Goal: Task Accomplishment & Management: Manage account settings

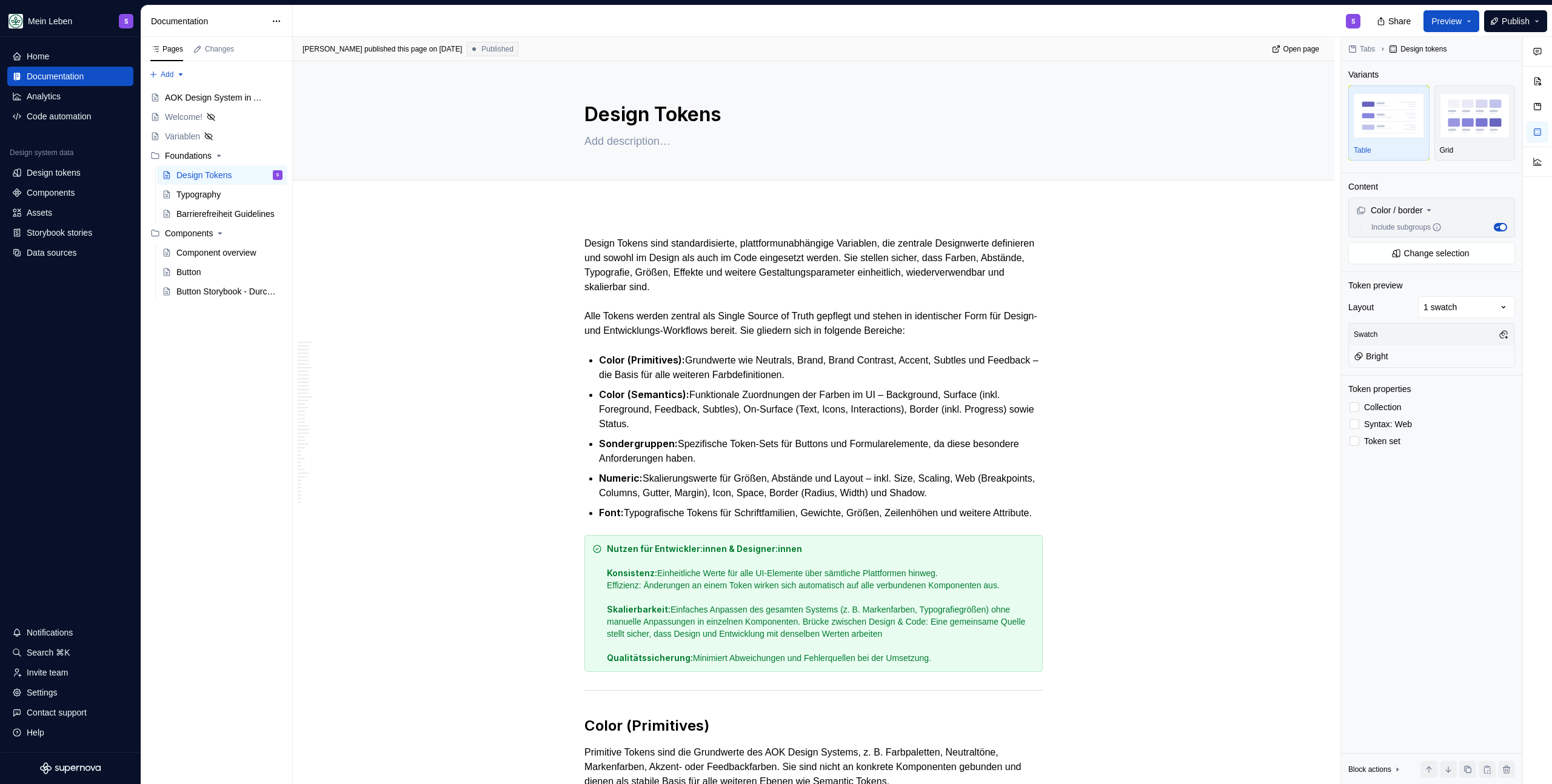
scroll to position [4694, 0]
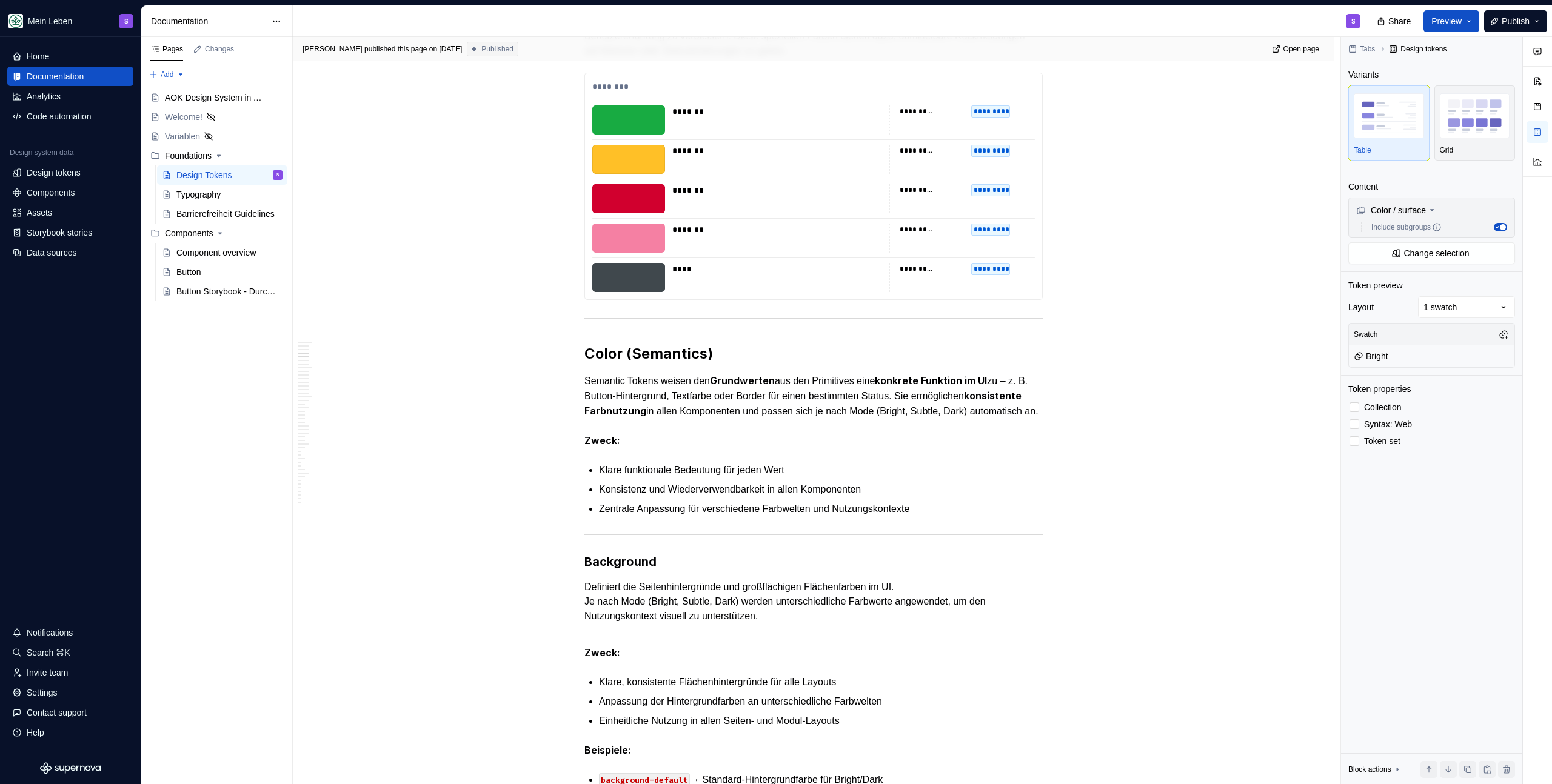
scroll to position [866, 0]
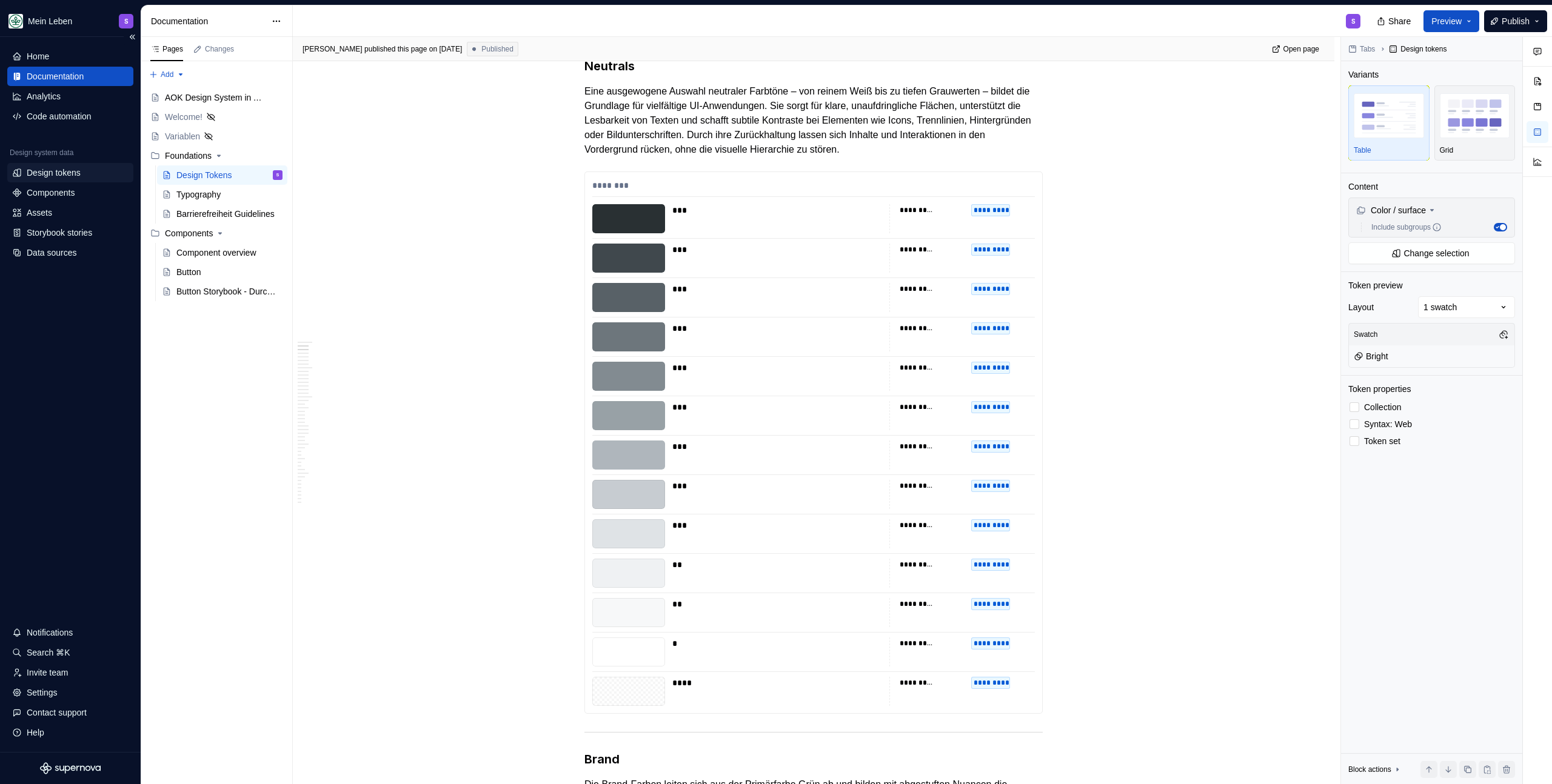
click at [61, 176] on div "Design tokens" at bounding box center [53, 173] width 54 height 12
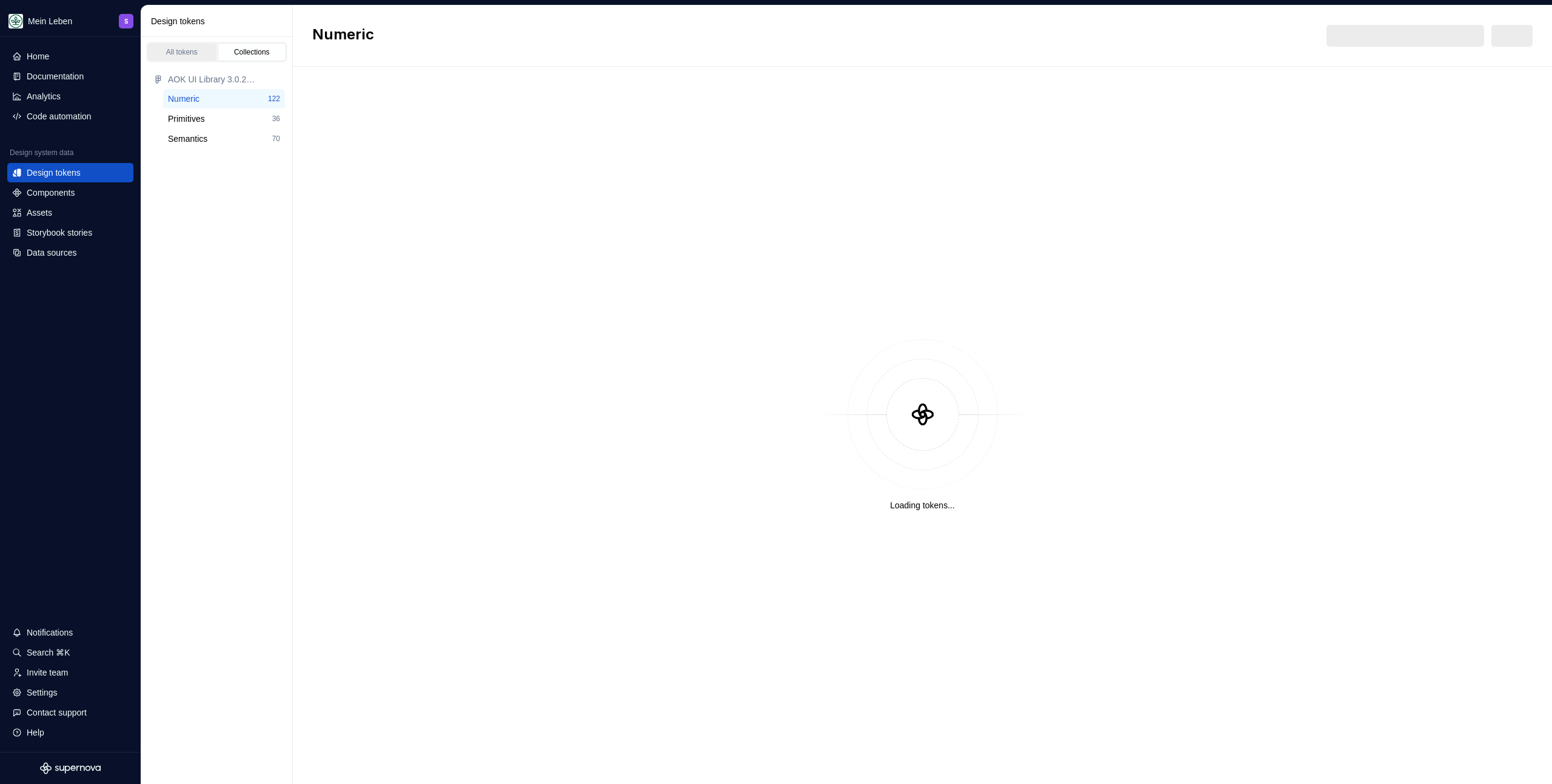
click at [169, 54] on div "All tokens" at bounding box center [182, 52] width 60 height 10
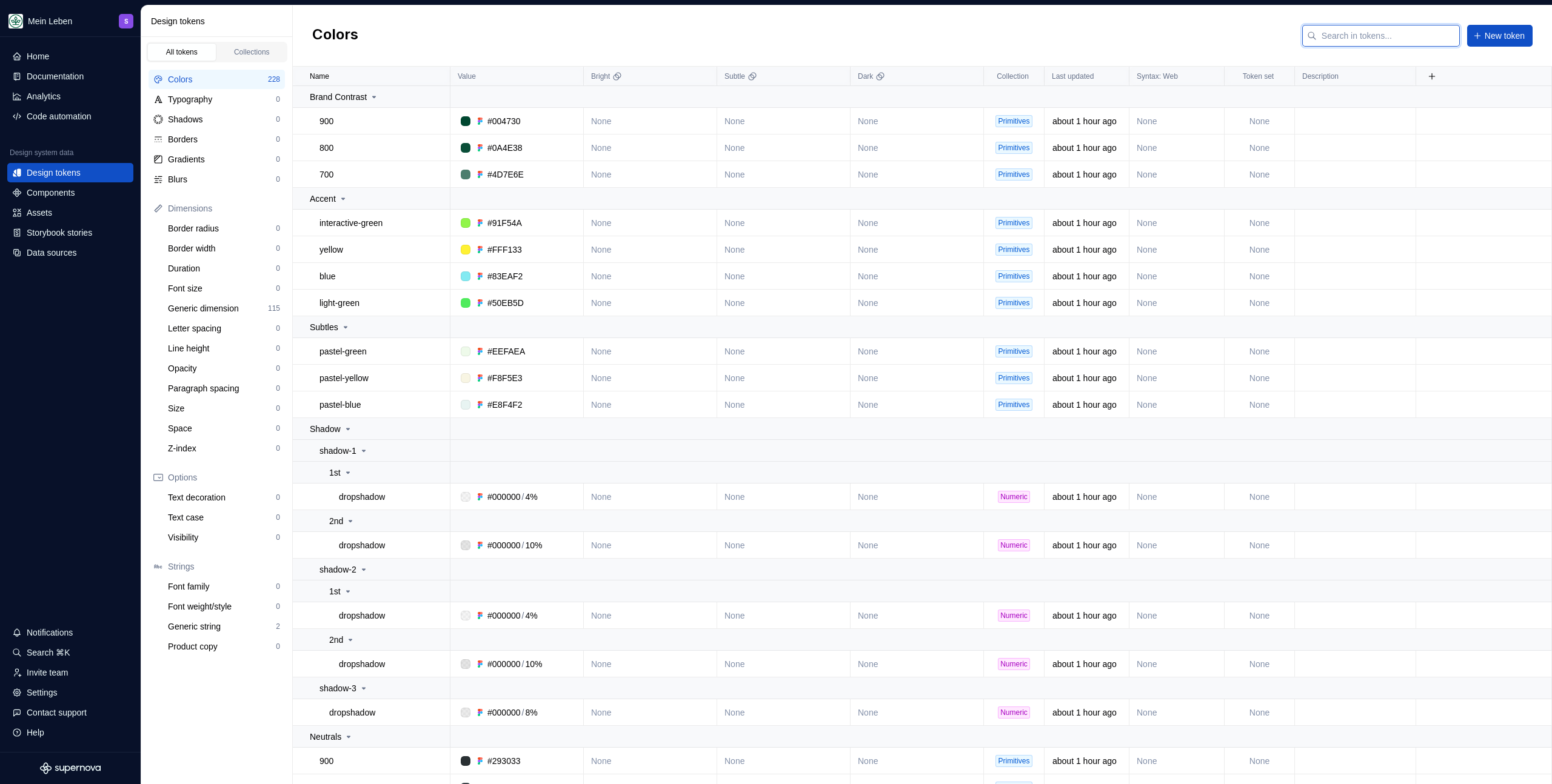
click at [1389, 40] on input "text" at bounding box center [1389, 36] width 143 height 22
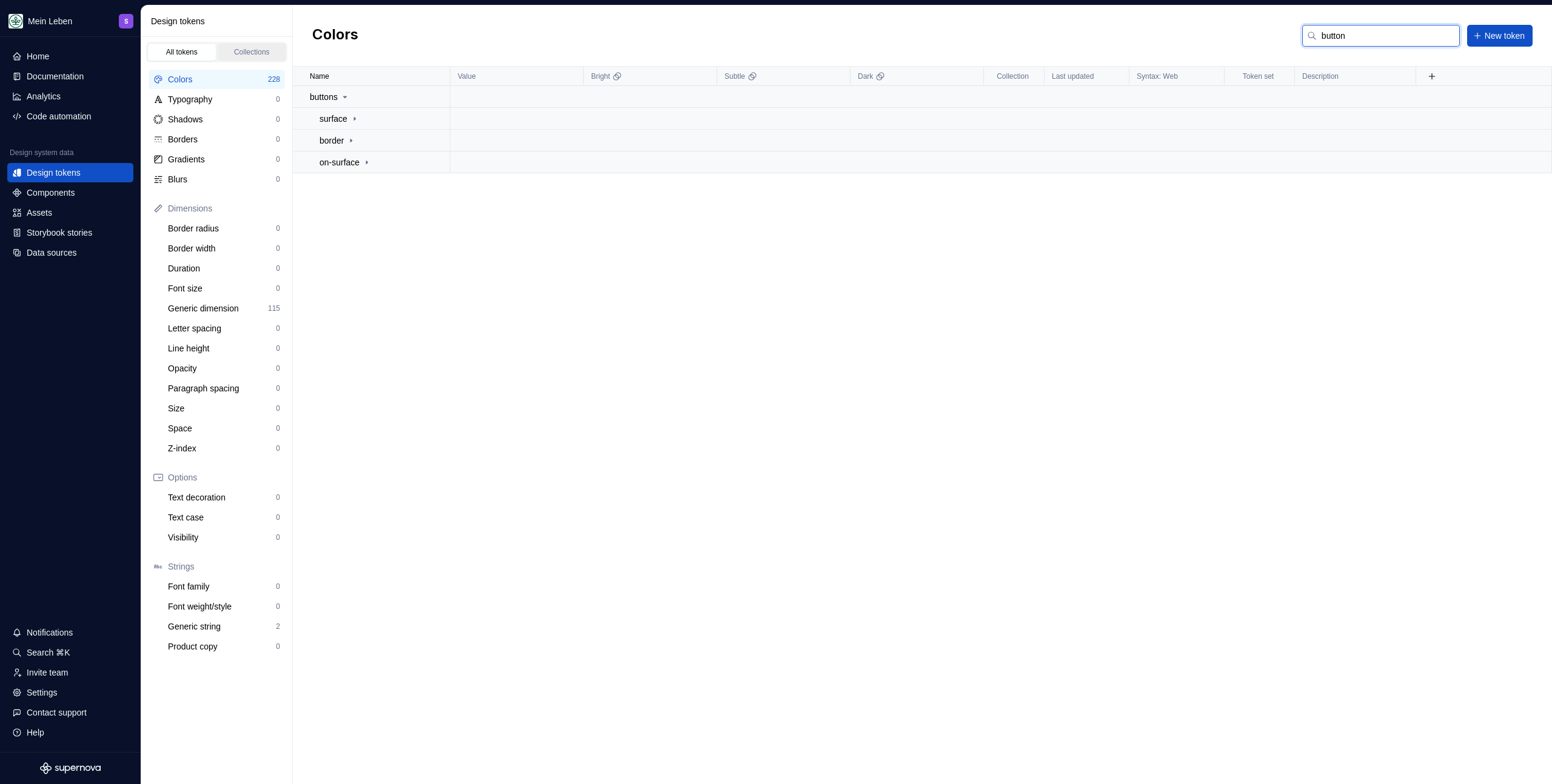
type input "button"
click at [255, 46] on link "Collections" at bounding box center [252, 52] width 69 height 18
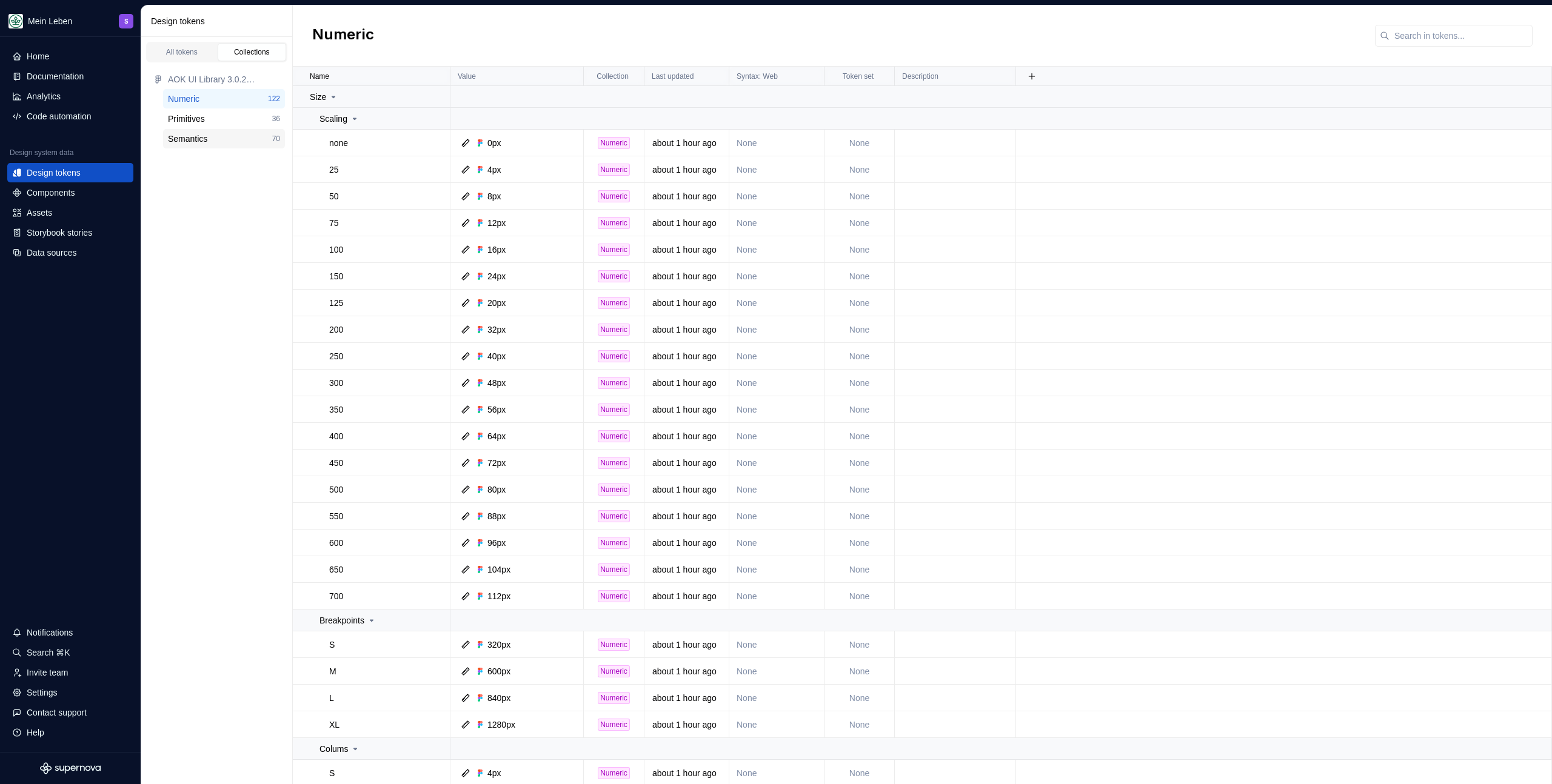
click at [196, 141] on div "Semantics" at bounding box center [188, 139] width 40 height 12
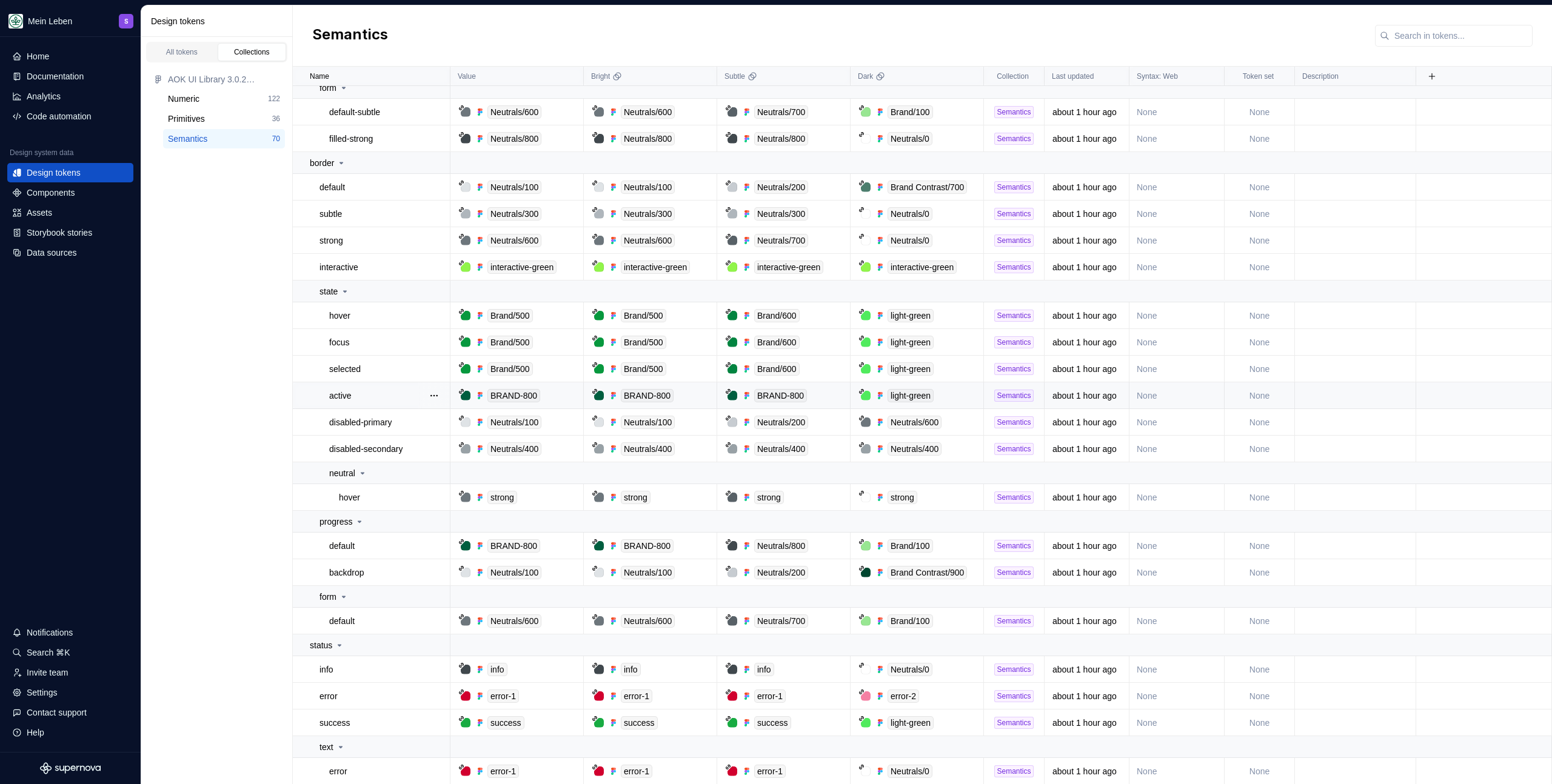
scroll to position [1823, 0]
click at [243, 114] on div "Primitives" at bounding box center [220, 119] width 105 height 12
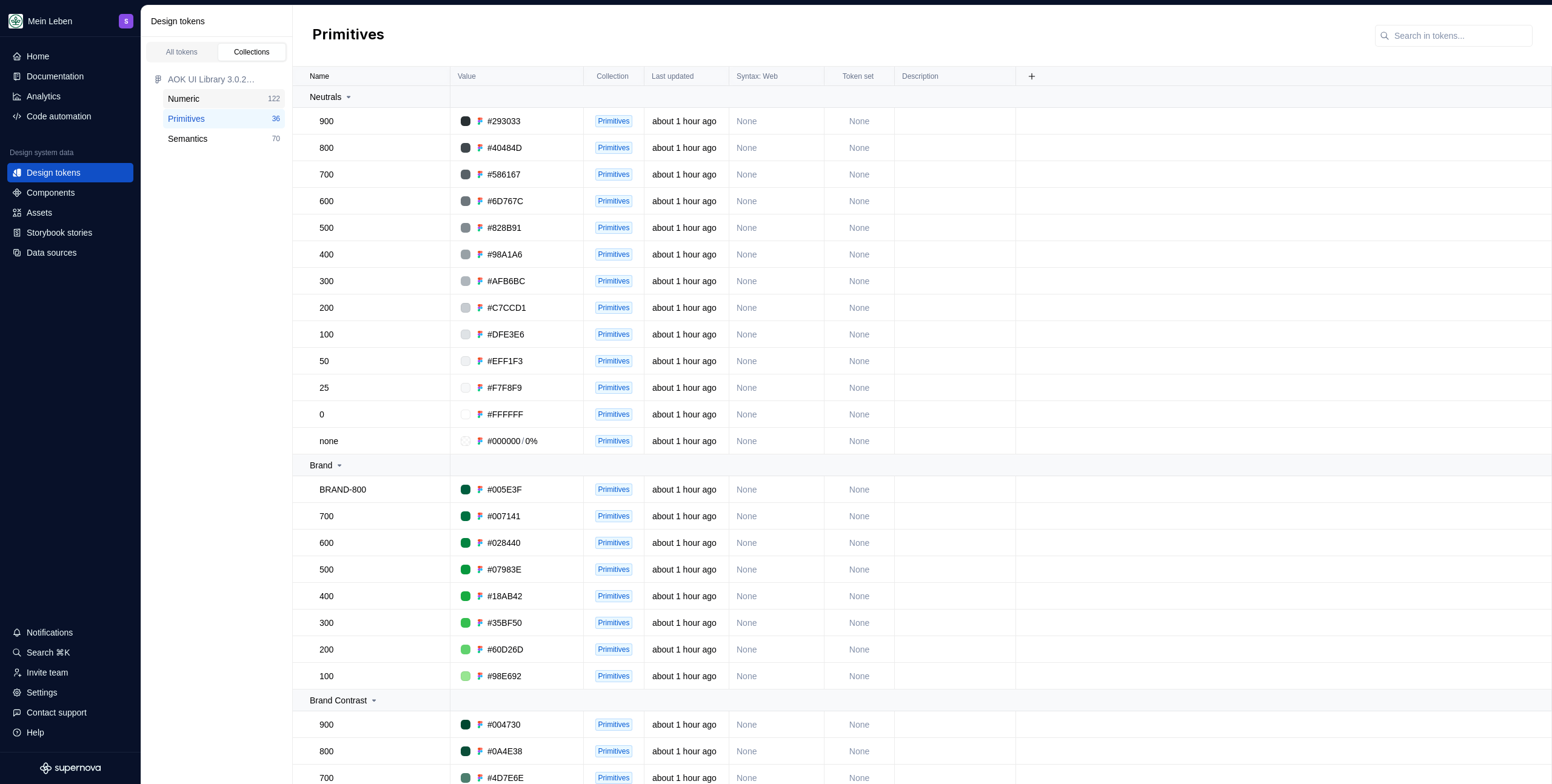
click at [206, 98] on div "Numeric" at bounding box center [217, 99] width 100 height 12
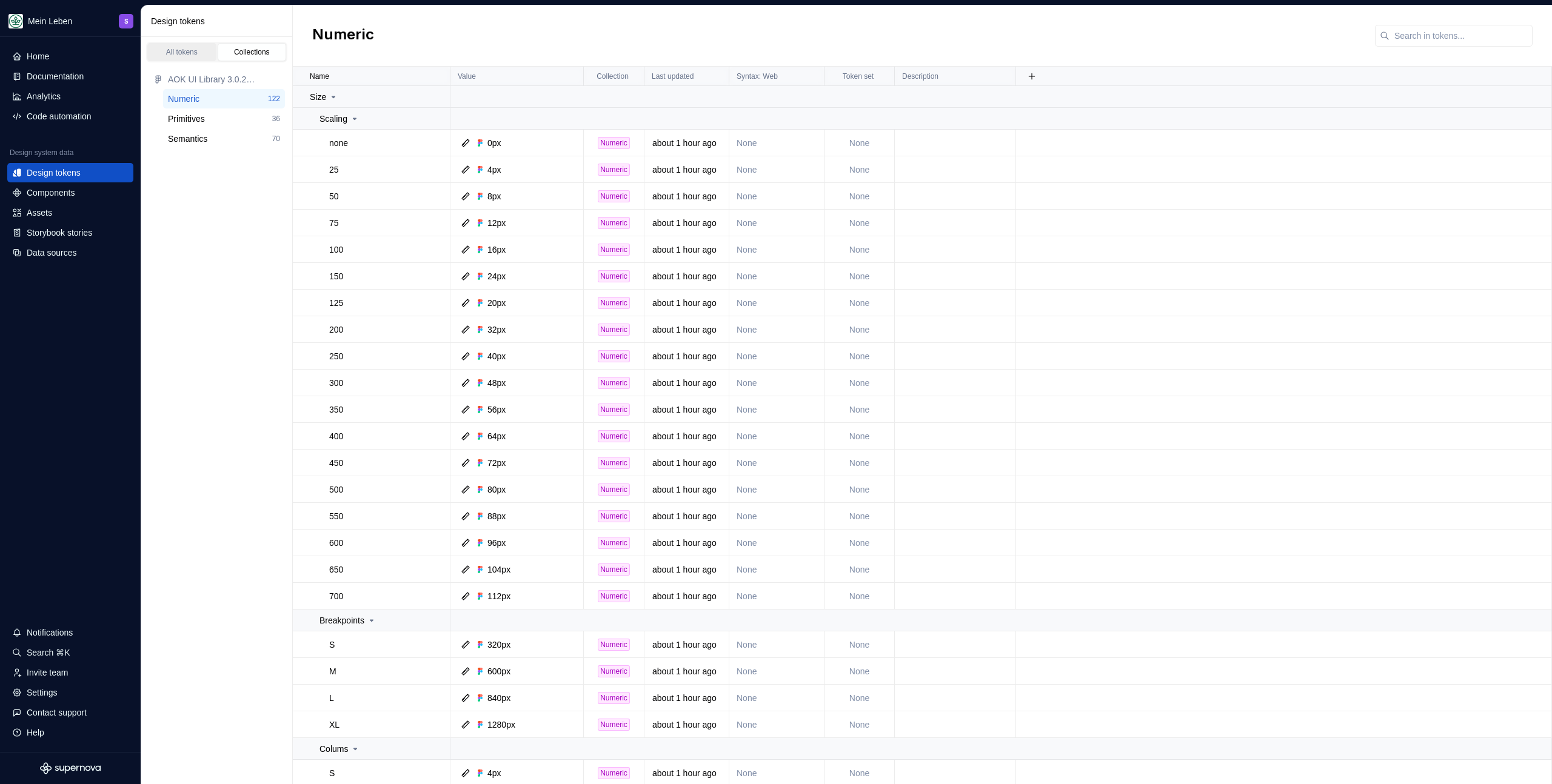
click at [173, 53] on div "All tokens" at bounding box center [182, 52] width 60 height 10
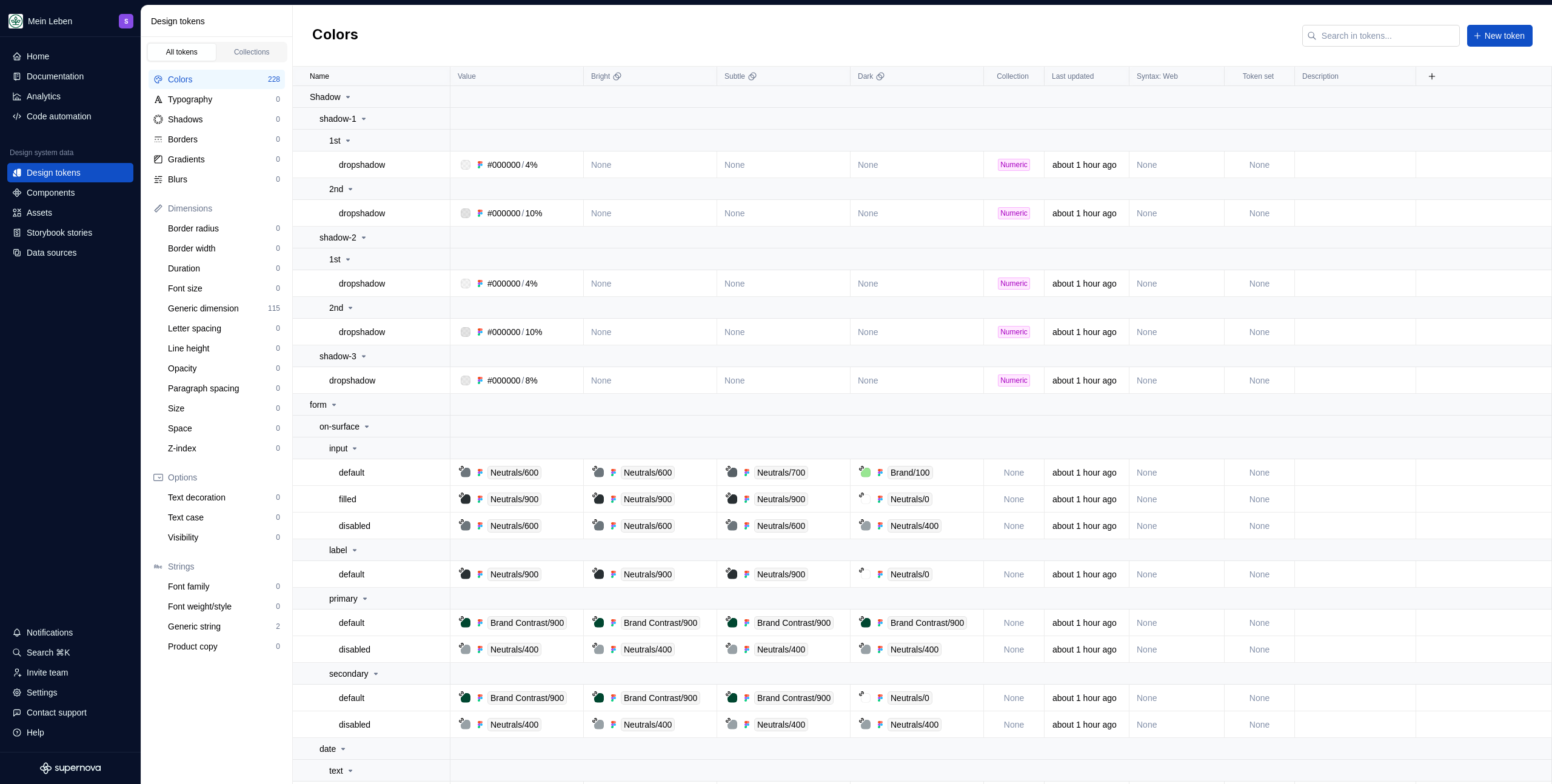
click at [1360, 32] on input "text" at bounding box center [1389, 36] width 143 height 22
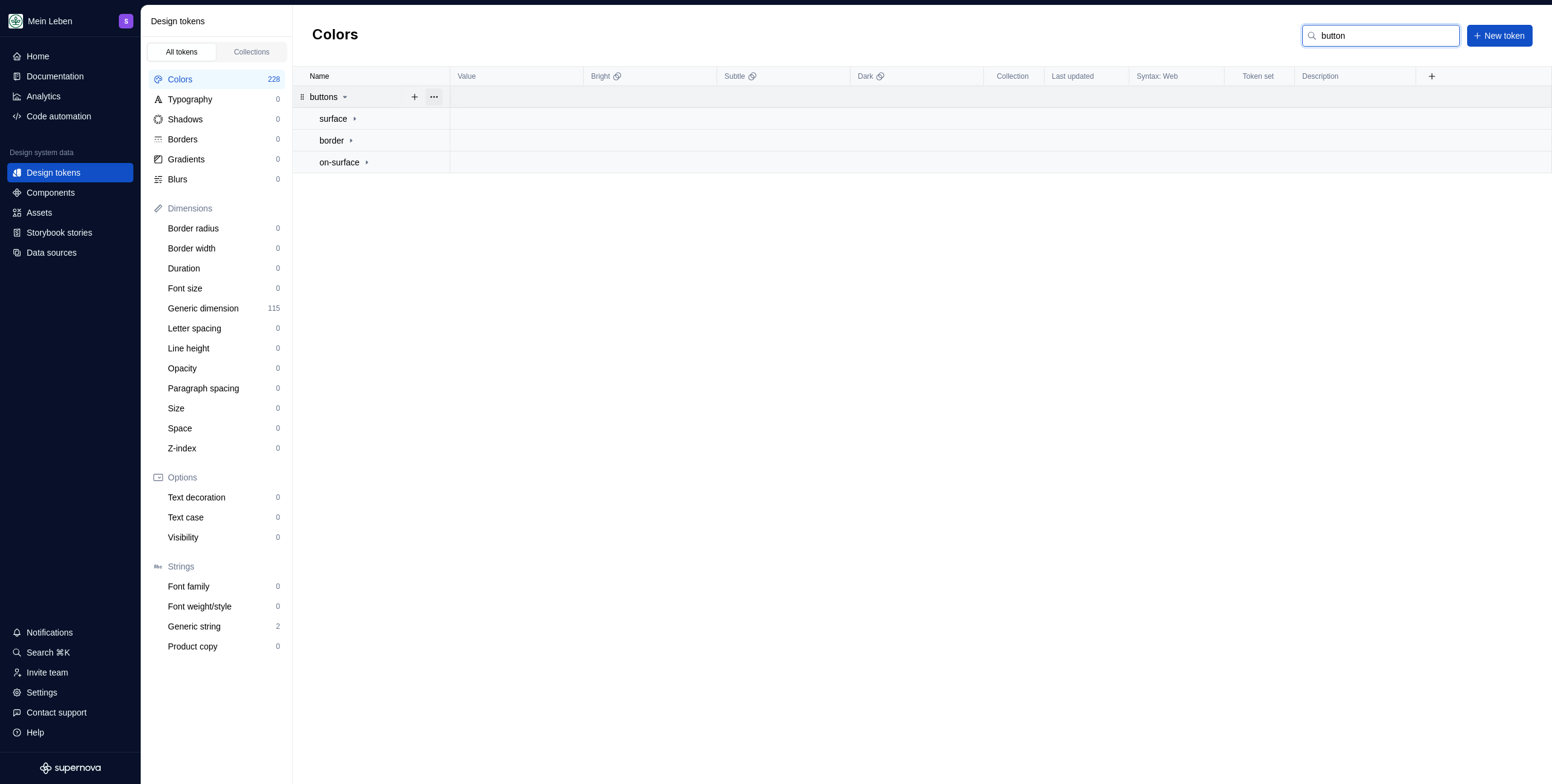
type input "button"
click at [436, 96] on button "button" at bounding box center [434, 97] width 17 height 17
click at [468, 235] on div "Delete group" at bounding box center [487, 234] width 79 height 12
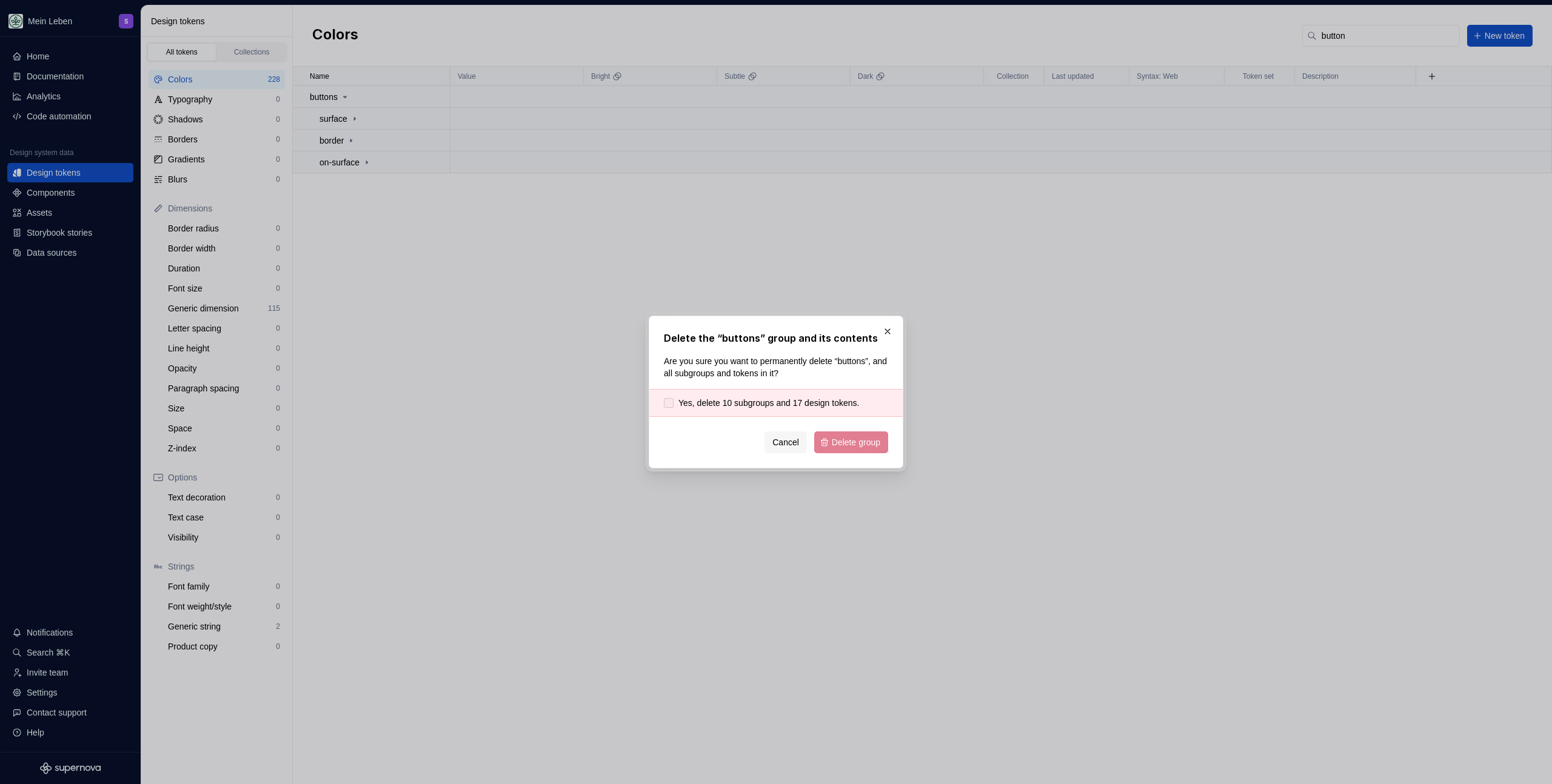
click at [671, 404] on div at bounding box center [668, 403] width 10 height 10
click at [849, 443] on span "Delete group" at bounding box center [856, 442] width 49 height 12
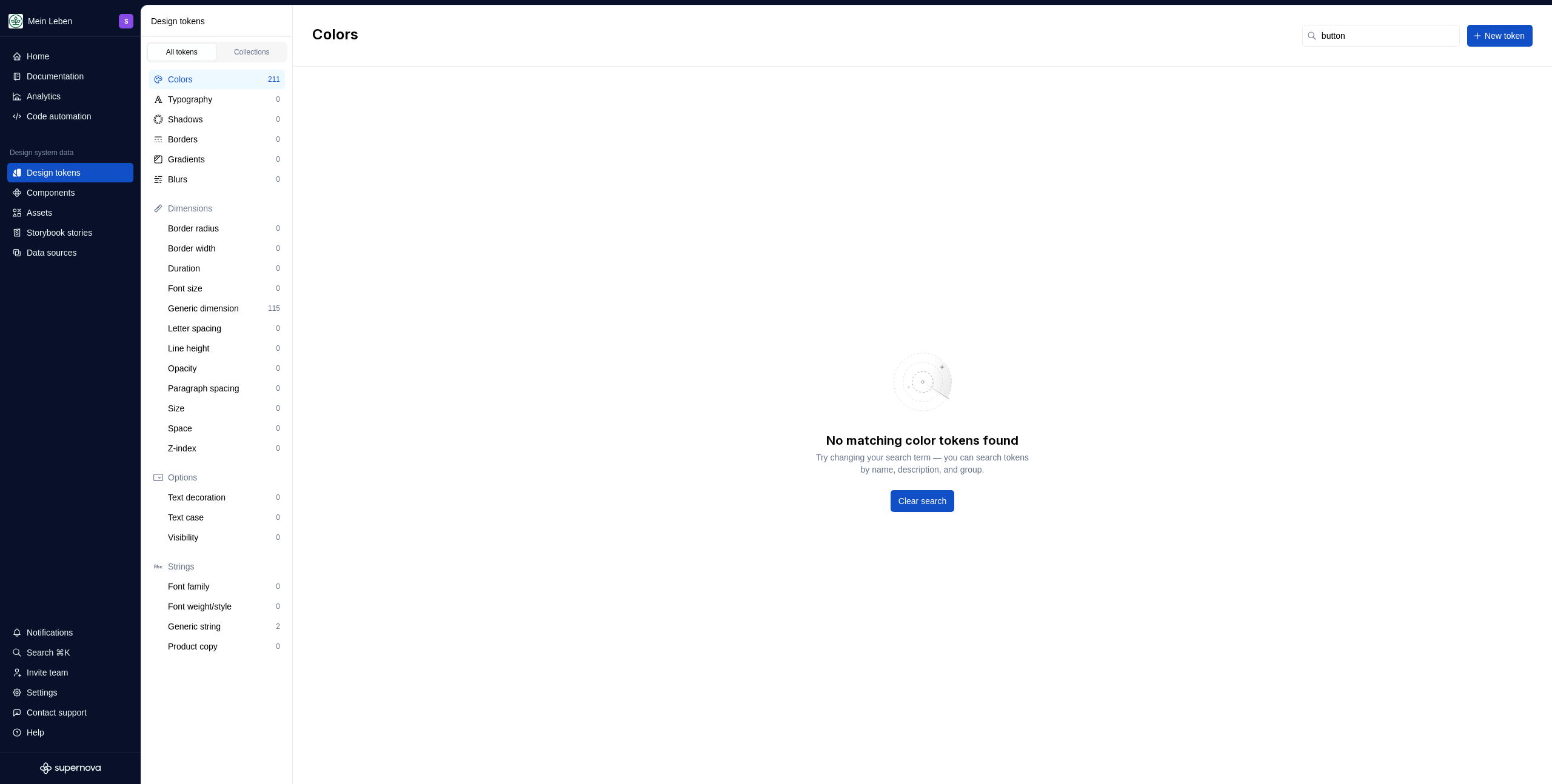
click at [192, 77] on div "Colors" at bounding box center [217, 79] width 100 height 12
click at [246, 101] on div "Typography" at bounding box center [221, 99] width 108 height 12
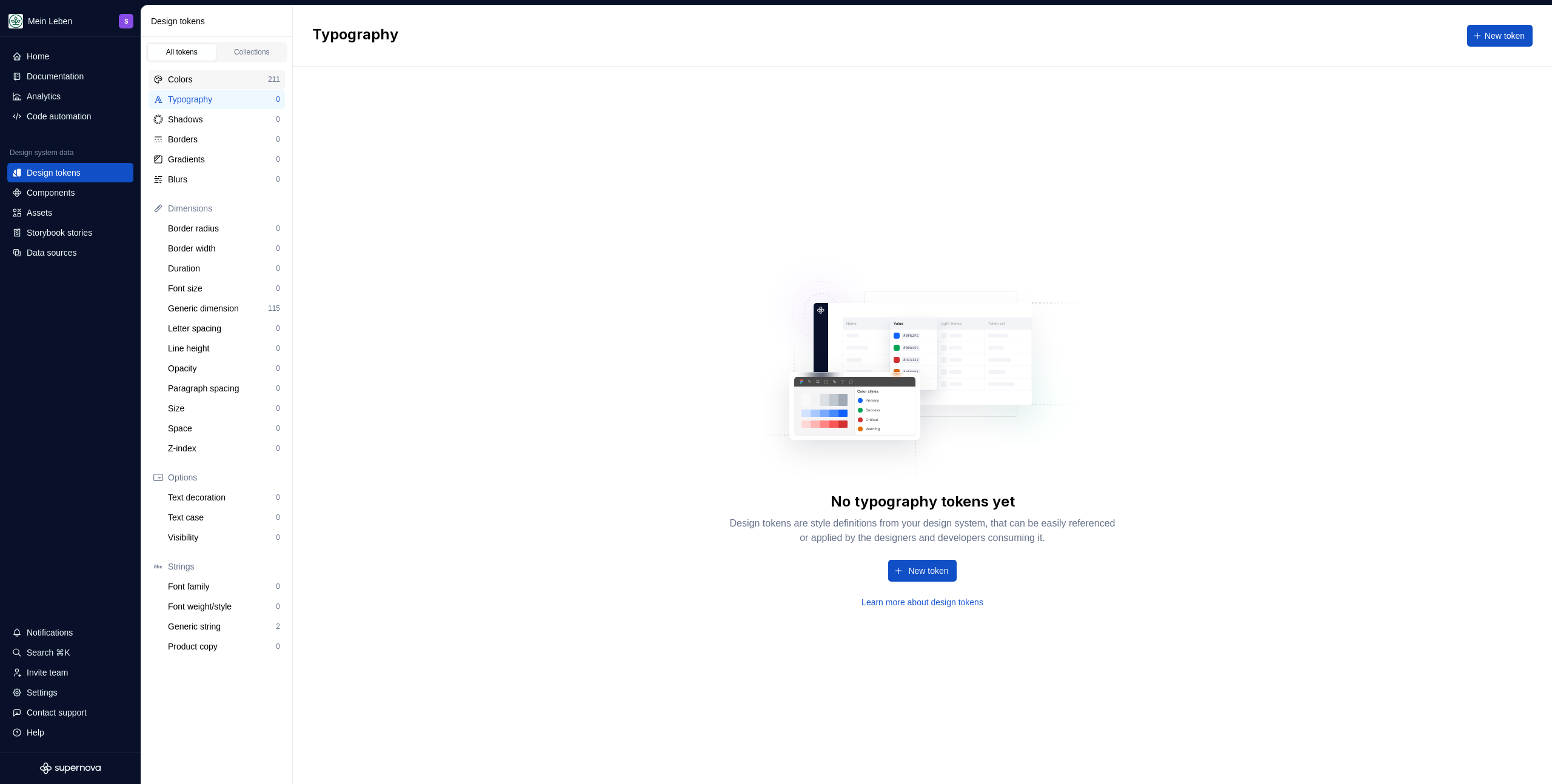
click at [240, 84] on div "Colors" at bounding box center [217, 79] width 100 height 12
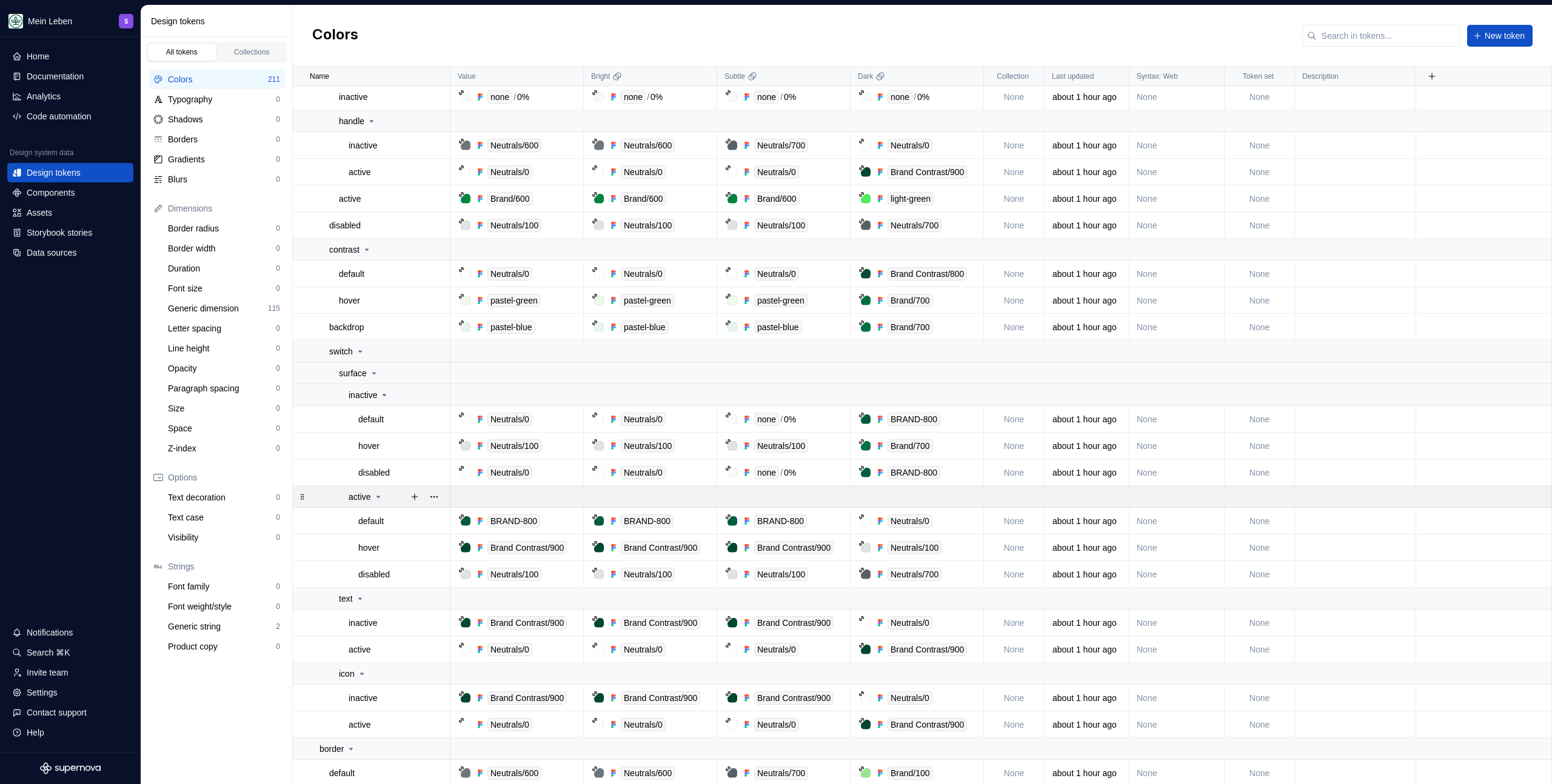
scroll to position [6564, 0]
click at [1419, 29] on input "text" at bounding box center [1389, 36] width 143 height 22
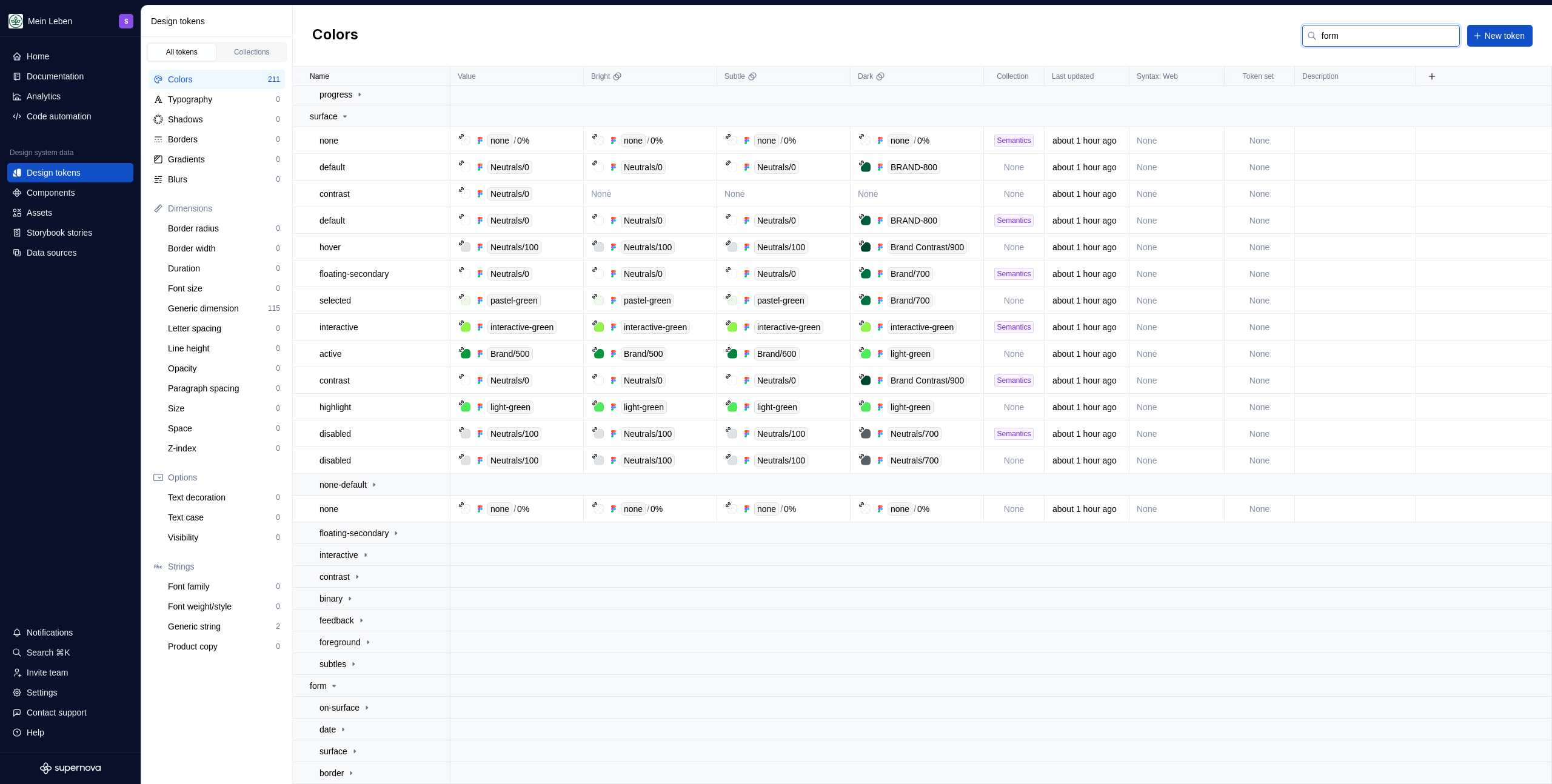
scroll to position [0, 0]
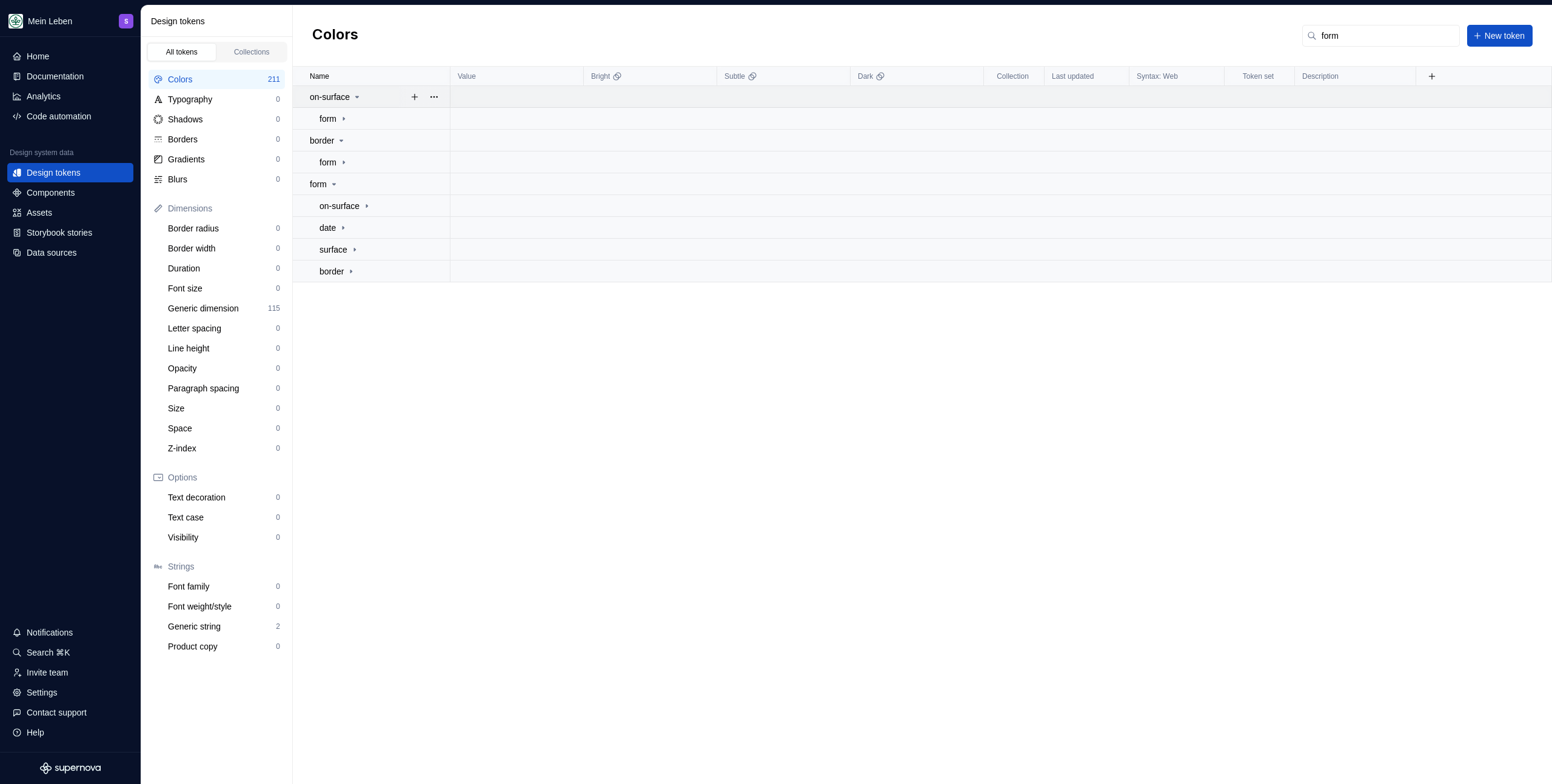
click at [359, 99] on icon at bounding box center [357, 97] width 10 height 10
click at [346, 113] on div "form" at bounding box center [334, 119] width 29 height 12
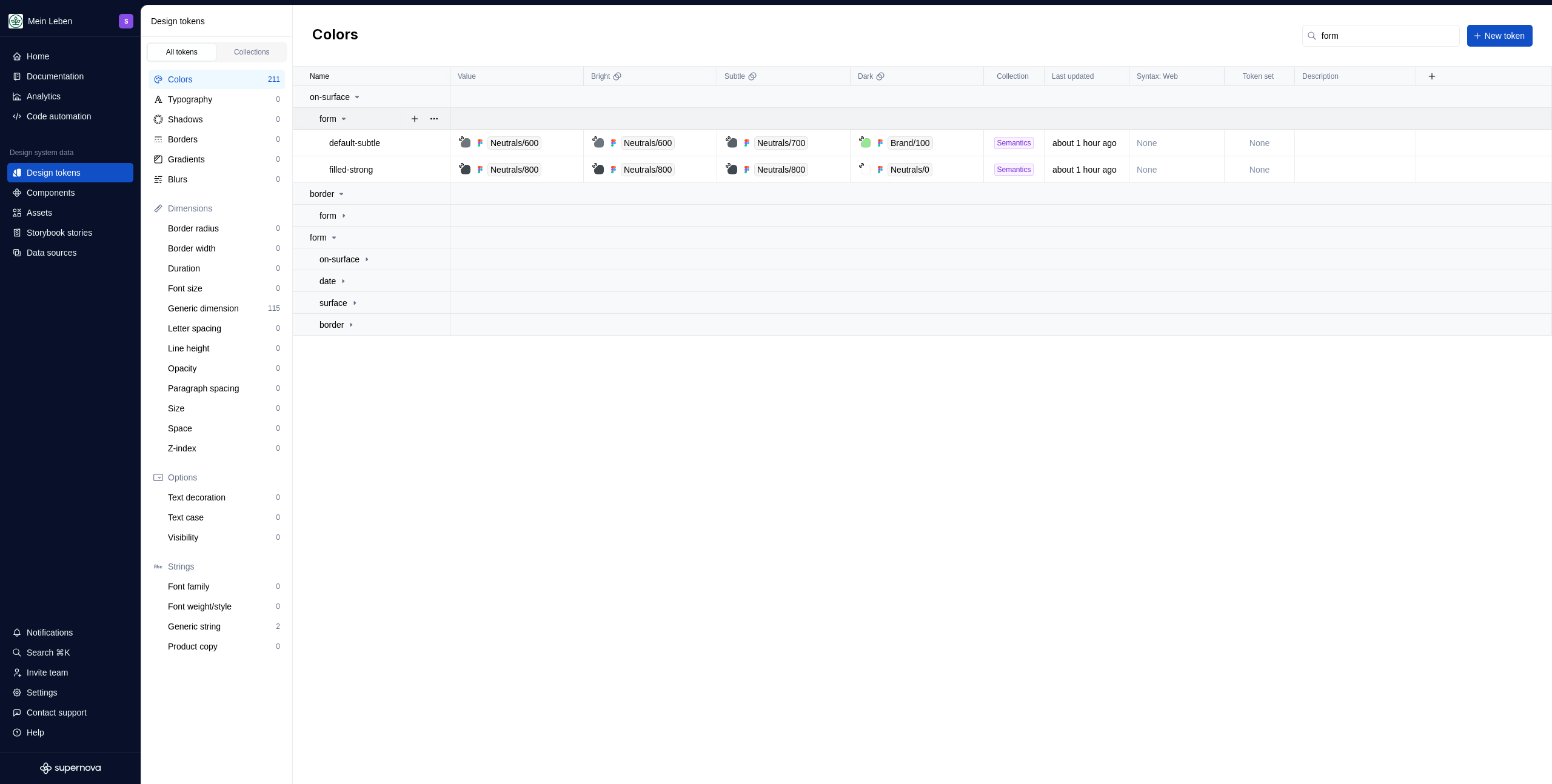
click at [342, 116] on icon at bounding box center [343, 118] width 10 height 10
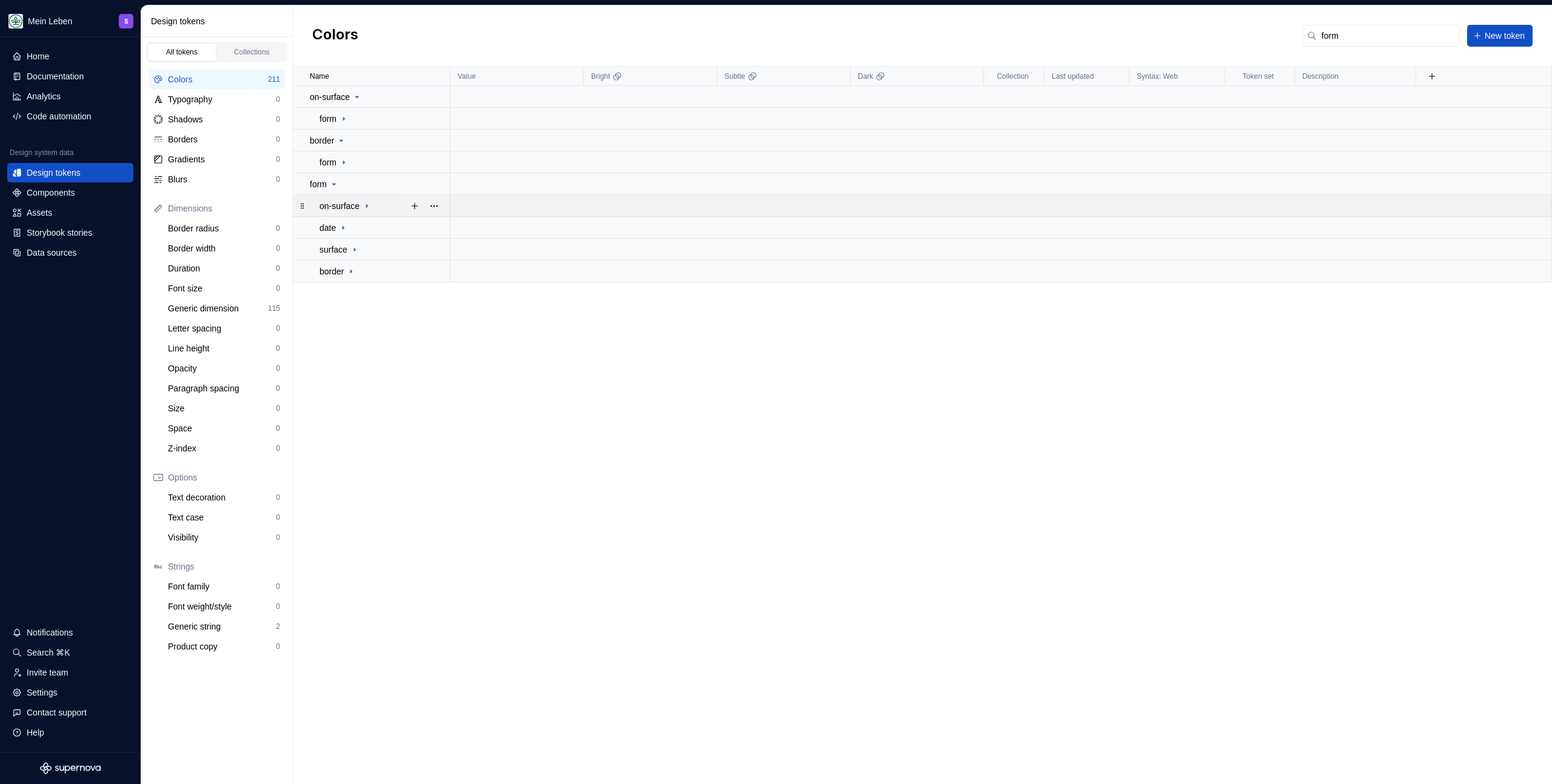
click at [346, 202] on p "on-surface" at bounding box center [340, 206] width 40 height 12
click at [348, 202] on p "on-surface" at bounding box center [340, 206] width 40 height 12
click at [347, 229] on p "input" at bounding box center [338, 228] width 18 height 12
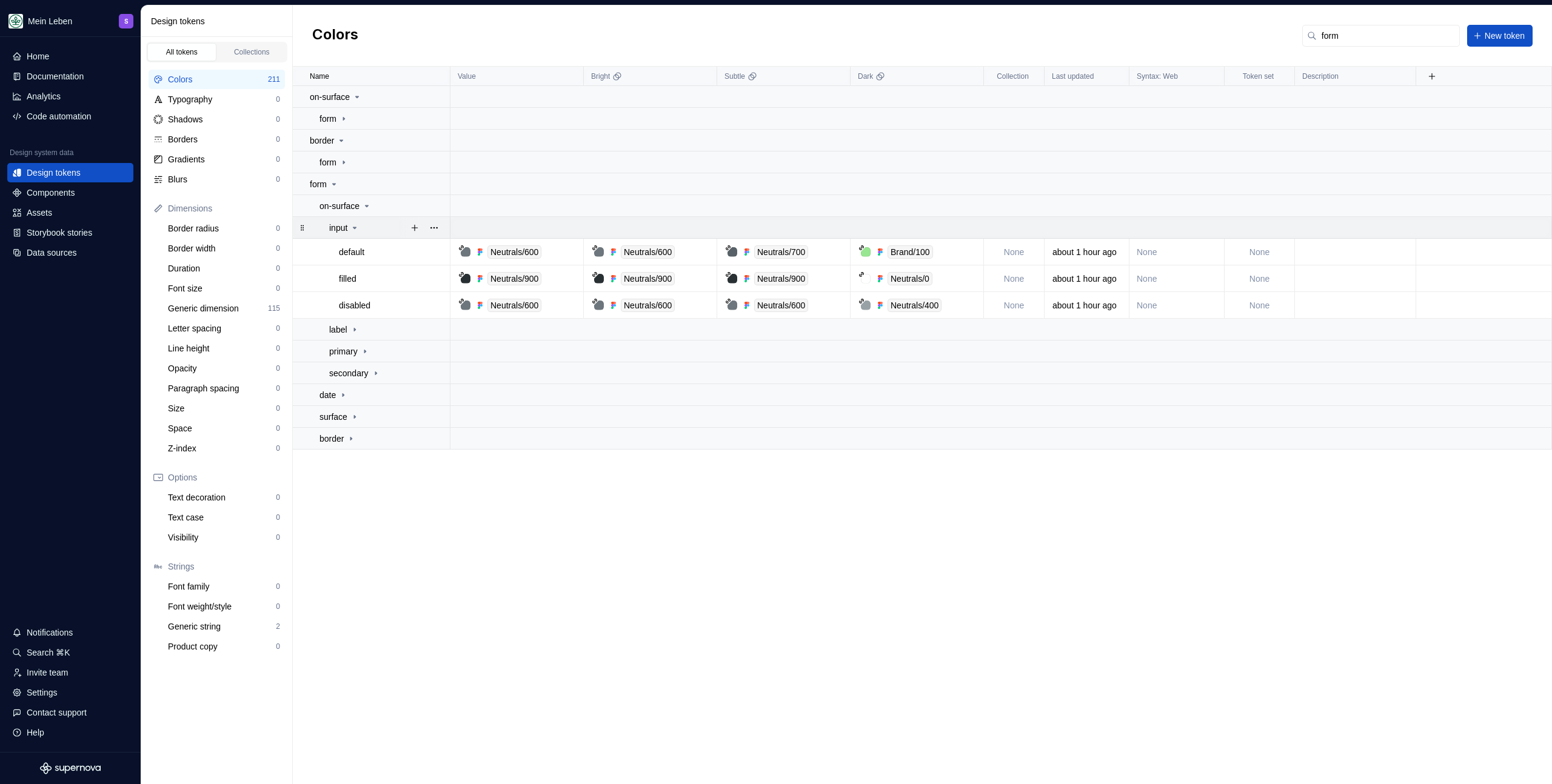
click at [347, 229] on p "input" at bounding box center [338, 228] width 18 height 12
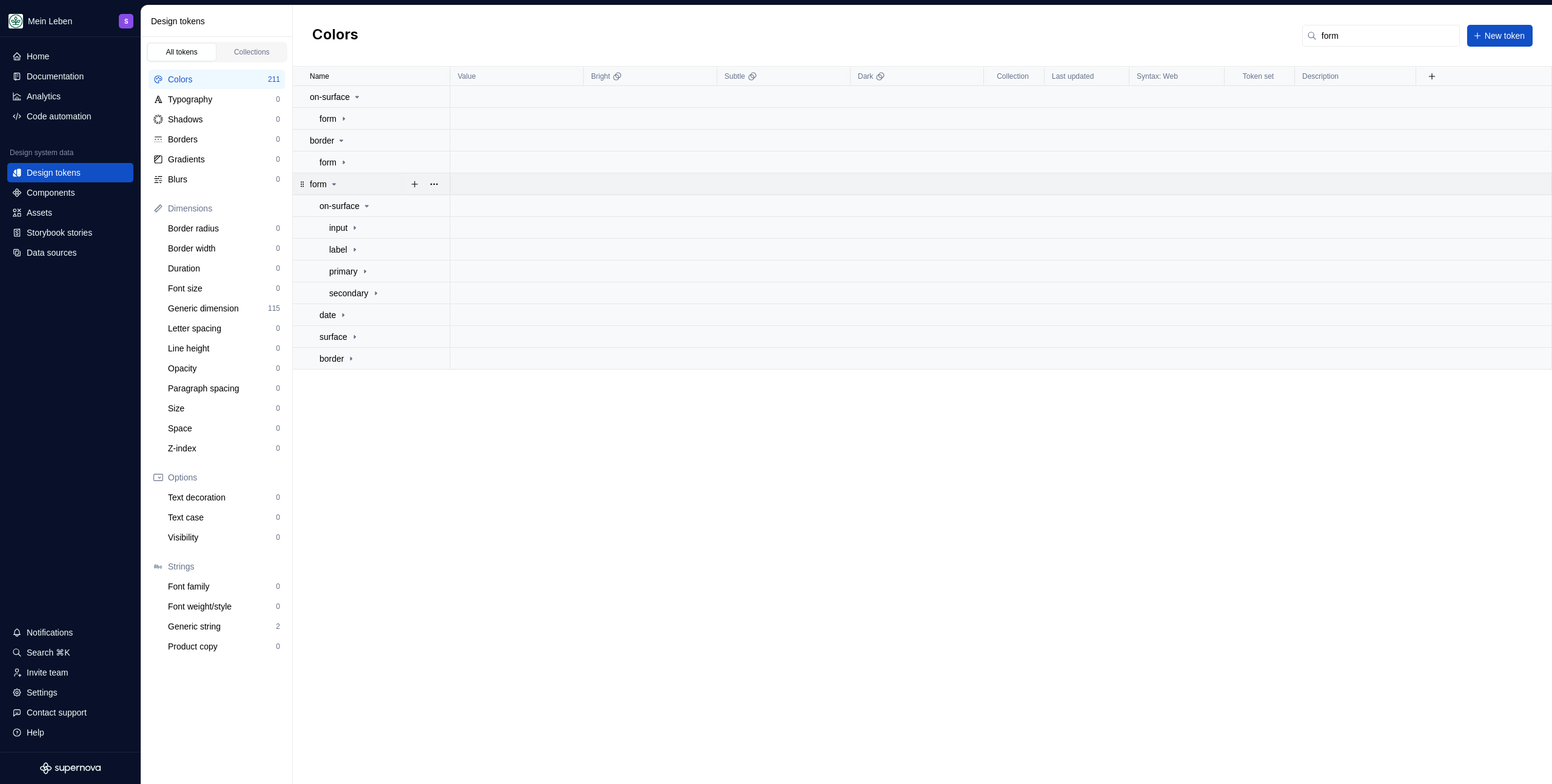
click at [332, 187] on icon at bounding box center [333, 184] width 10 height 10
click at [1348, 36] on input "form" at bounding box center [1389, 36] width 143 height 22
click at [1348, 37] on input "form" at bounding box center [1389, 36] width 143 height 22
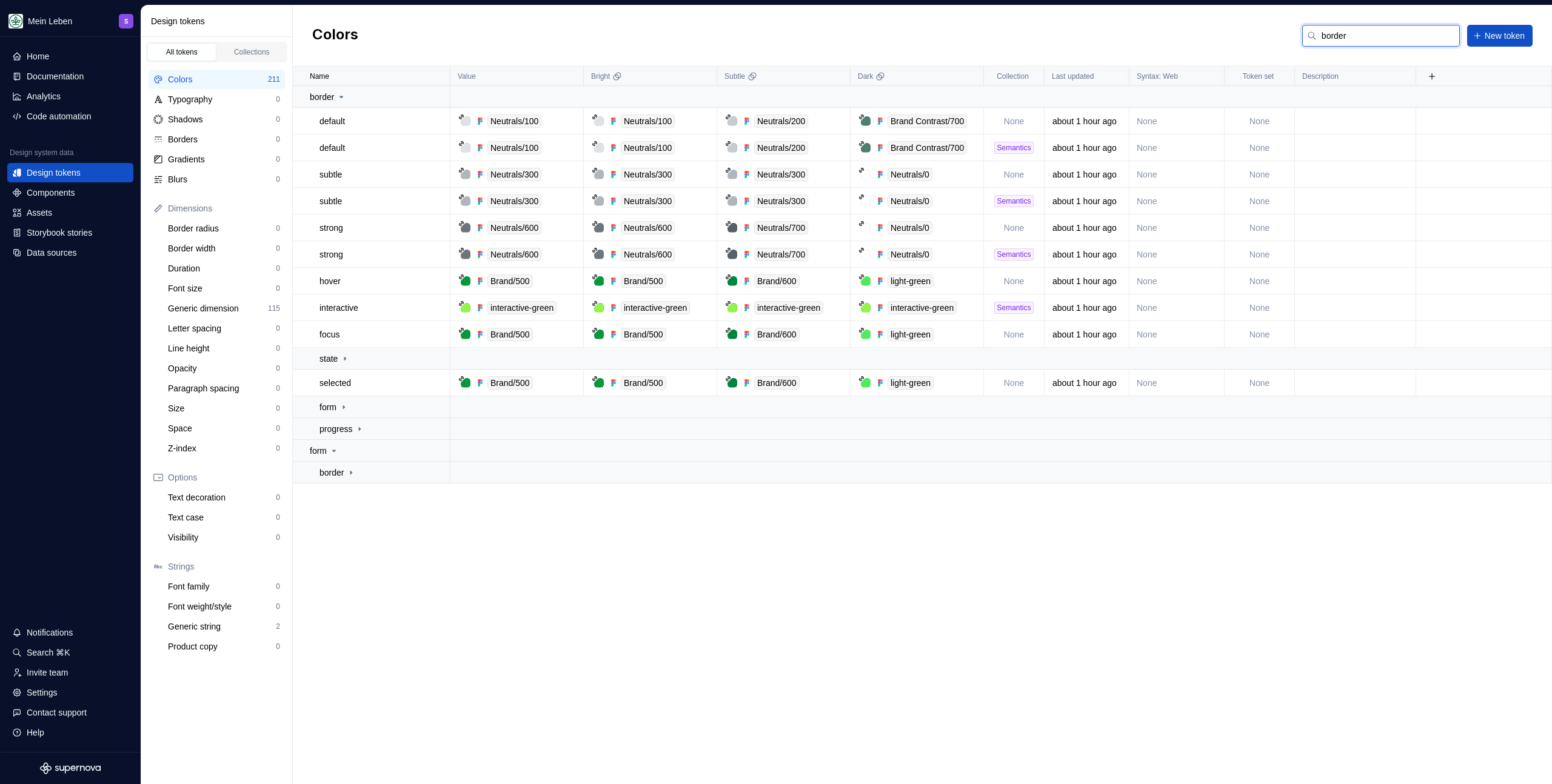
type input "border"
click at [434, 335] on button "button" at bounding box center [434, 334] width 17 height 17
click at [479, 404] on div "Delete token" at bounding box center [487, 403] width 79 height 12
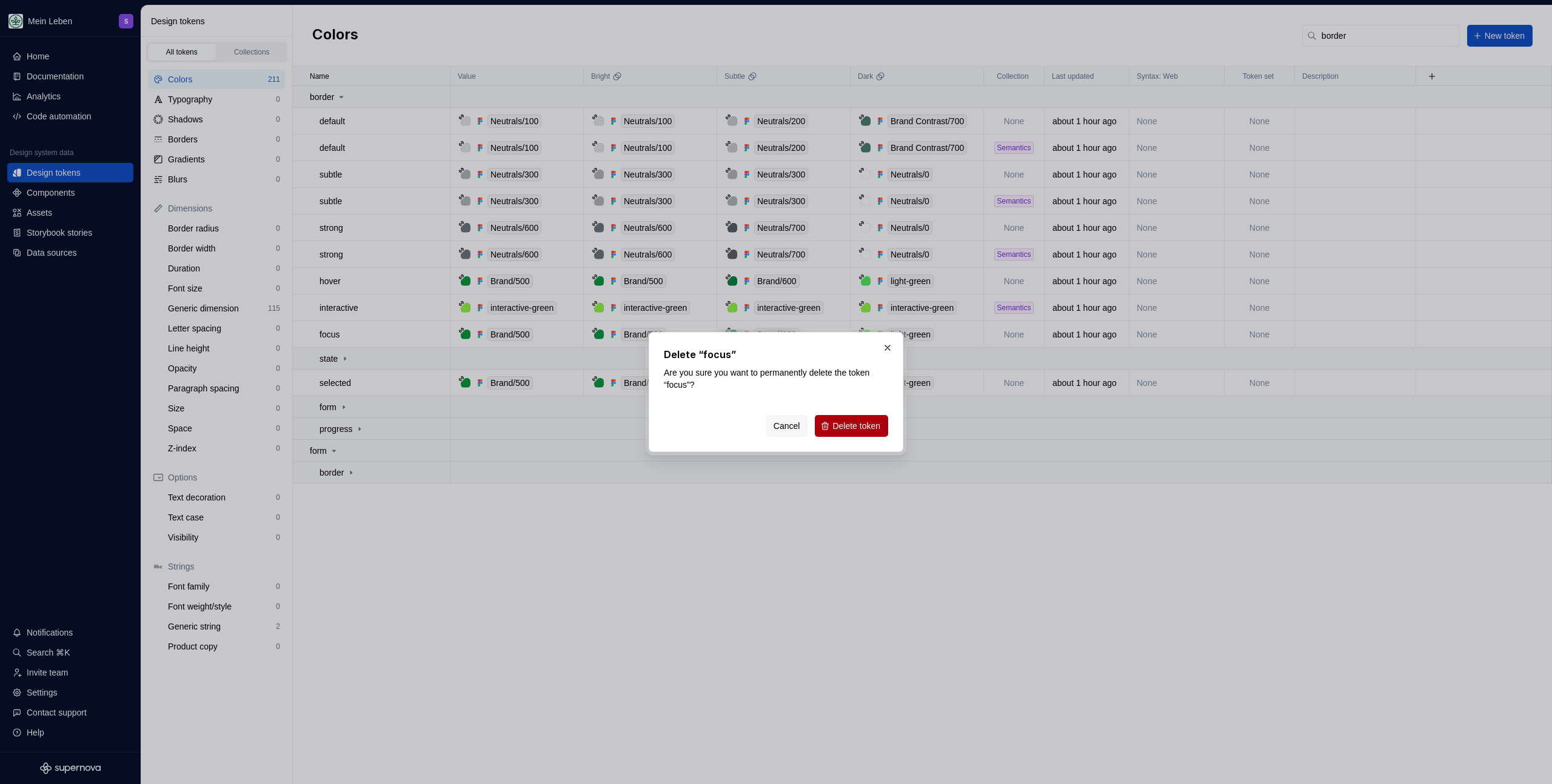
click at [834, 427] on span "Delete token" at bounding box center [856, 426] width 48 height 12
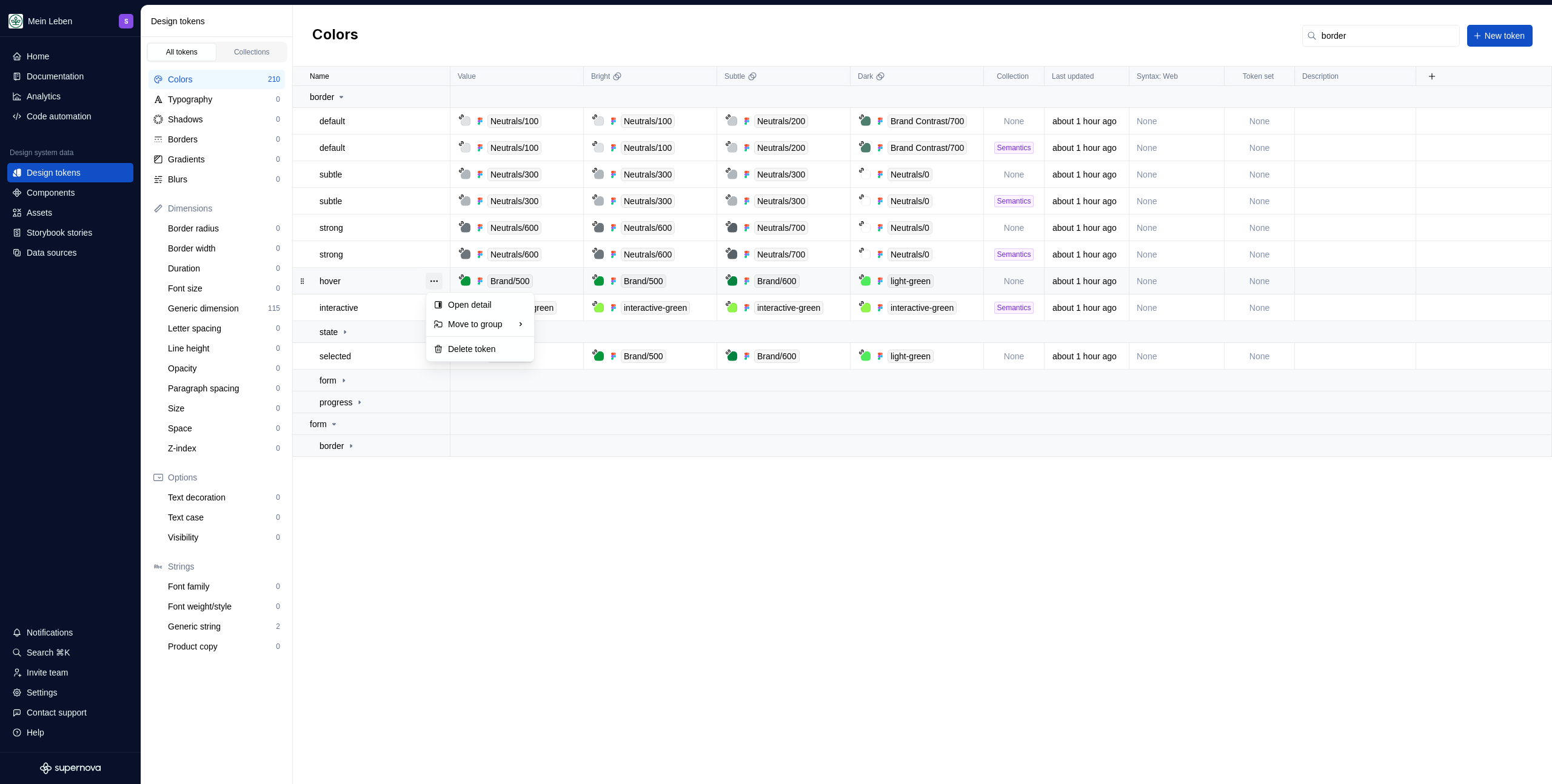
click at [432, 279] on button "button" at bounding box center [434, 281] width 17 height 17
click at [469, 348] on div "Delete token" at bounding box center [487, 349] width 79 height 12
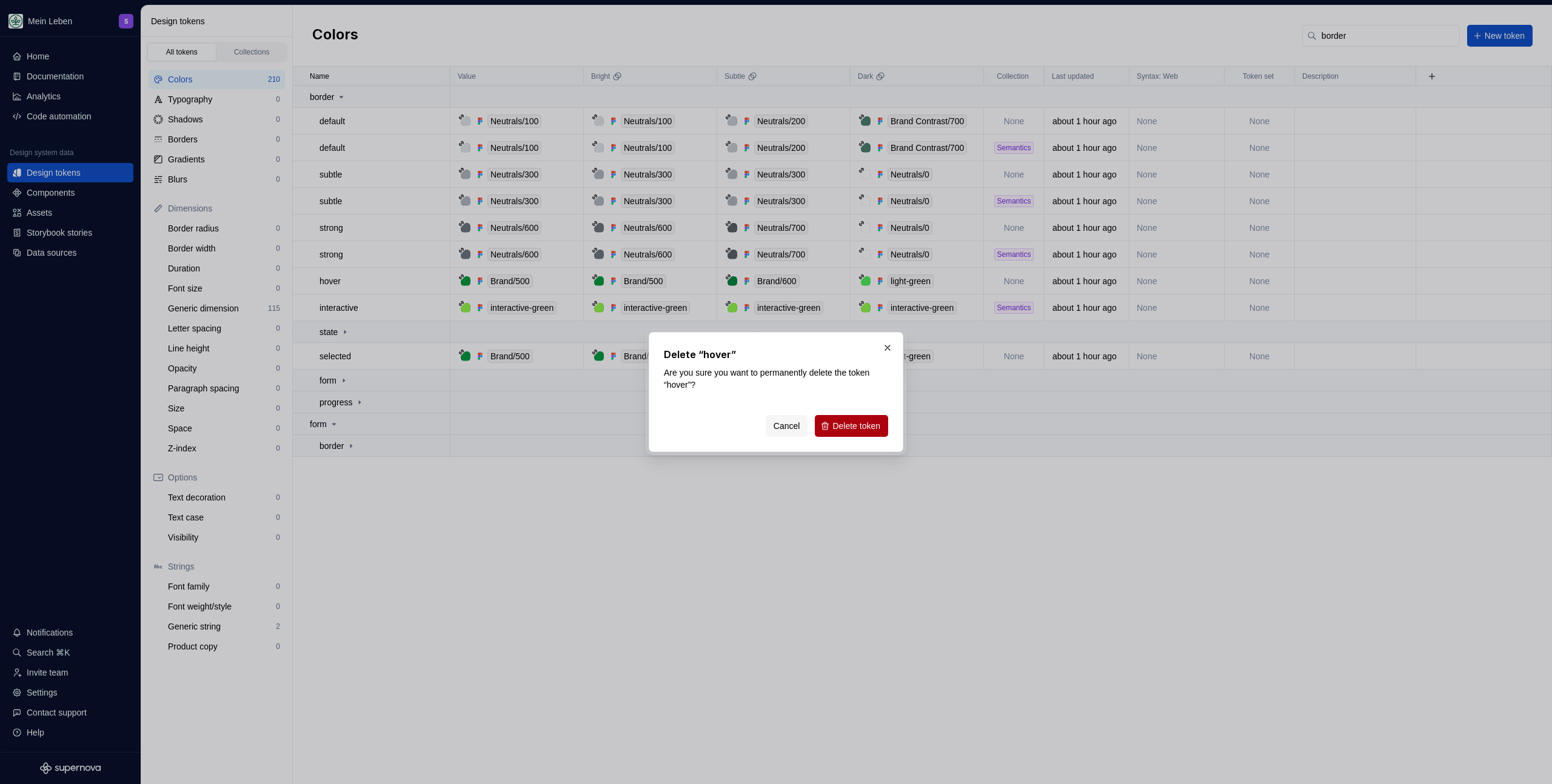
click at [843, 432] on span "Delete token" at bounding box center [856, 426] width 48 height 12
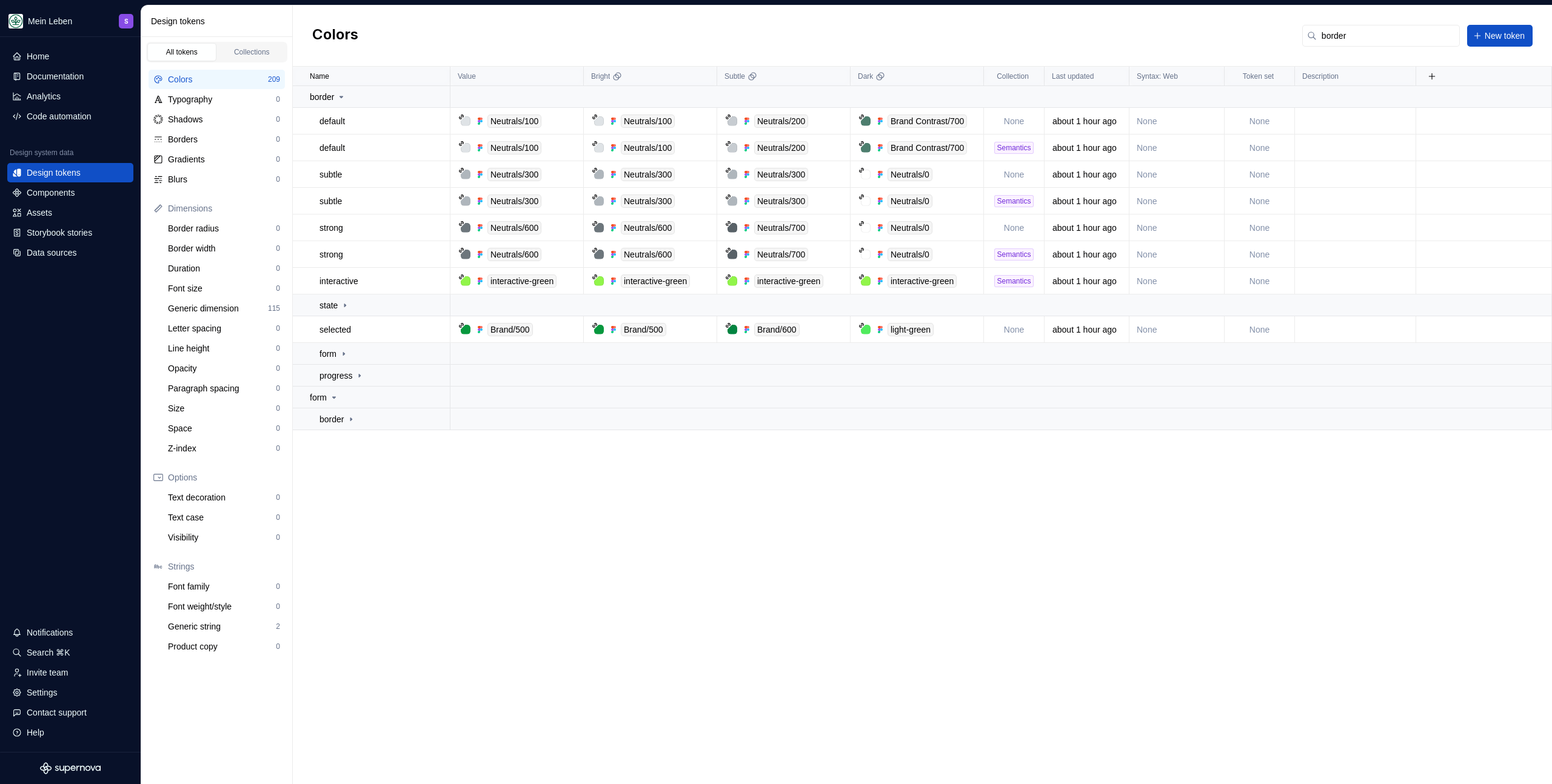
click at [196, 83] on div "Colors" at bounding box center [217, 79] width 100 height 12
click at [1386, 41] on input "border" at bounding box center [1389, 36] width 143 height 22
click at [1386, 42] on input "border" at bounding box center [1389, 36] width 143 height 22
click at [1385, 42] on input "border" at bounding box center [1389, 36] width 143 height 22
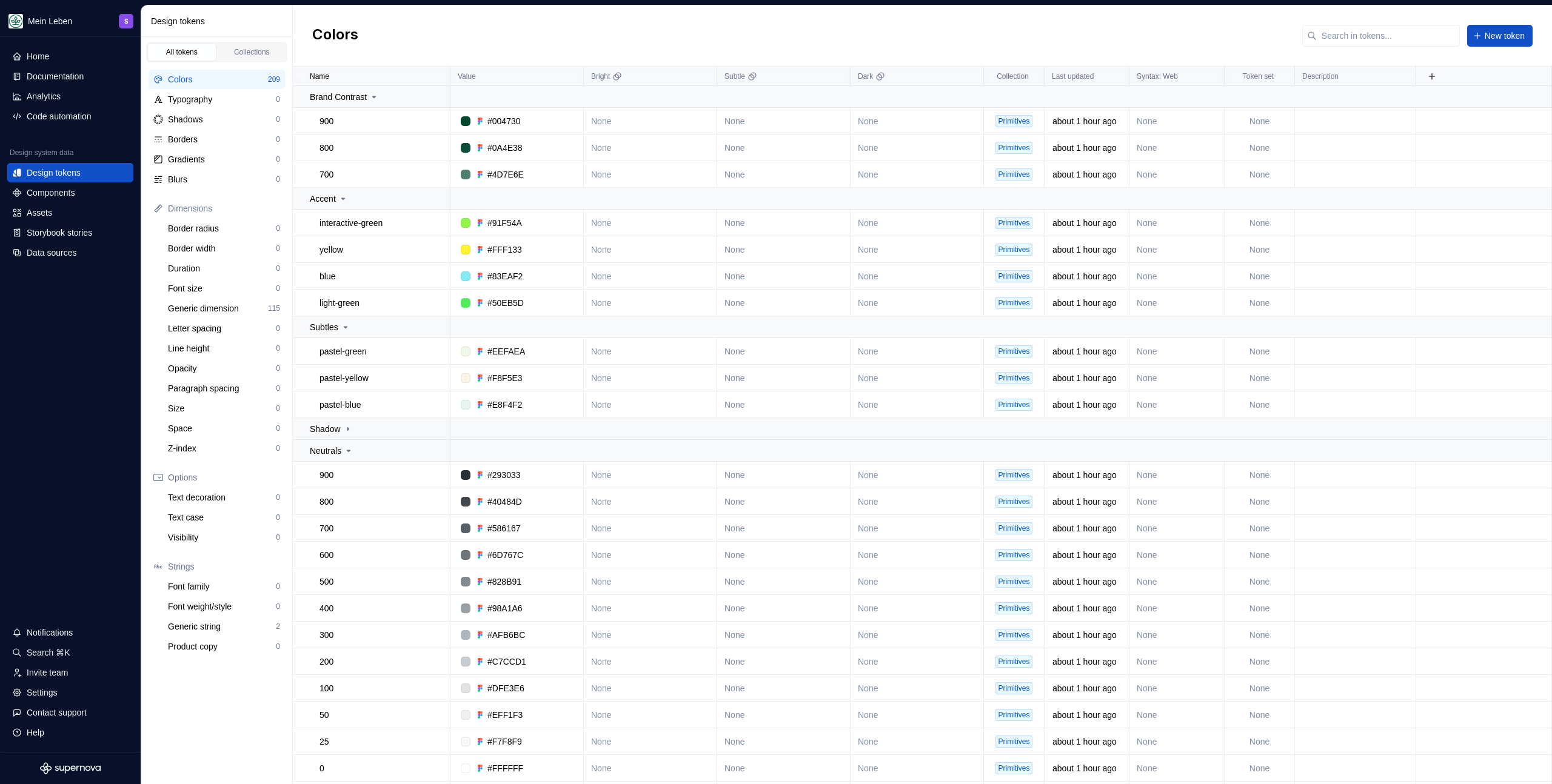
click at [1109, 34] on div "Colors New token" at bounding box center [923, 36] width 1259 height 61
click at [440, 98] on button "button" at bounding box center [434, 97] width 17 height 17
click at [470, 30] on html "Mein Leben S Home Documentation Analytics Code automation Design system data De…" at bounding box center [776, 392] width 1552 height 784
click at [434, 101] on button "button" at bounding box center [434, 97] width 17 height 17
click at [450, 233] on span "Delete group" at bounding box center [465, 233] width 72 height 19
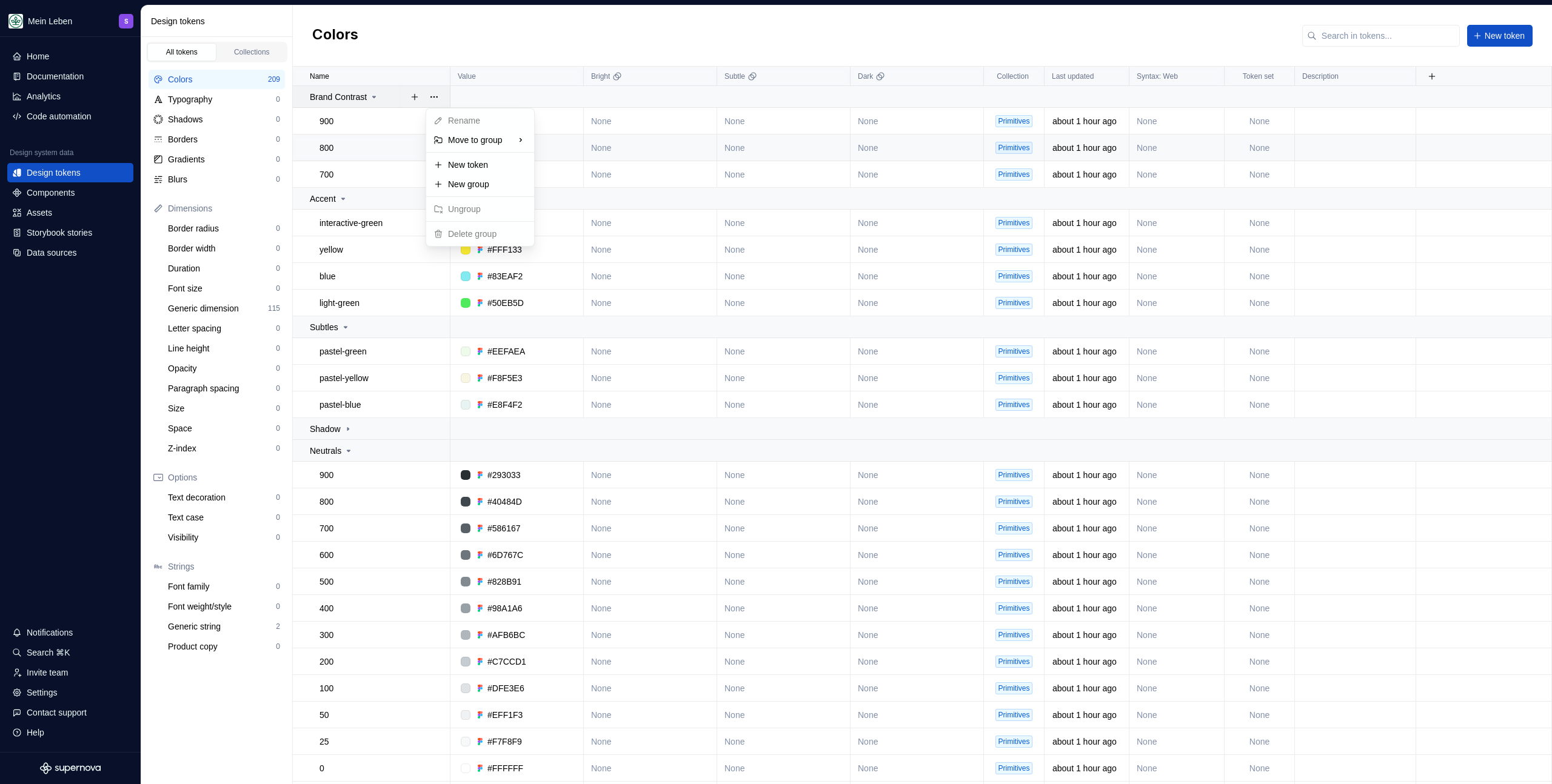
click at [386, 140] on html "Mein Leben S Home Documentation Analytics Code automation Design system data De…" at bounding box center [776, 392] width 1552 height 784
click at [433, 120] on button "button" at bounding box center [434, 121] width 17 height 17
click at [453, 34] on html "Mein Leben S Home Documentation Analytics Code automation Design system data De…" at bounding box center [776, 392] width 1552 height 784
click at [255, 44] on link "Collections" at bounding box center [252, 52] width 69 height 18
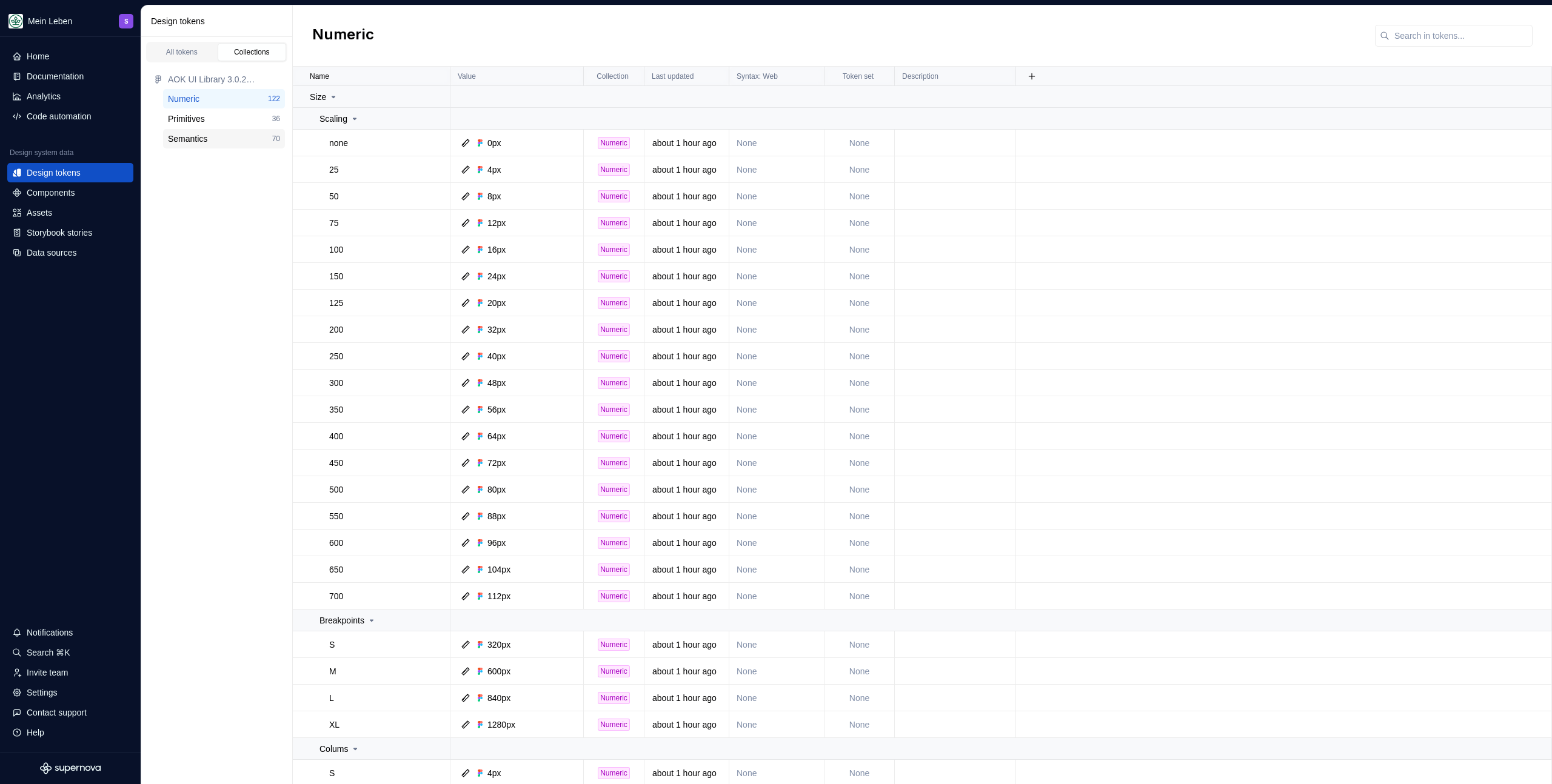
click at [198, 137] on div "Semantics" at bounding box center [188, 139] width 40 height 12
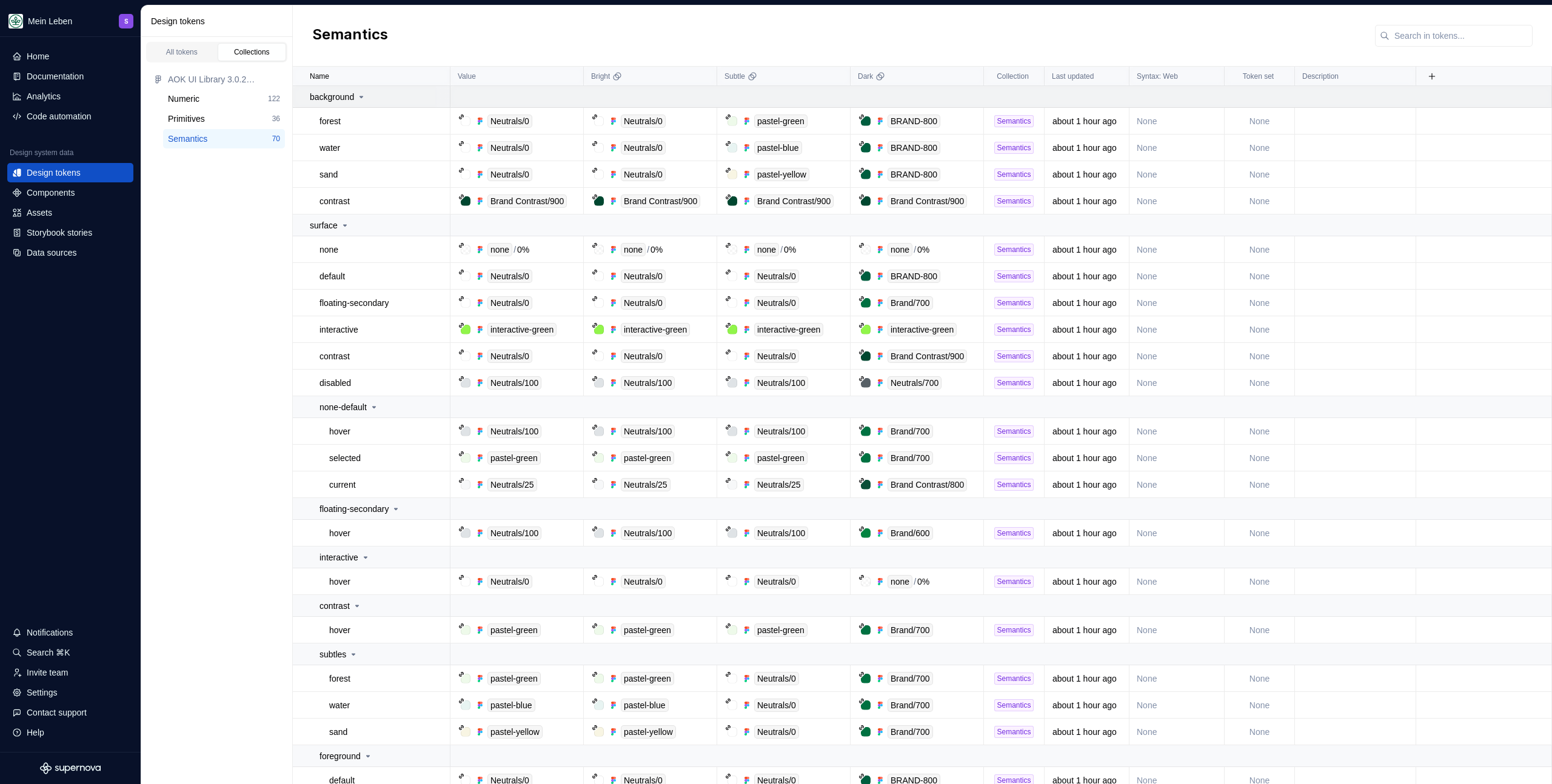
click at [436, 98] on div at bounding box center [442, 97] width 14 height 21
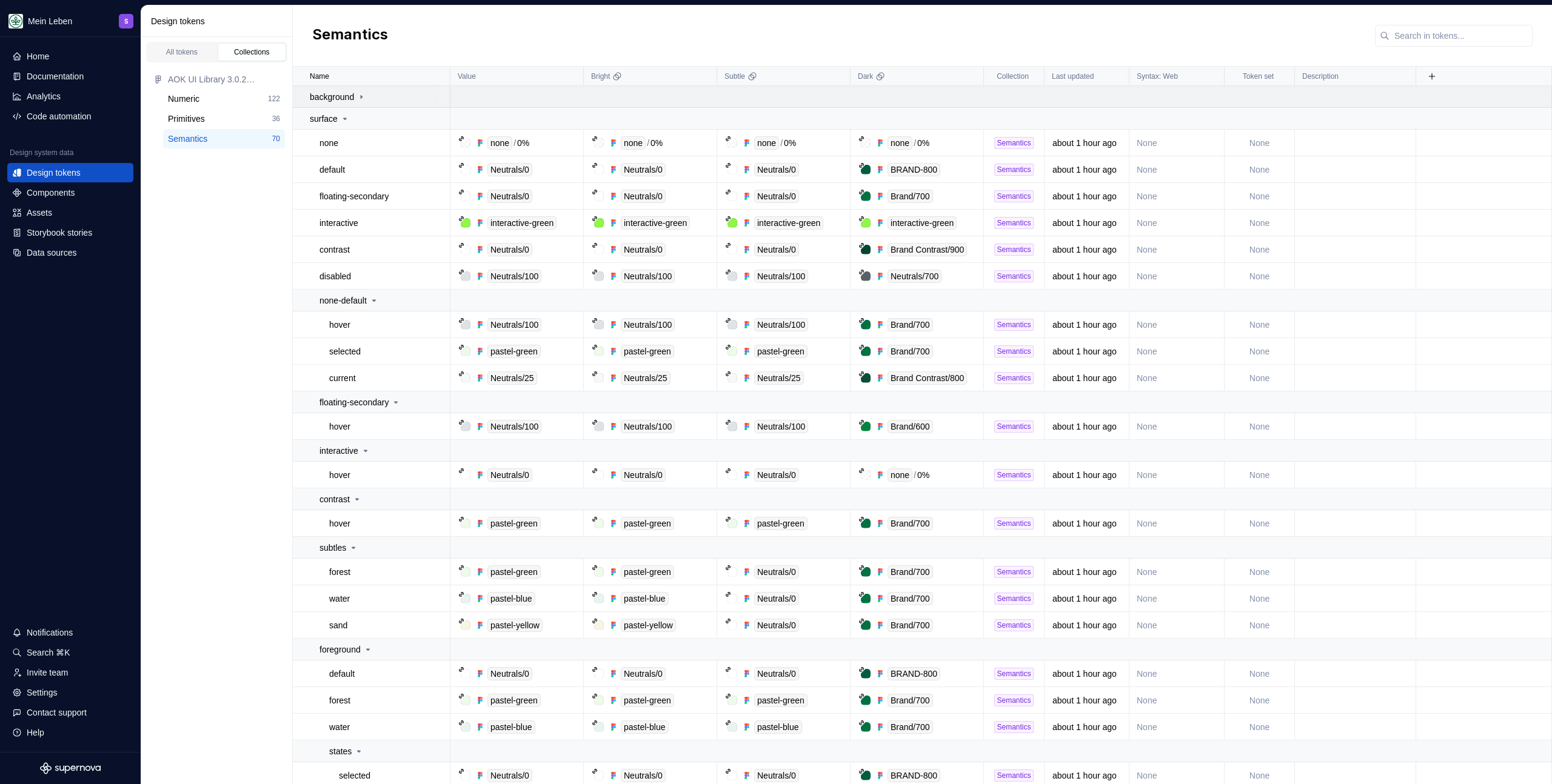
click at [354, 98] on p "background" at bounding box center [332, 97] width 44 height 12
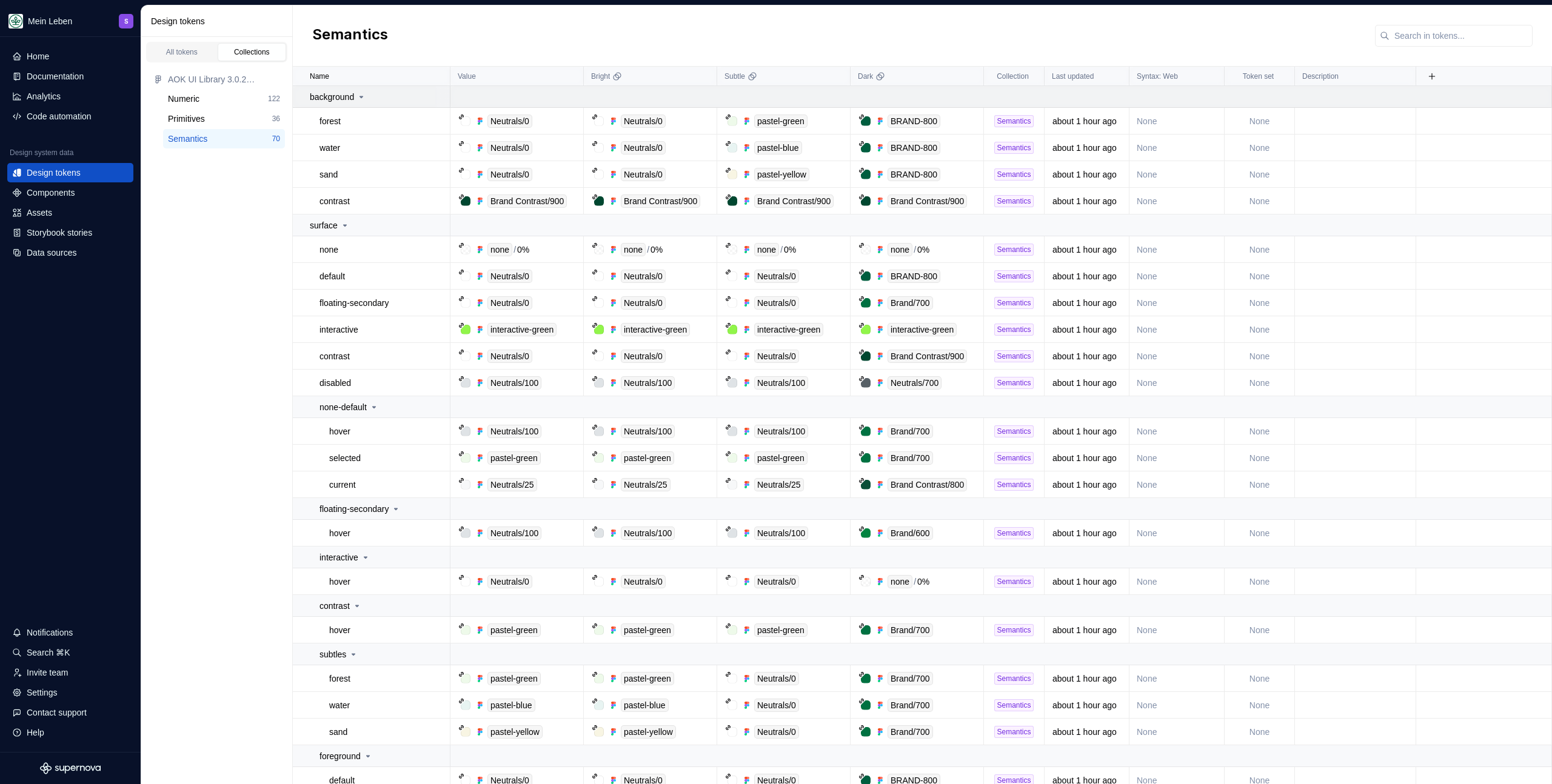
click at [365, 99] on icon at bounding box center [361, 97] width 10 height 10
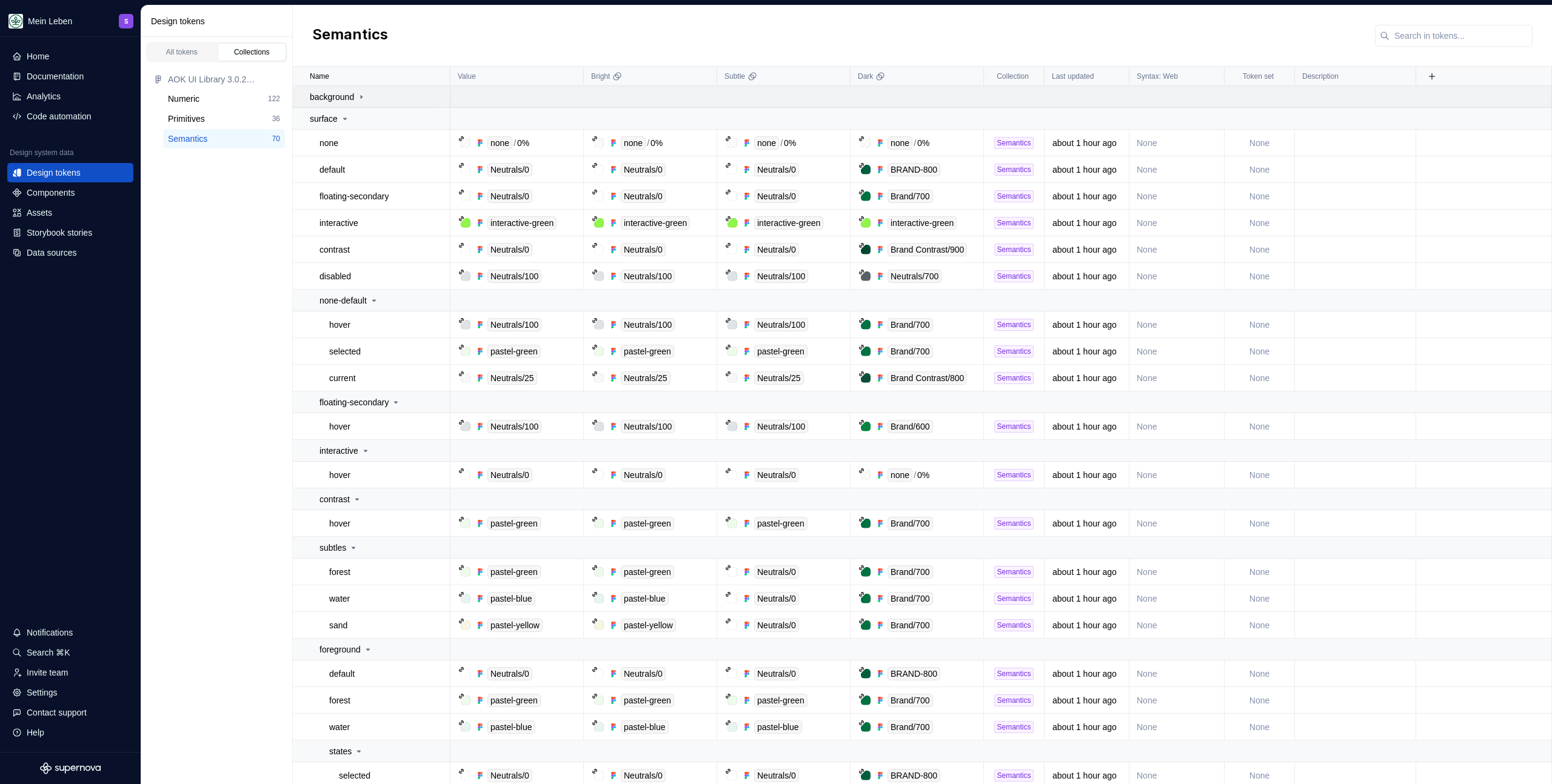
click at [414, 97] on div "background" at bounding box center [379, 97] width 140 height 12
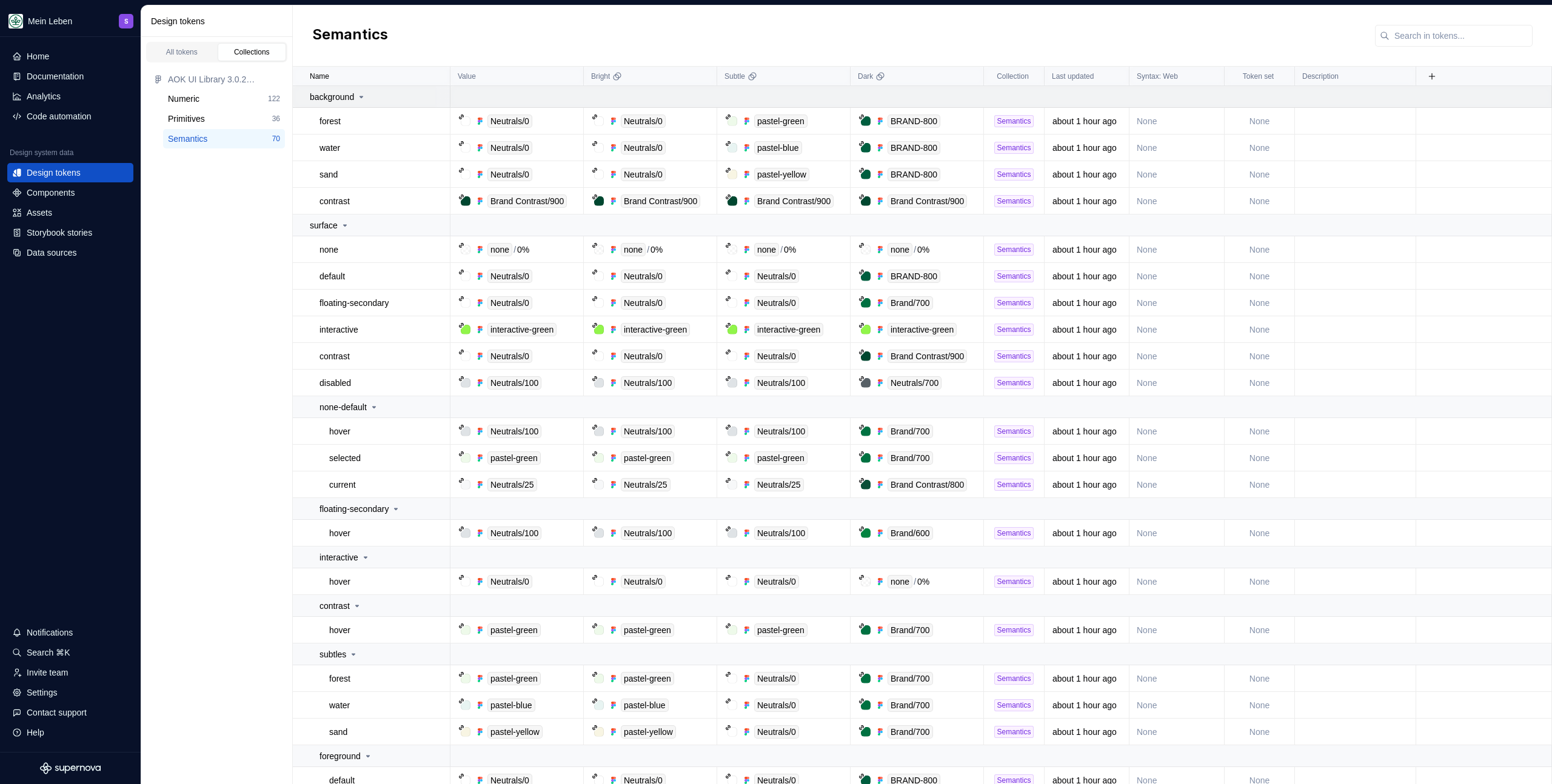
click at [429, 96] on div "background" at bounding box center [379, 97] width 140 height 12
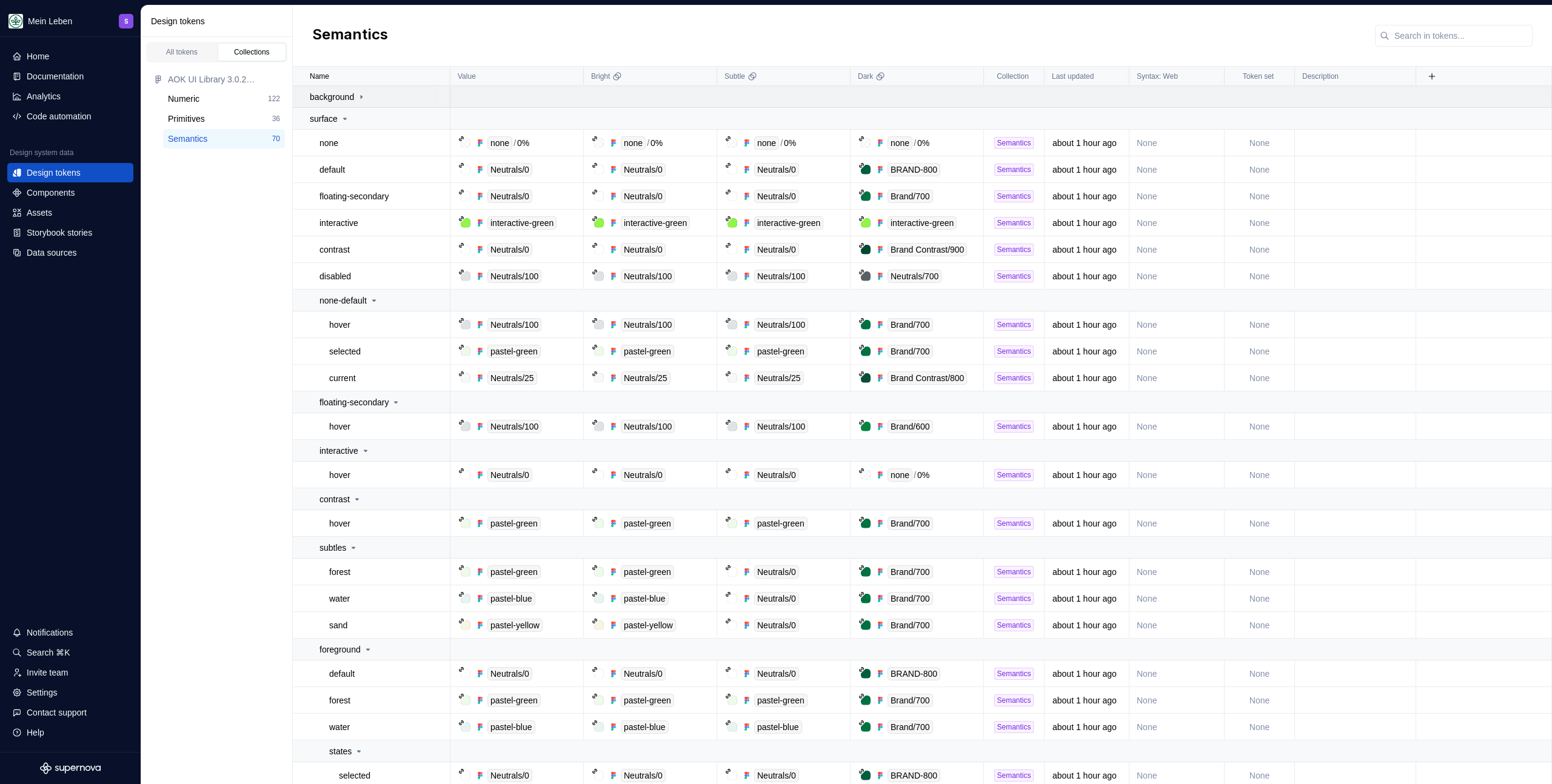
click at [429, 96] on div "background" at bounding box center [379, 97] width 140 height 12
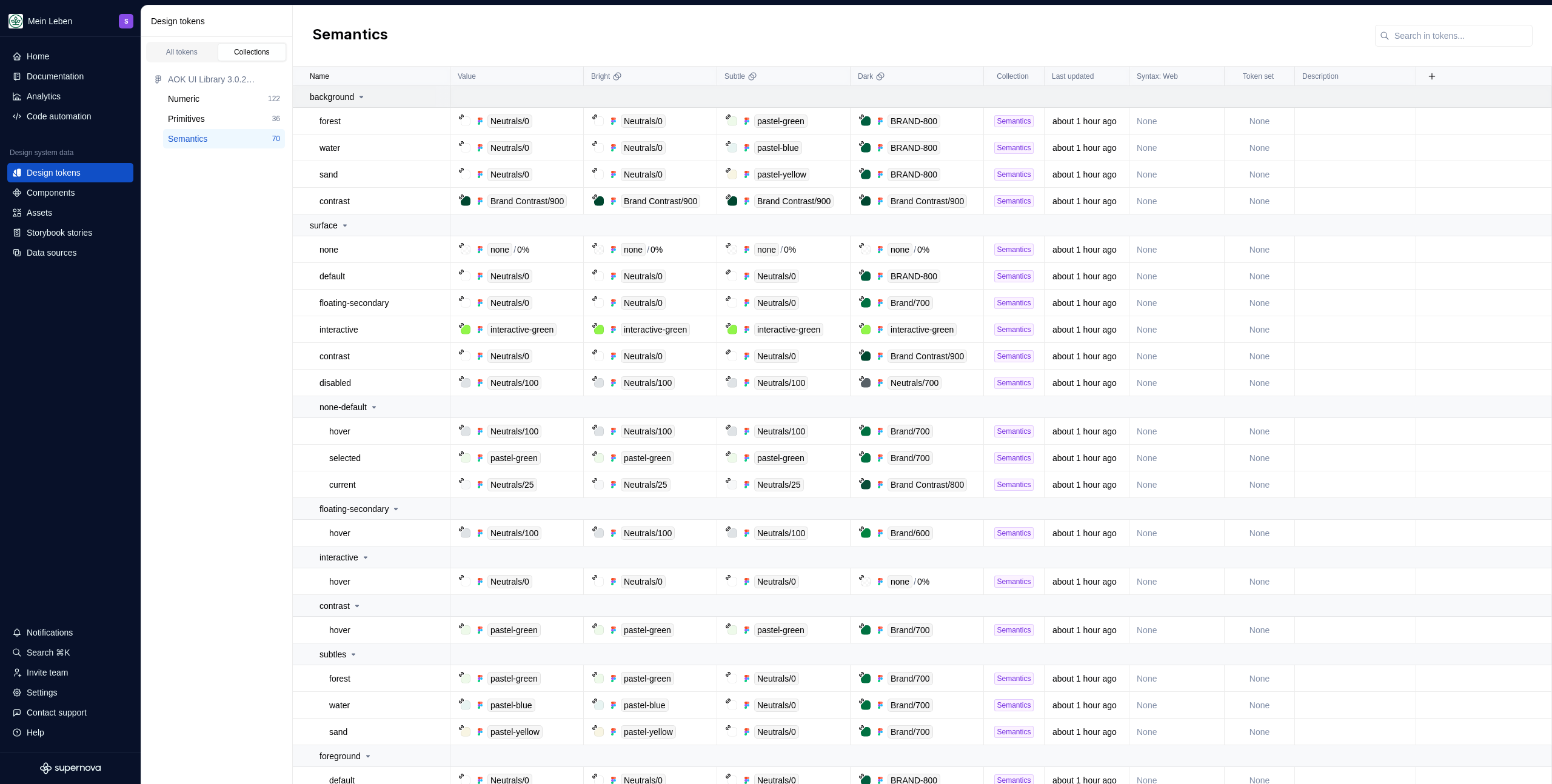
click at [446, 98] on div at bounding box center [442, 97] width 14 height 21
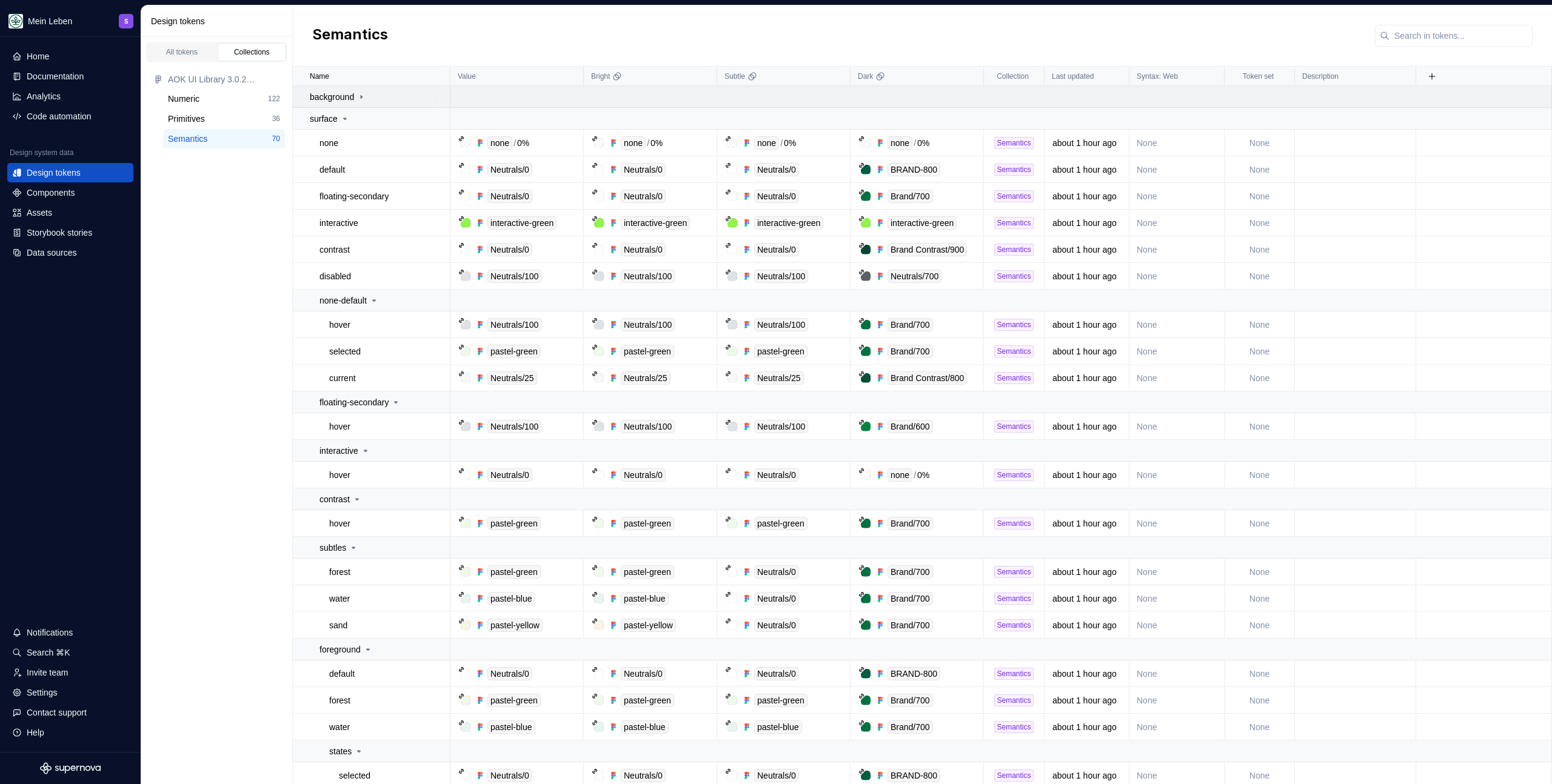
click at [433, 97] on div "background" at bounding box center [379, 97] width 140 height 12
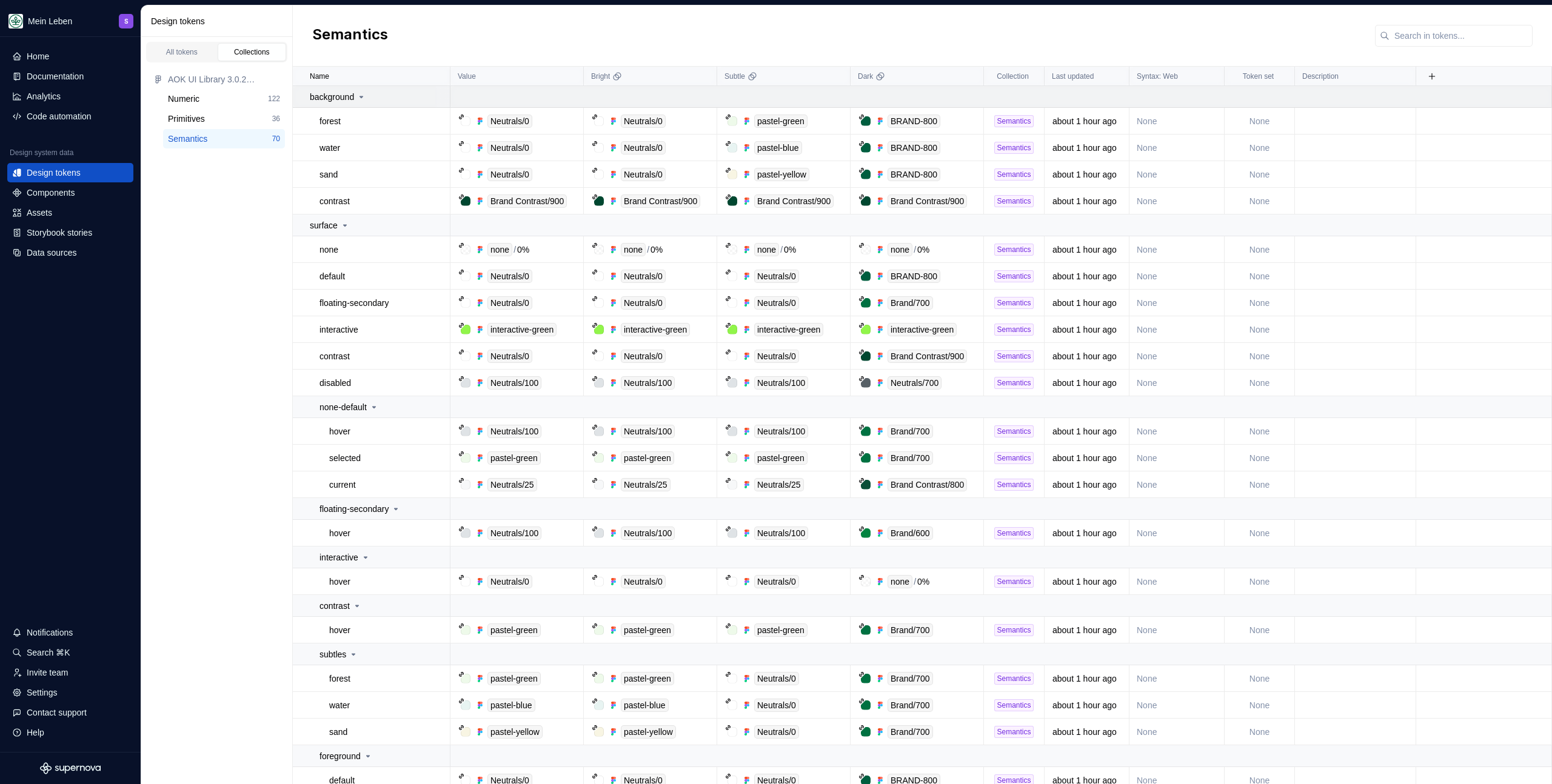
click at [363, 98] on icon at bounding box center [362, 97] width 3 height 2
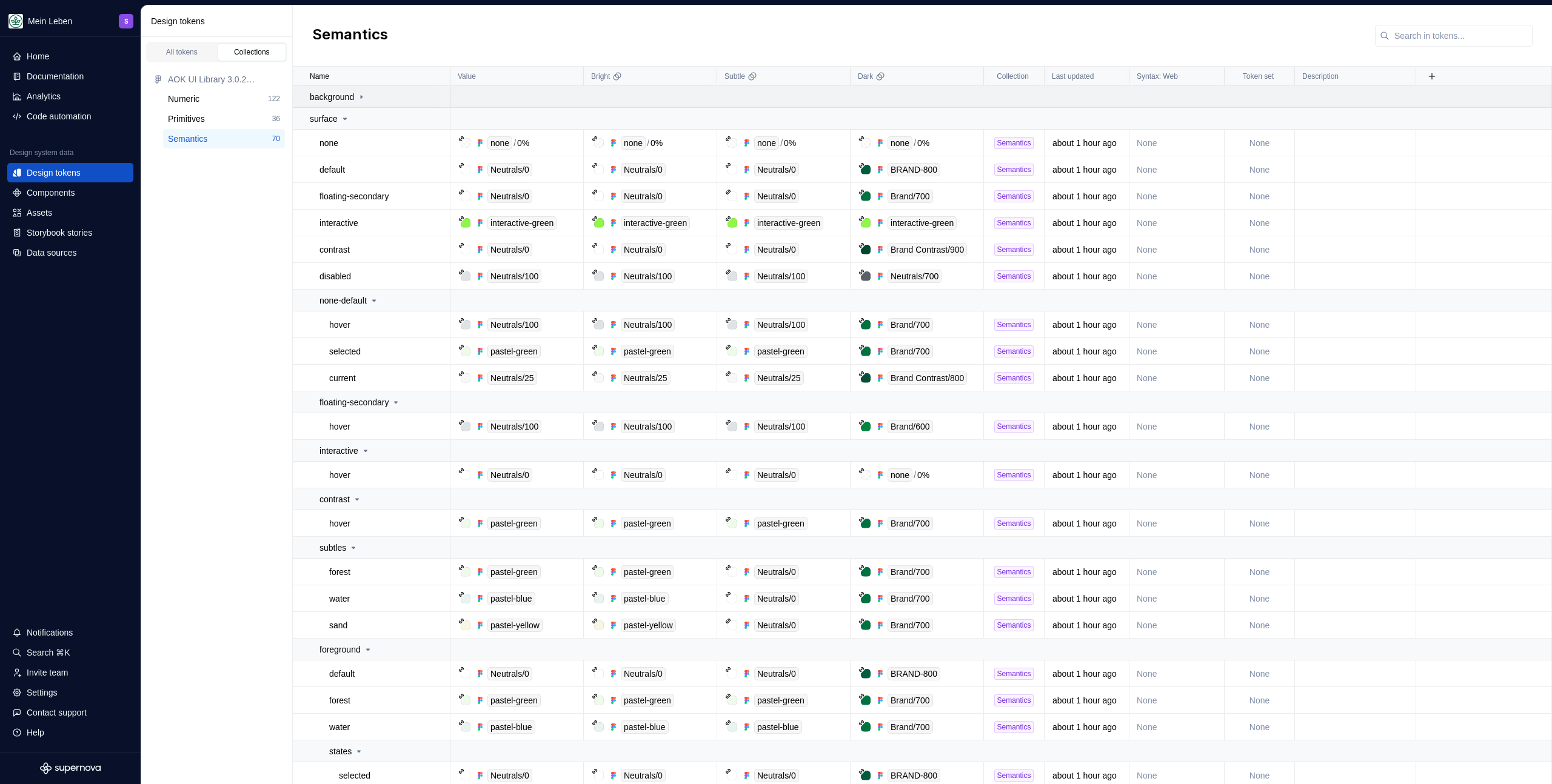
click at [362, 98] on icon at bounding box center [362, 97] width 2 height 3
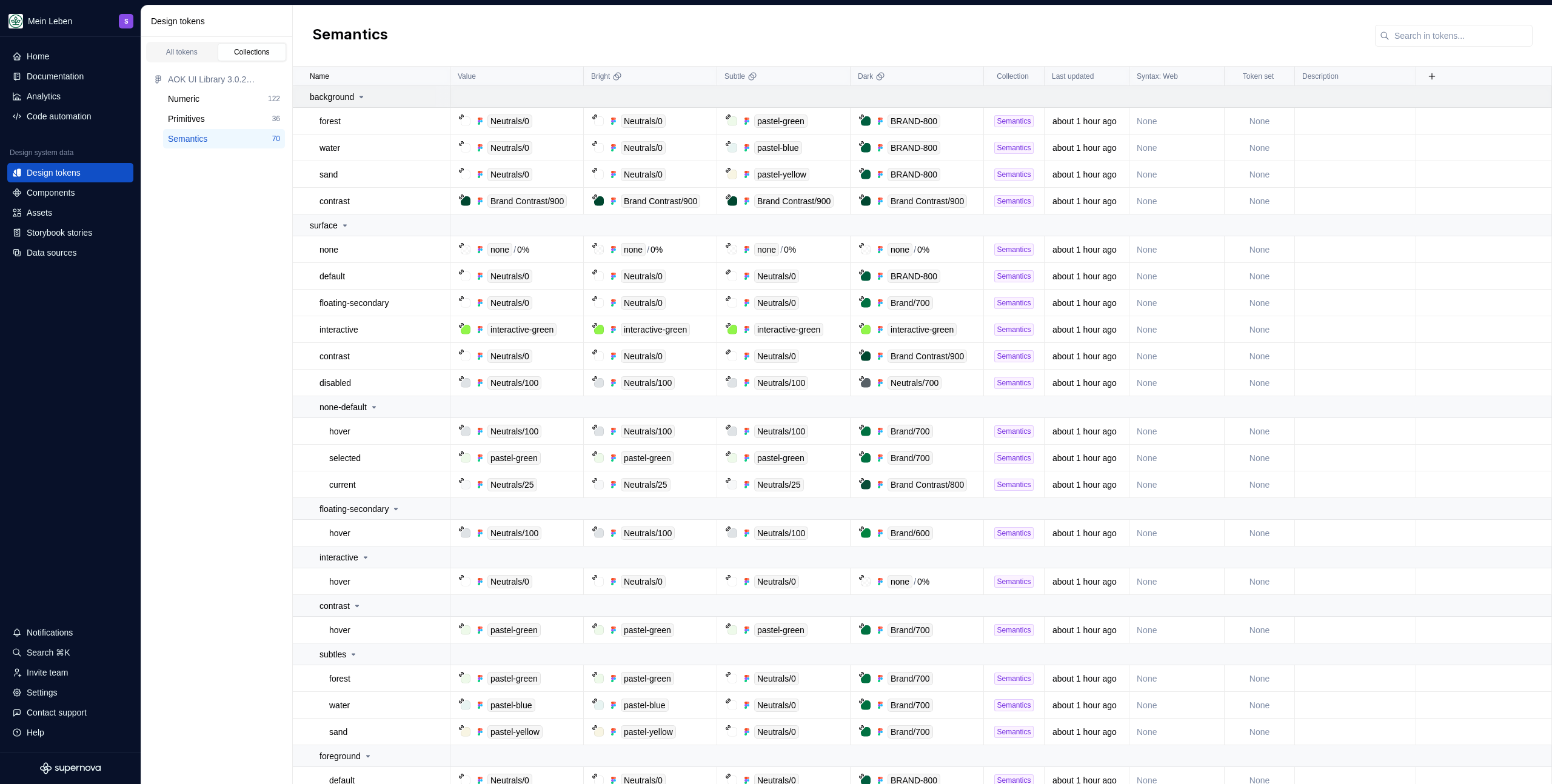
click at [406, 93] on div "background" at bounding box center [379, 97] width 140 height 12
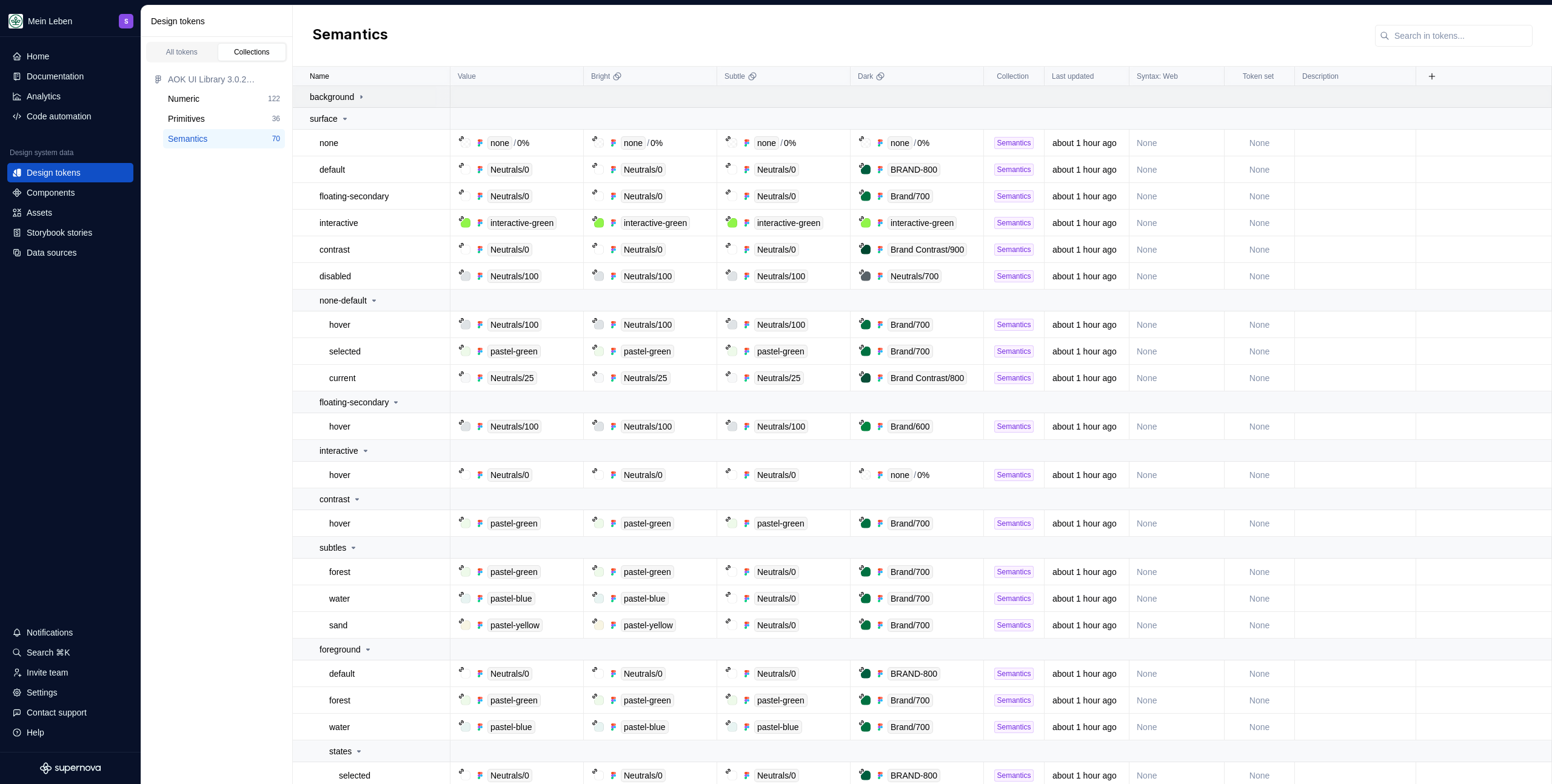
click at [403, 93] on div "background" at bounding box center [379, 97] width 140 height 12
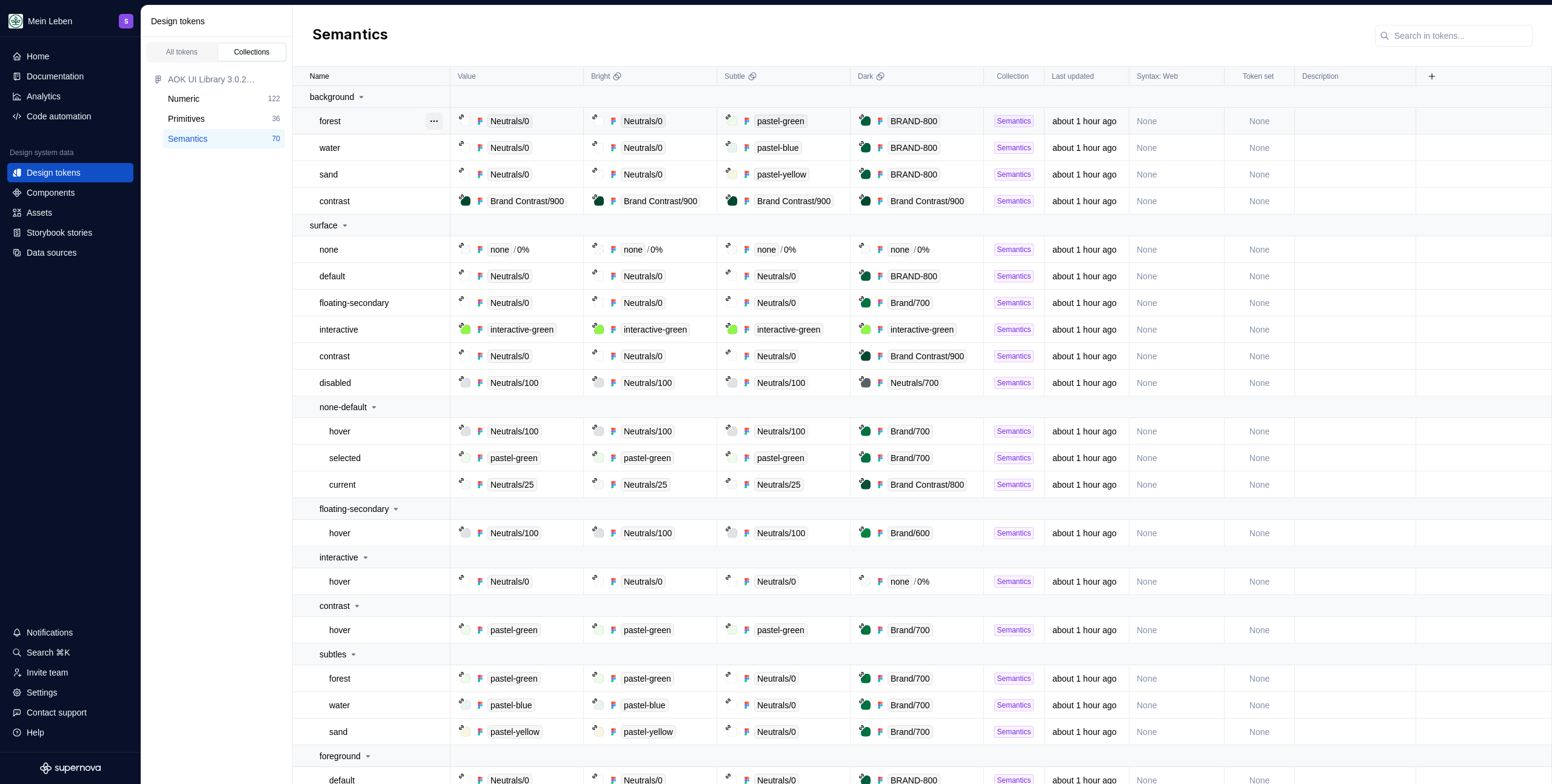
click at [433, 120] on button "button" at bounding box center [434, 121] width 17 height 17
click at [494, 34] on html "Mein Leben S Home Documentation Analytics Code automation Design system data De…" at bounding box center [776, 392] width 1552 height 784
click at [161, 59] on link "All tokens" at bounding box center [182, 52] width 69 height 18
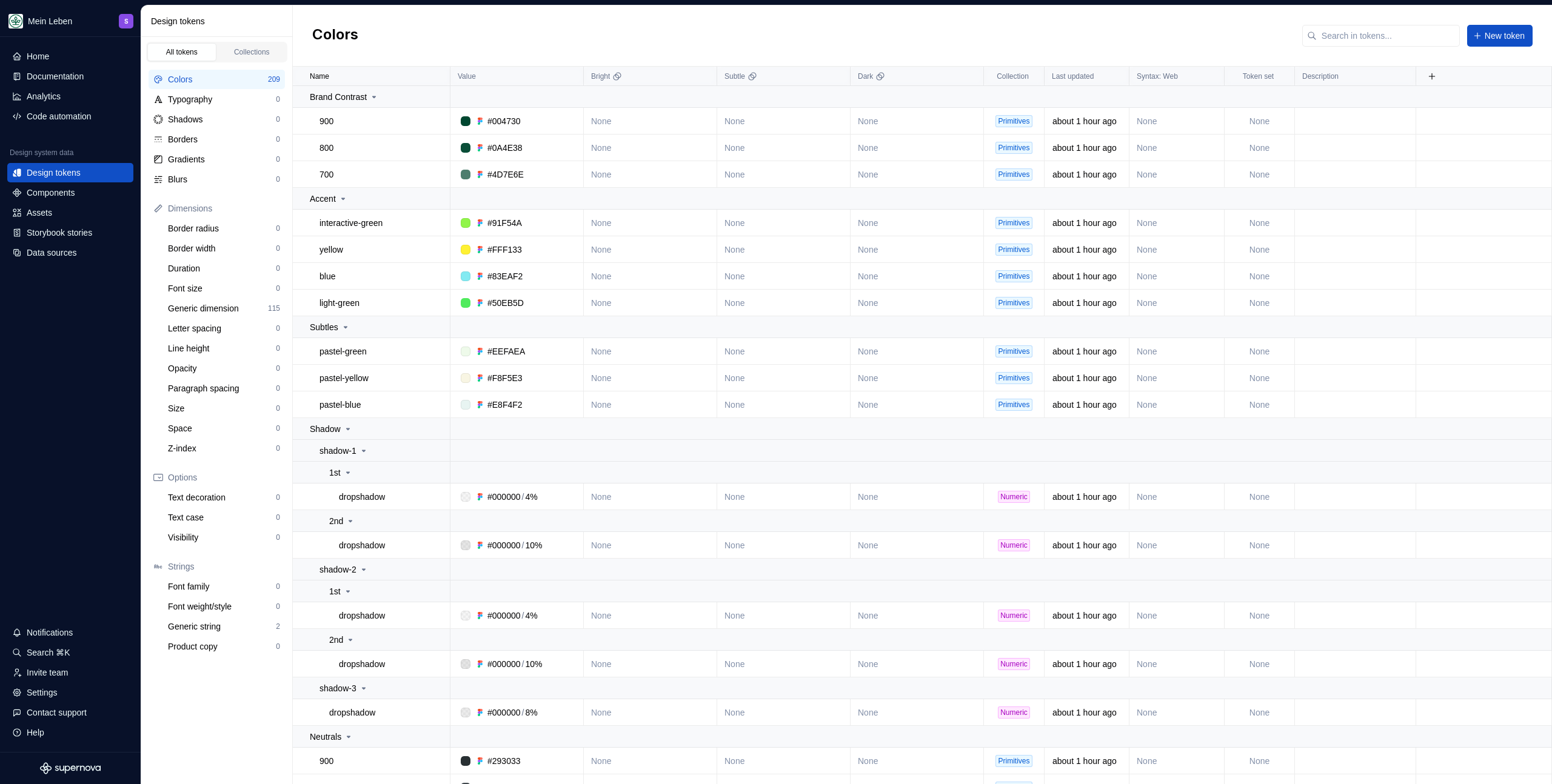
click at [503, 39] on div "Colors New token" at bounding box center [923, 36] width 1259 height 61
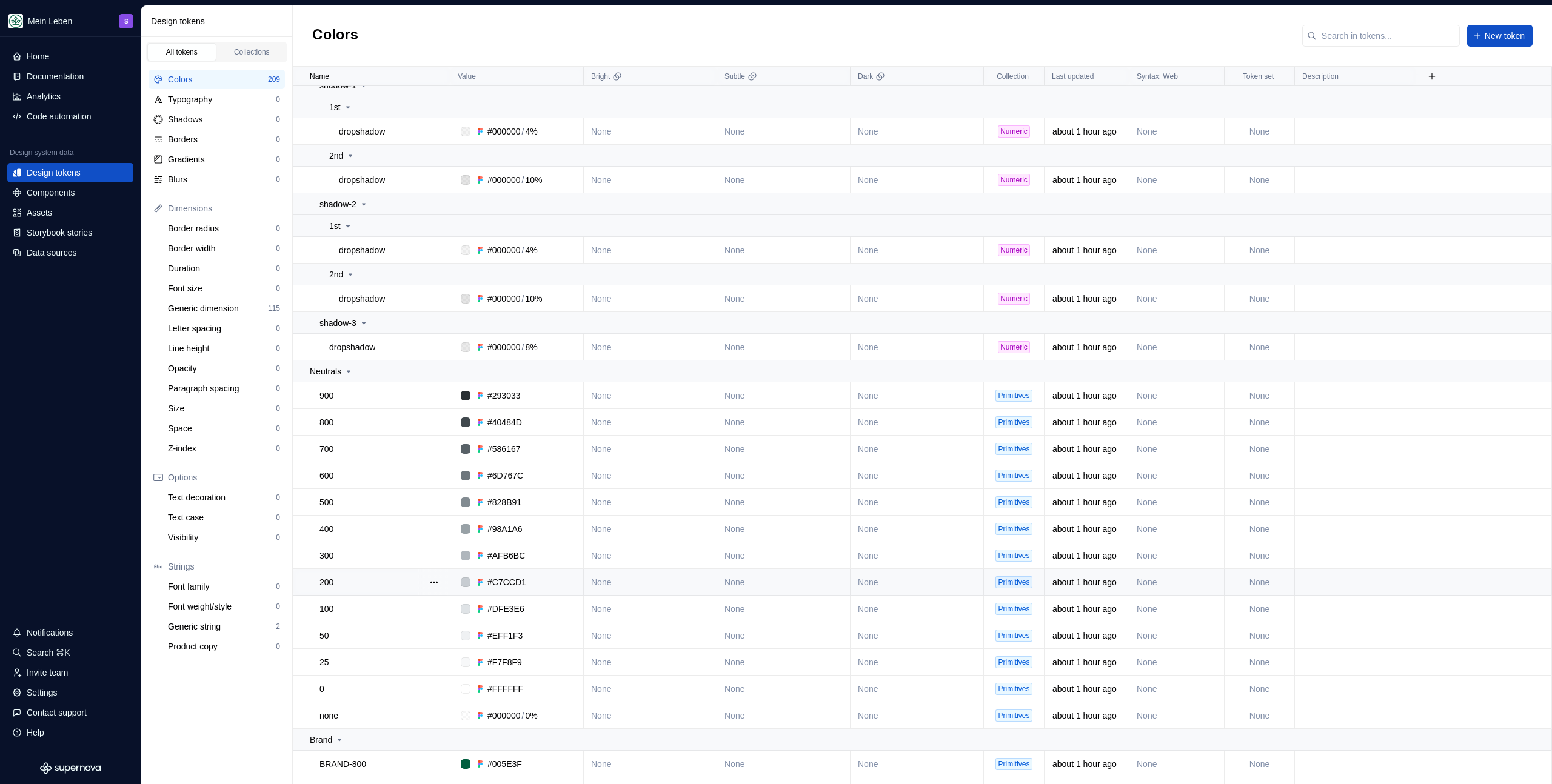
scroll to position [593, 0]
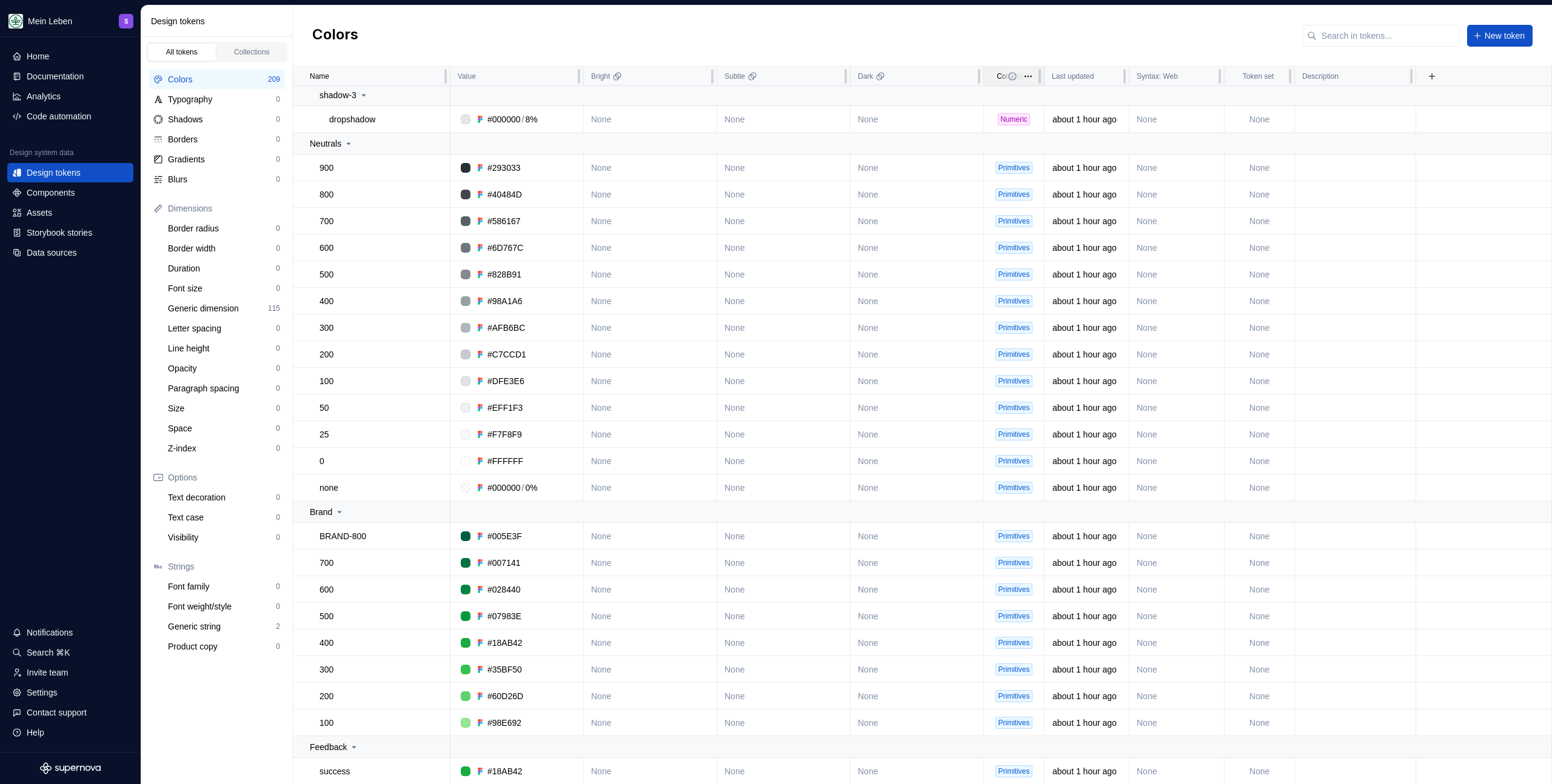
click at [1013, 76] on icon at bounding box center [1013, 76] width 10 height 10
click at [1028, 76] on html "Mein Leben S Home Documentation Analytics Code automation Design system data De…" at bounding box center [776, 392] width 1552 height 784
click at [1048, 21] on html "Mein Leben S Home Documentation Analytics Code automation Design system data De…" at bounding box center [776, 392] width 1552 height 784
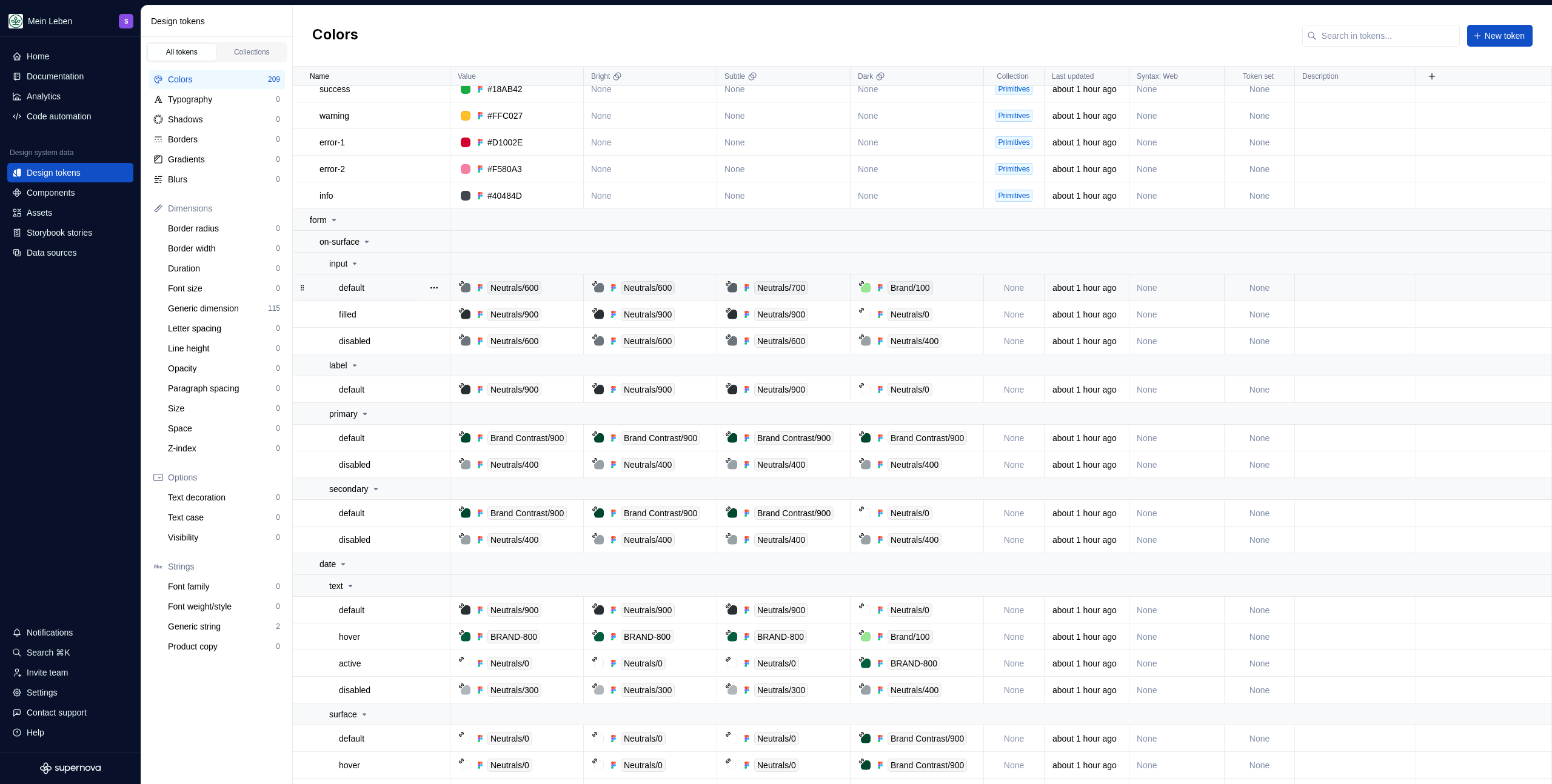
scroll to position [1252, 0]
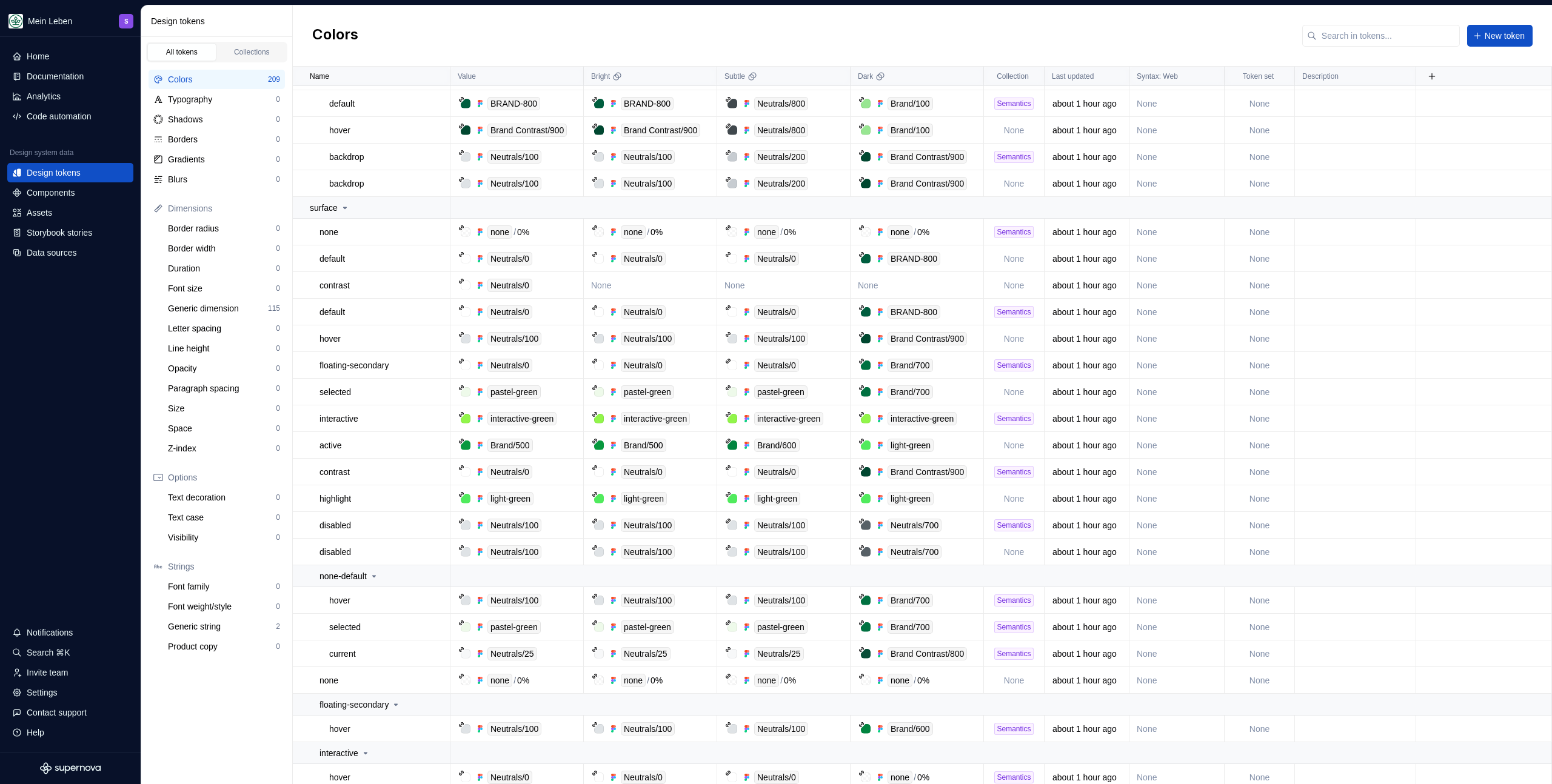
scroll to position [3508, 0]
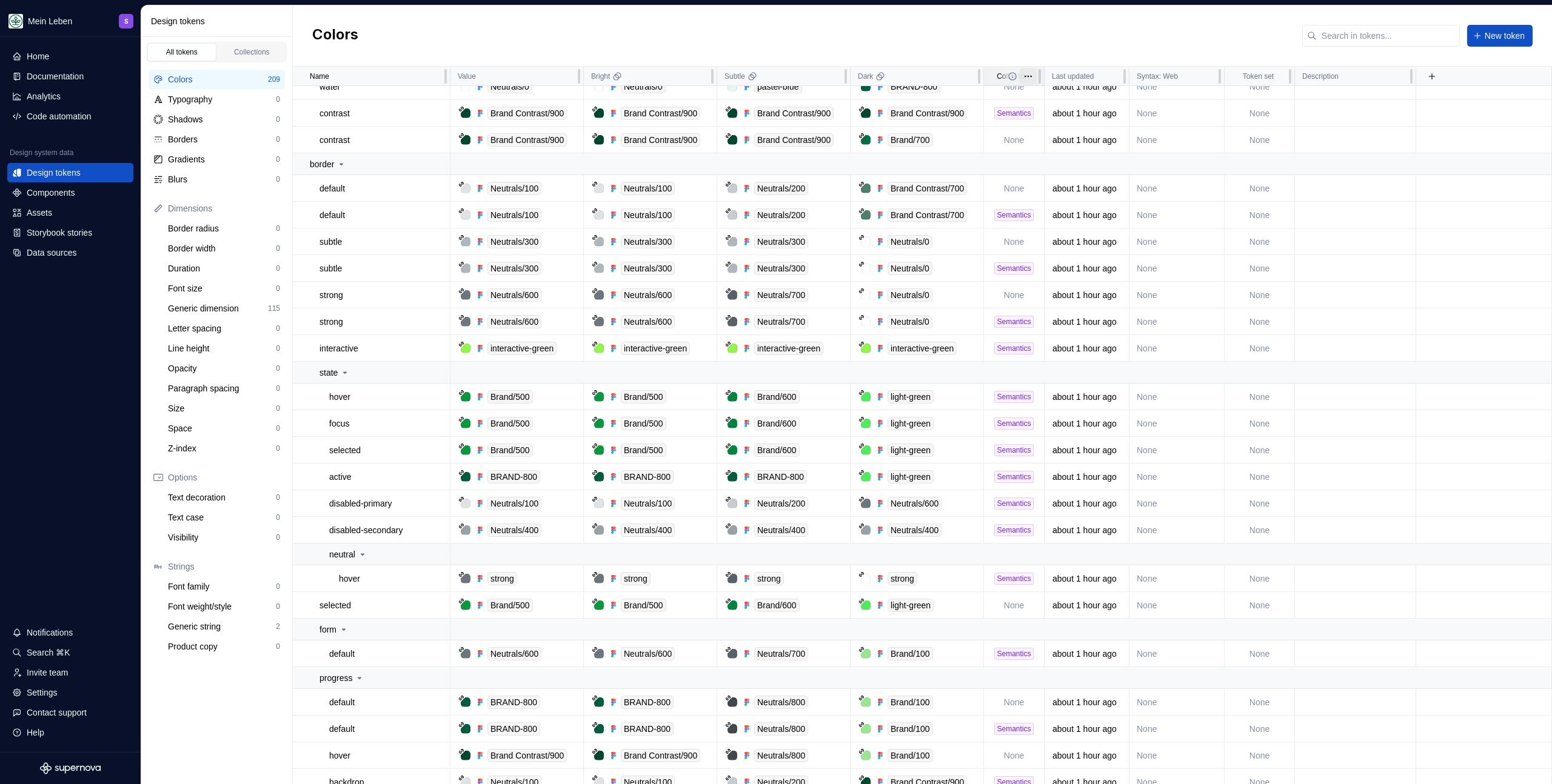
click at [1032, 76] on html "Mein Leben S Home Documentation Analytics Code automation Design system data De…" at bounding box center [776, 392] width 1552 height 784
click at [996, 78] on html "Mein Leben S Home Documentation Analytics Code automation Design system data De…" at bounding box center [776, 392] width 1552 height 784
click at [1005, 73] on span at bounding box center [1022, 76] width 43 height 19
click at [1003, 76] on span at bounding box center [1022, 76] width 43 height 19
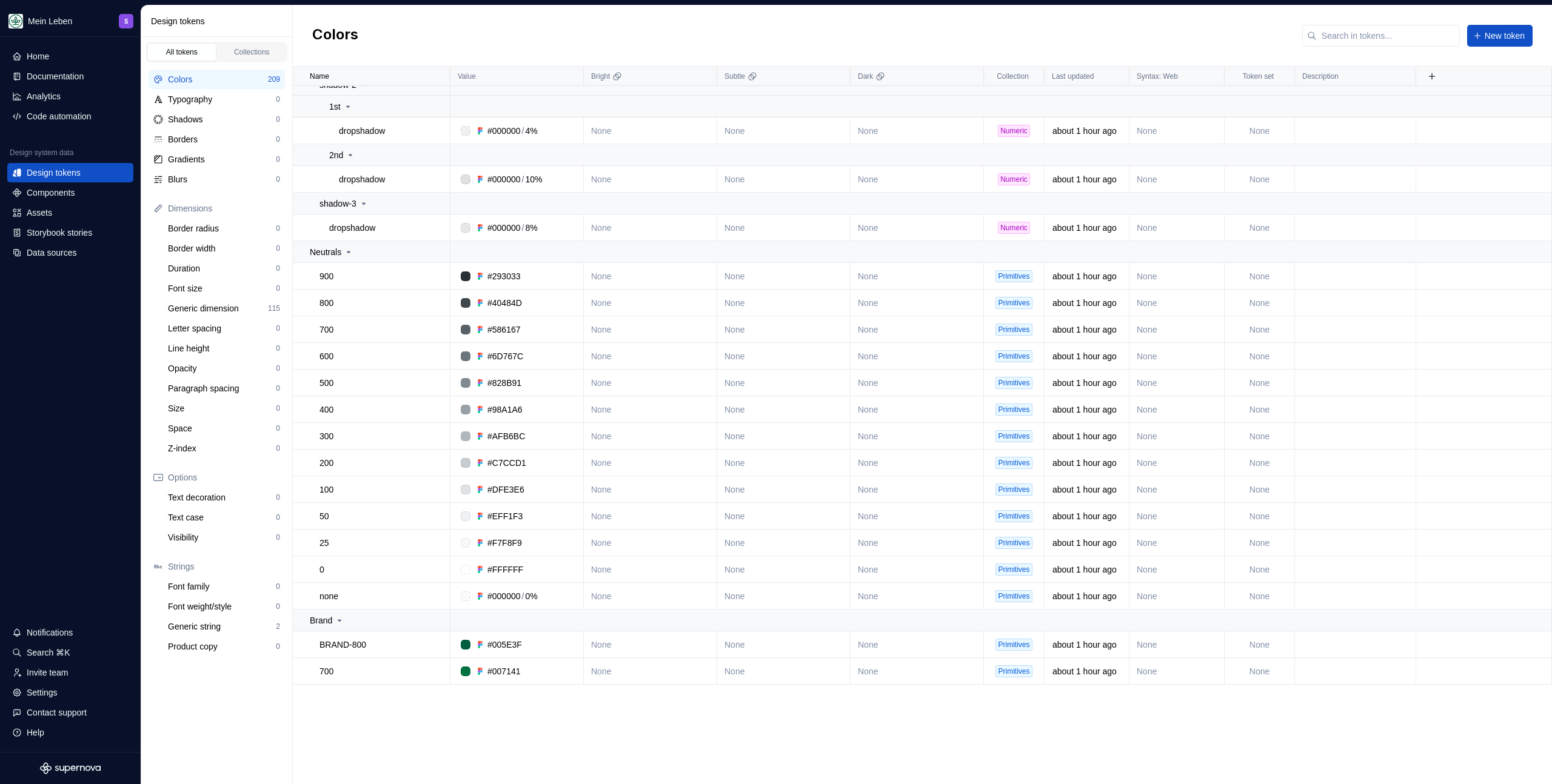
scroll to position [0, 0]
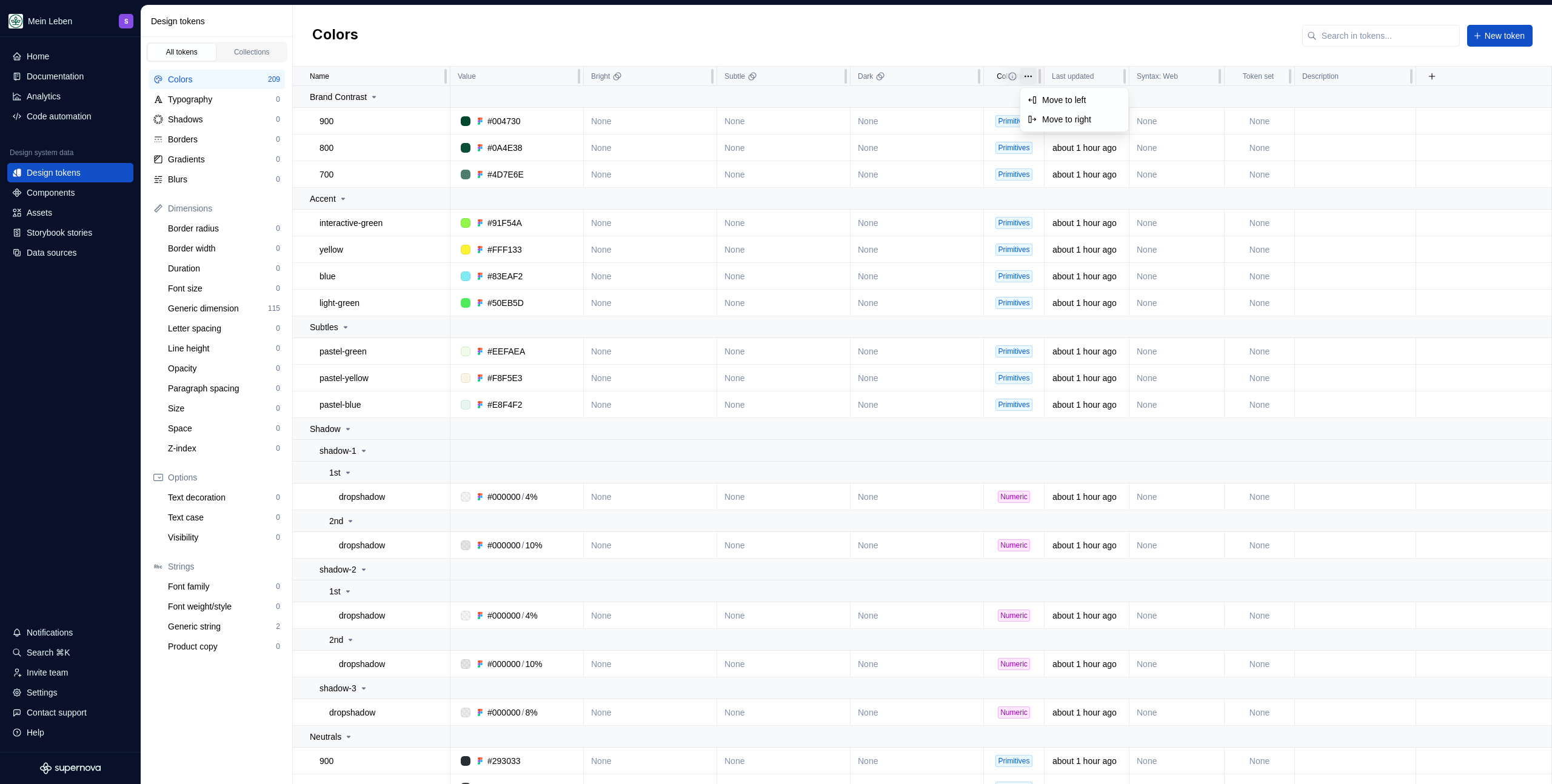
click at [1031, 78] on html "Mein Leben S Home Documentation Analytics Code automation Design system data De…" at bounding box center [776, 392] width 1552 height 784
click at [1054, 40] on html "Mein Leben S Home Documentation Analytics Code automation Design system data De…" at bounding box center [776, 392] width 1552 height 784
click at [1394, 34] on input "text" at bounding box center [1389, 36] width 143 height 22
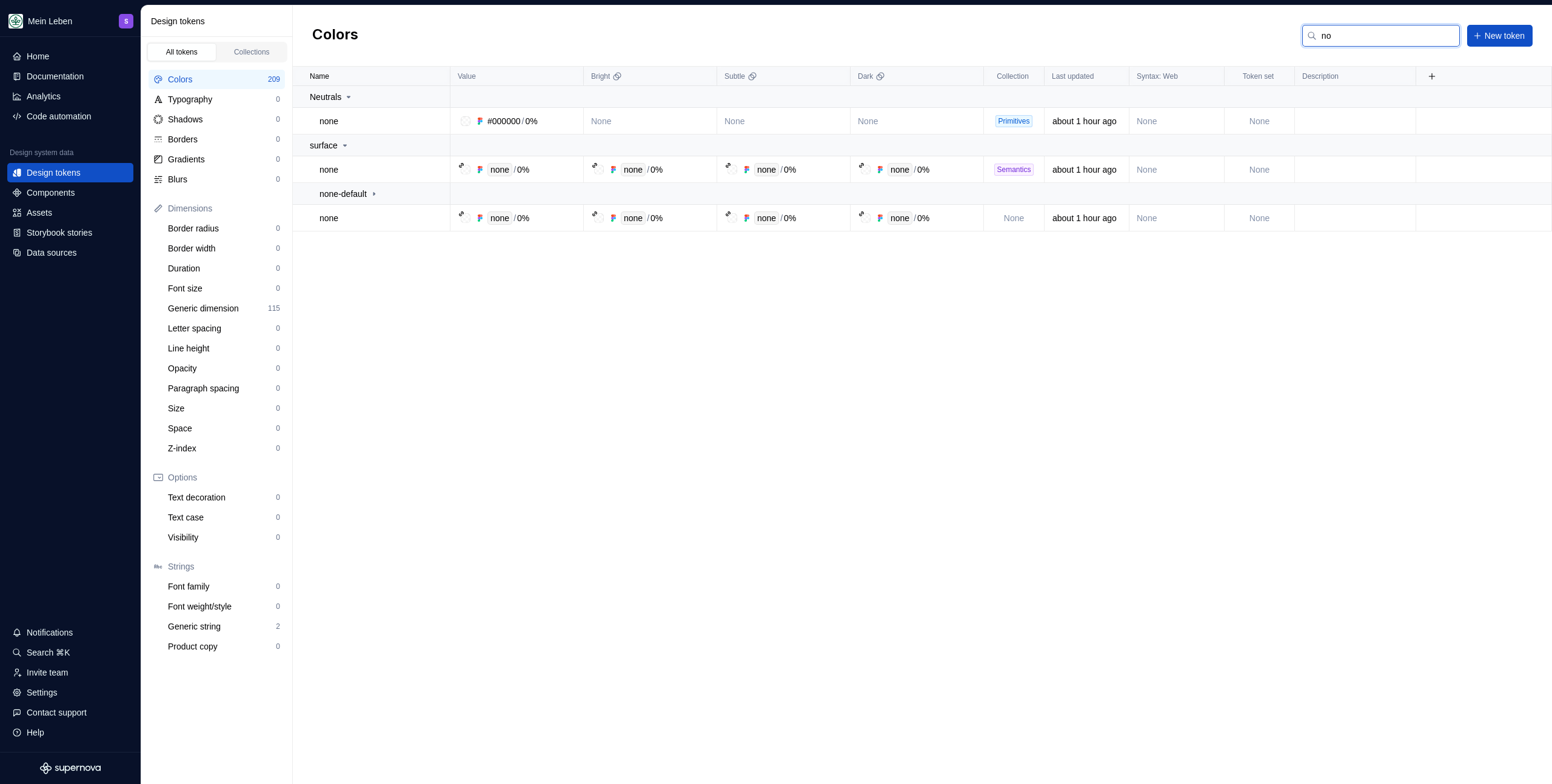
type input "n"
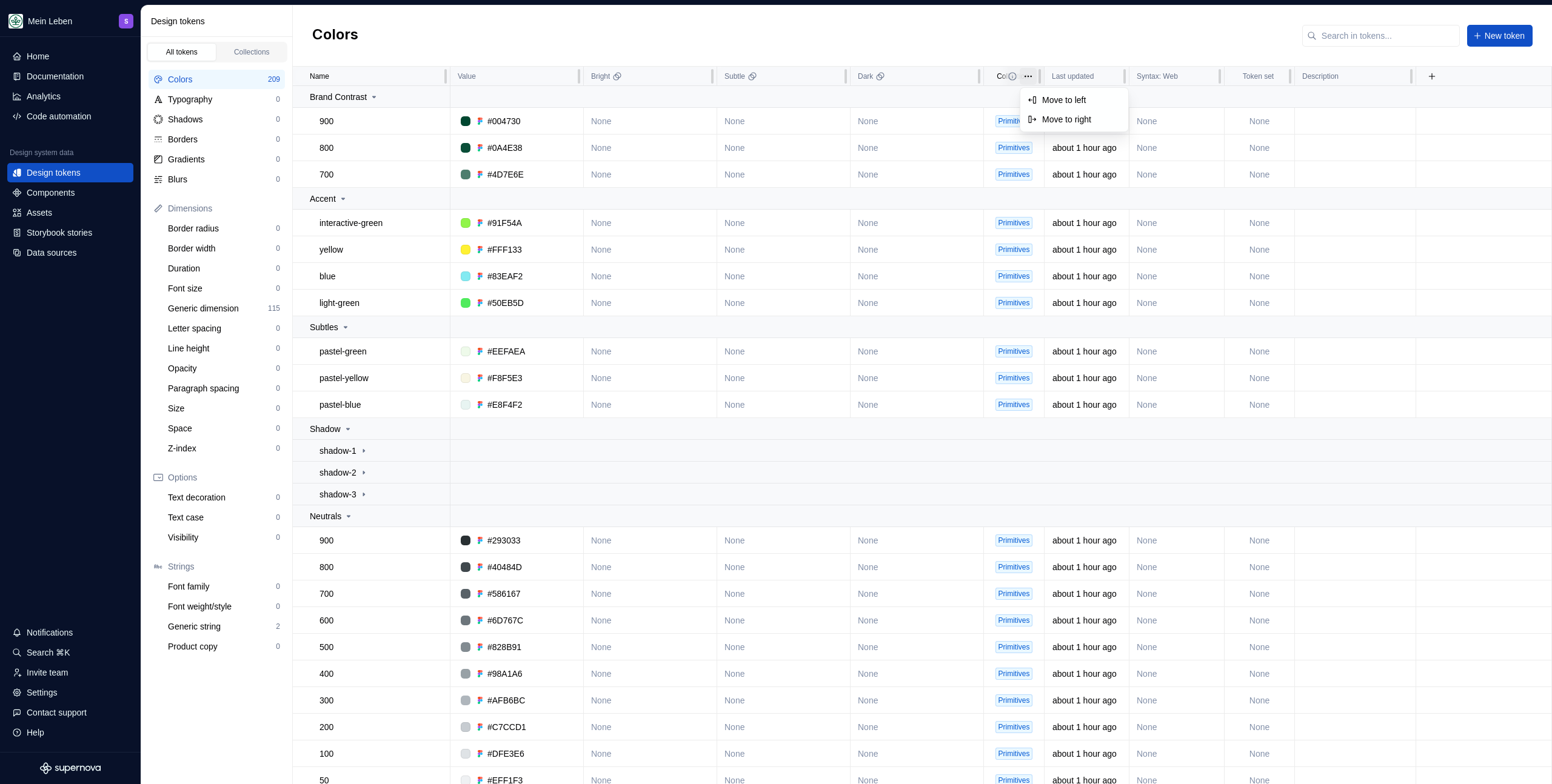
click at [1030, 78] on html "Mein Leben S Home Documentation Analytics Code automation Design system data De…" at bounding box center [776, 392] width 1552 height 784
click at [1026, 47] on html "Mein Leben S Home Documentation Analytics Code automation Design system data De…" at bounding box center [776, 392] width 1552 height 784
click at [57, 252] on div "Data sources" at bounding box center [51, 252] width 50 height 12
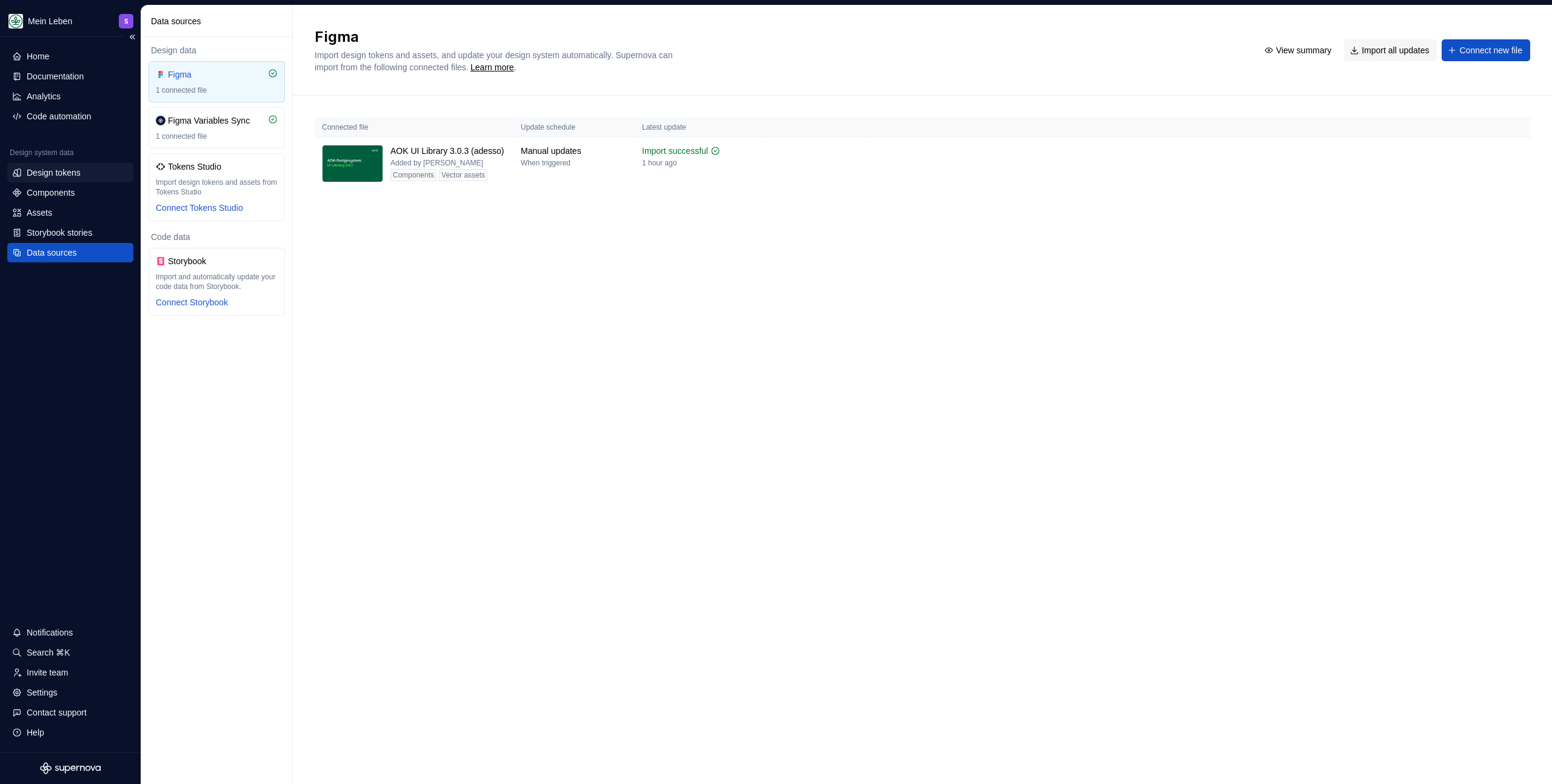
click at [69, 174] on div "Design tokens" at bounding box center [53, 173] width 54 height 12
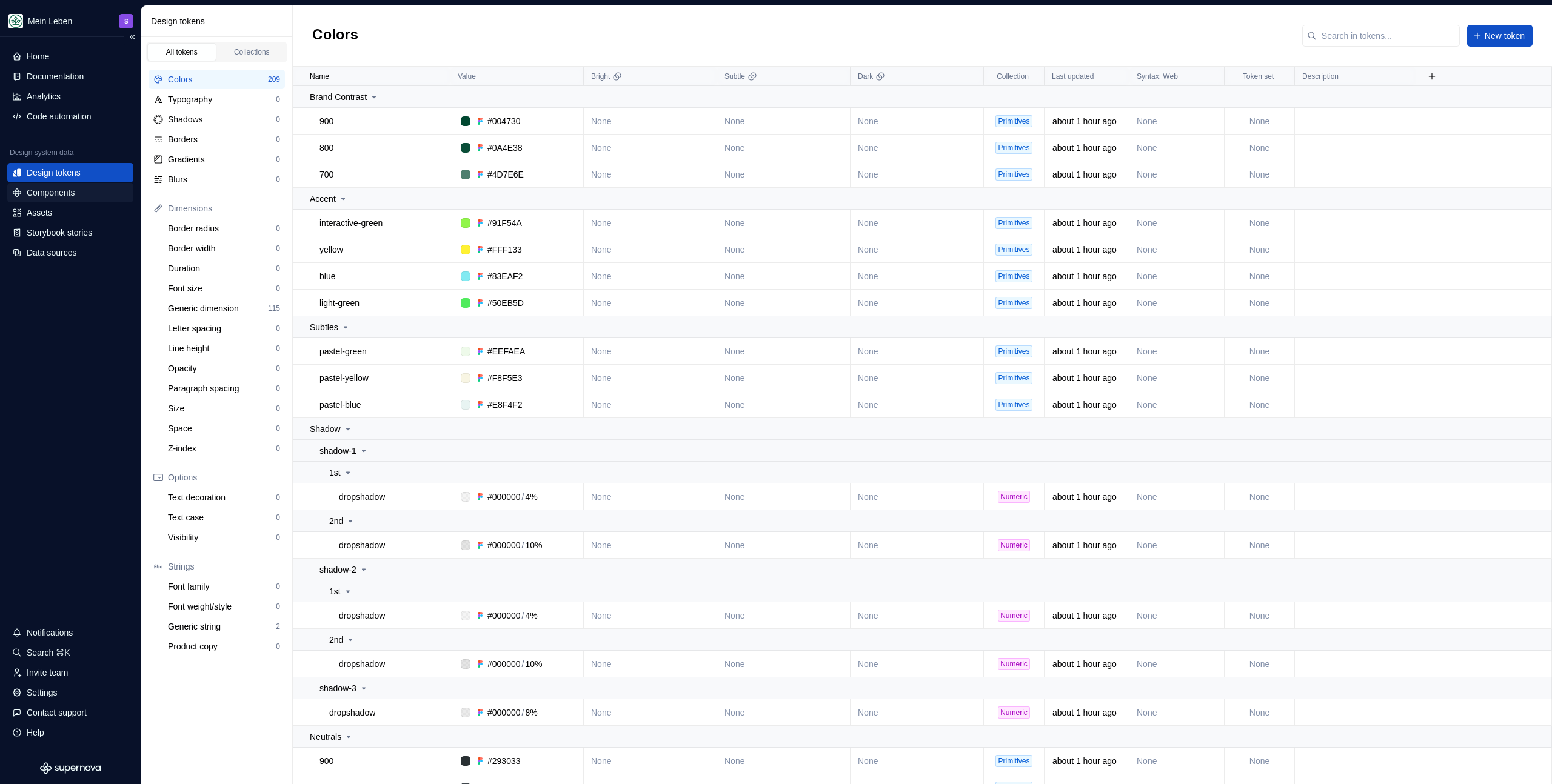
click at [83, 197] on div "Components" at bounding box center [70, 193] width 117 height 12
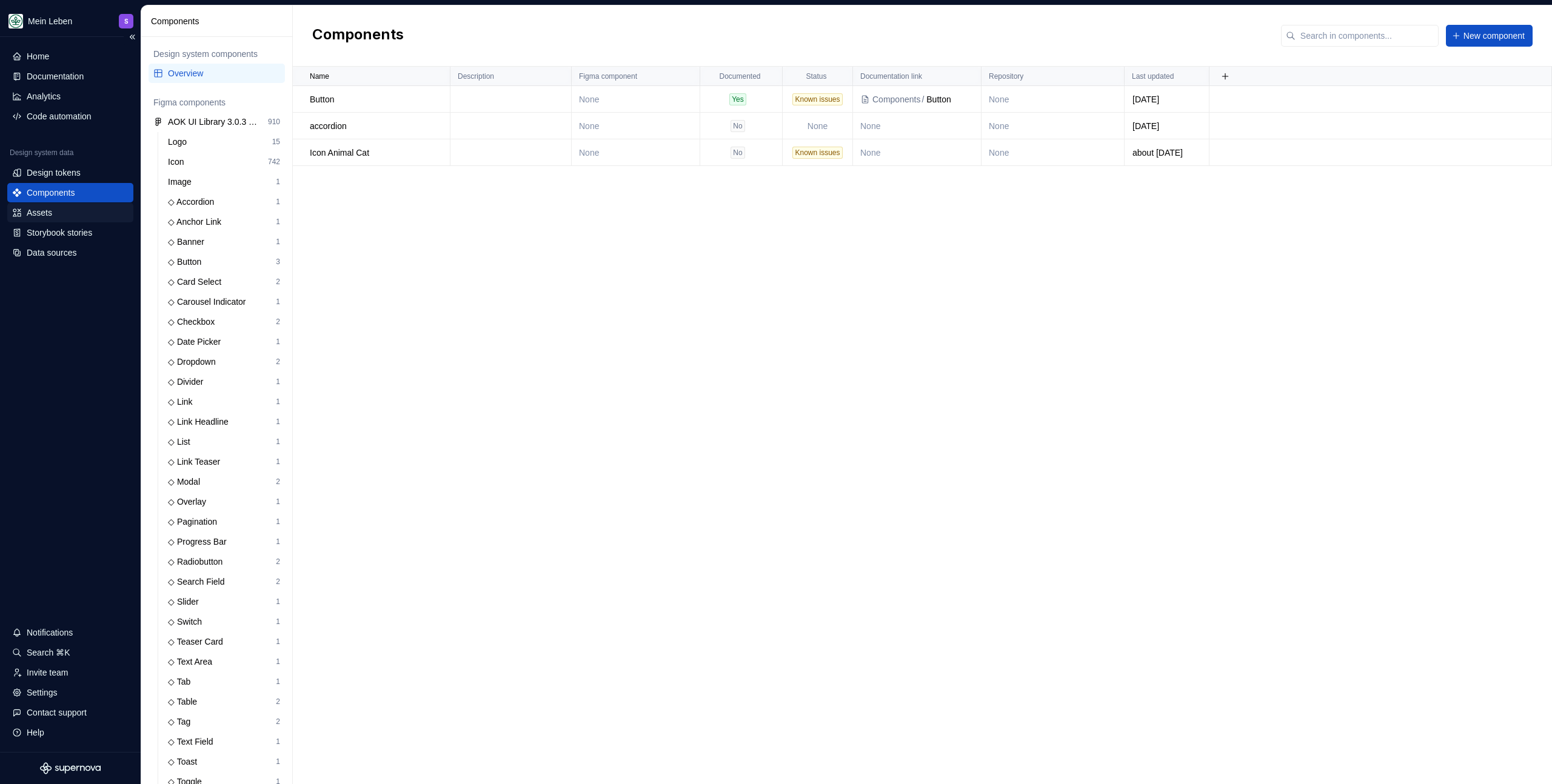
click at [79, 208] on div "Assets" at bounding box center [70, 213] width 117 height 12
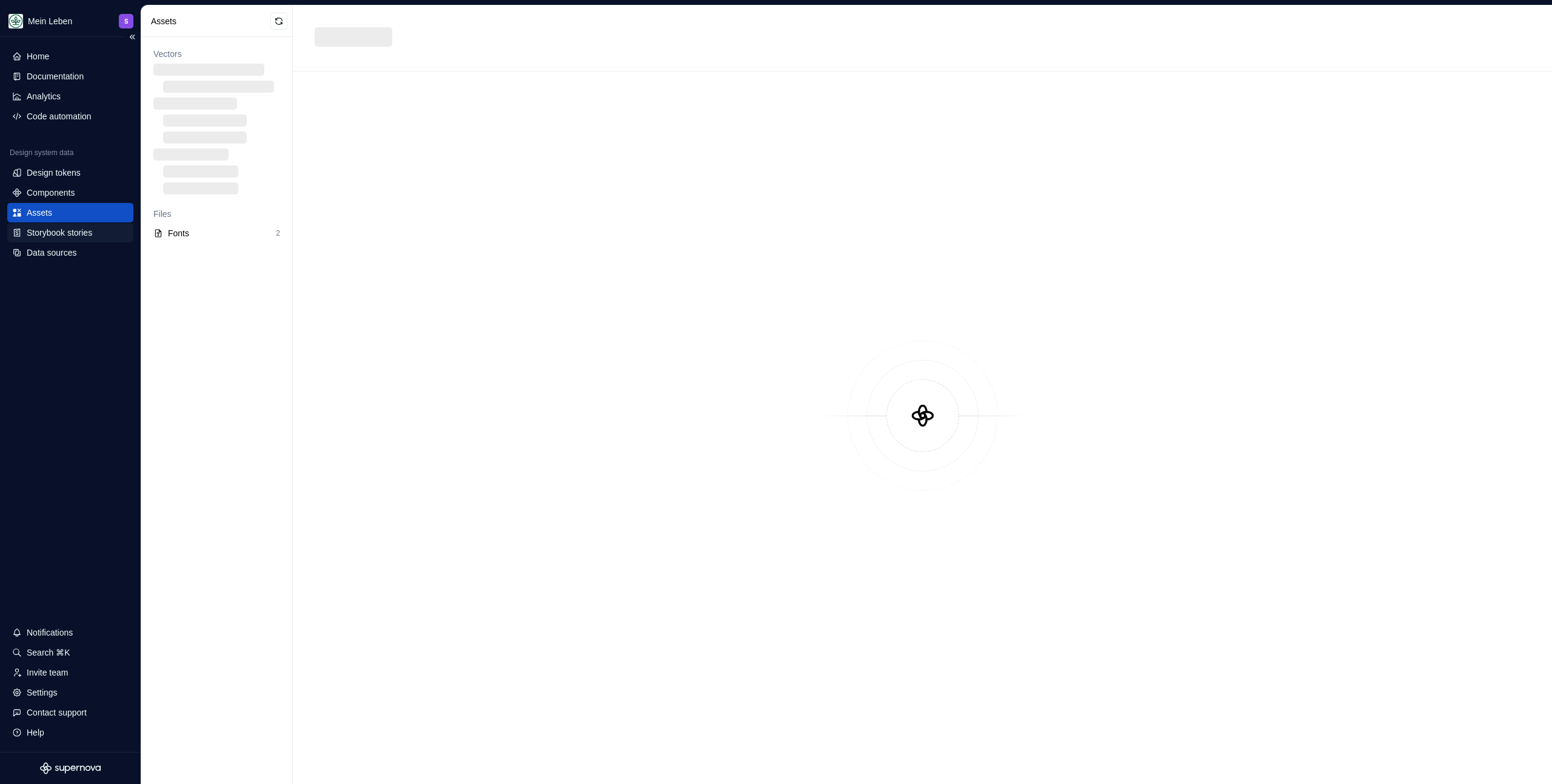
click at [80, 229] on div "Storybook stories" at bounding box center [60, 233] width 66 height 12
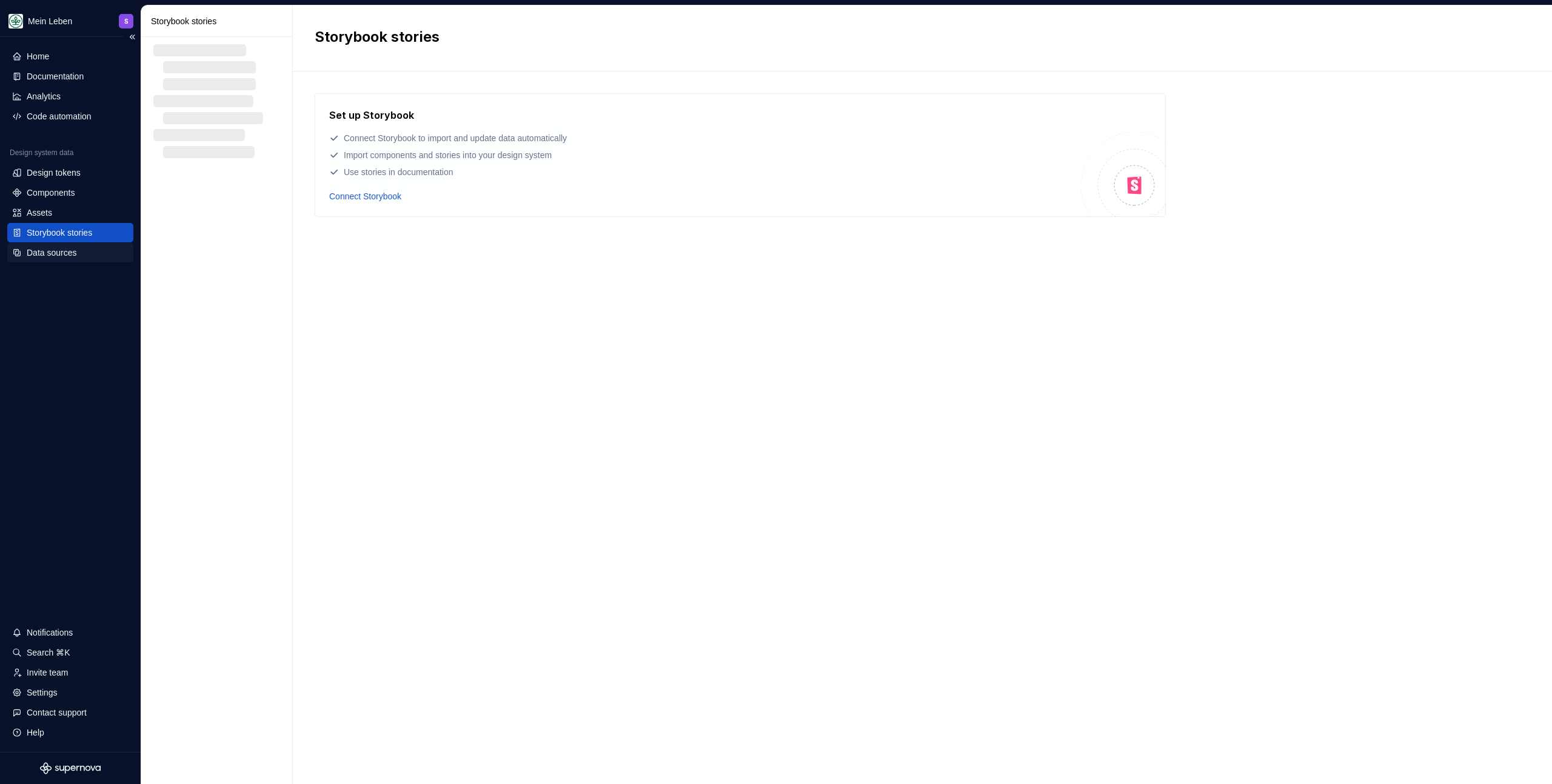
click at [70, 259] on div "Data sources" at bounding box center [70, 252] width 126 height 19
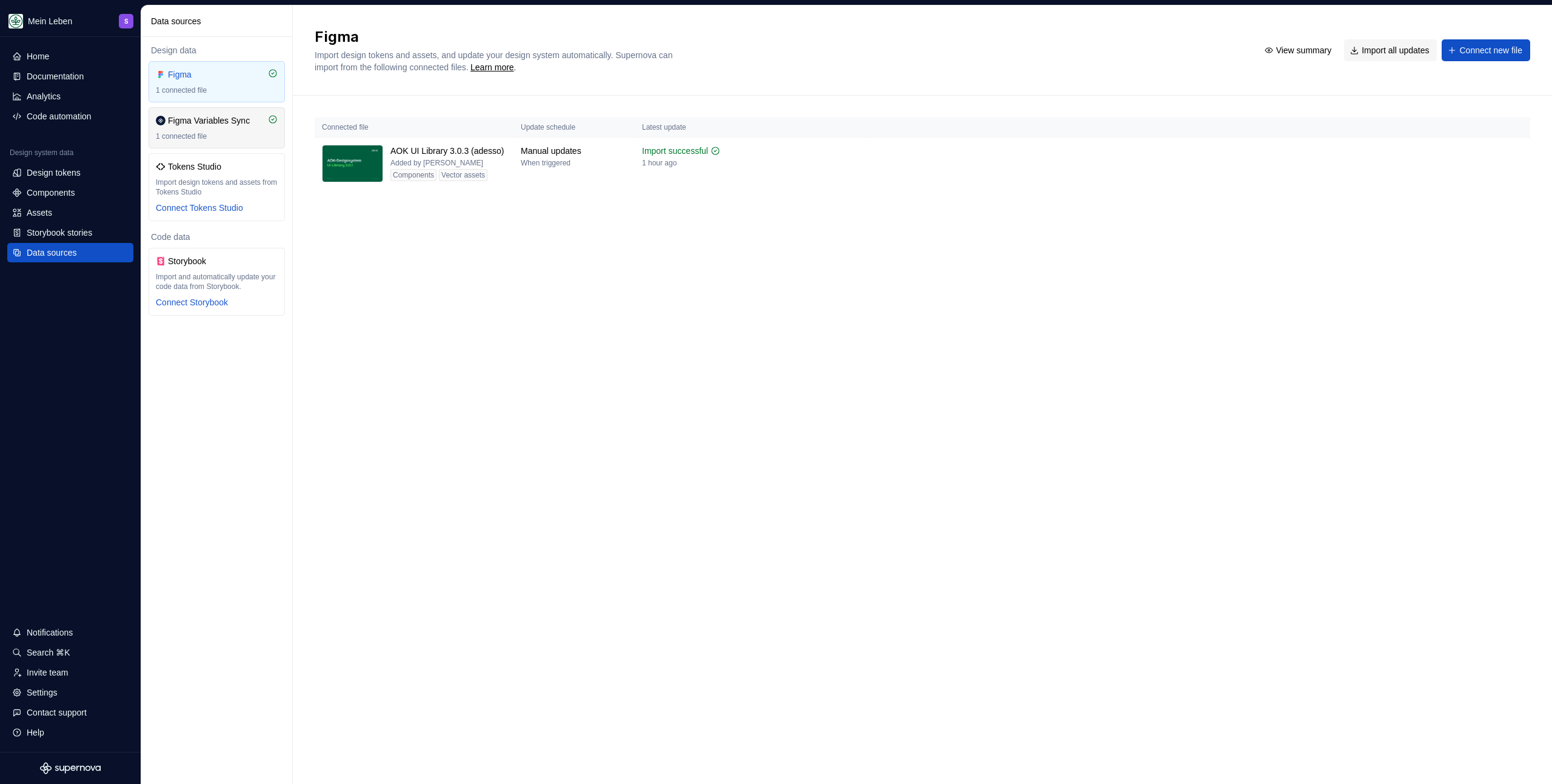
click at [218, 137] on div "1 connected file" at bounding box center [217, 136] width 122 height 10
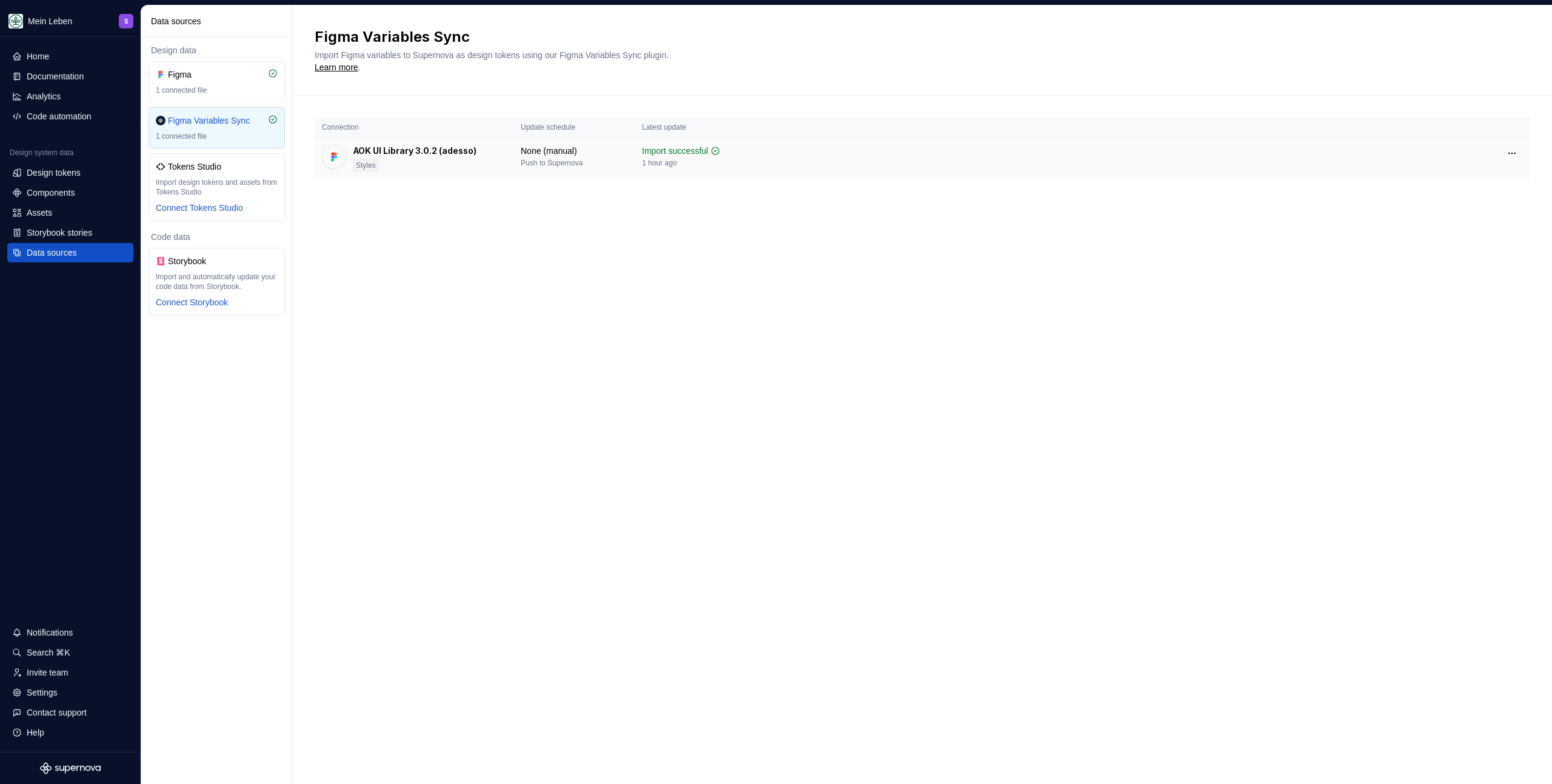
click at [1499, 158] on td at bounding box center [1199, 153] width 662 height 31
click at [1518, 153] on html "Mein Leben S Home Documentation Analytics Code automation Design system data De…" at bounding box center [776, 392] width 1552 height 784
click at [957, 270] on html "Mein Leben S Home Documentation Analytics Code automation Design system data De…" at bounding box center [776, 392] width 1552 height 784
click at [1519, 149] on html "Mein Leben S Home Documentation Analytics Code automation Design system data De…" at bounding box center [776, 392] width 1552 height 784
click at [1507, 183] on div "Disconnect plugin" at bounding box center [1504, 179] width 79 height 12
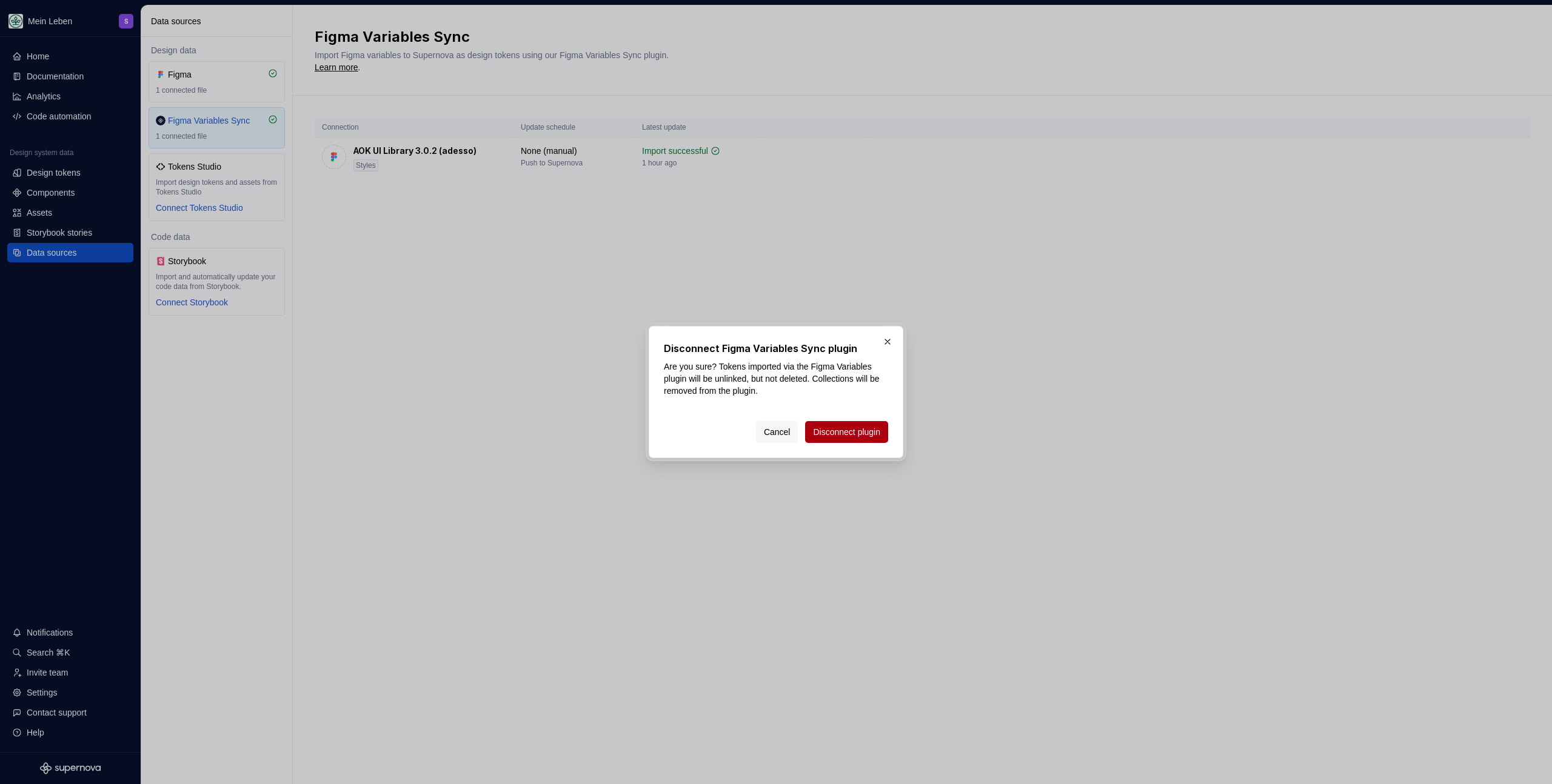
click at [811, 439] on button "Disconnect plugin" at bounding box center [846, 432] width 83 height 22
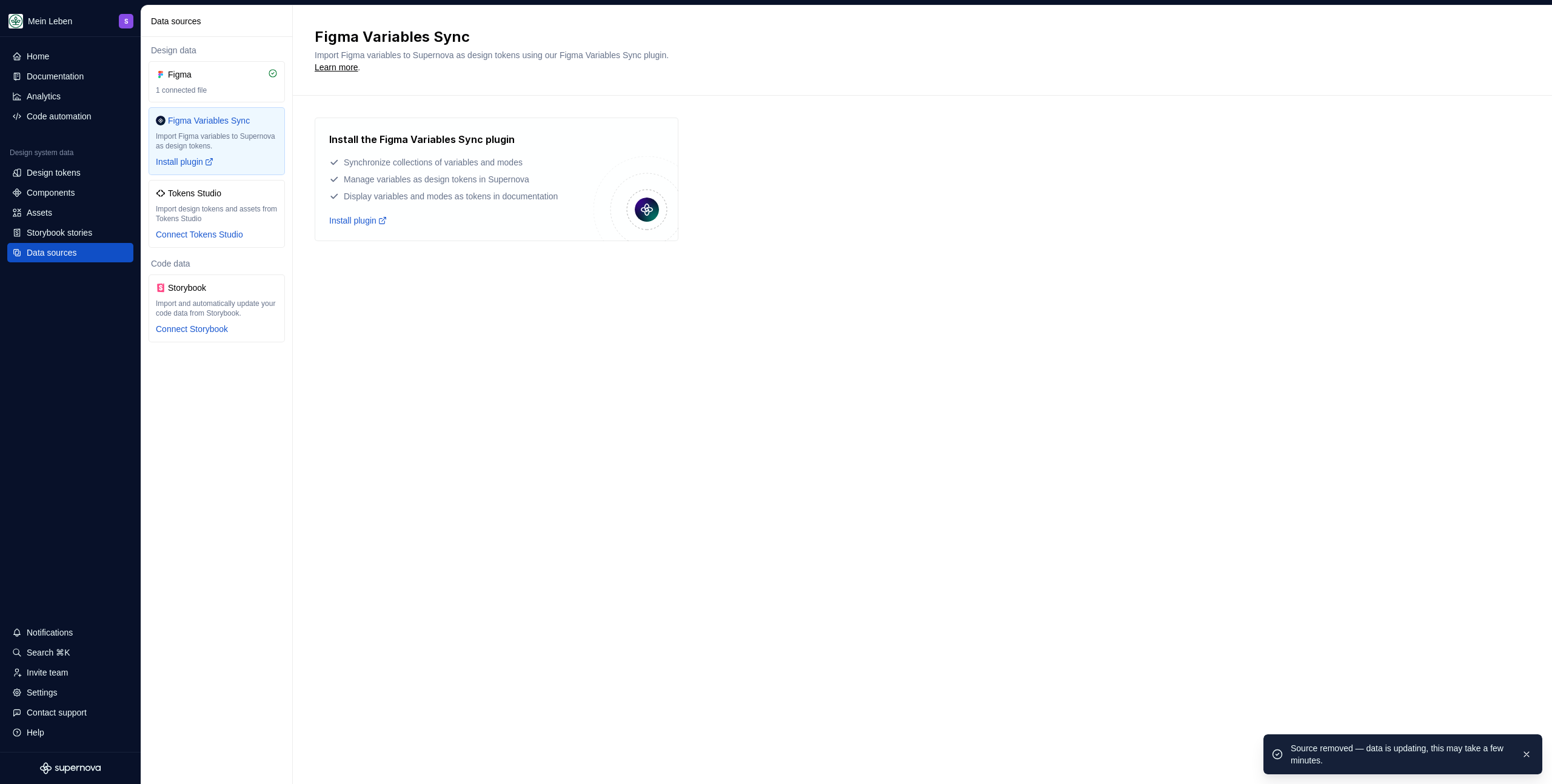
click at [481, 416] on div "Figma Variables Sync Import Figma variables to Supernova as design tokens using…" at bounding box center [923, 394] width 1259 height 779
click at [55, 176] on div "Design tokens" at bounding box center [53, 173] width 54 height 12
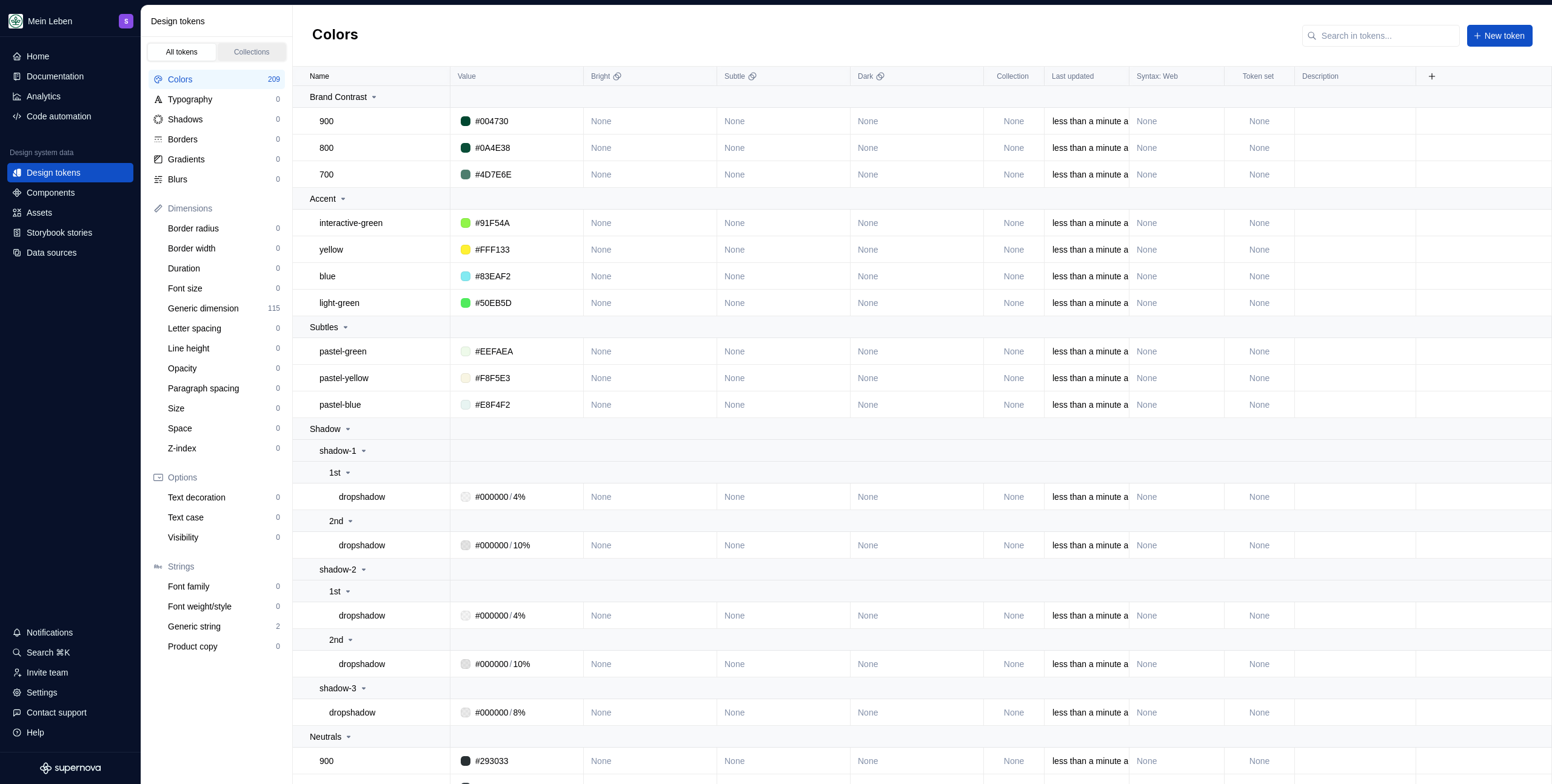
click at [241, 51] on div "Collections" at bounding box center [252, 52] width 60 height 10
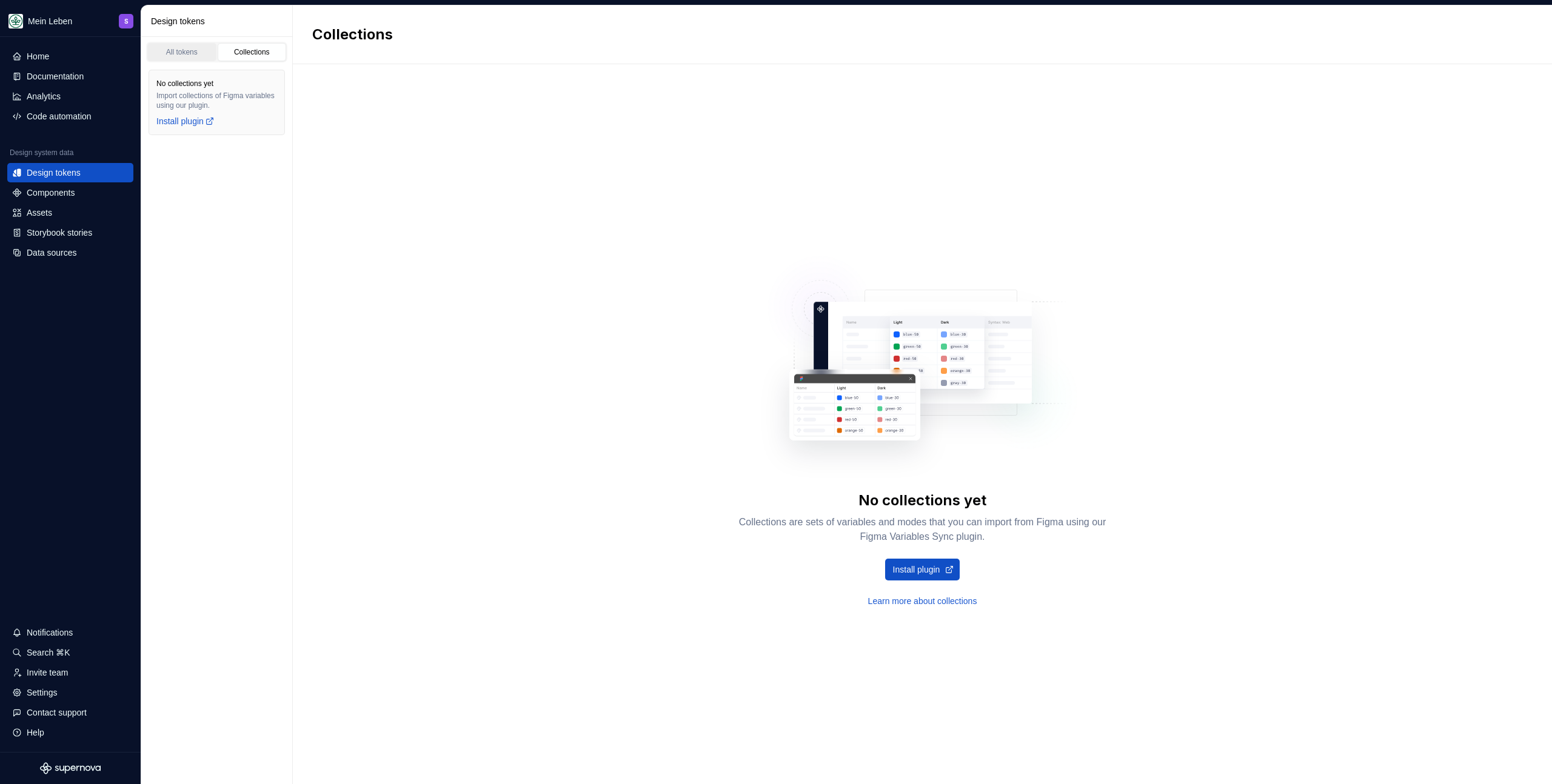
click at [175, 53] on div "All tokens" at bounding box center [182, 52] width 60 height 10
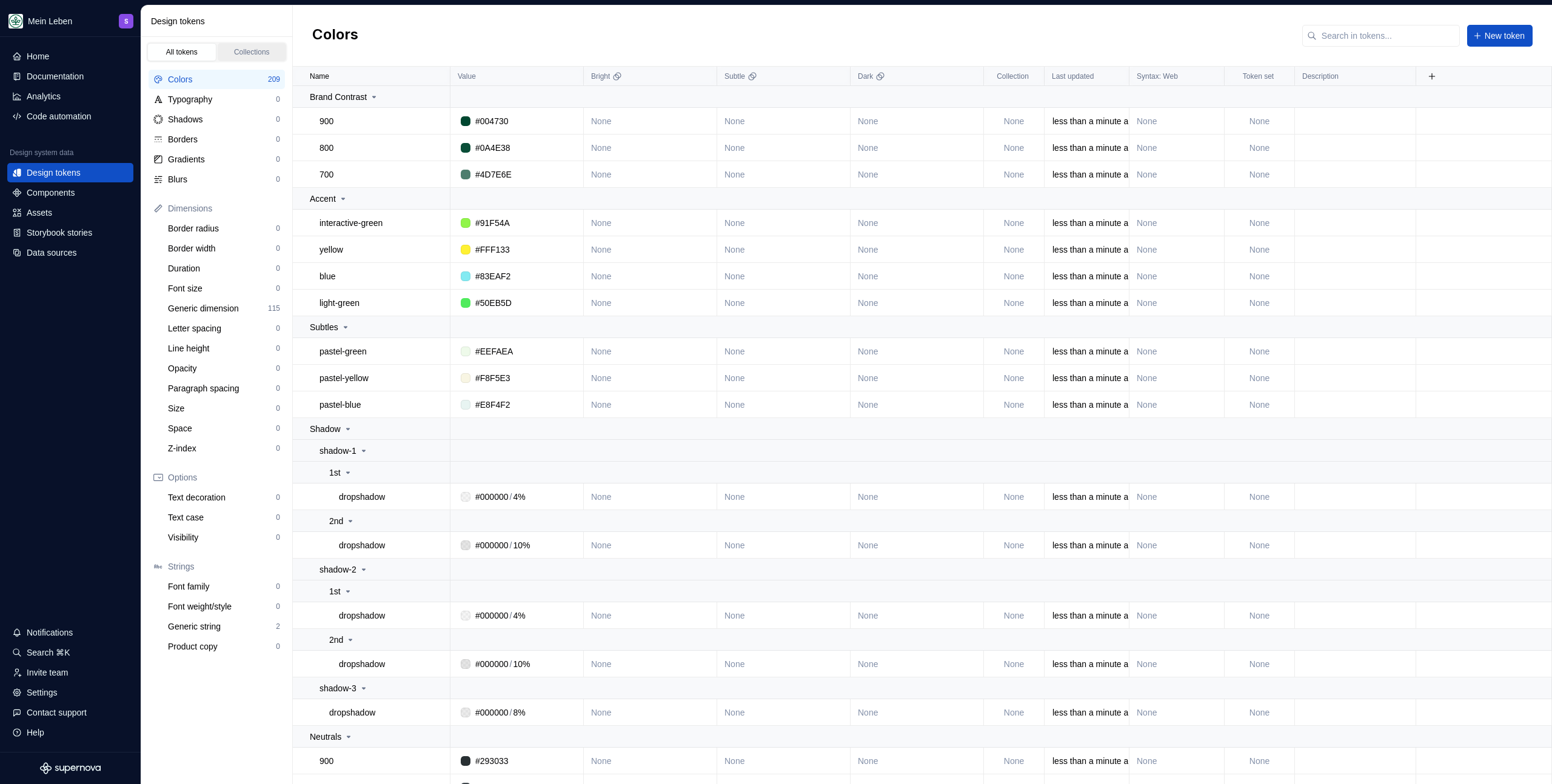
click at [261, 48] on div "Collections" at bounding box center [252, 52] width 60 height 10
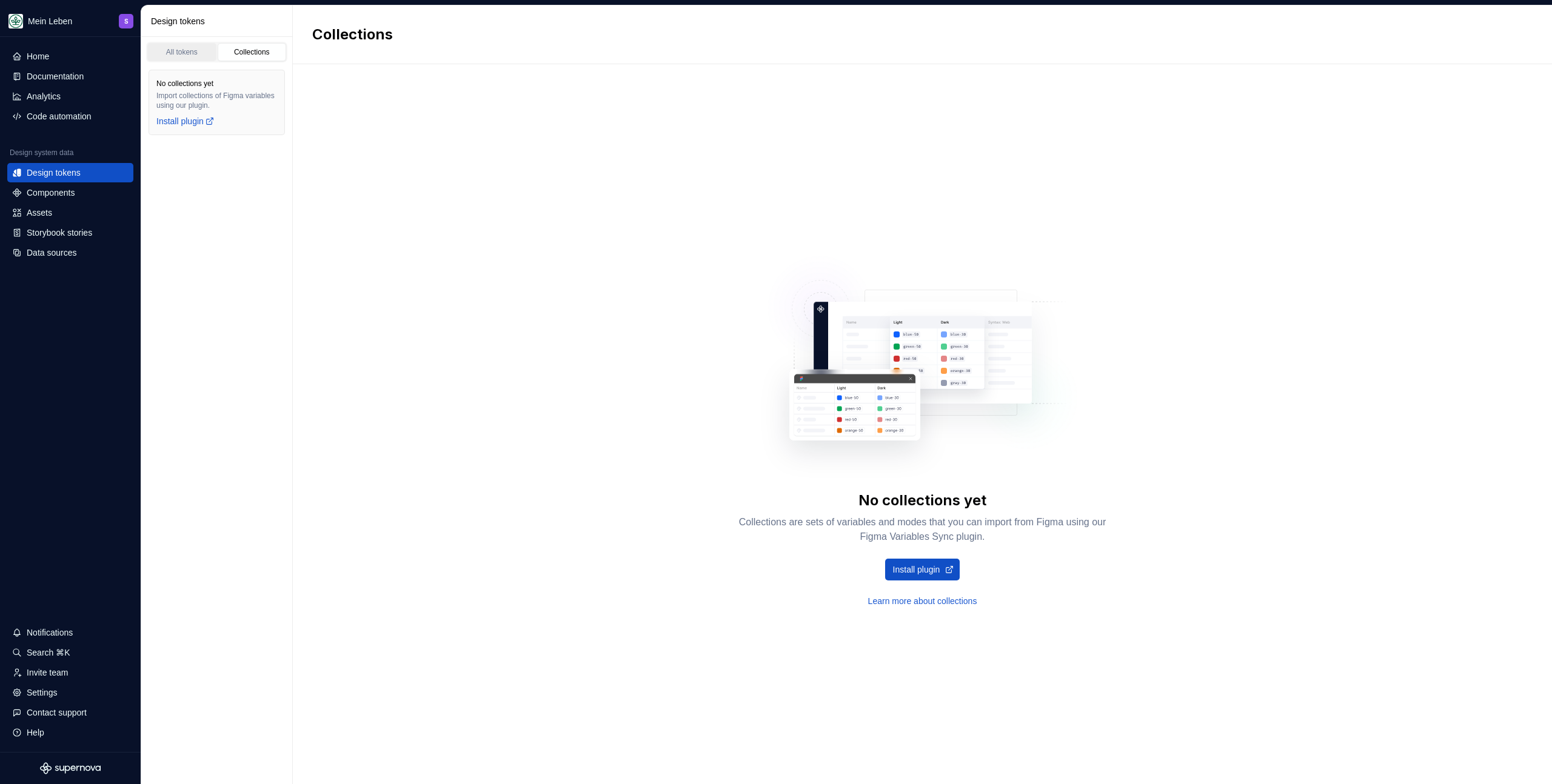
click at [161, 50] on div "All tokens" at bounding box center [182, 52] width 60 height 10
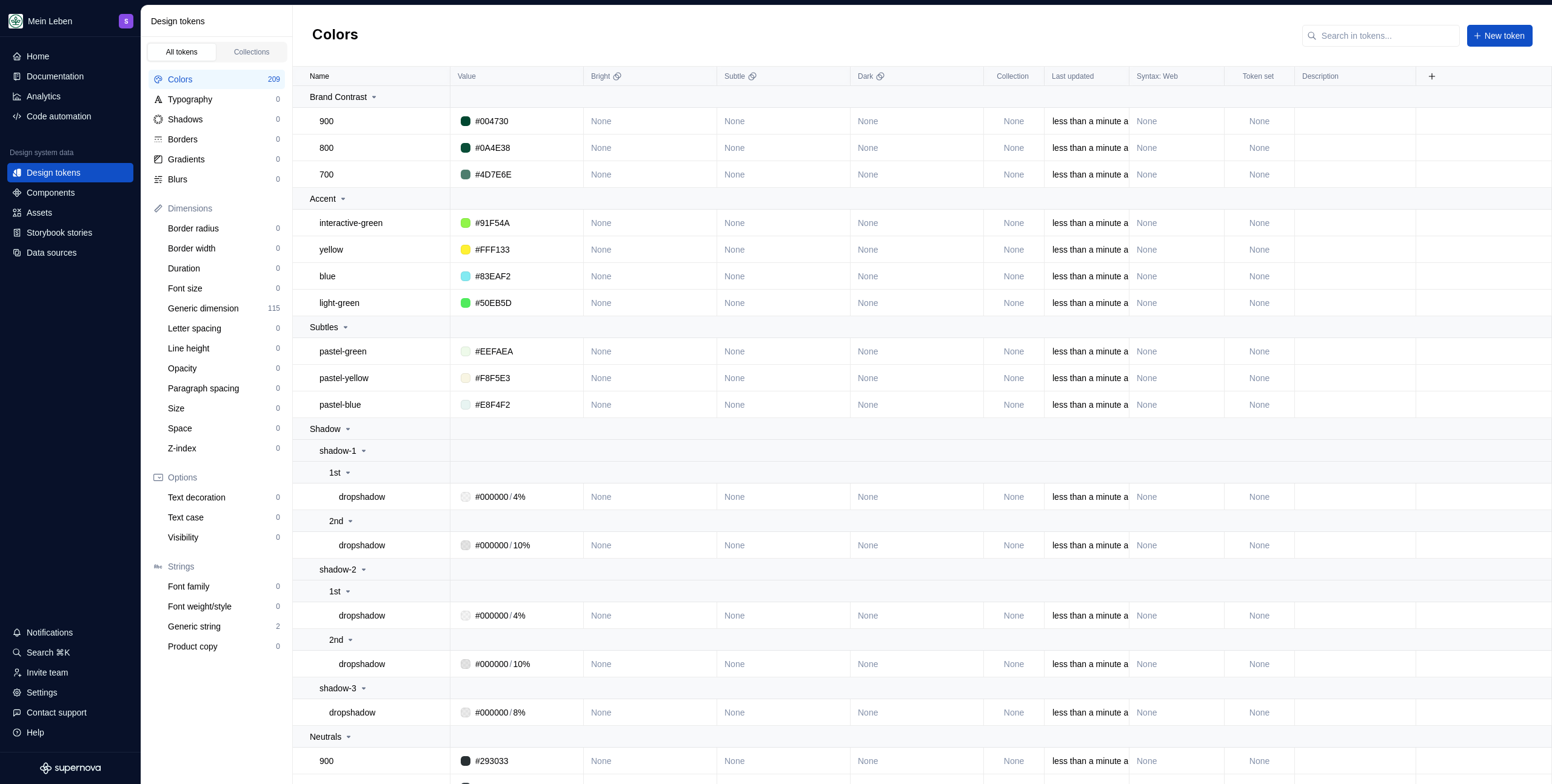
click at [211, 82] on div "Colors" at bounding box center [217, 79] width 100 height 12
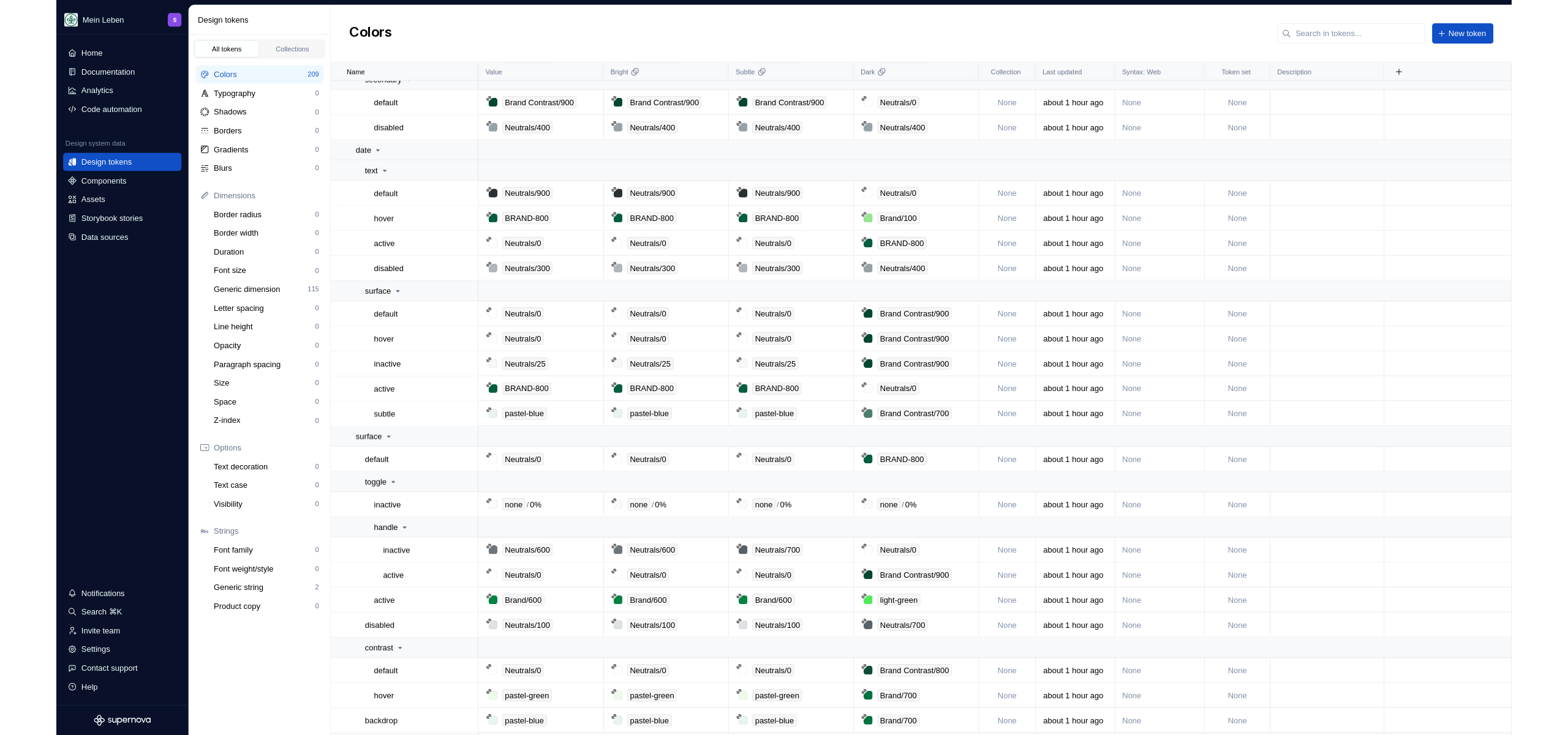
scroll to position [6577, 0]
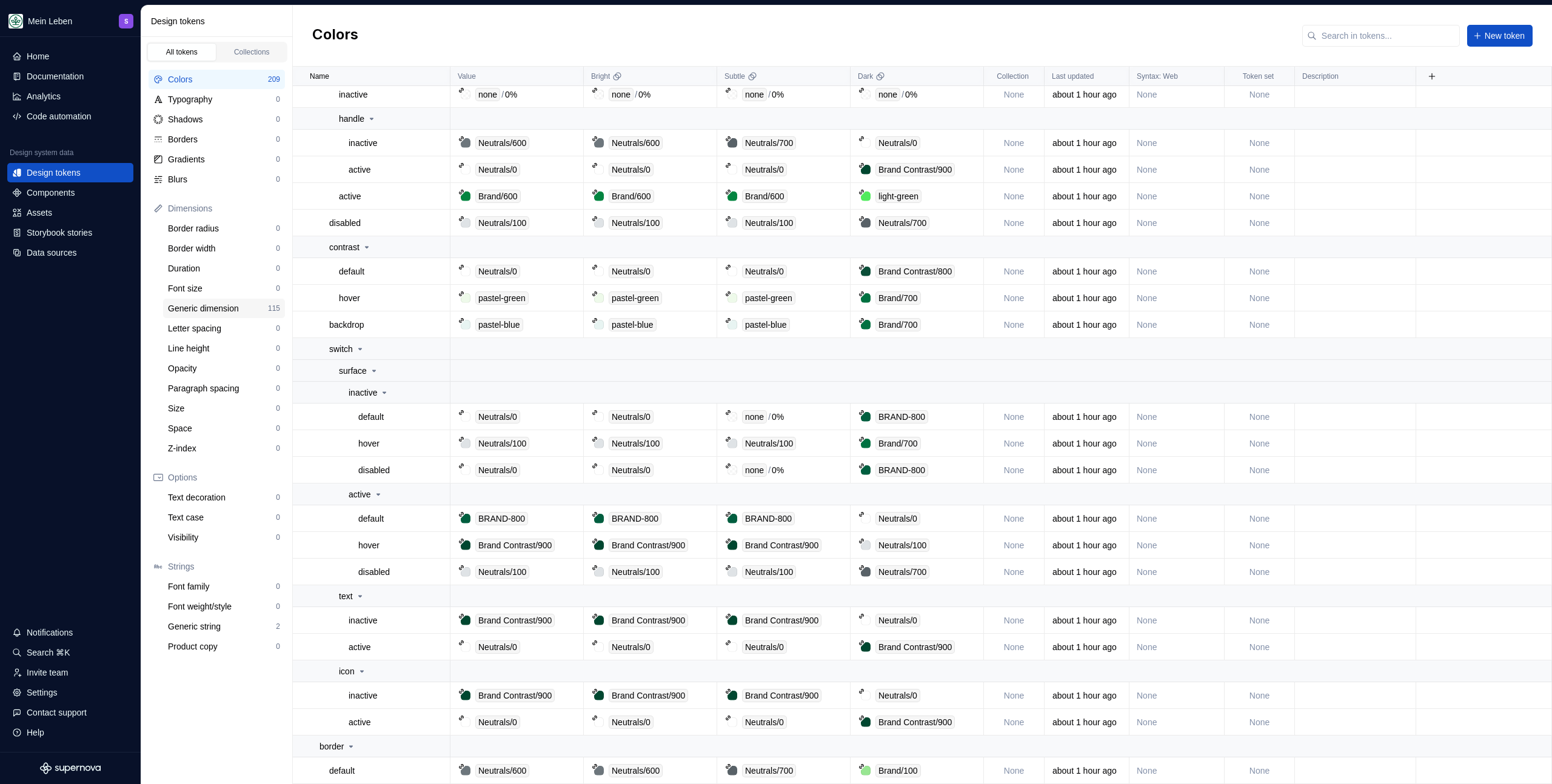
click at [199, 307] on div "Generic dimension" at bounding box center [217, 308] width 100 height 12
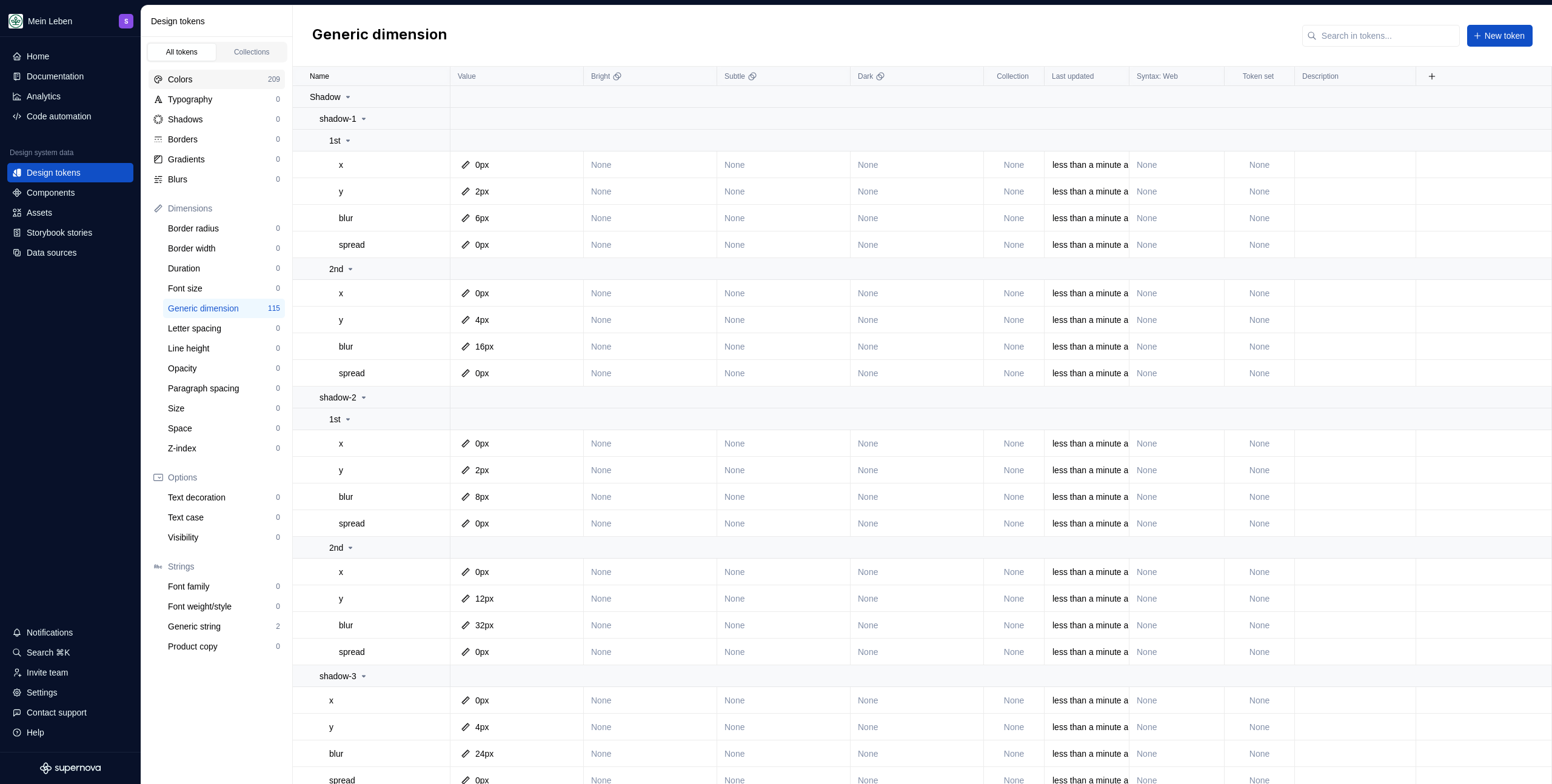
click at [197, 71] on div "Colors 209" at bounding box center [217, 79] width 137 height 19
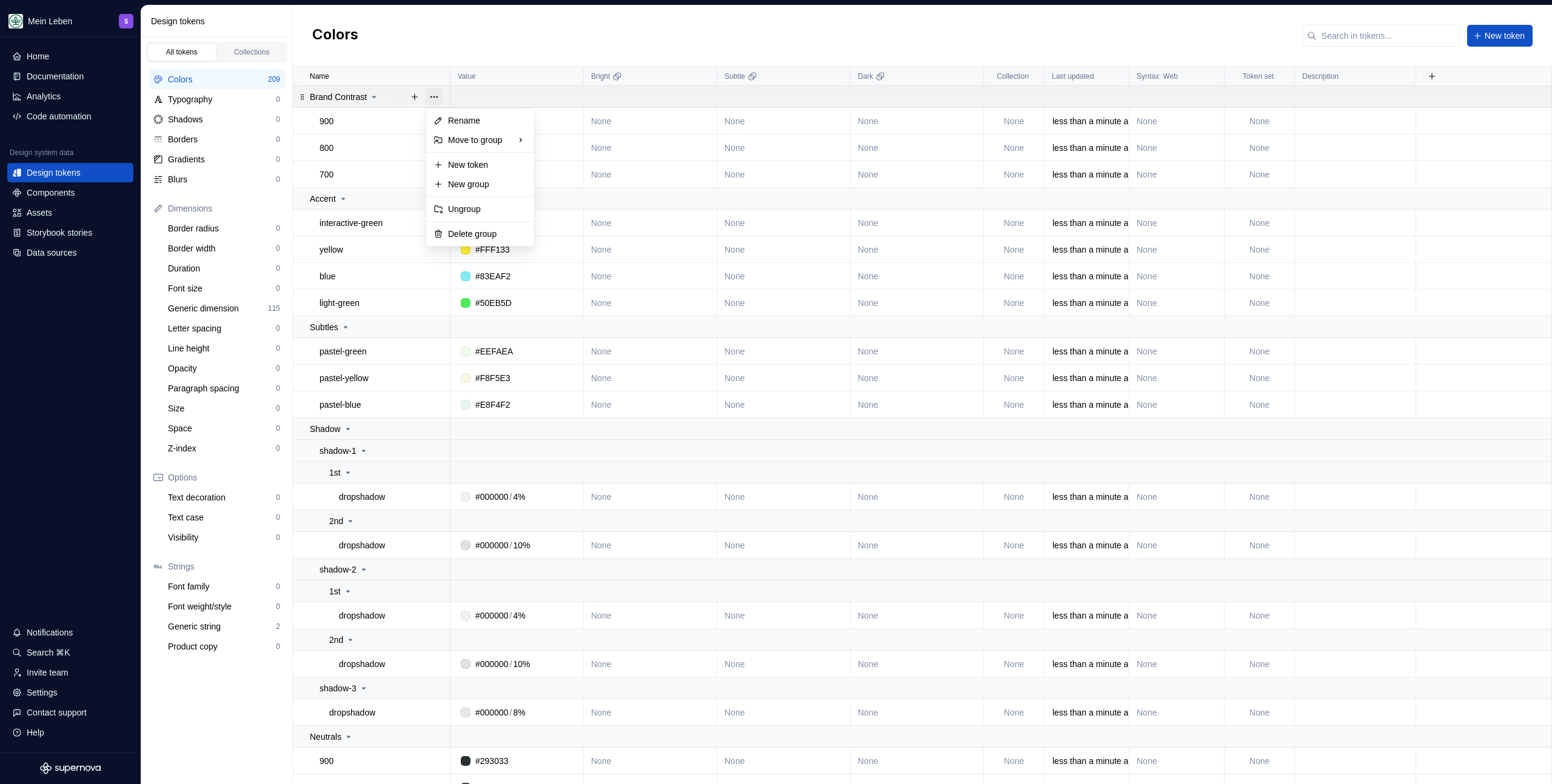
click at [430, 96] on button "button" at bounding box center [434, 97] width 17 height 17
click at [476, 240] on div "Delete group" at bounding box center [480, 233] width 103 height 19
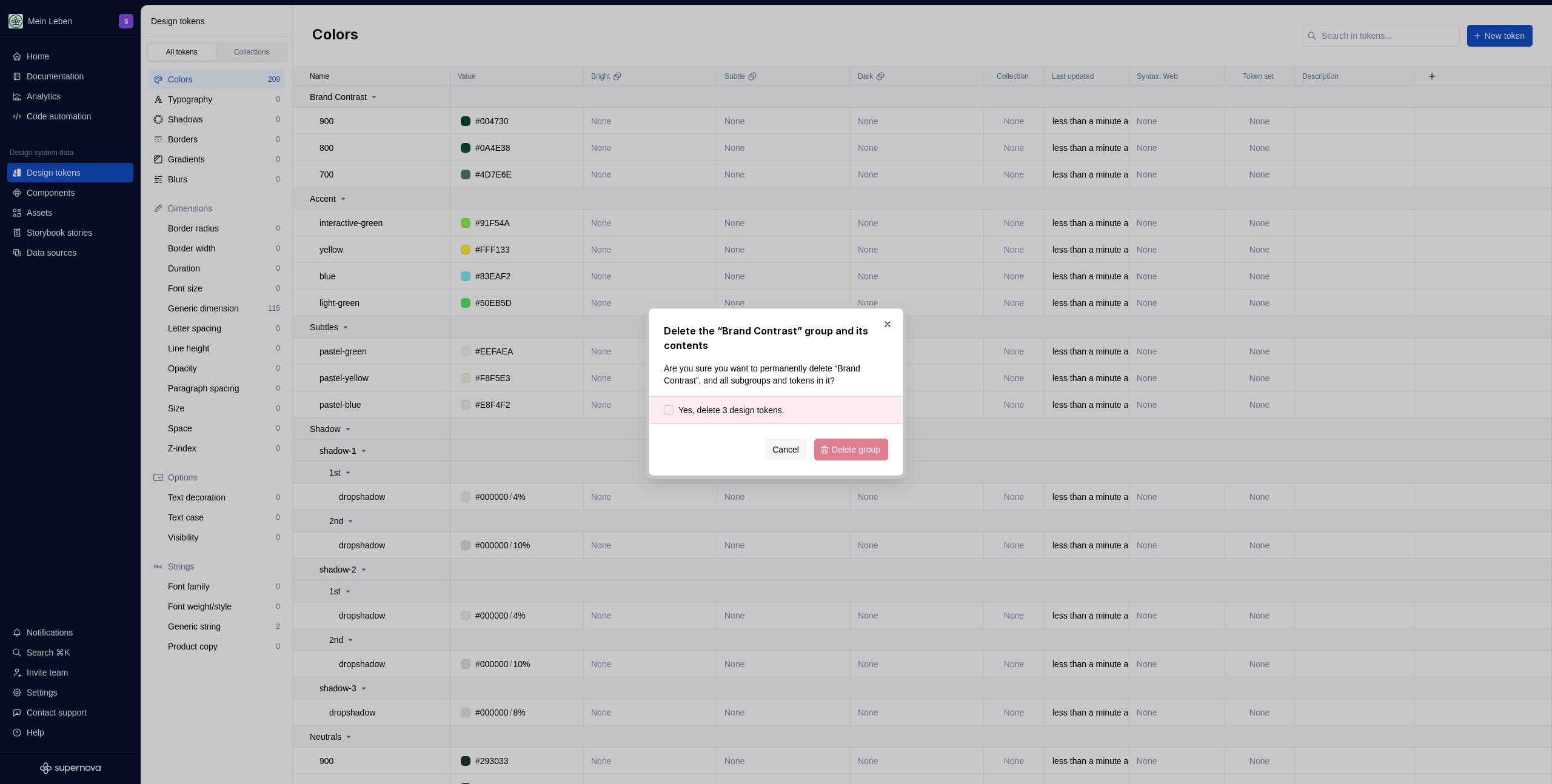
click at [710, 406] on span "Yes, delete 3 design tokens." at bounding box center [731, 410] width 106 height 12
click at [863, 448] on span "Delete group" at bounding box center [856, 450] width 49 height 12
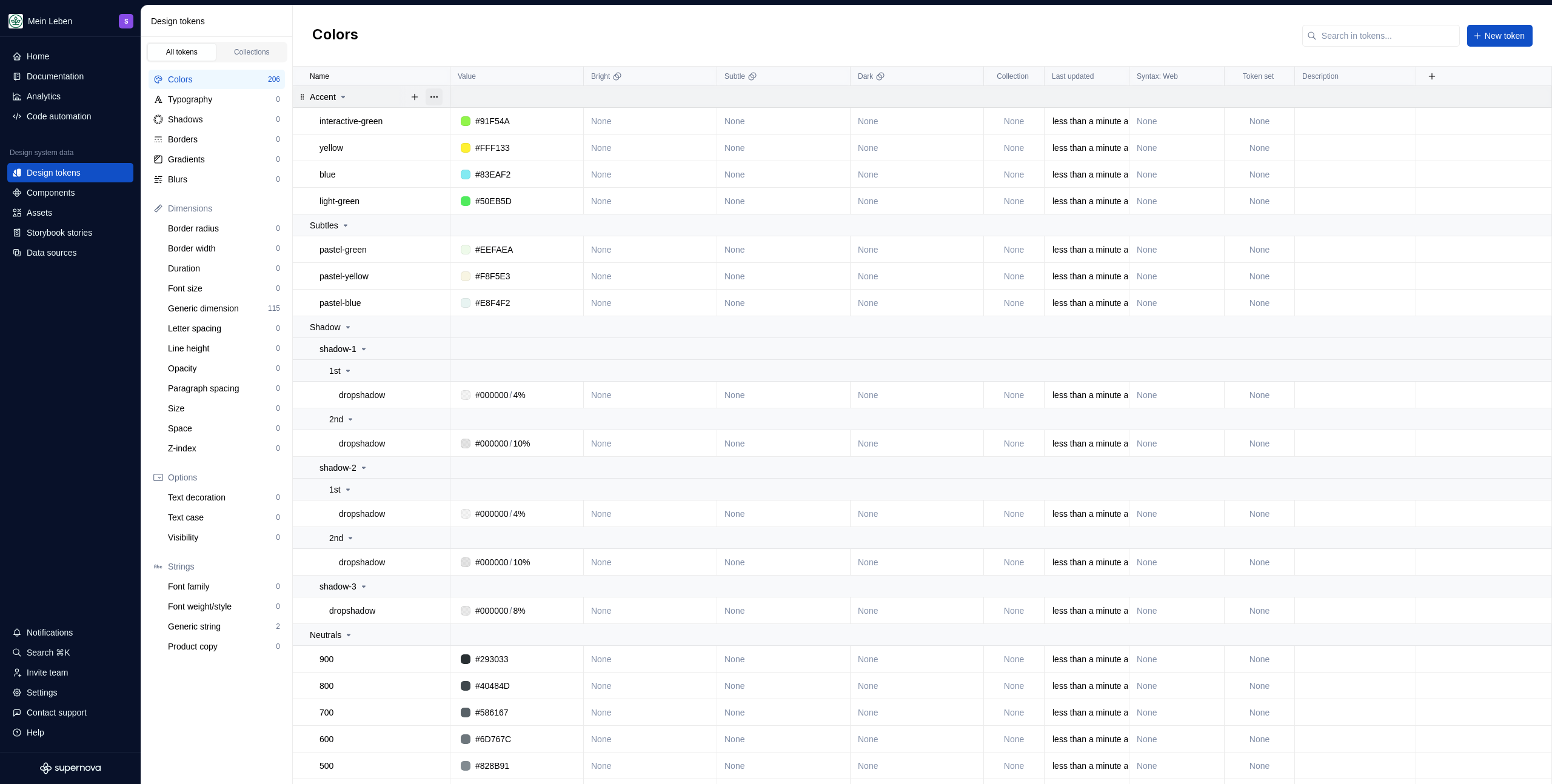
click at [433, 96] on button "button" at bounding box center [434, 97] width 17 height 17
click at [474, 235] on div "Delete group" at bounding box center [487, 234] width 79 height 12
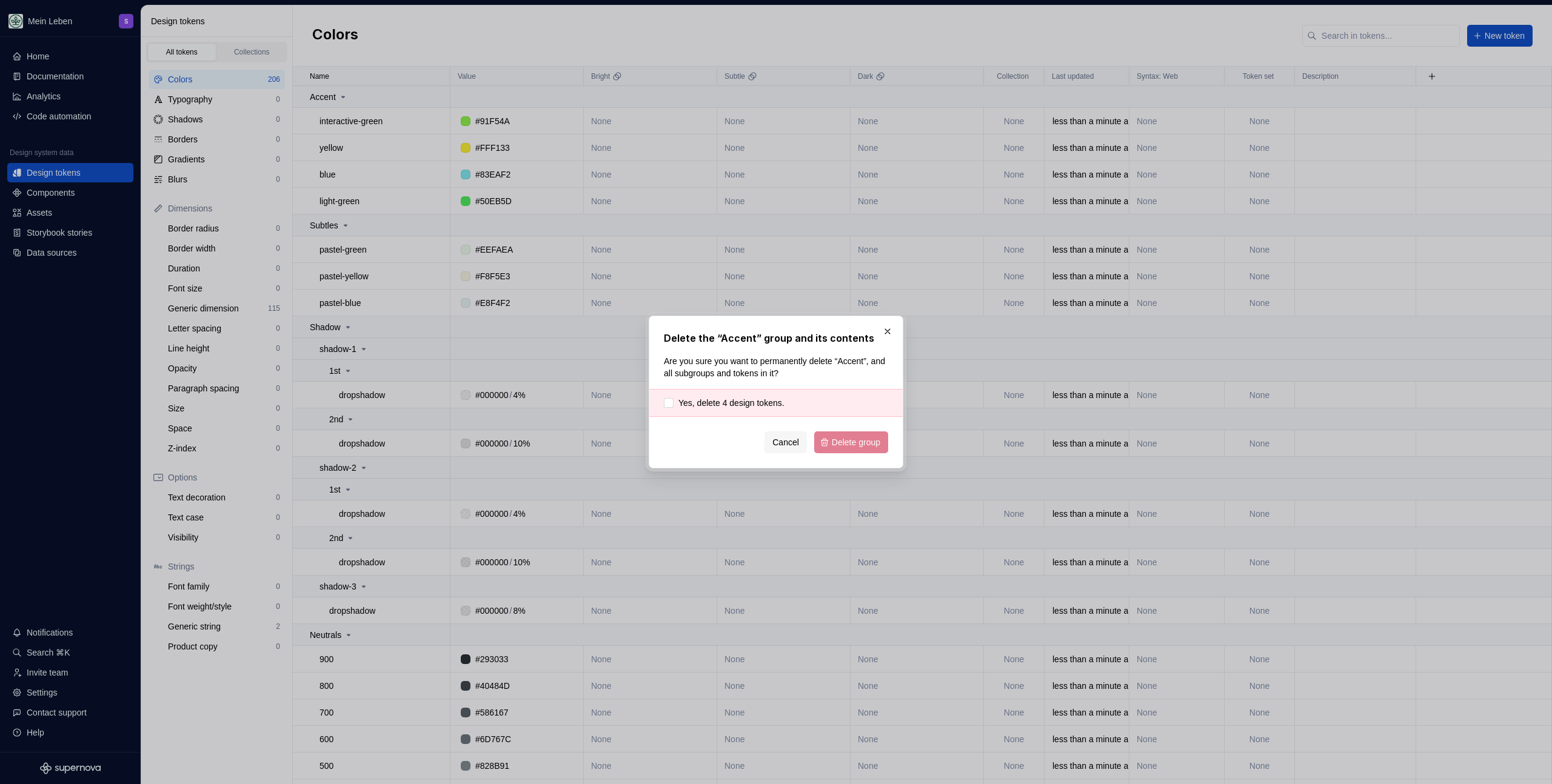
click at [725, 394] on div "Yes, delete 4 design tokens." at bounding box center [776, 403] width 253 height 28
click at [755, 400] on span "Yes, delete 4 design tokens." at bounding box center [731, 403] width 106 height 12
click at [870, 450] on button "Delete group" at bounding box center [851, 442] width 74 height 22
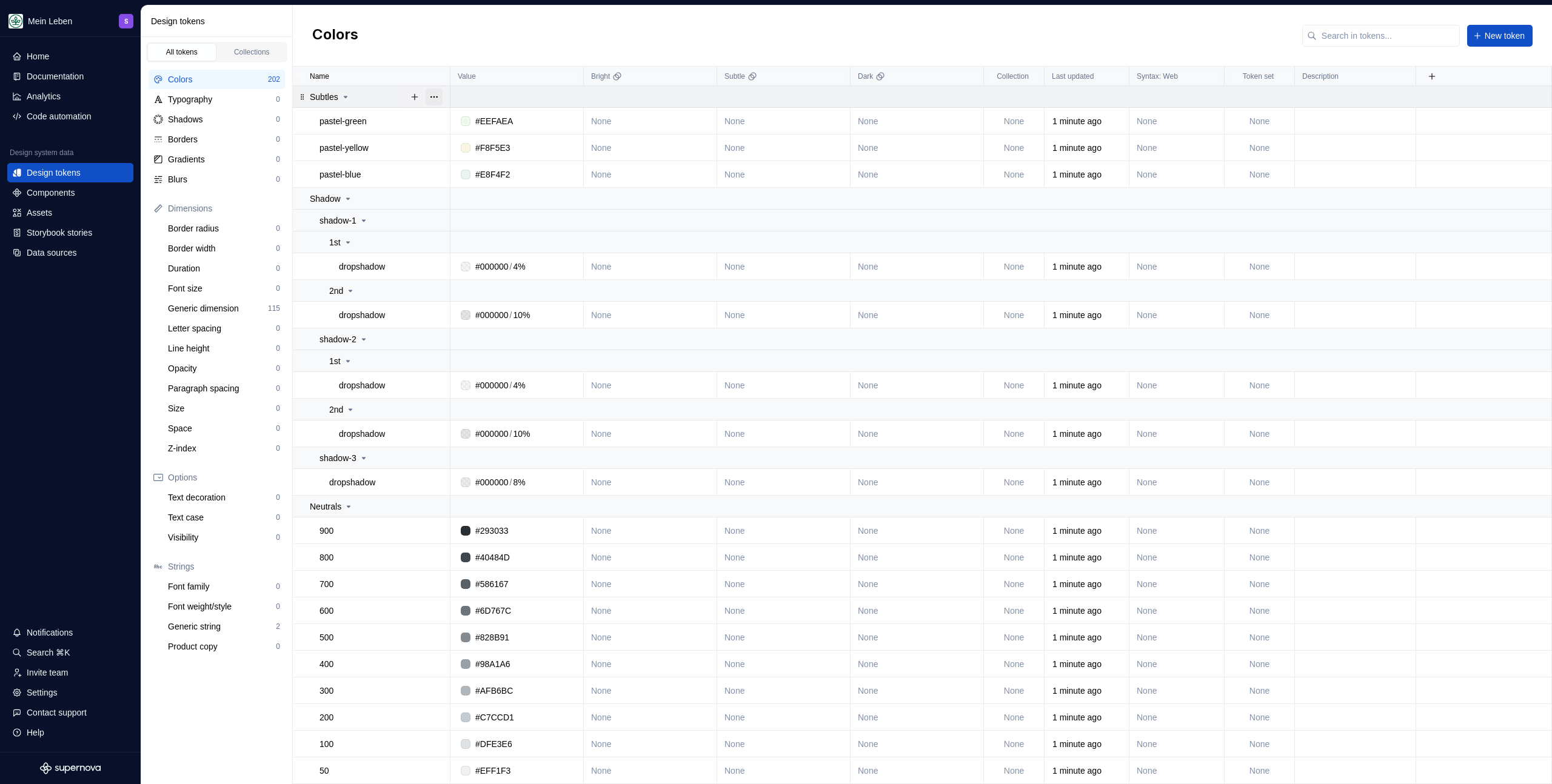
click at [433, 97] on button "button" at bounding box center [434, 97] width 17 height 17
click at [487, 230] on div "Delete group" at bounding box center [487, 234] width 79 height 12
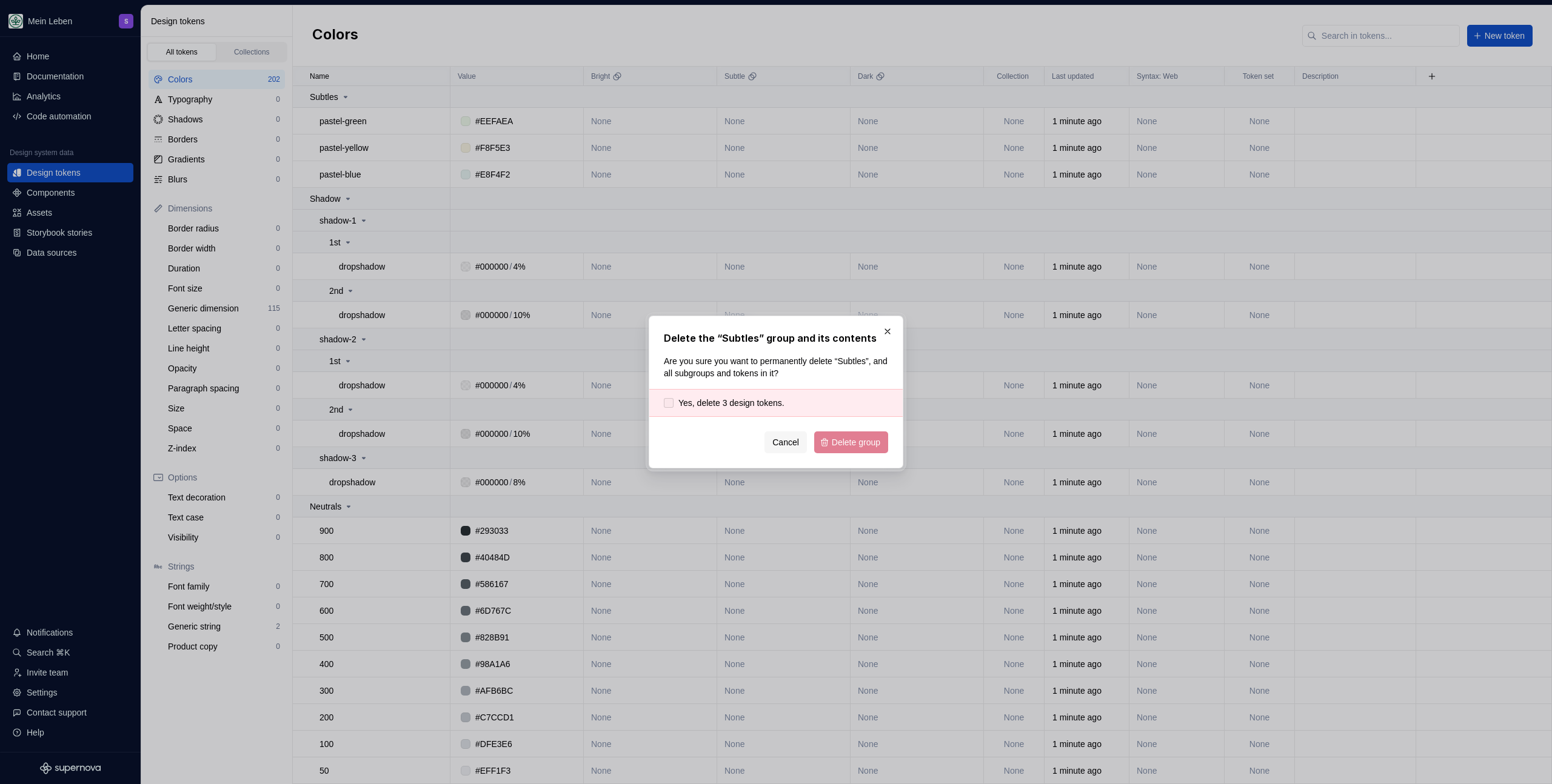
click at [724, 400] on span "Yes, delete 3 design tokens." at bounding box center [731, 403] width 106 height 12
click at [874, 448] on button "Delete group" at bounding box center [851, 442] width 74 height 22
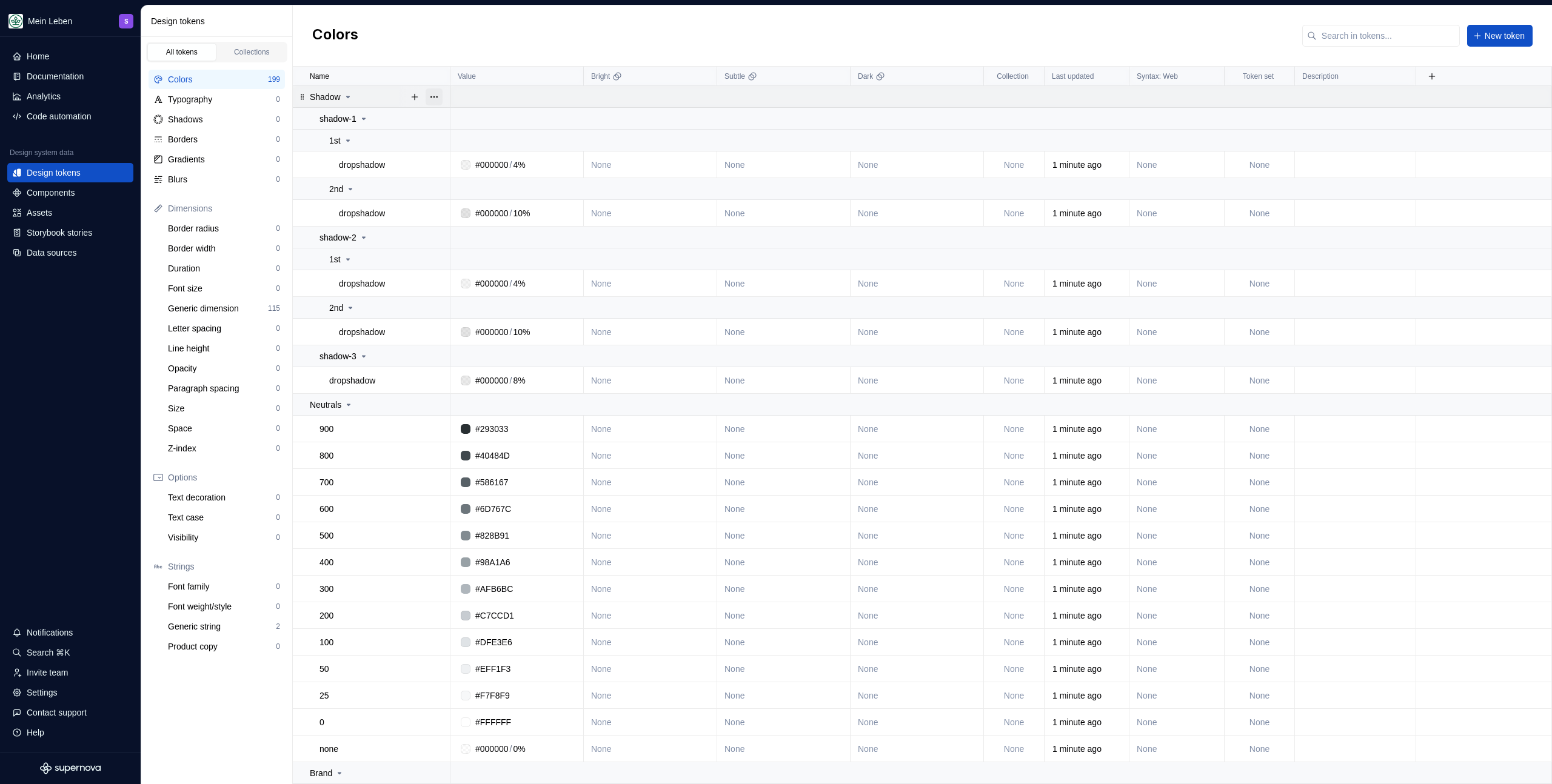
click at [435, 94] on button "button" at bounding box center [434, 97] width 17 height 17
click at [481, 238] on div "Delete group" at bounding box center [487, 234] width 79 height 12
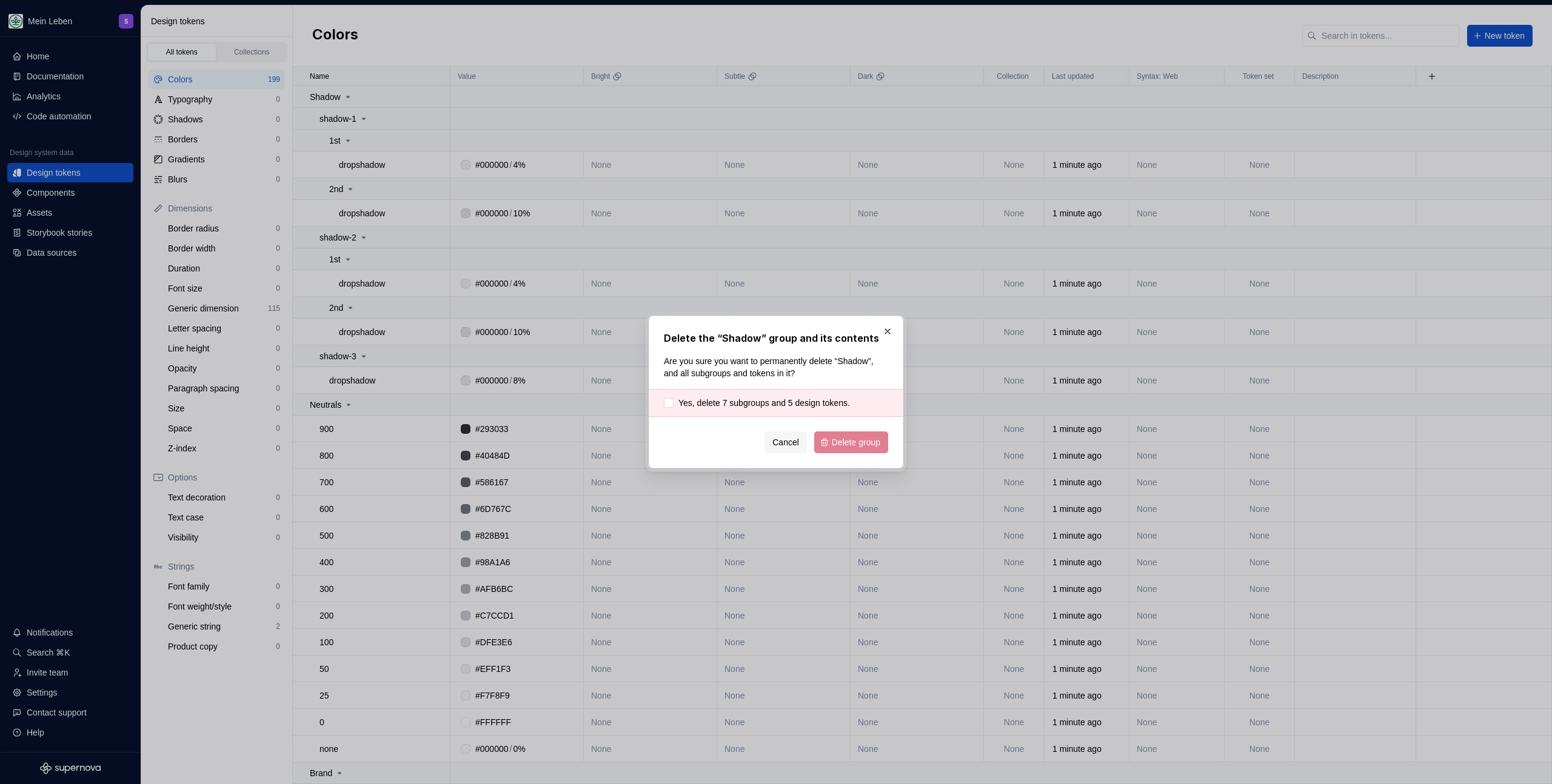
click at [702, 410] on div "Yes, delete 7 subgroups and 5 design tokens." at bounding box center [776, 403] width 253 height 28
click at [710, 406] on span "Yes, delete 7 subgroups and 5 design tokens." at bounding box center [764, 403] width 172 height 12
click at [880, 451] on button "Delete group" at bounding box center [851, 442] width 74 height 22
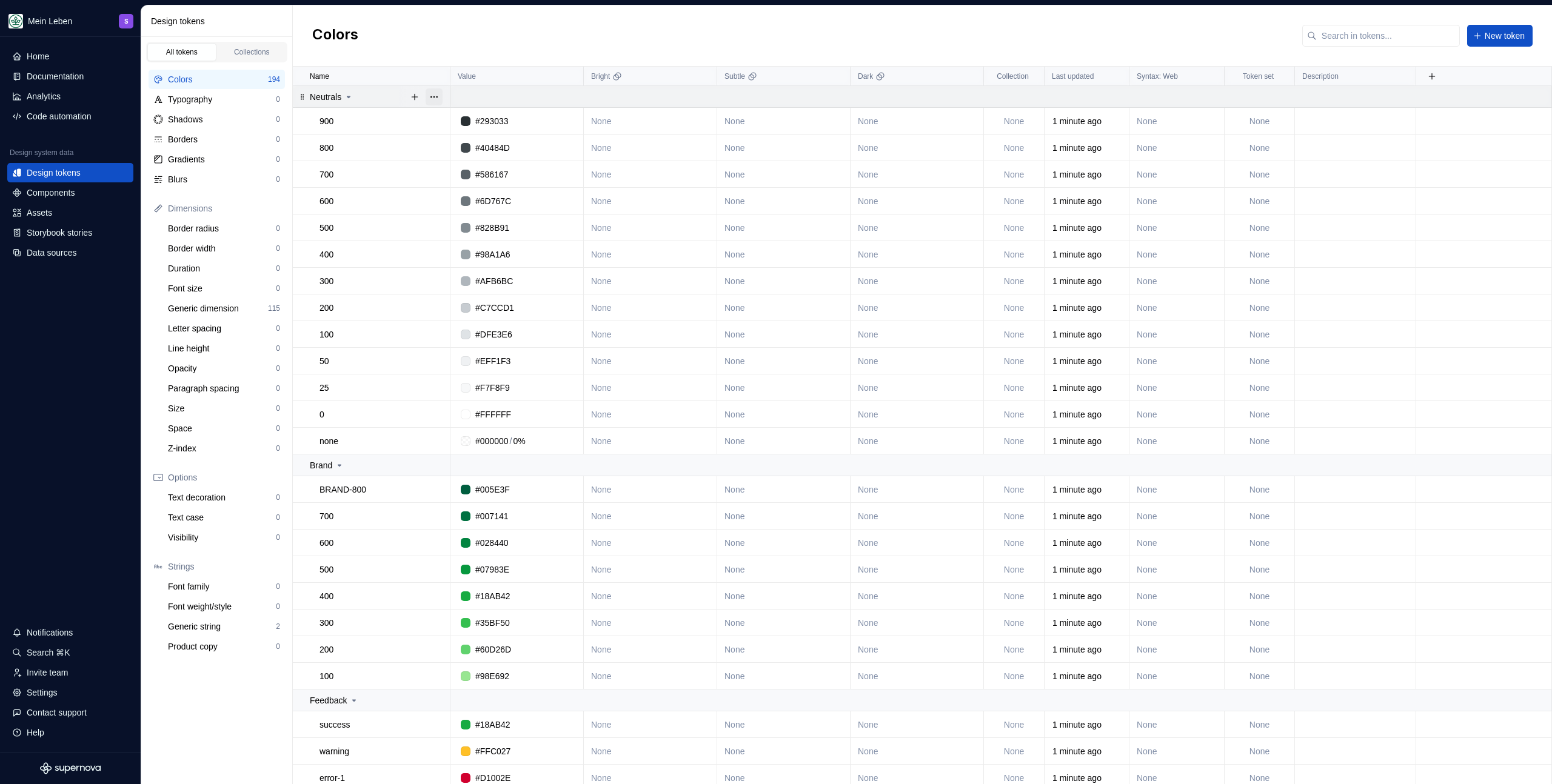
click at [431, 95] on button "button" at bounding box center [434, 97] width 17 height 17
click at [483, 233] on div "Delete group" at bounding box center [487, 234] width 79 height 12
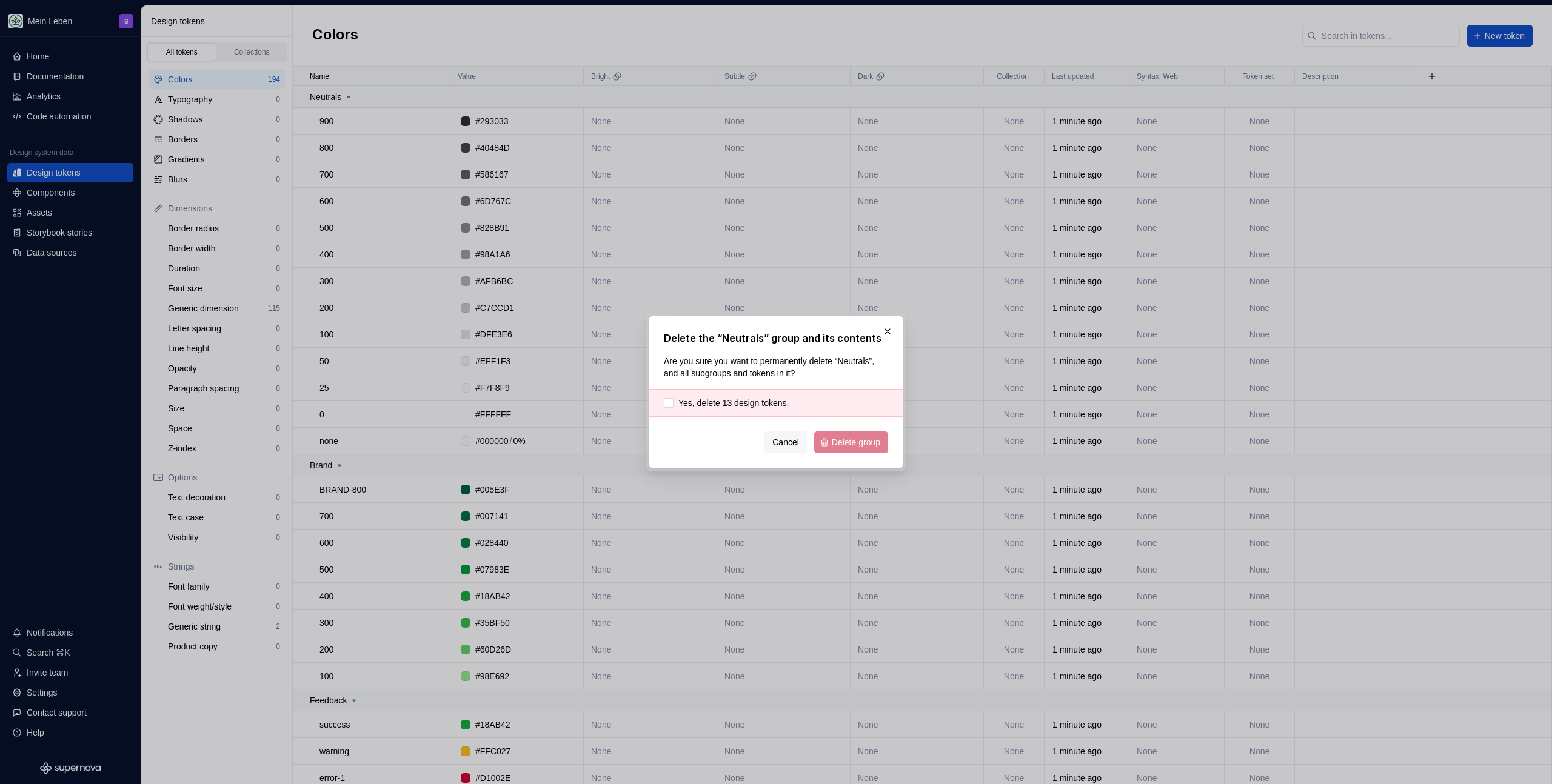
click at [716, 412] on div "Yes, delete 13 design tokens." at bounding box center [776, 403] width 253 height 28
click at [719, 403] on span "Yes, delete 13 design tokens." at bounding box center [733, 403] width 111 height 12
click at [835, 455] on div "Delete the “Neutrals” group and its contents Are you sure you want to permanent…" at bounding box center [776, 392] width 255 height 153
click at [837, 447] on span "Delete group" at bounding box center [856, 442] width 49 height 12
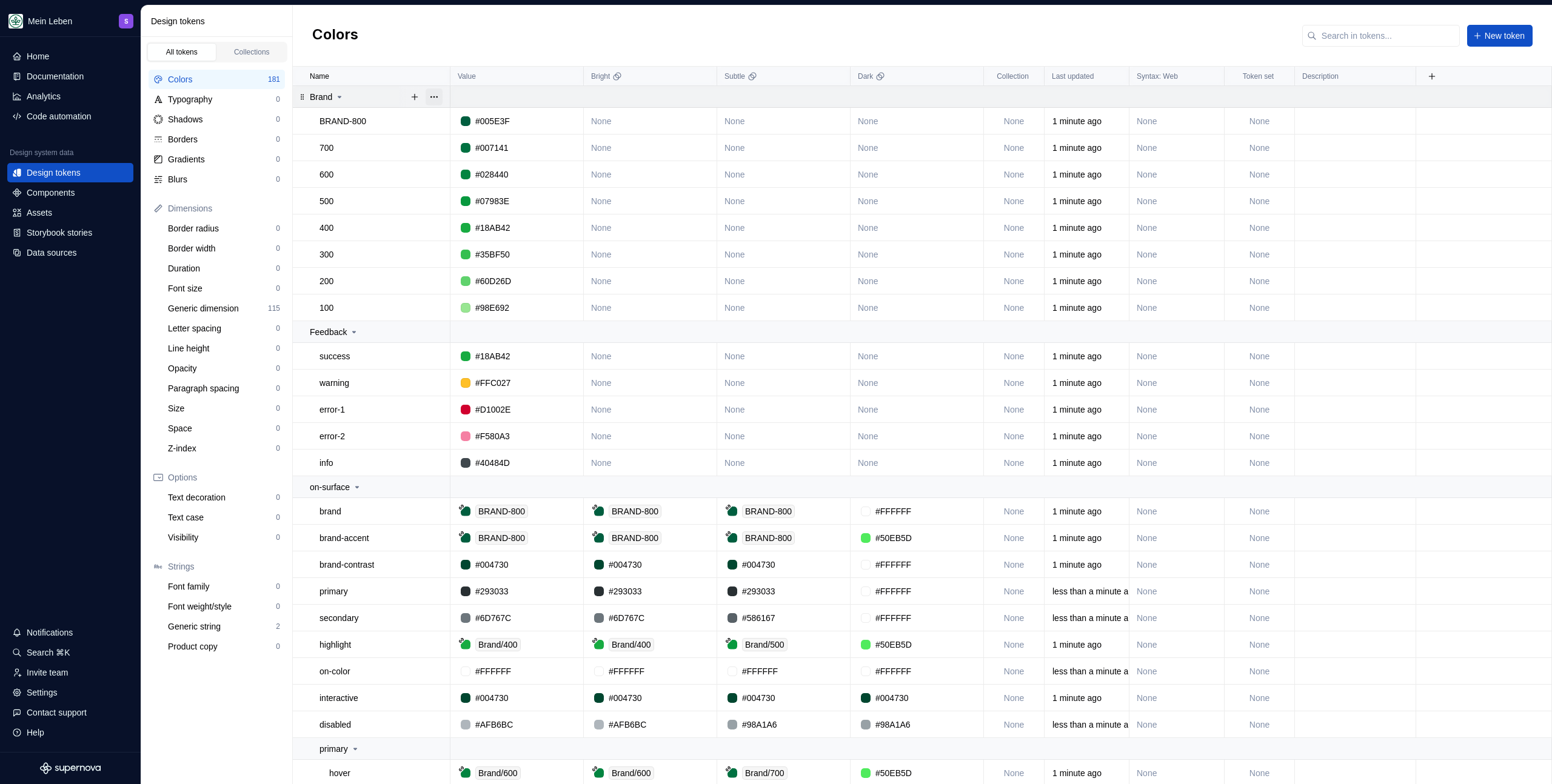
click at [436, 96] on button "button" at bounding box center [434, 97] width 17 height 17
click at [476, 231] on div "Delete group" at bounding box center [487, 234] width 79 height 12
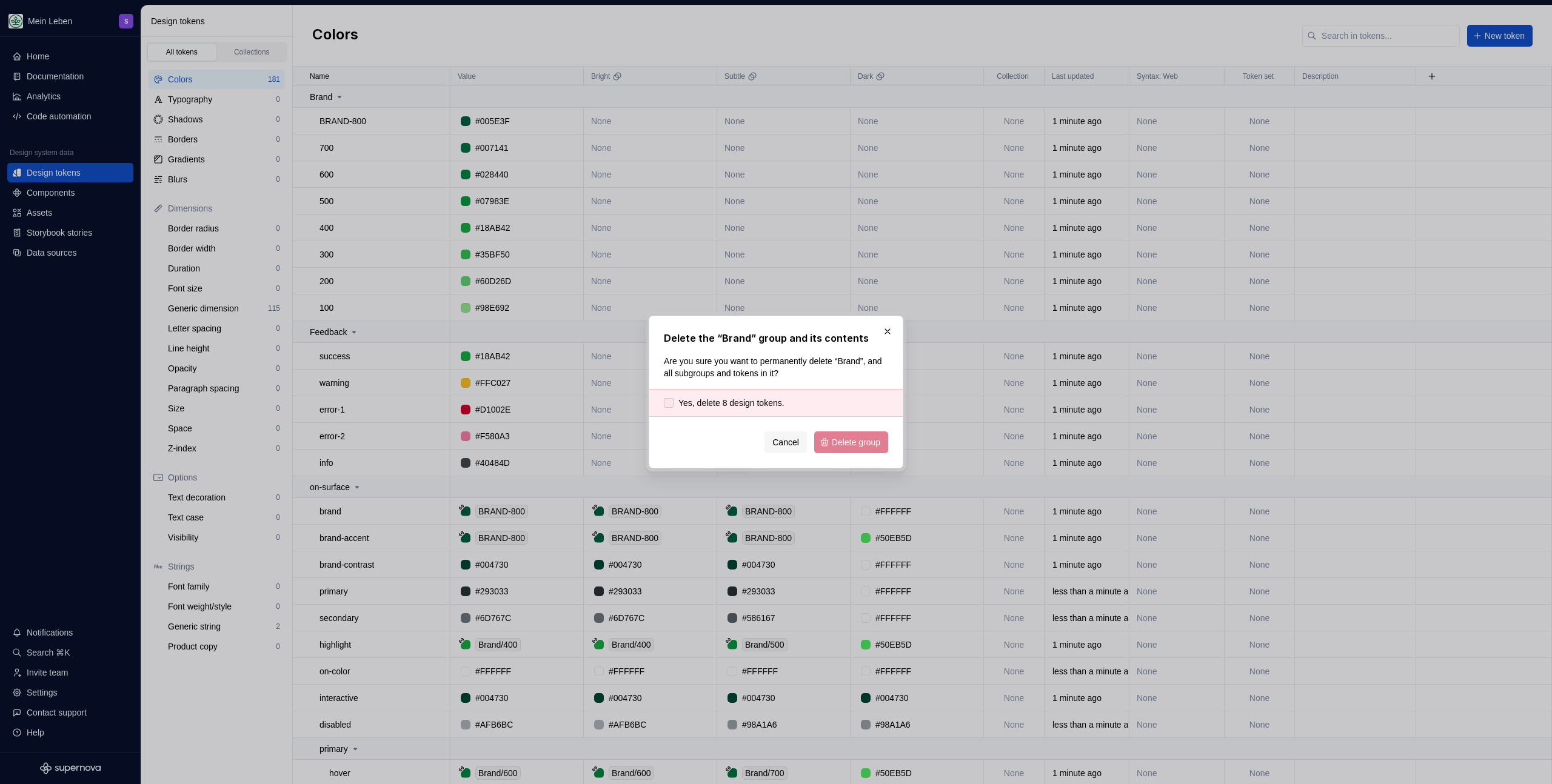
click at [701, 408] on span "Yes, delete 8 design tokens." at bounding box center [731, 403] width 106 height 12
click at [897, 461] on div "Delete the “Brand” group and its contents Are you sure you want to permanently …" at bounding box center [776, 392] width 255 height 153
click at [872, 452] on button "Delete group" at bounding box center [851, 442] width 74 height 22
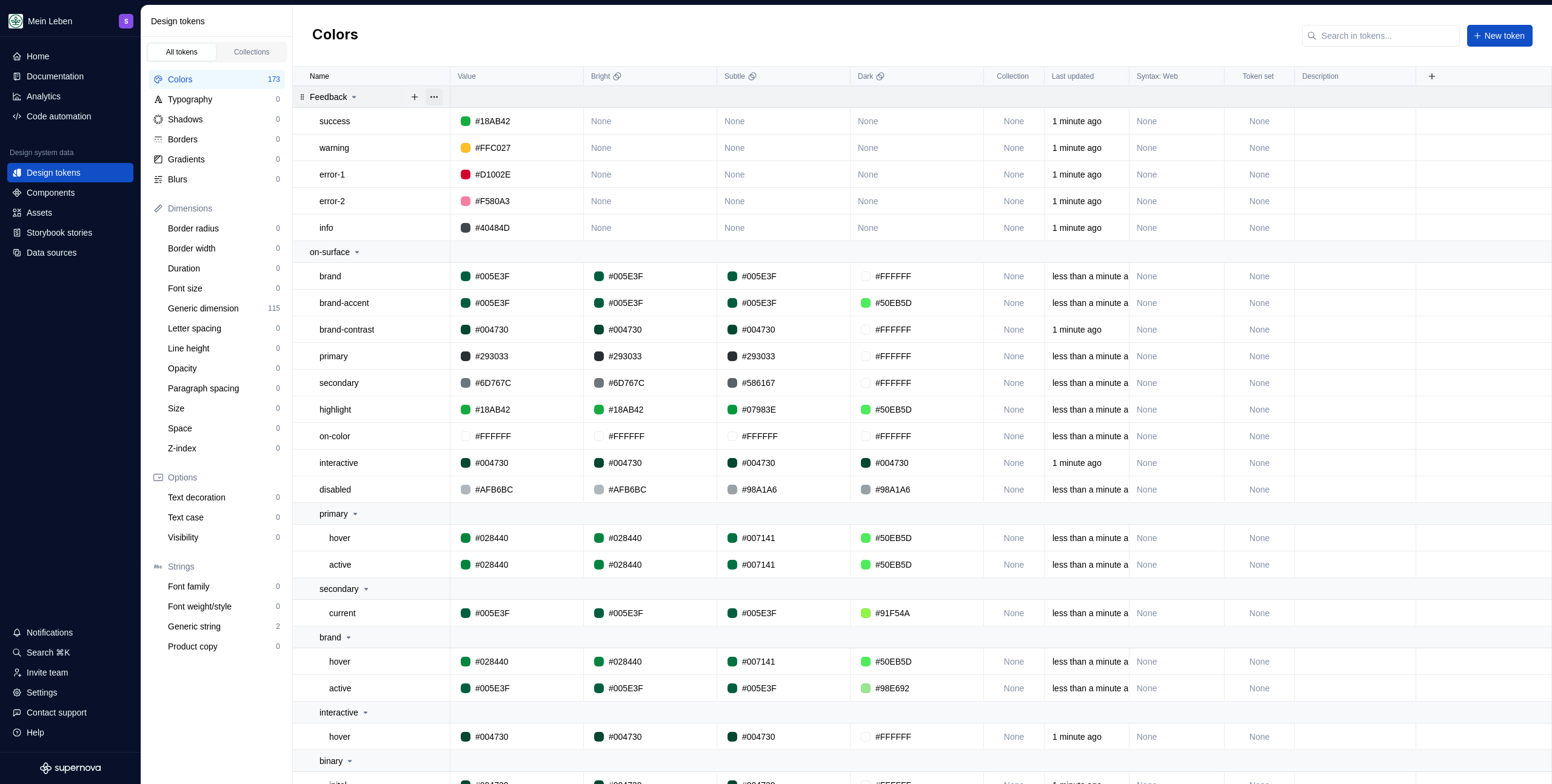
click at [433, 95] on button "button" at bounding box center [434, 97] width 17 height 17
click at [486, 232] on div "Delete group" at bounding box center [487, 234] width 79 height 12
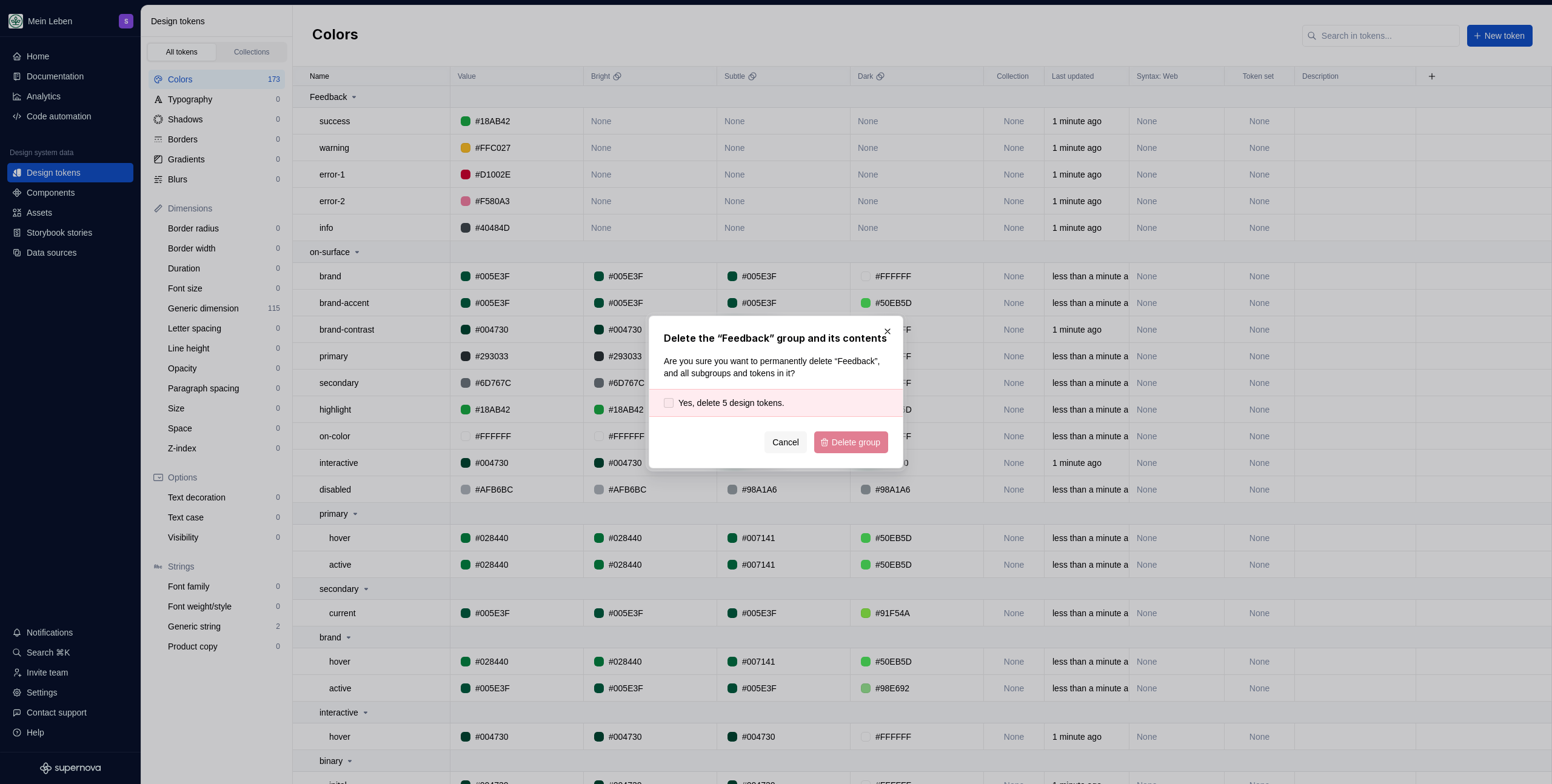
click at [740, 403] on span "Yes, delete 5 design tokens." at bounding box center [731, 403] width 106 height 12
click at [880, 444] on span "Delete group" at bounding box center [856, 442] width 49 height 12
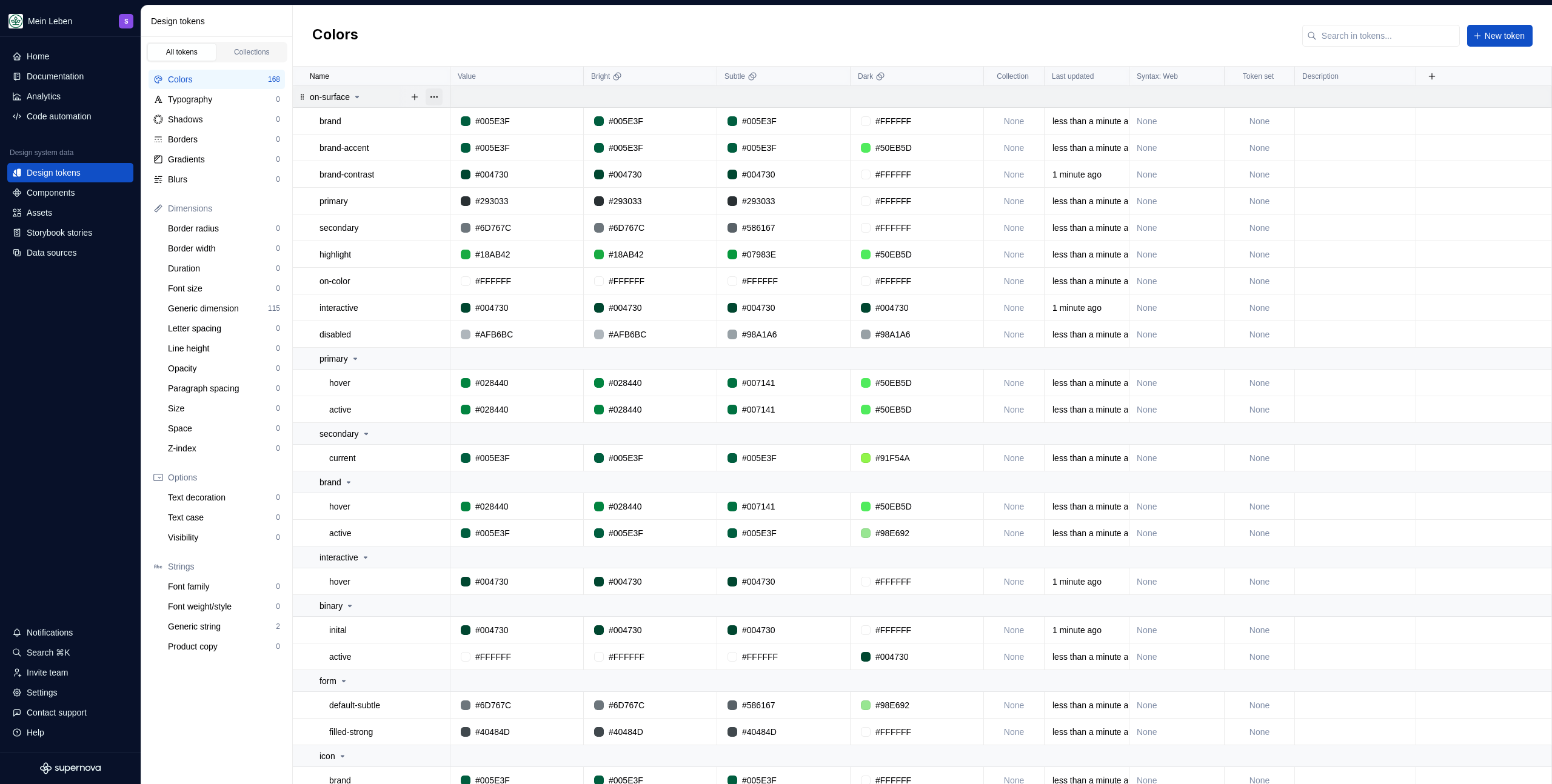
click at [430, 96] on button "button" at bounding box center [434, 97] width 17 height 17
click at [492, 229] on div "Delete group" at bounding box center [487, 234] width 79 height 12
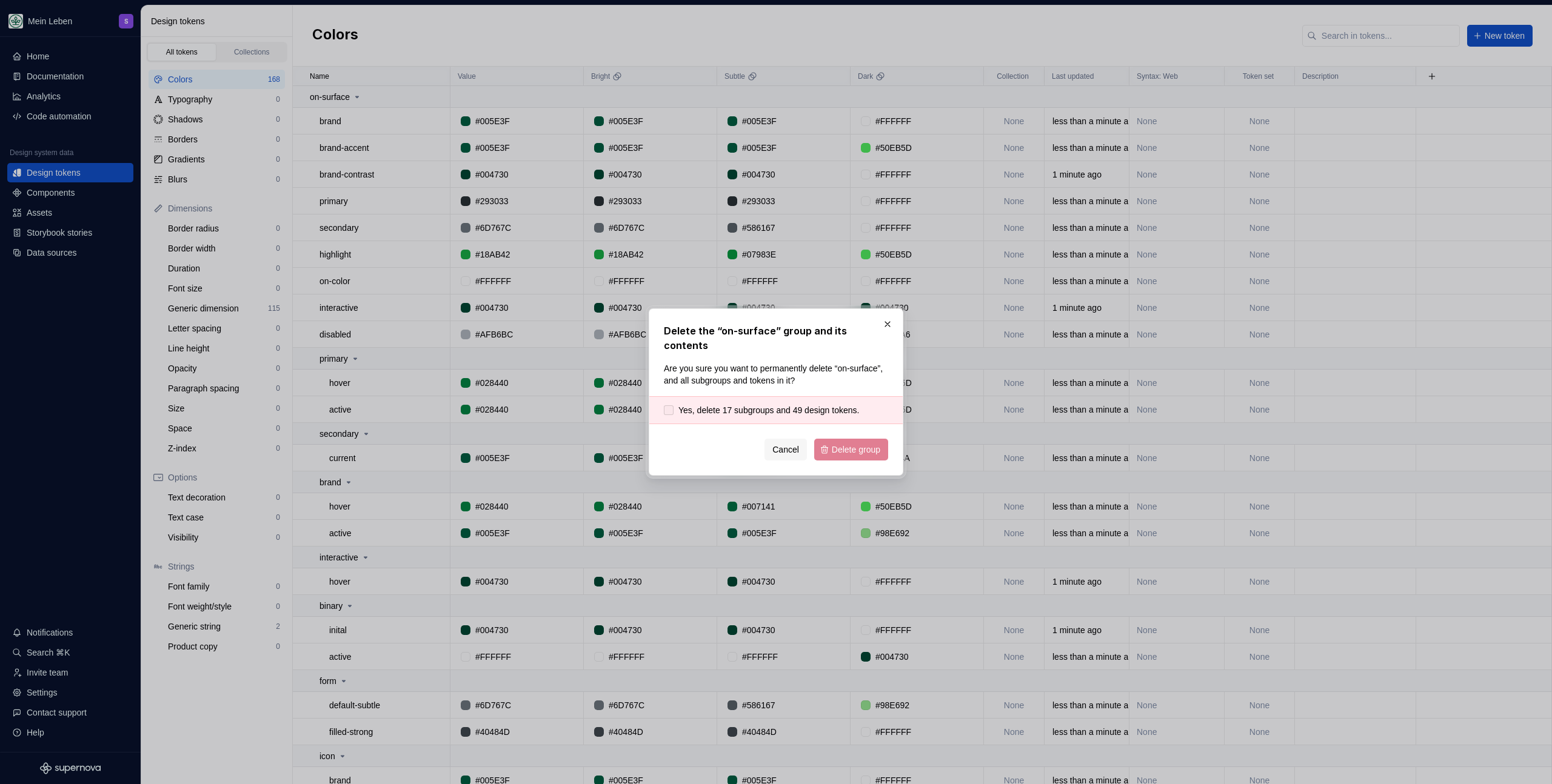
click at [735, 406] on span "Yes, delete 17 subgroups and 49 design tokens." at bounding box center [768, 410] width 181 height 12
click at [861, 447] on span "Delete group" at bounding box center [856, 450] width 49 height 12
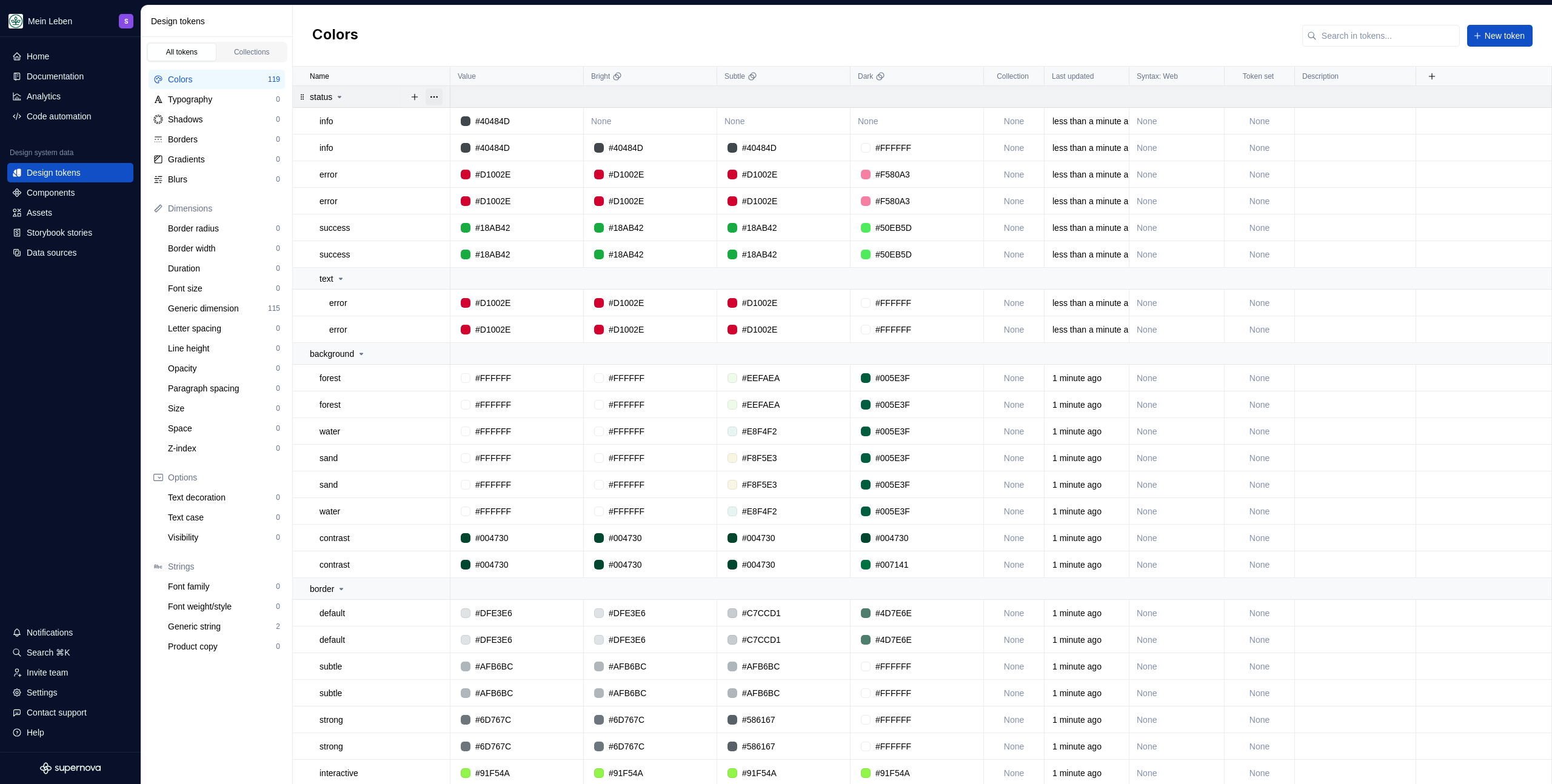
click at [441, 96] on button "button" at bounding box center [434, 97] width 17 height 17
click at [479, 235] on div "Delete group" at bounding box center [487, 234] width 79 height 12
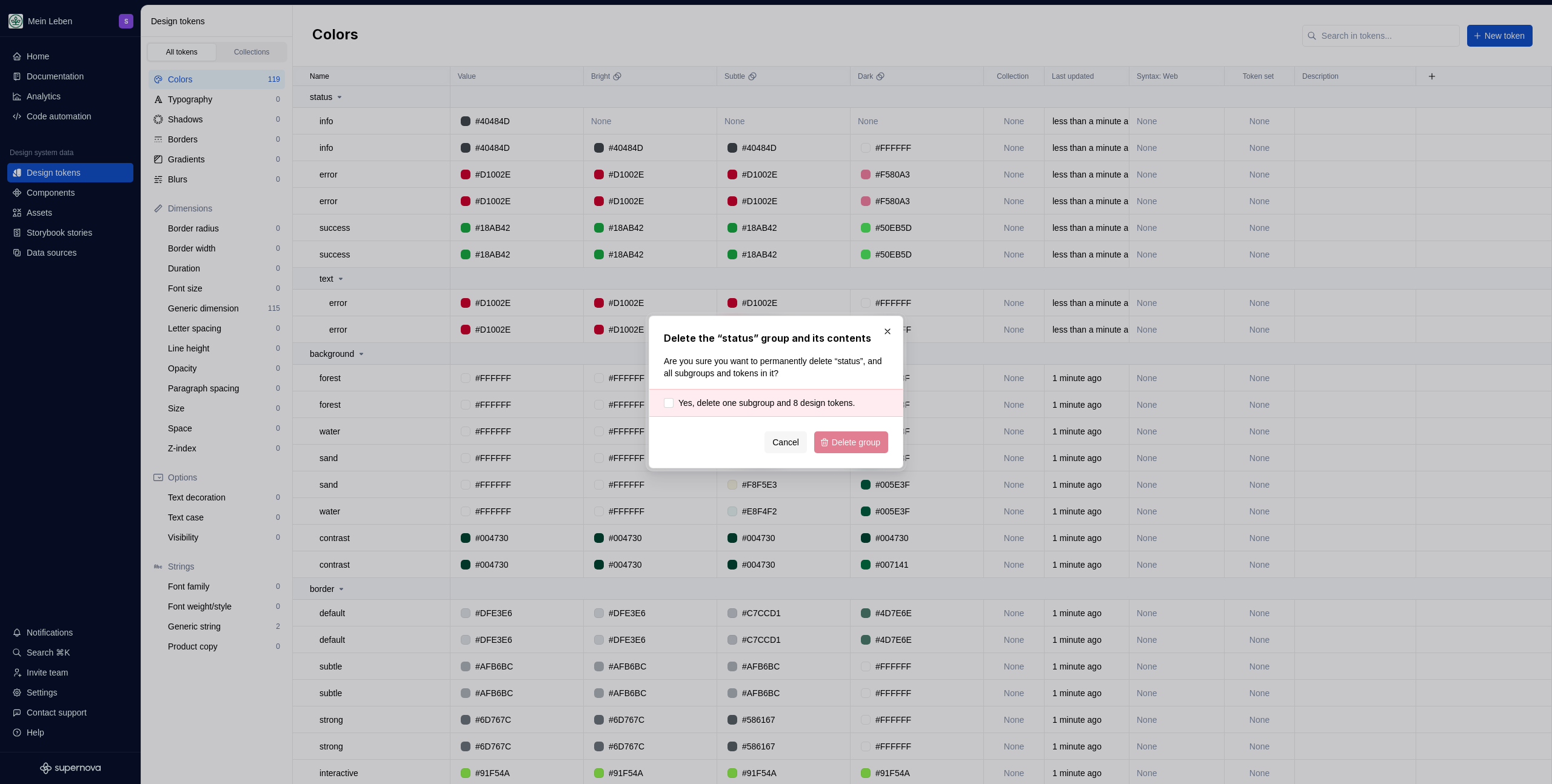
click at [781, 410] on div "Yes, delete one subgroup and 8 design tokens." at bounding box center [776, 403] width 253 height 28
click at [783, 405] on span "Yes, delete one subgroup and 8 design tokens." at bounding box center [766, 403] width 176 height 12
click at [856, 451] on button "Delete group" at bounding box center [851, 442] width 74 height 22
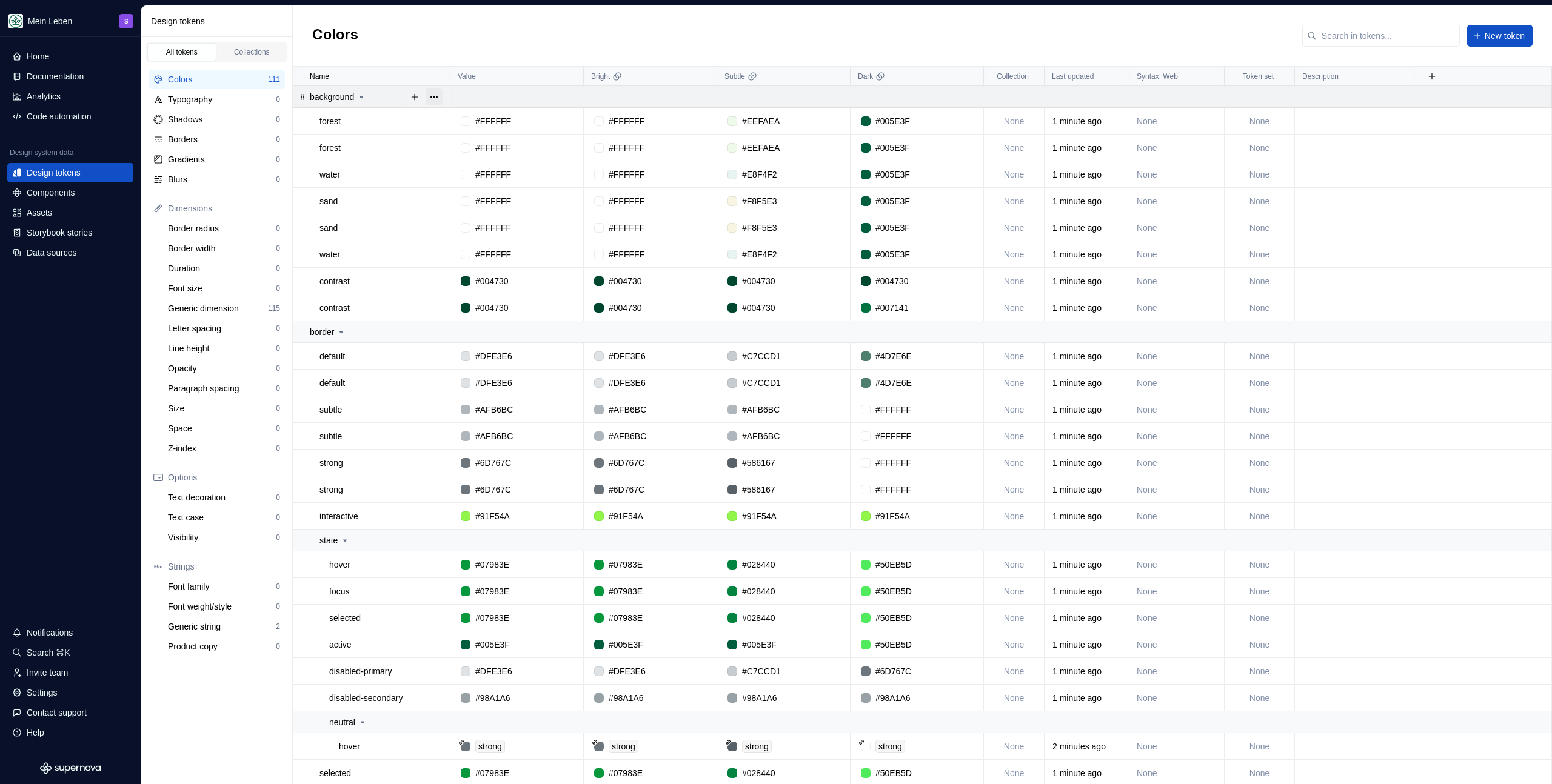
click at [436, 99] on button "button" at bounding box center [434, 97] width 17 height 17
click at [490, 234] on div "Delete group" at bounding box center [487, 234] width 79 height 12
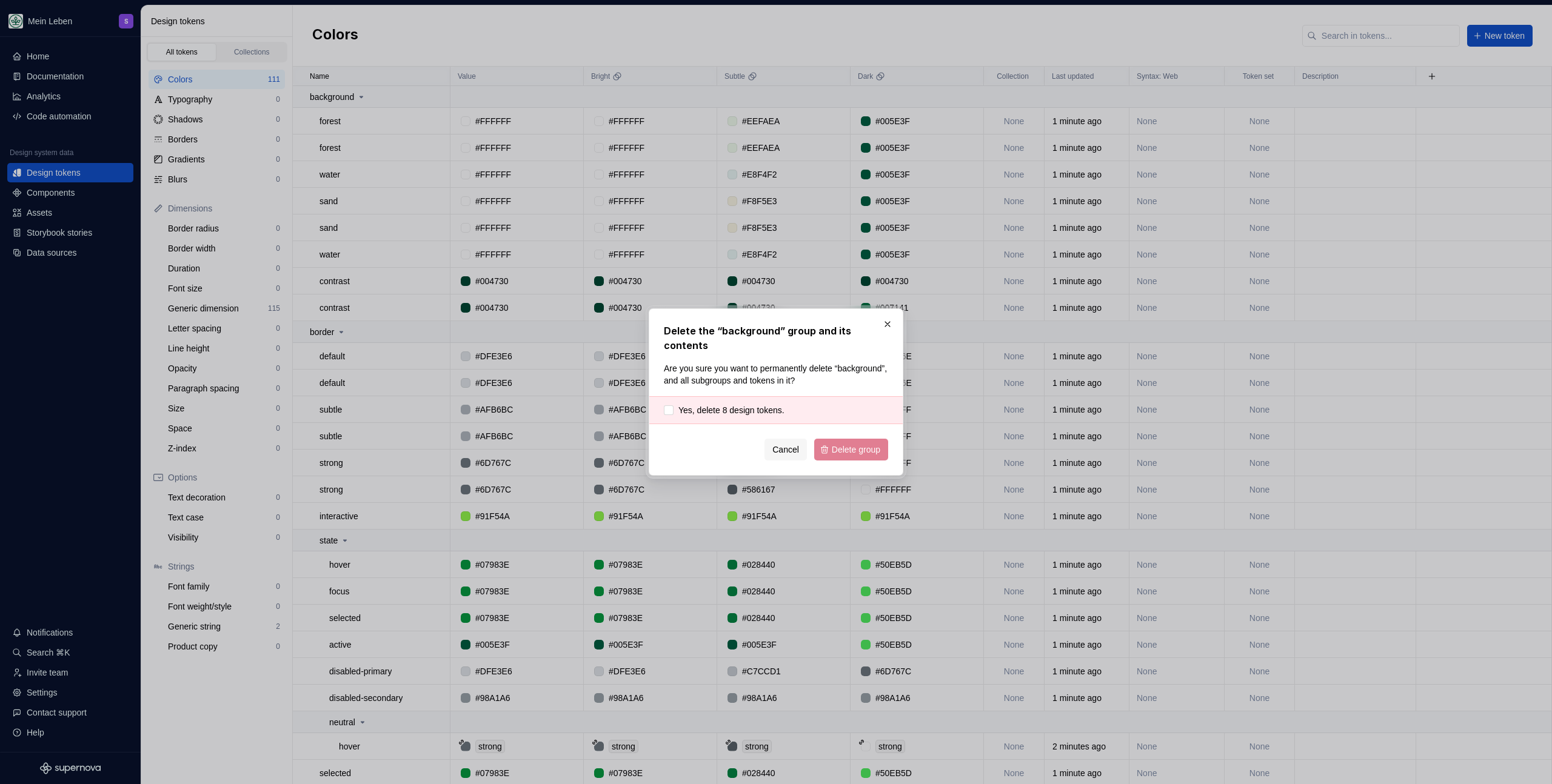
click at [757, 421] on div "Yes, delete 8 design tokens." at bounding box center [776, 410] width 253 height 28
click at [762, 412] on span "Yes, delete 8 design tokens." at bounding box center [731, 410] width 106 height 12
click at [858, 455] on span "Delete group" at bounding box center [856, 450] width 49 height 12
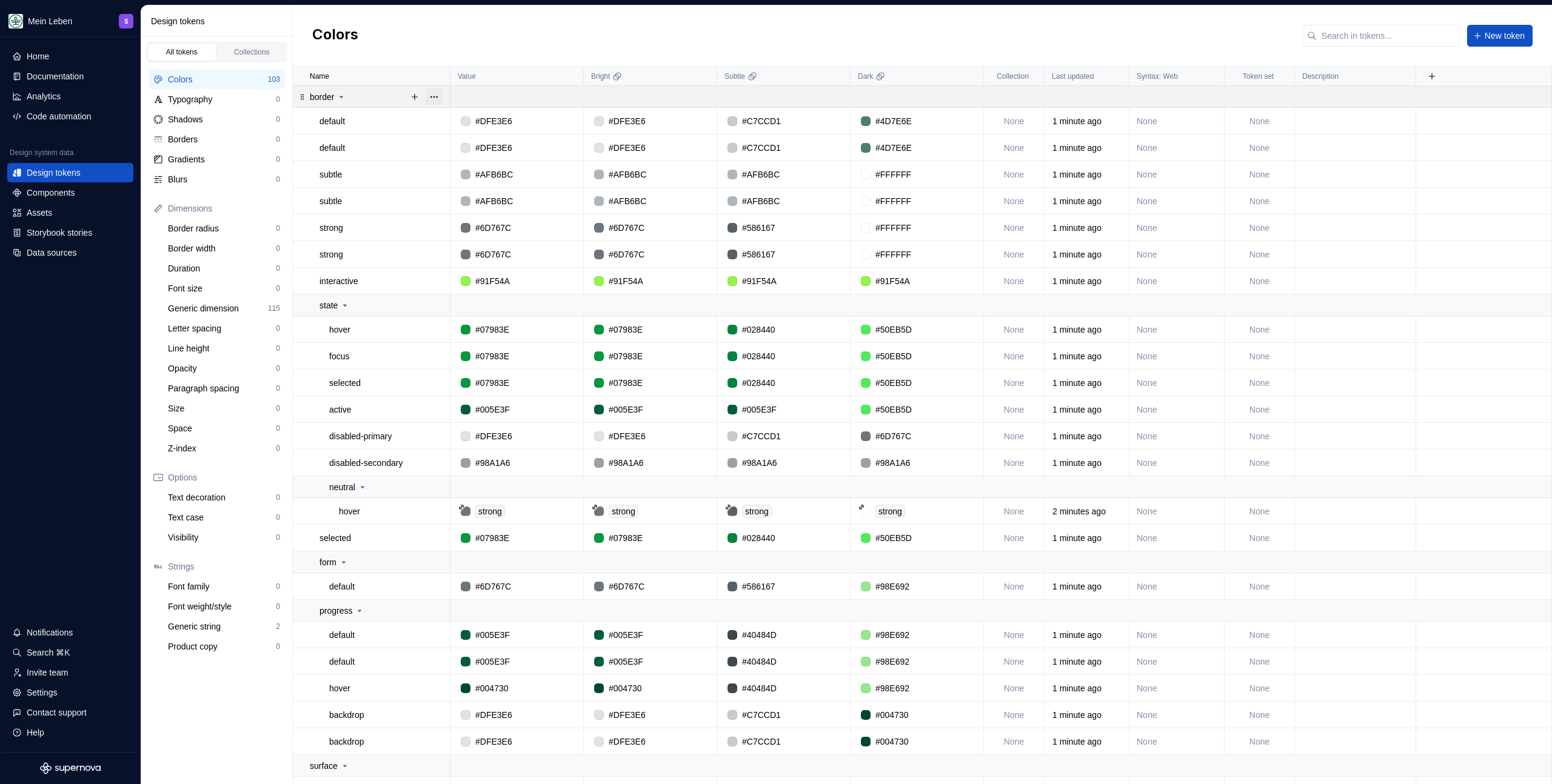
click at [435, 95] on button "button" at bounding box center [434, 97] width 17 height 17
click at [474, 238] on div "Delete group" at bounding box center [487, 234] width 79 height 12
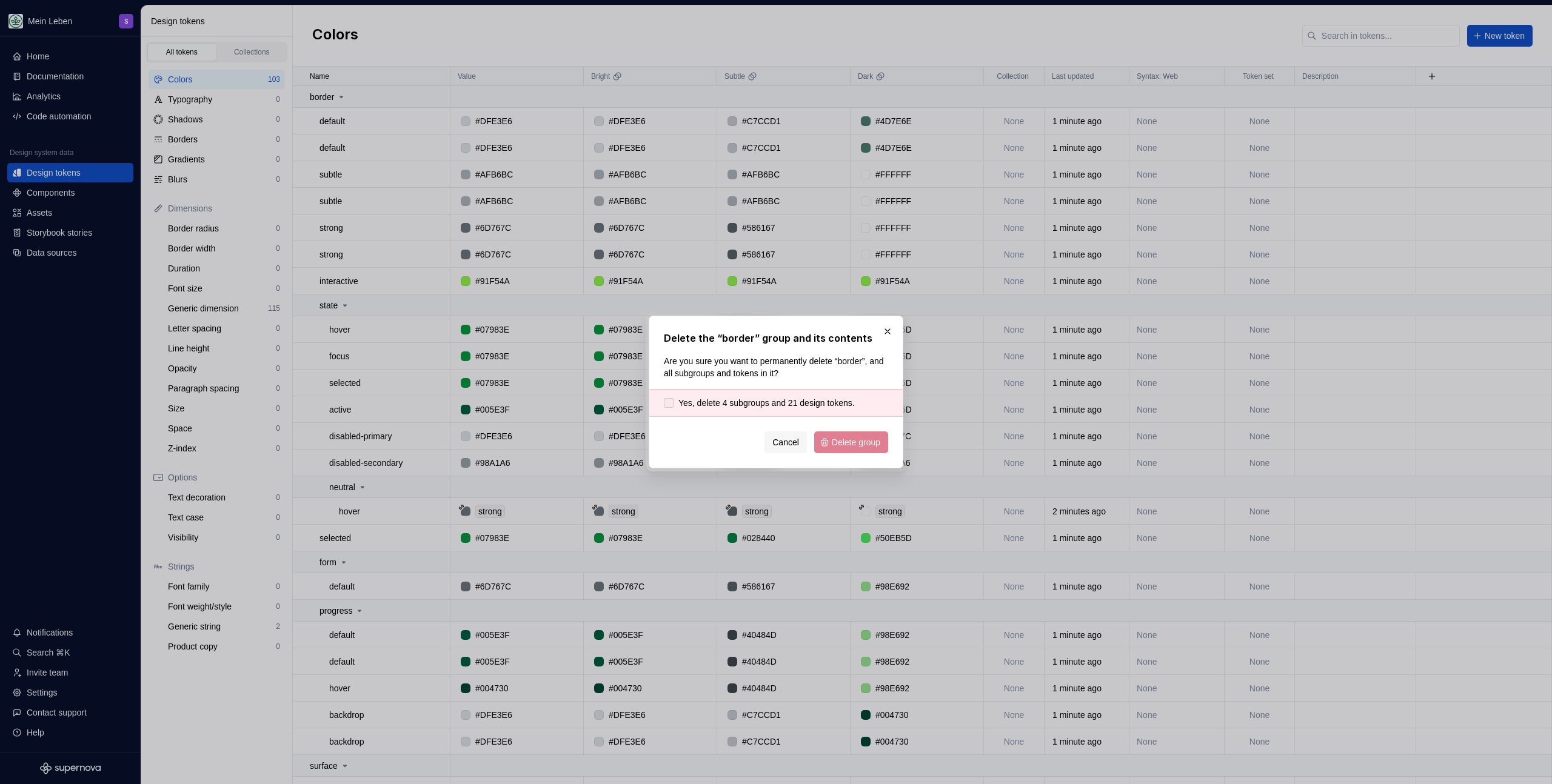
click at [819, 406] on span "Yes, delete 4 subgroups and 21 design tokens." at bounding box center [766, 403] width 176 height 12
click at [855, 452] on button "Delete group" at bounding box center [851, 442] width 74 height 22
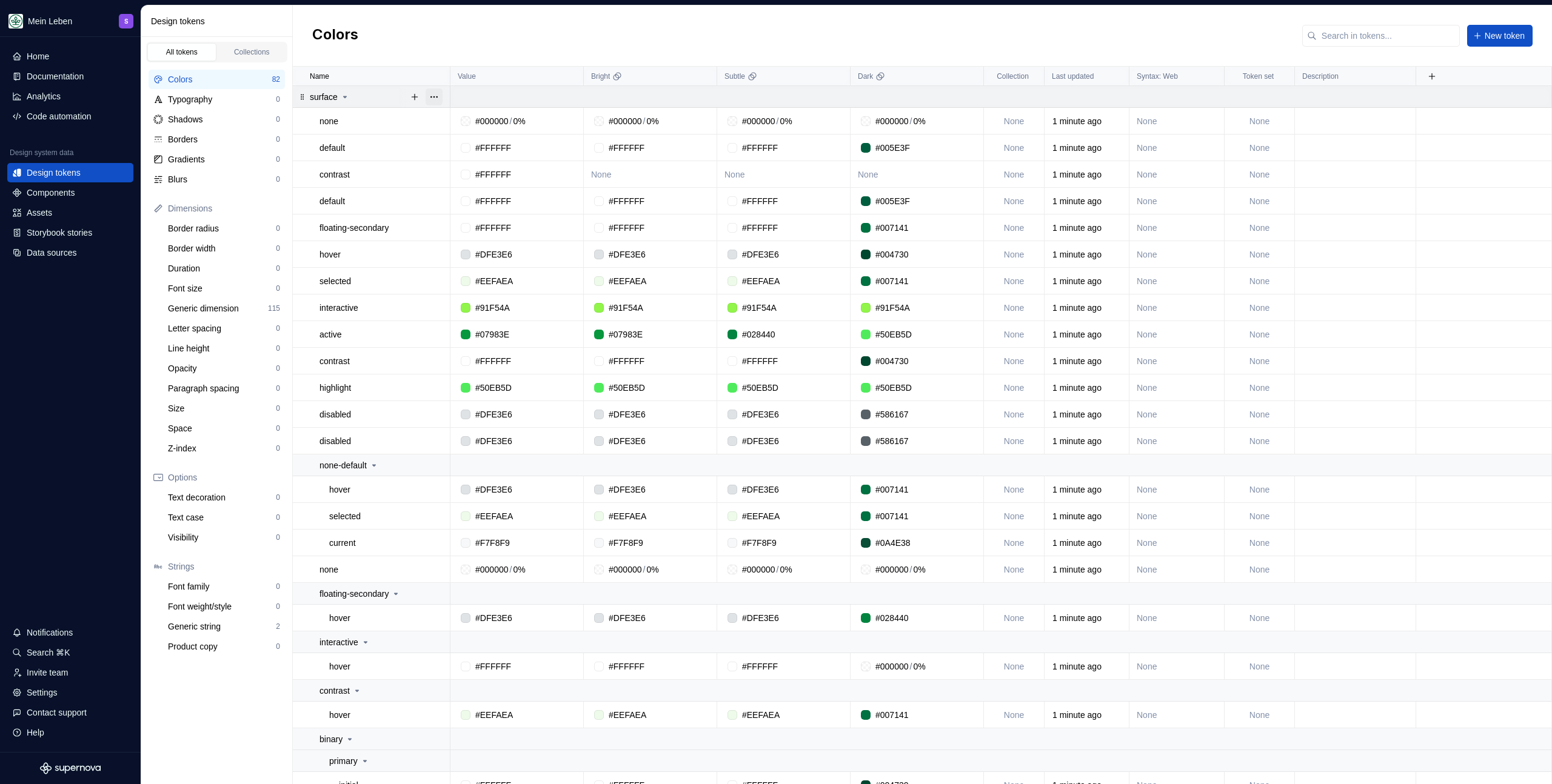
click at [434, 93] on button "button" at bounding box center [434, 97] width 17 height 17
click at [489, 234] on div "Delete group" at bounding box center [487, 234] width 79 height 12
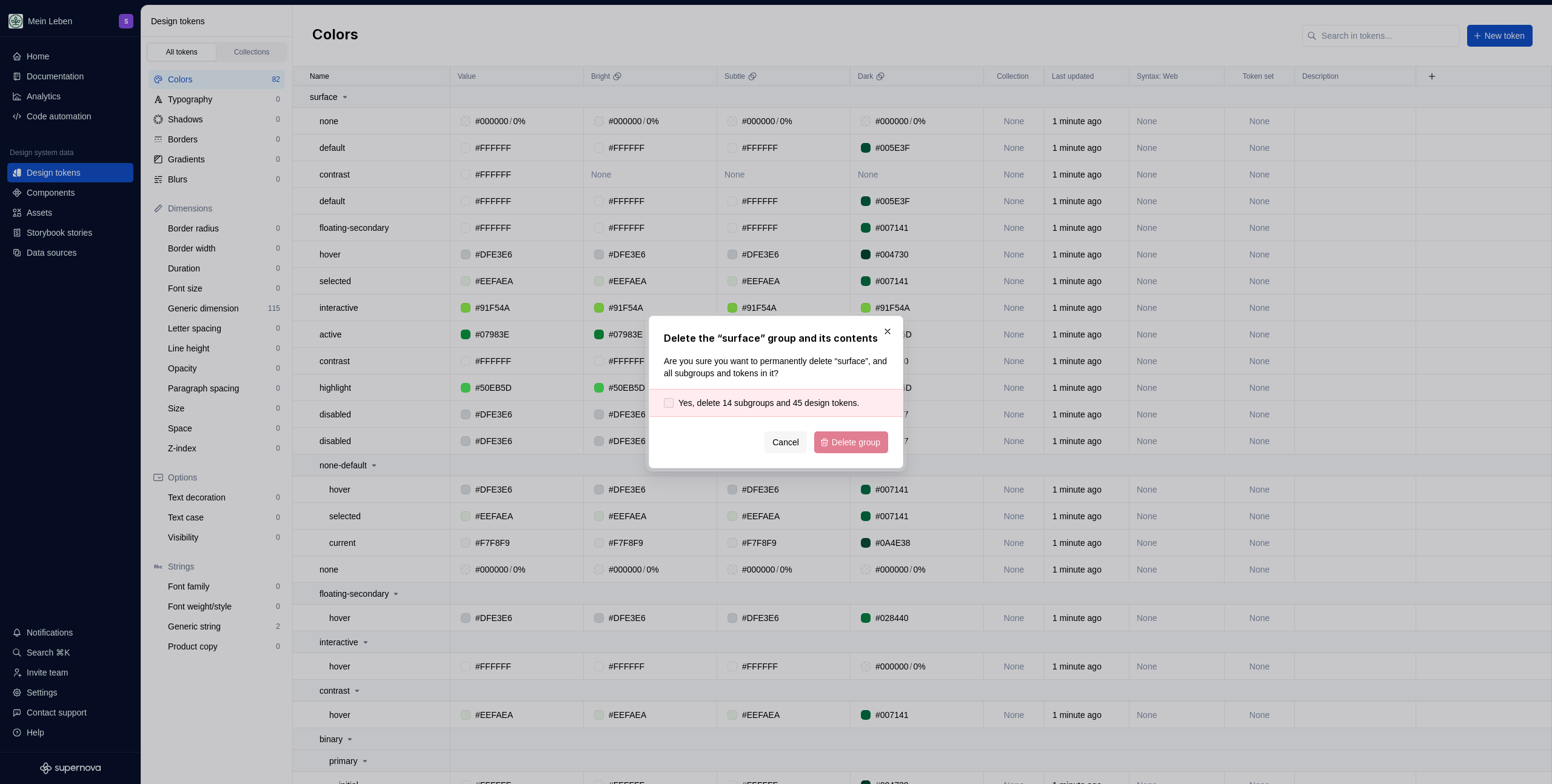
click at [790, 406] on span "Yes, delete 14 subgroups and 45 design tokens." at bounding box center [768, 403] width 181 height 12
click at [865, 446] on span "Delete group" at bounding box center [856, 442] width 49 height 12
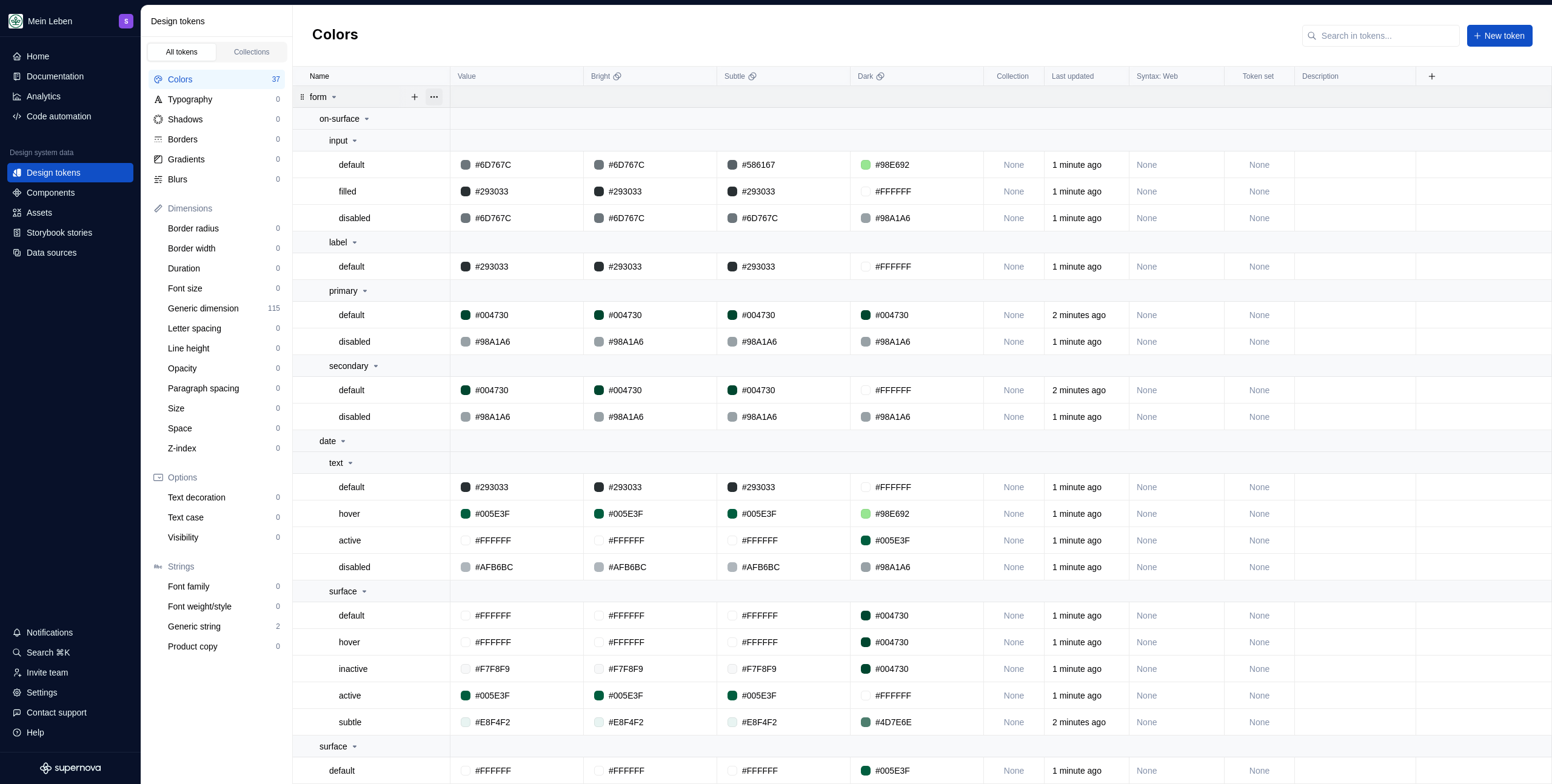
click at [437, 95] on button "button" at bounding box center [434, 97] width 17 height 17
click at [487, 234] on div "Delete group" at bounding box center [487, 234] width 79 height 12
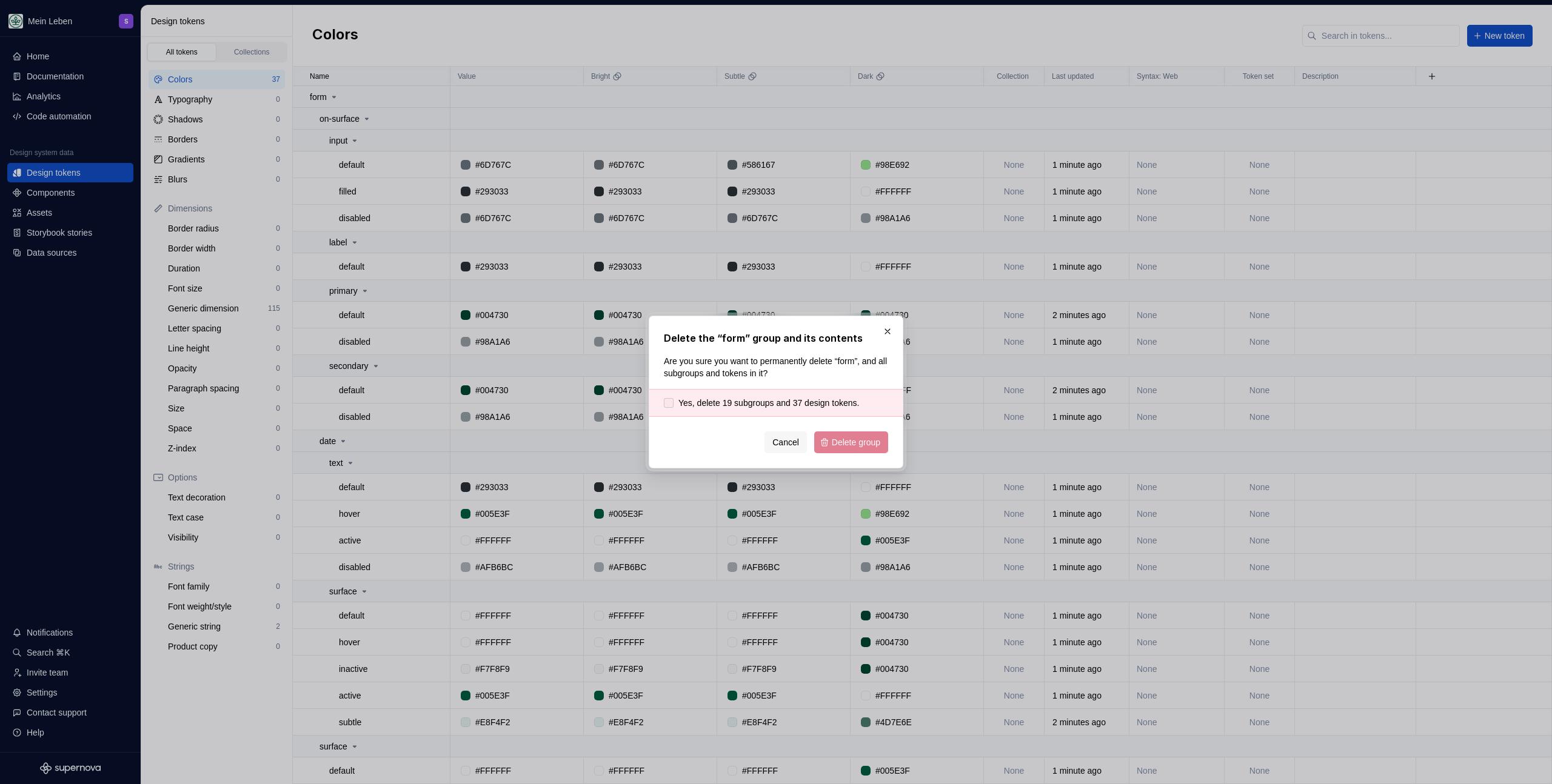
click at [762, 403] on span "Yes, delete 19 subgroups and 37 design tokens." at bounding box center [768, 403] width 181 height 12
click at [860, 453] on button "Delete group" at bounding box center [851, 442] width 74 height 22
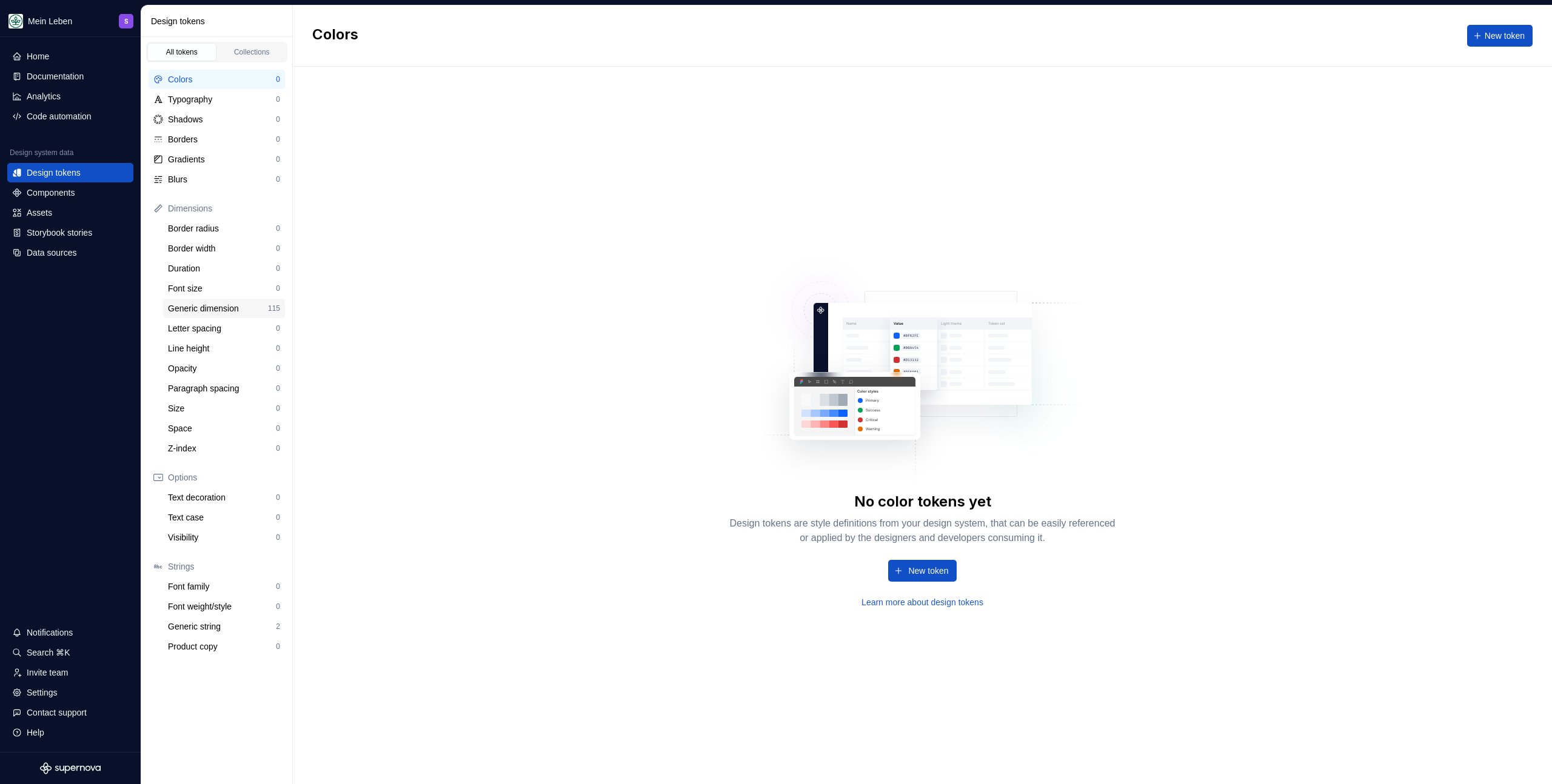
click at [223, 304] on div "Generic dimension" at bounding box center [217, 308] width 100 height 12
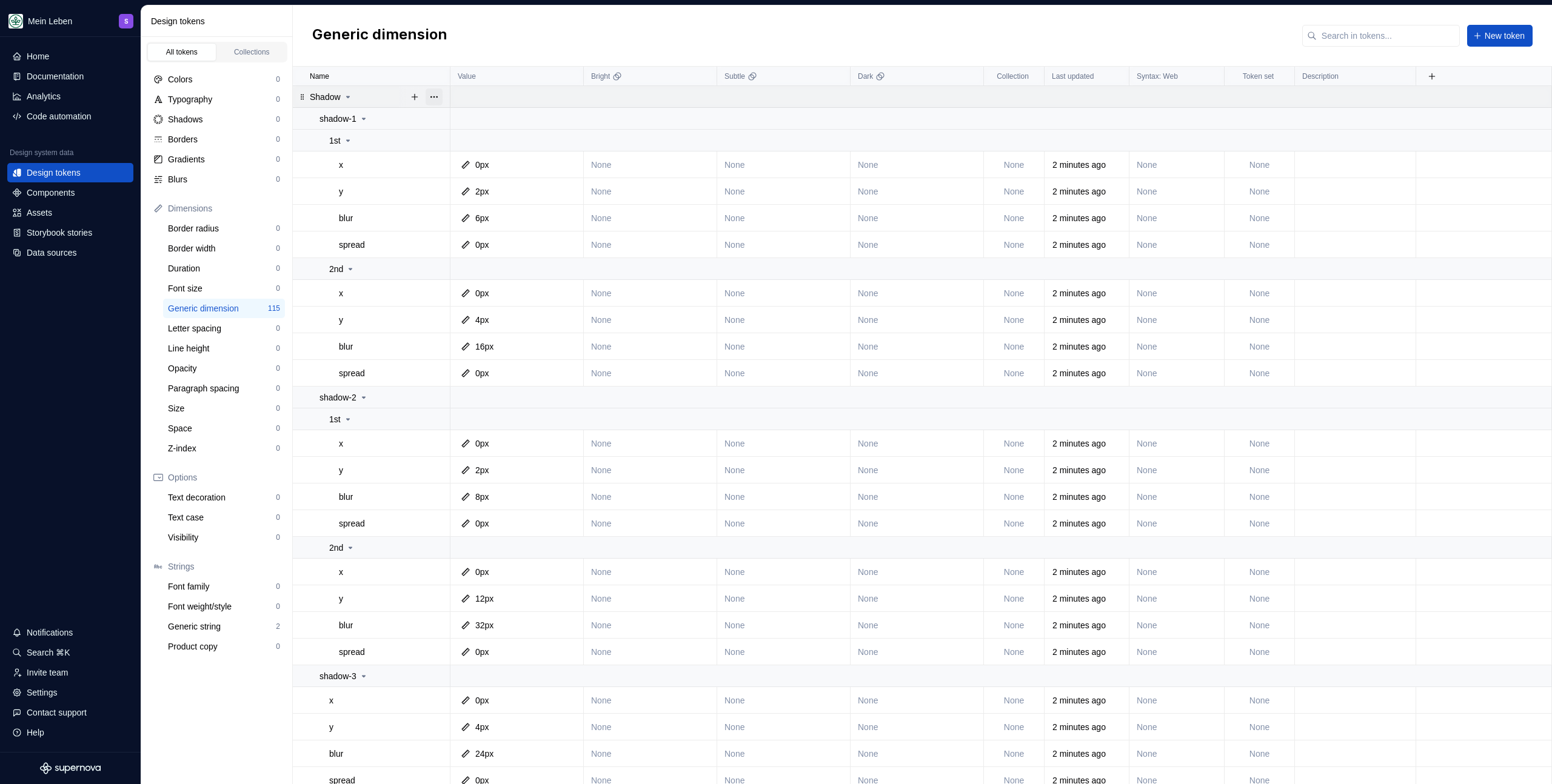
click at [436, 99] on button "button" at bounding box center [434, 97] width 17 height 17
click at [506, 230] on div "Delete group" at bounding box center [487, 234] width 79 height 12
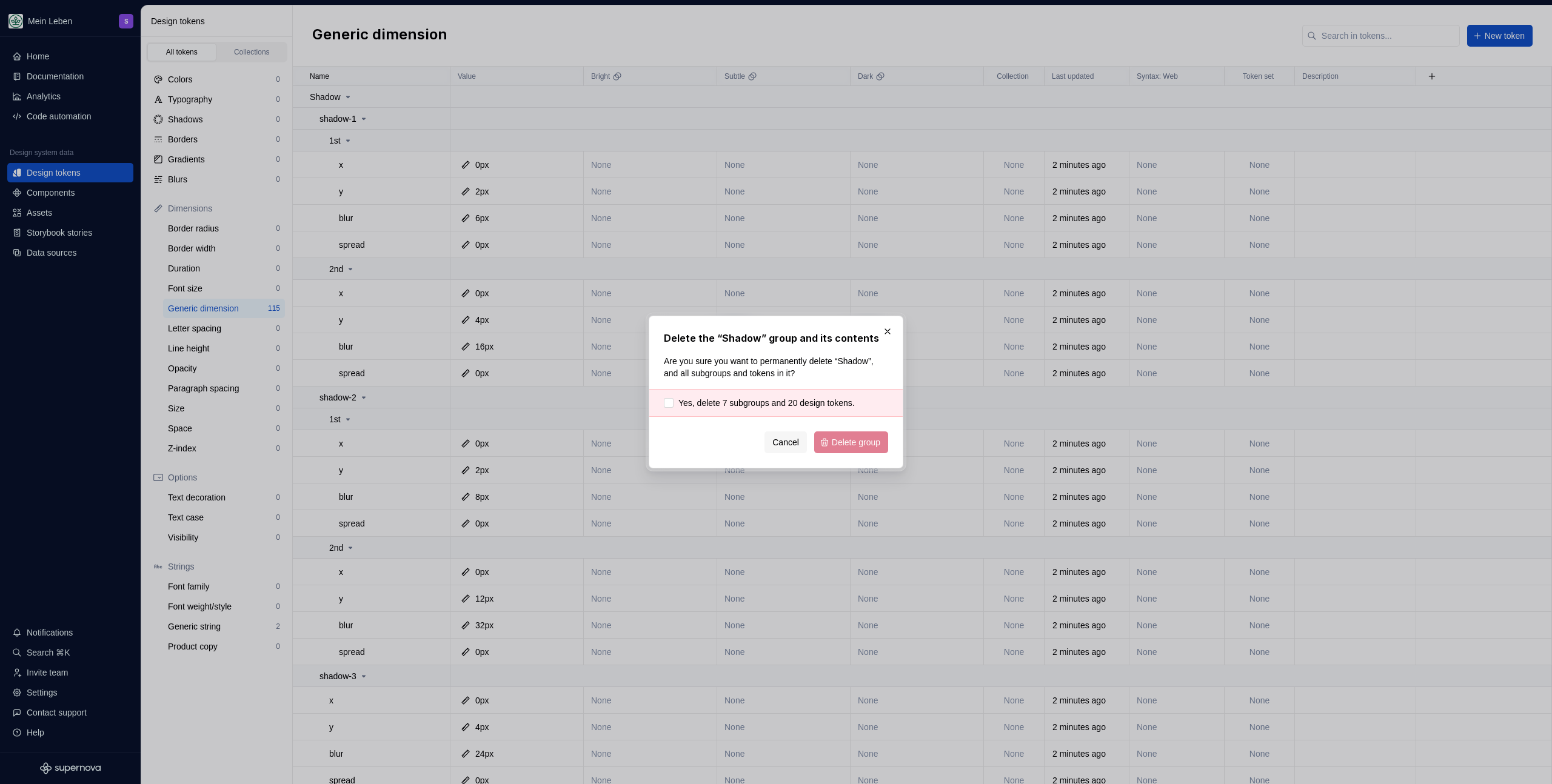
click at [853, 447] on div "Cancel Delete group" at bounding box center [776, 442] width 224 height 22
click at [730, 401] on span "Yes, delete 7 subgroups and 20 design tokens." at bounding box center [766, 403] width 176 height 12
click at [890, 441] on div "Delete the “Shadow” group and its contents Are you sure you want to permanently…" at bounding box center [776, 392] width 255 height 153
click at [845, 441] on span "Delete group" at bounding box center [856, 442] width 49 height 12
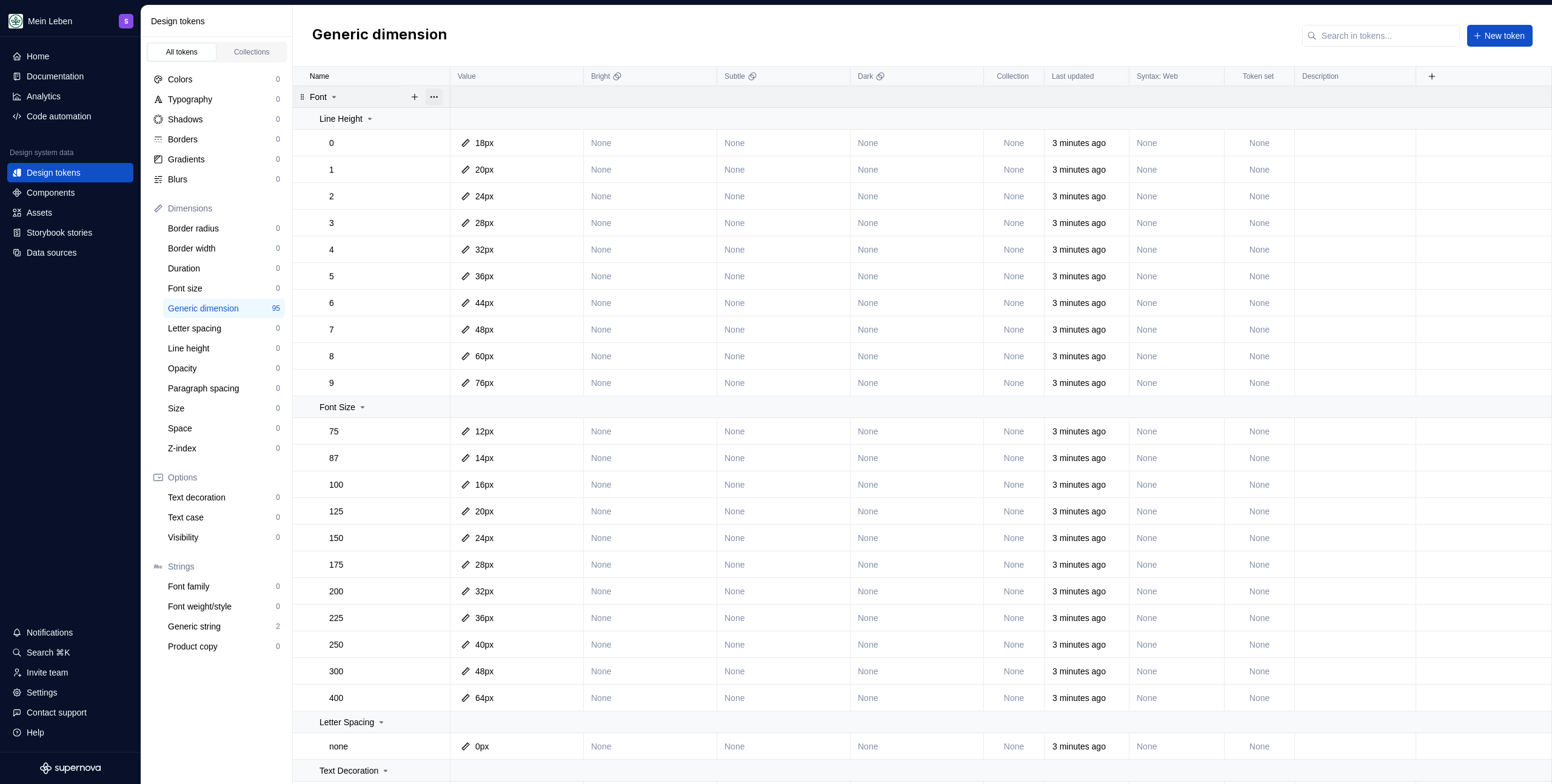
click at [437, 97] on button "button" at bounding box center [434, 97] width 17 height 17
click at [485, 232] on div "Delete group" at bounding box center [487, 234] width 79 height 12
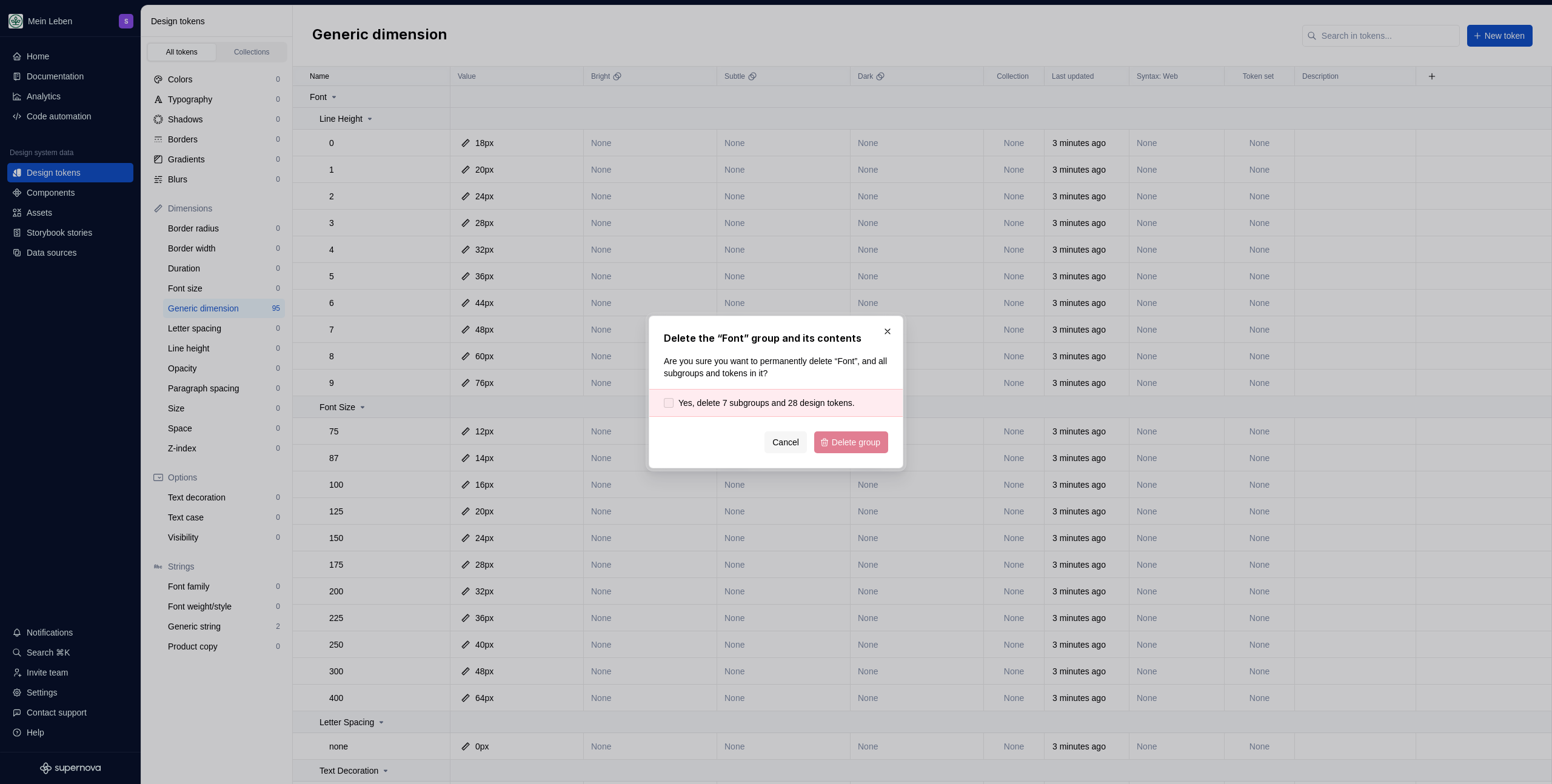
click at [800, 409] on span "Yes, delete 7 subgroups and 28 design tokens." at bounding box center [766, 403] width 176 height 12
click at [848, 452] on button "Delete group" at bounding box center [851, 442] width 74 height 22
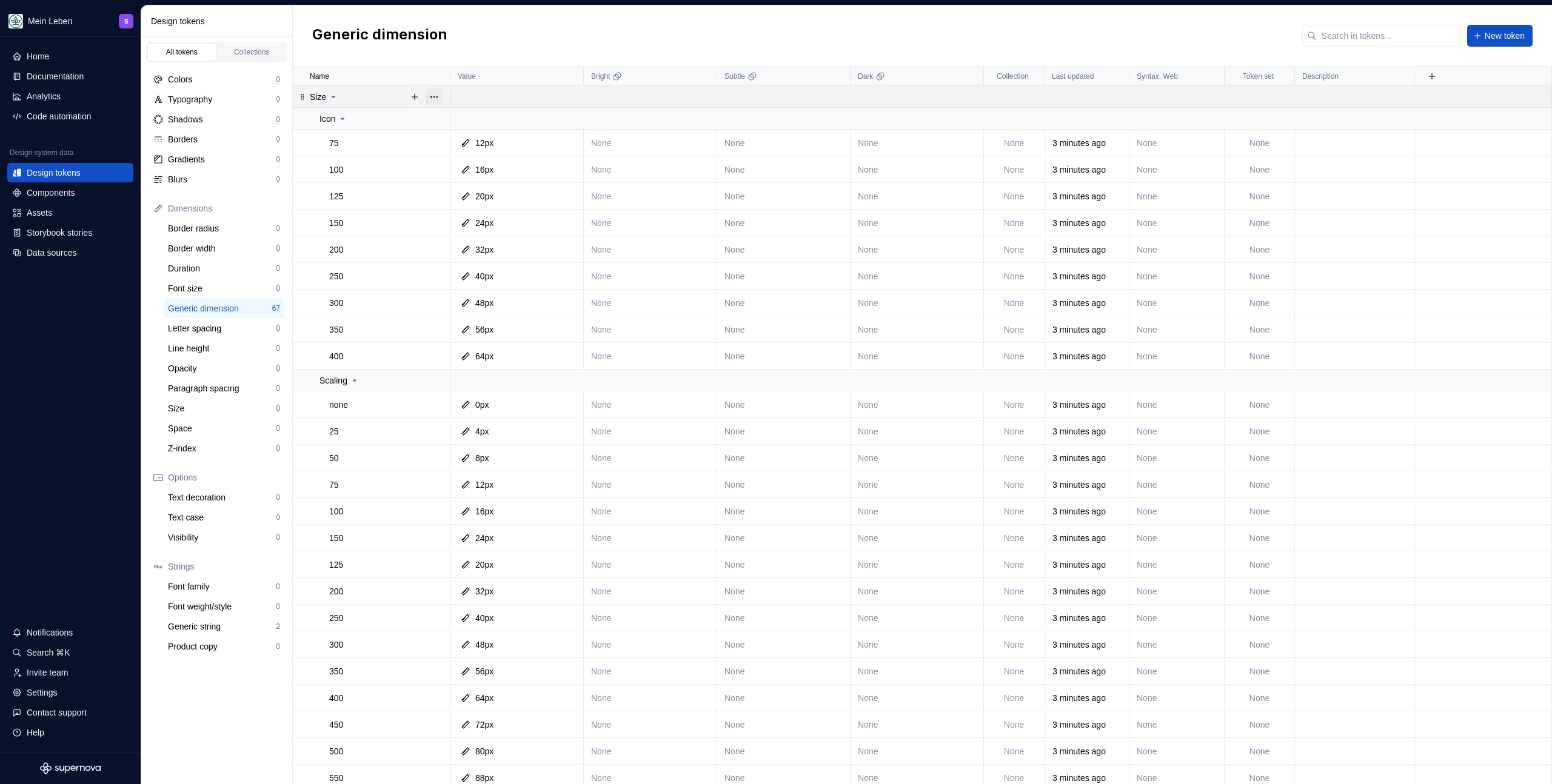
click at [430, 99] on button "button" at bounding box center [434, 97] width 17 height 17
click at [456, 240] on div "Delete group" at bounding box center [480, 233] width 103 height 19
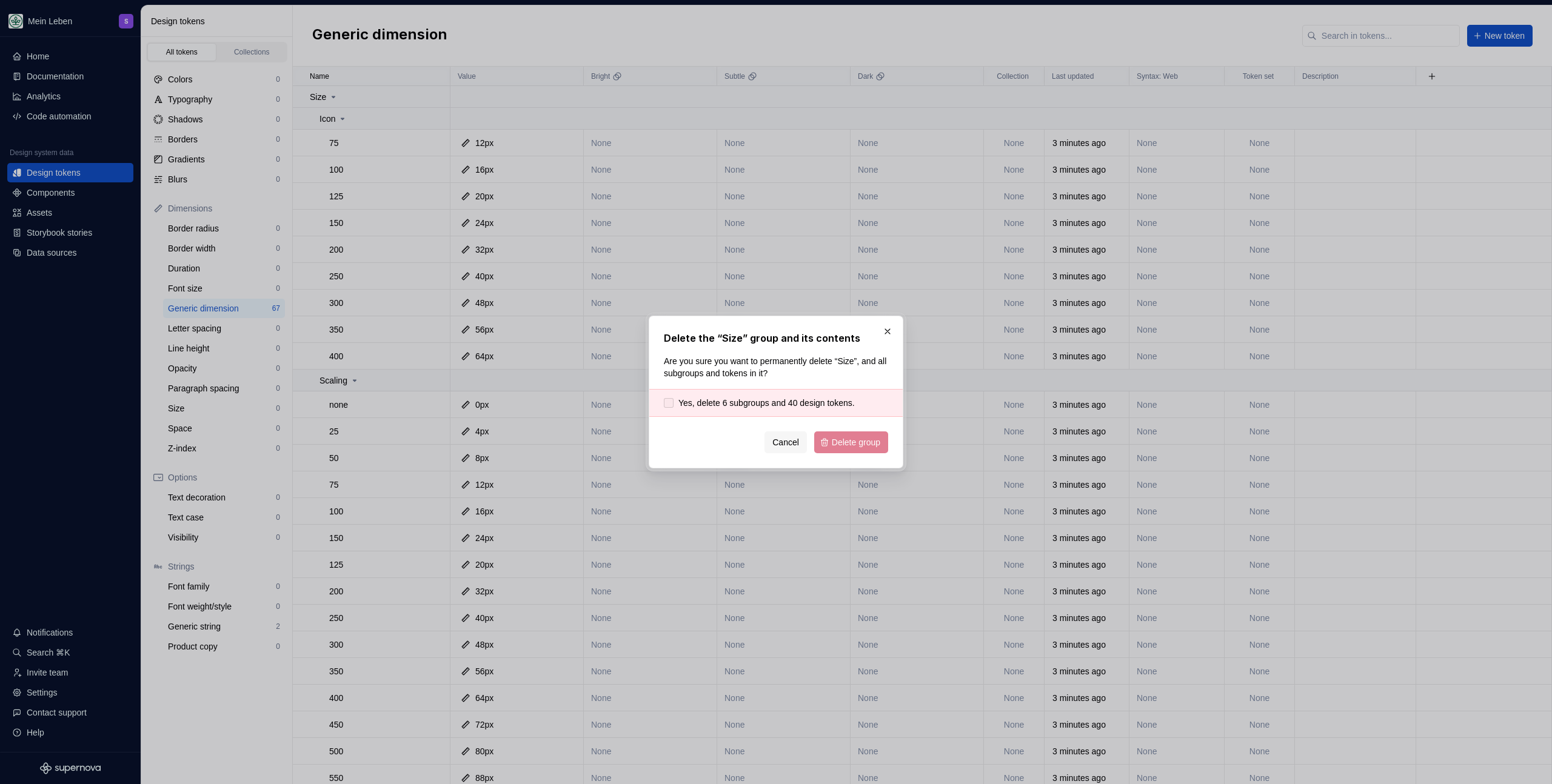
click at [707, 400] on span "Yes, delete 6 subgroups and 40 design tokens." at bounding box center [766, 403] width 176 height 12
click at [849, 450] on button "Delete group" at bounding box center [851, 442] width 74 height 22
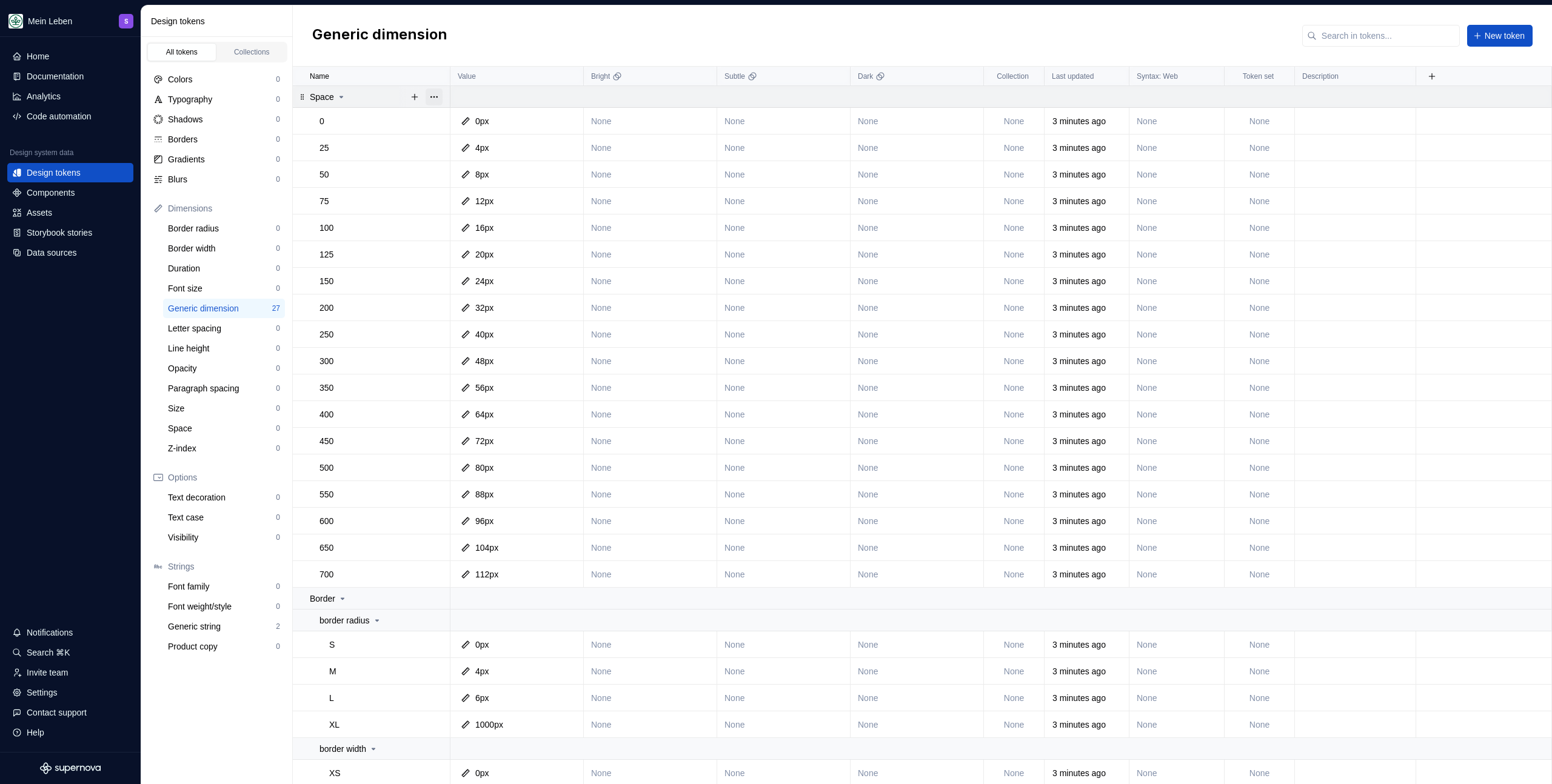
click at [437, 99] on button "button" at bounding box center [434, 97] width 17 height 17
click at [471, 237] on div "Delete group" at bounding box center [487, 234] width 79 height 12
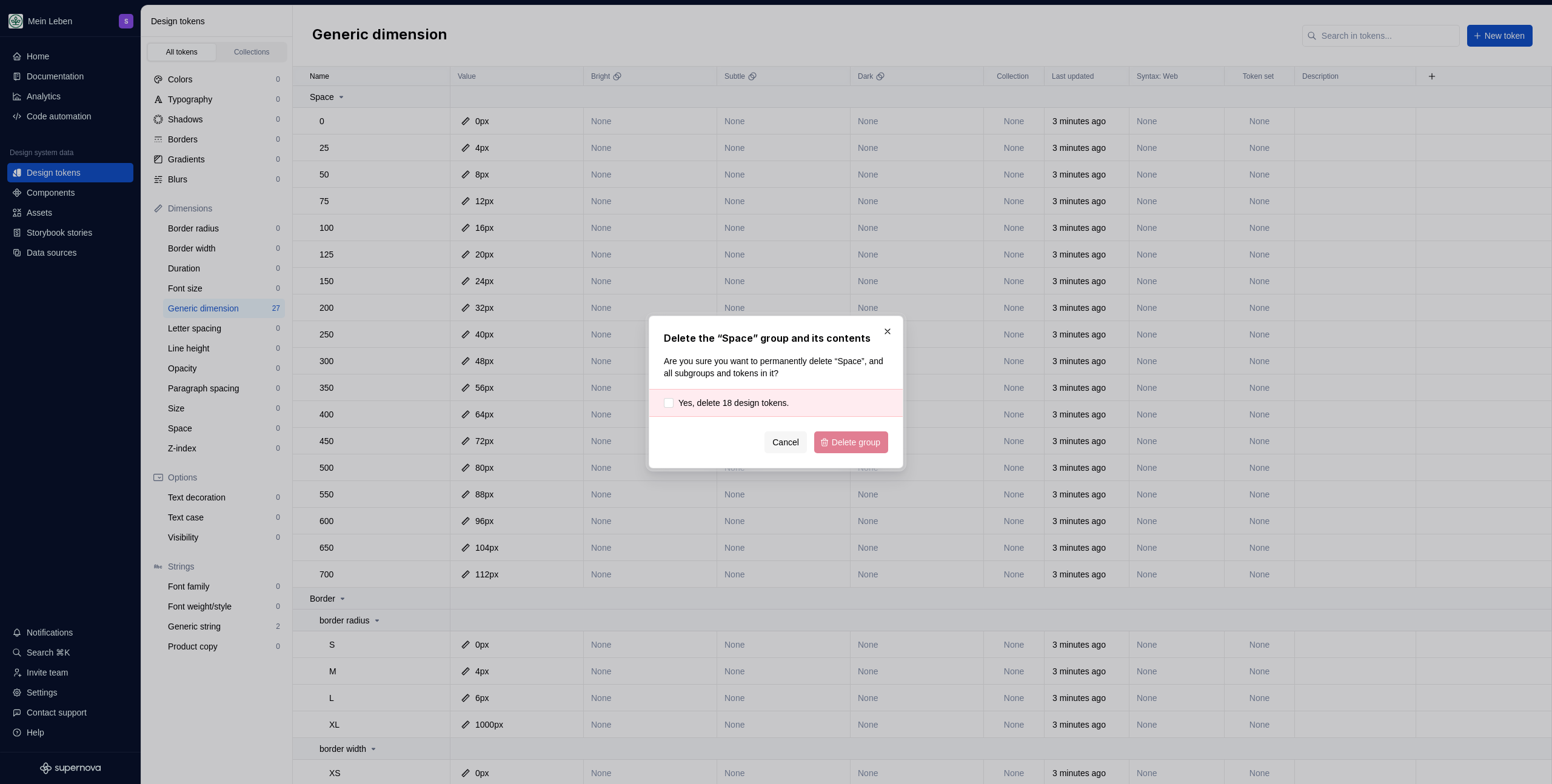
click at [739, 391] on div "Yes, delete 18 design tokens." at bounding box center [776, 403] width 253 height 28
click at [752, 411] on div "Yes, delete 18 design tokens." at bounding box center [776, 403] width 253 height 28
click at [752, 403] on span "Yes, delete 18 design tokens." at bounding box center [733, 403] width 111 height 12
click at [838, 446] on span "Delete group" at bounding box center [856, 442] width 49 height 12
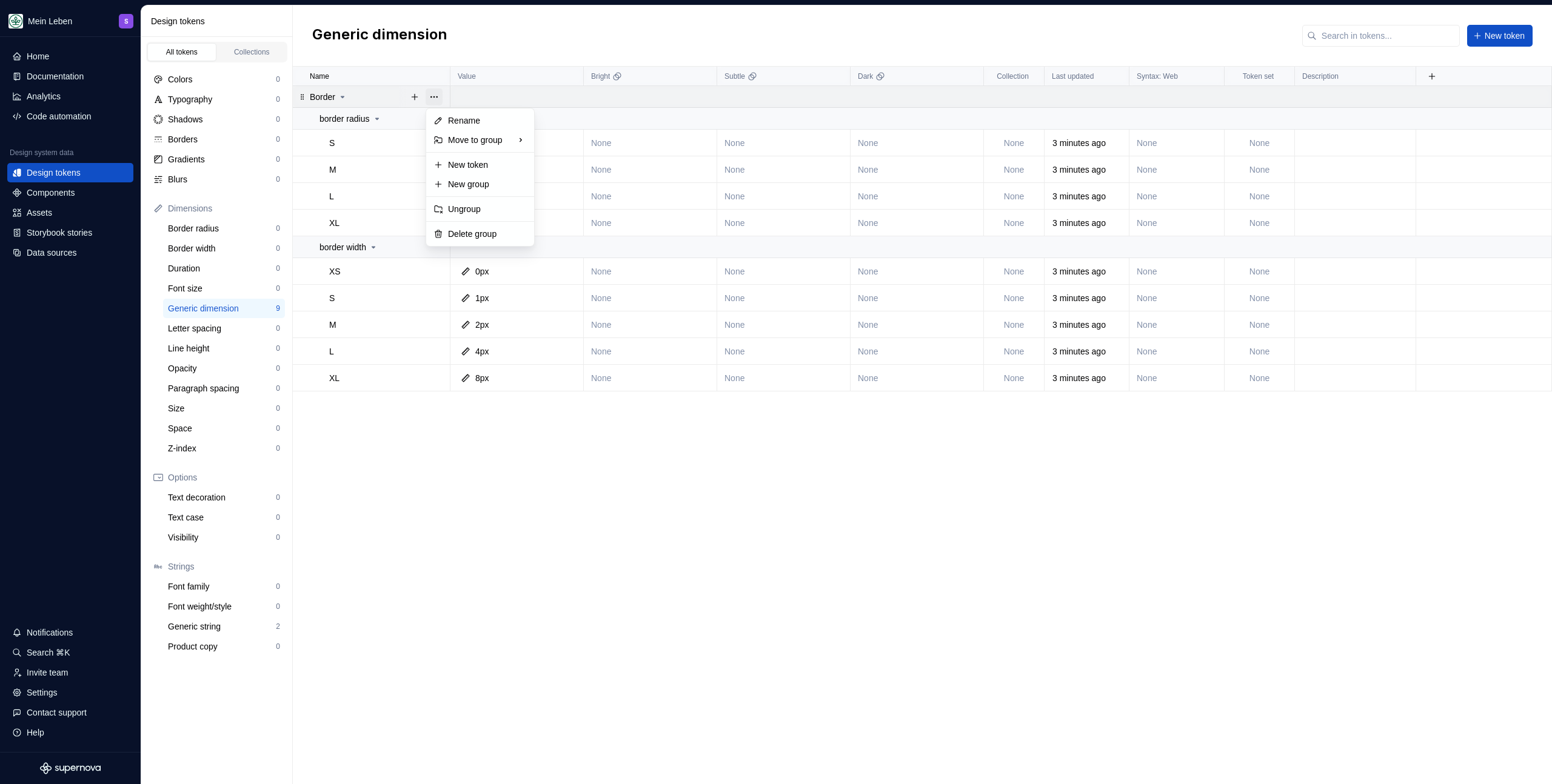
click at [430, 89] on button "button" at bounding box center [434, 97] width 17 height 17
click at [507, 231] on div "Delete group" at bounding box center [487, 234] width 79 height 12
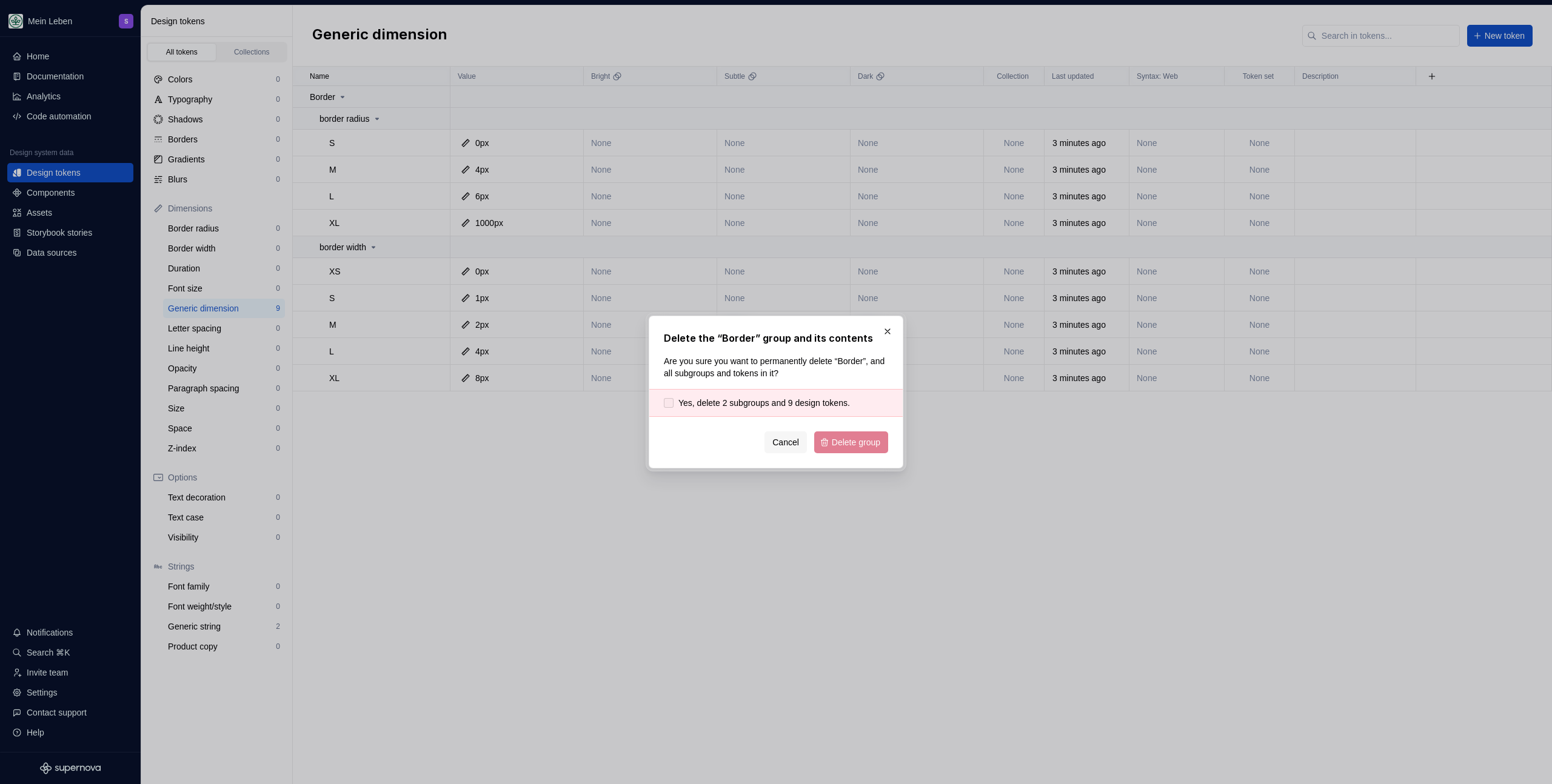
click at [820, 400] on span "Yes, delete 2 subgroups and 9 design tokens." at bounding box center [764, 403] width 172 height 12
click at [855, 441] on span "Delete group" at bounding box center [856, 442] width 49 height 12
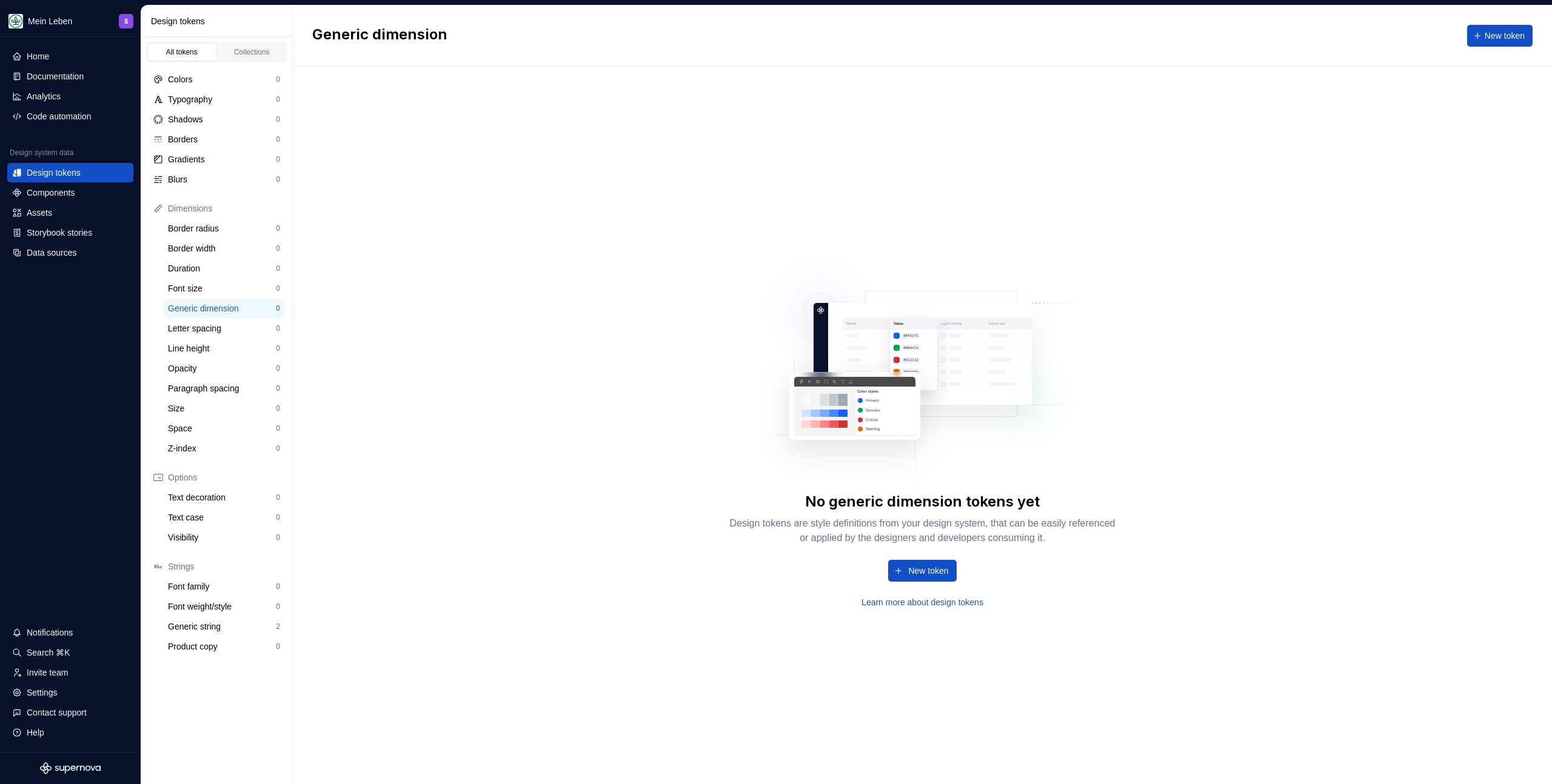
click at [441, 314] on div "No generic dimension tokens yet Design tokens are style definitions from your d…" at bounding box center [923, 425] width 1259 height 718
click at [227, 621] on div "Generic string" at bounding box center [221, 627] width 108 height 12
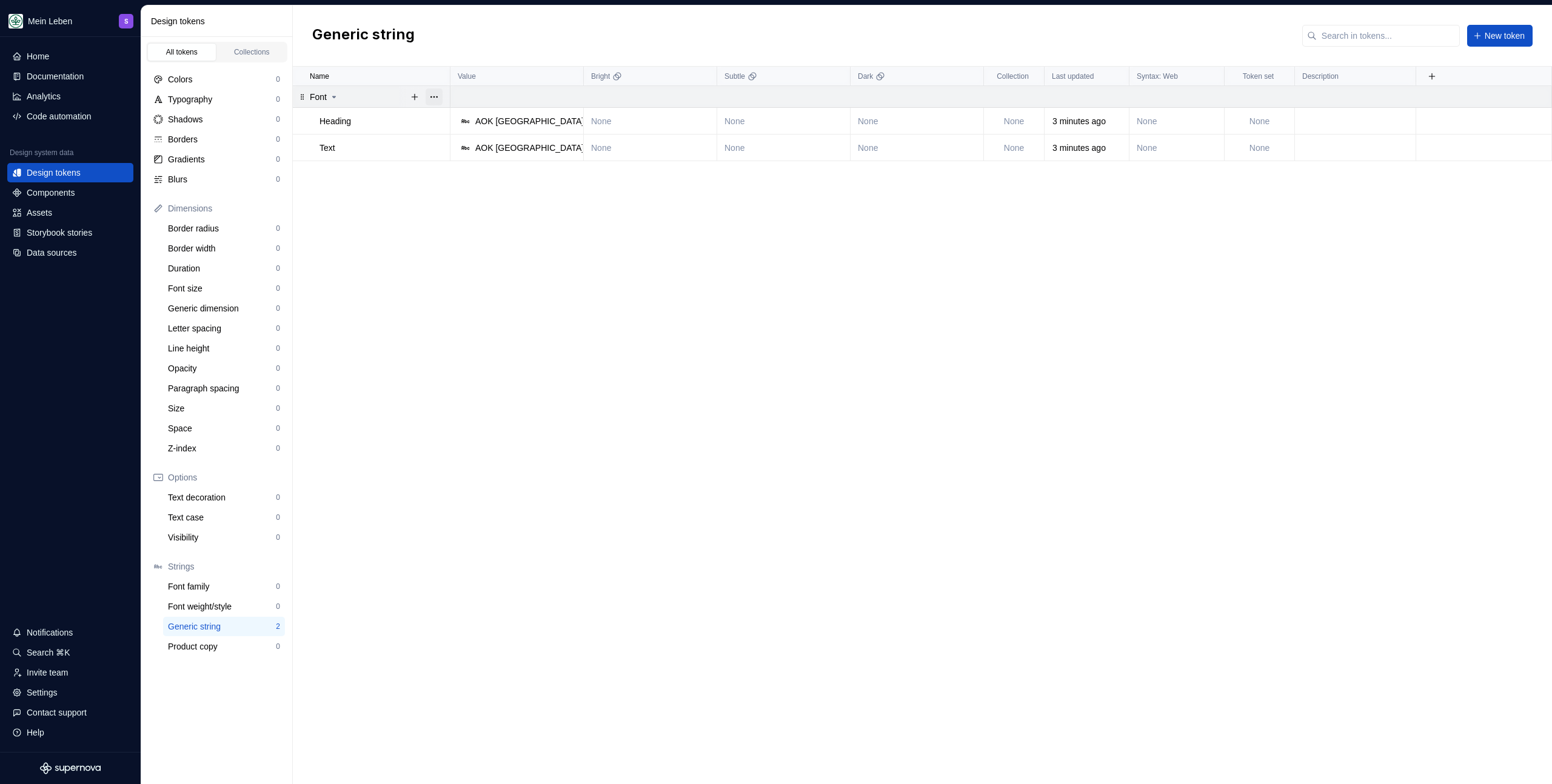
click at [435, 96] on button "button" at bounding box center [434, 97] width 17 height 17
click at [479, 239] on div "Delete group" at bounding box center [487, 234] width 79 height 12
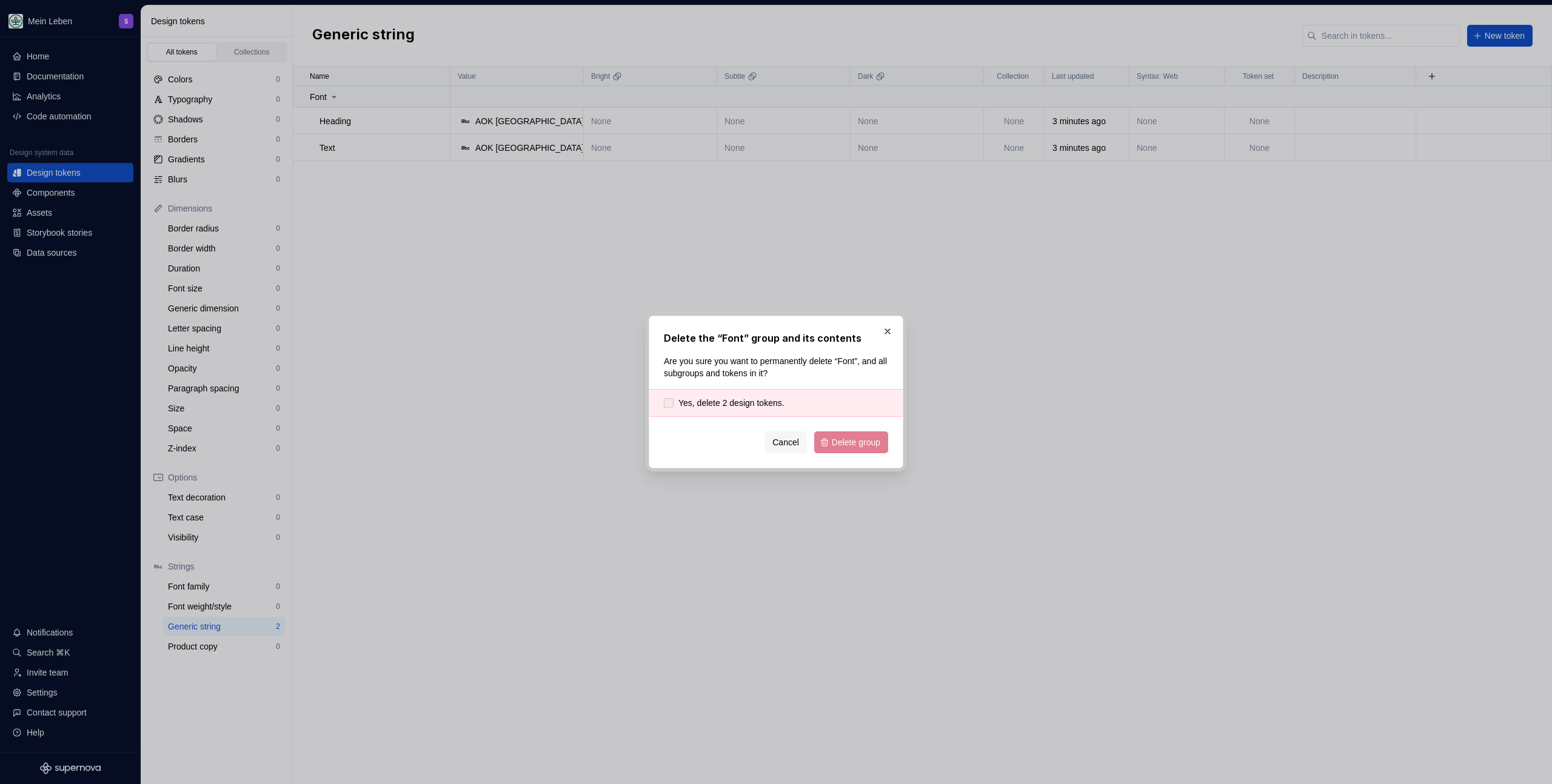
click at [753, 400] on span "Yes, delete 2 design tokens." at bounding box center [731, 403] width 106 height 12
click at [848, 449] on button "Delete group" at bounding box center [851, 442] width 74 height 22
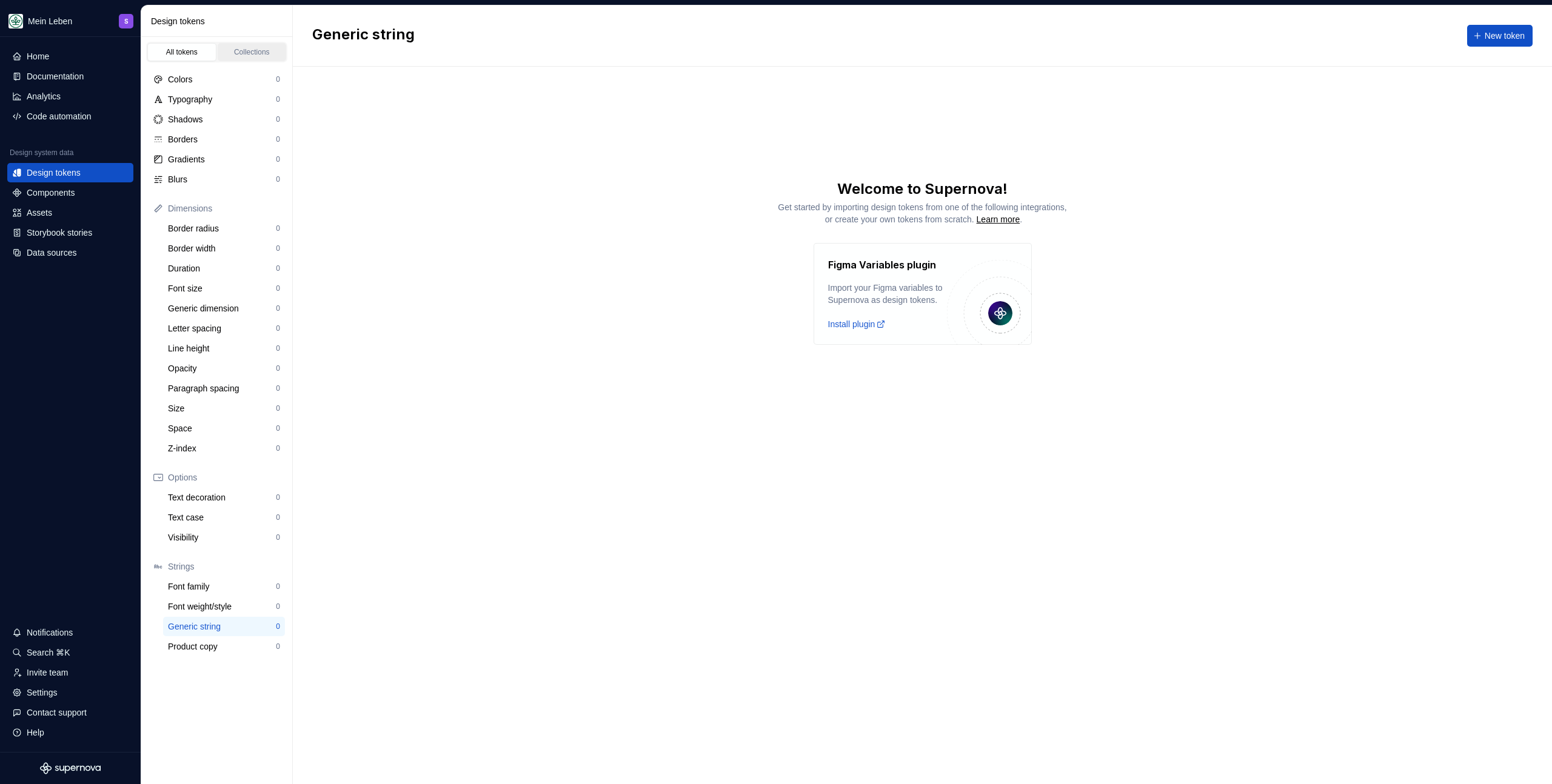
click at [240, 47] on div "Collections" at bounding box center [252, 52] width 60 height 10
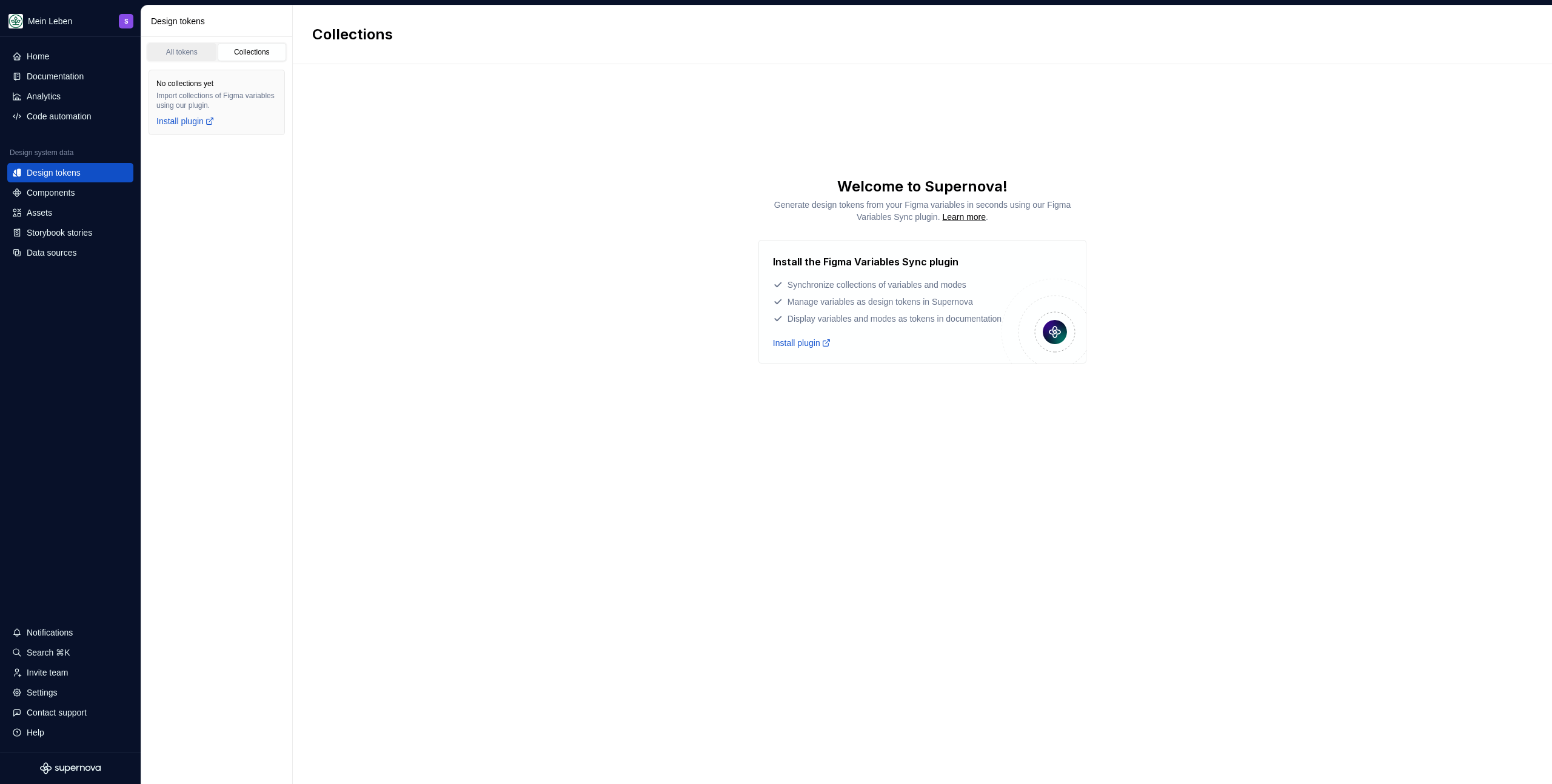
click at [172, 46] on link "All tokens" at bounding box center [182, 52] width 69 height 18
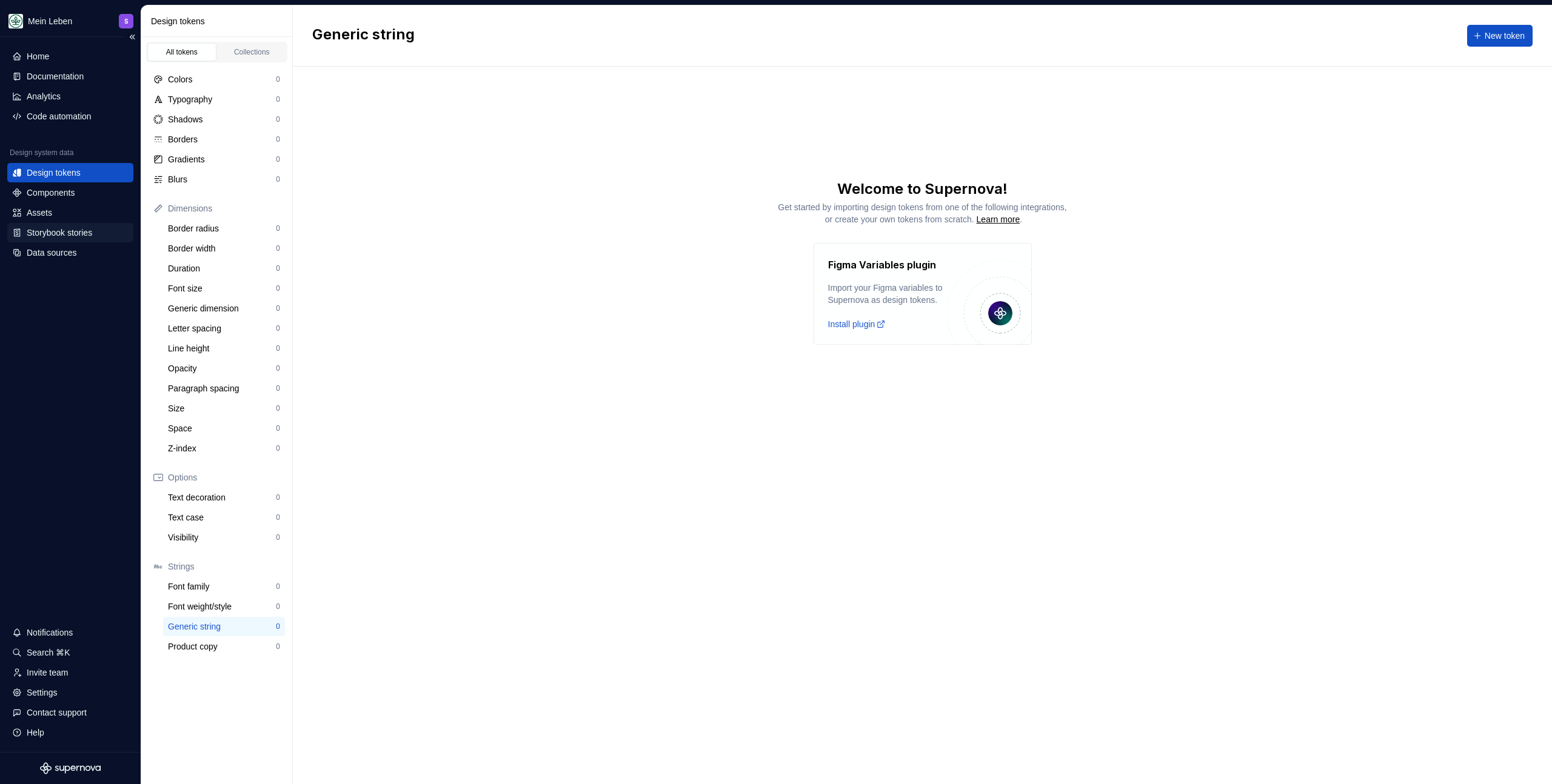
click at [64, 227] on div "Storybook stories" at bounding box center [60, 233] width 66 height 12
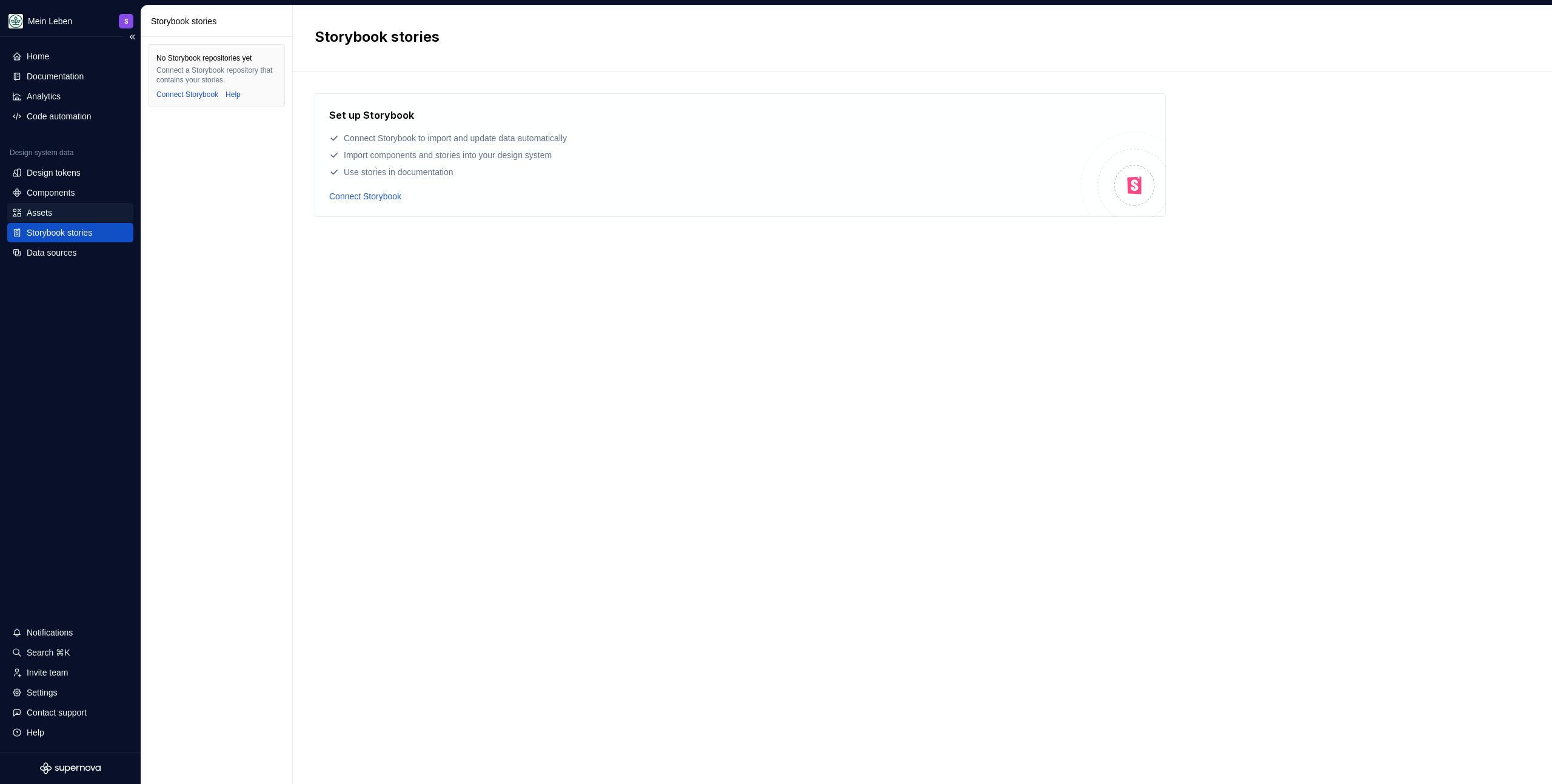
click at [66, 216] on div "Assets" at bounding box center [70, 213] width 117 height 12
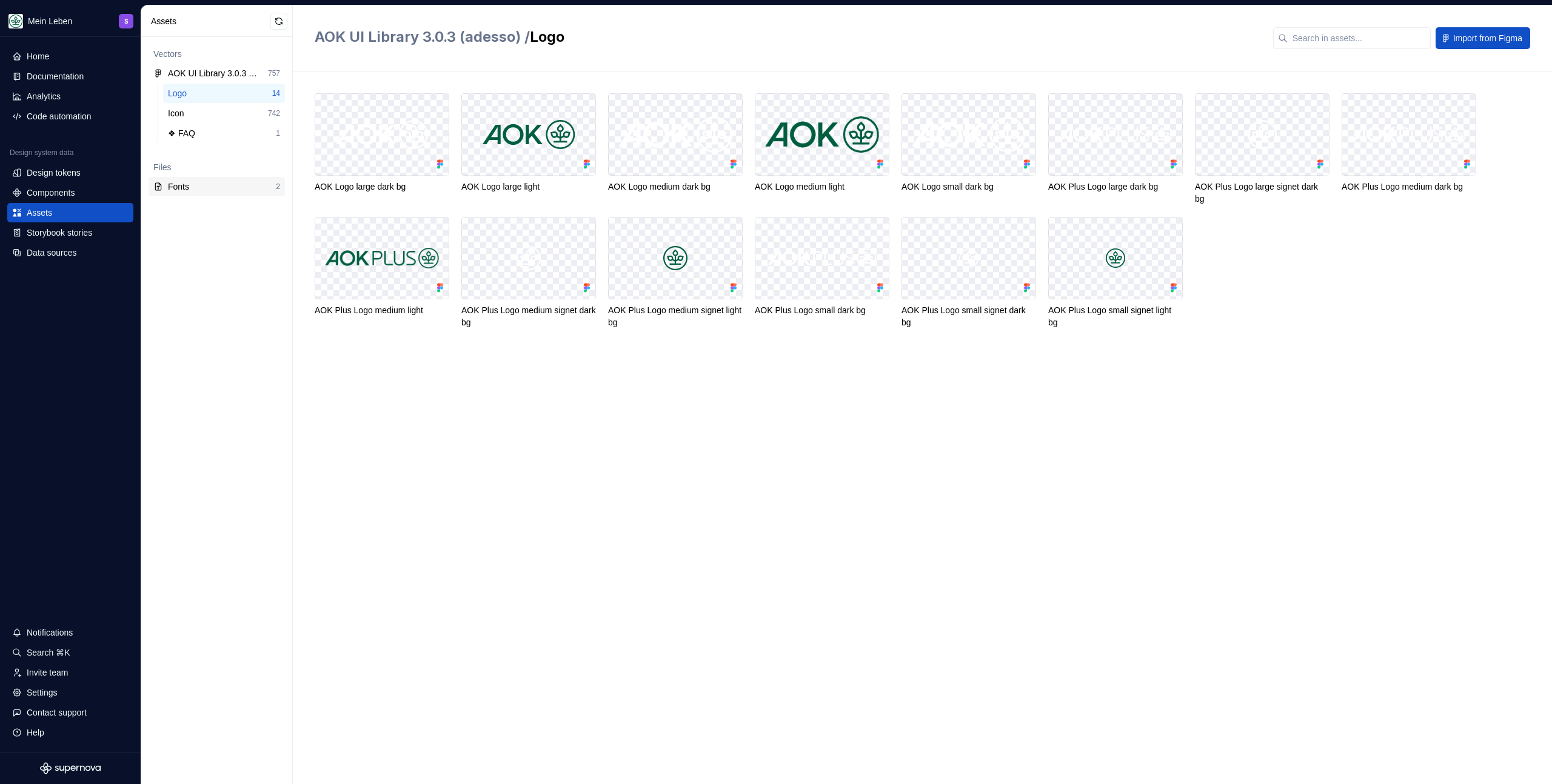
click at [205, 190] on div "Fonts" at bounding box center [221, 187] width 108 height 12
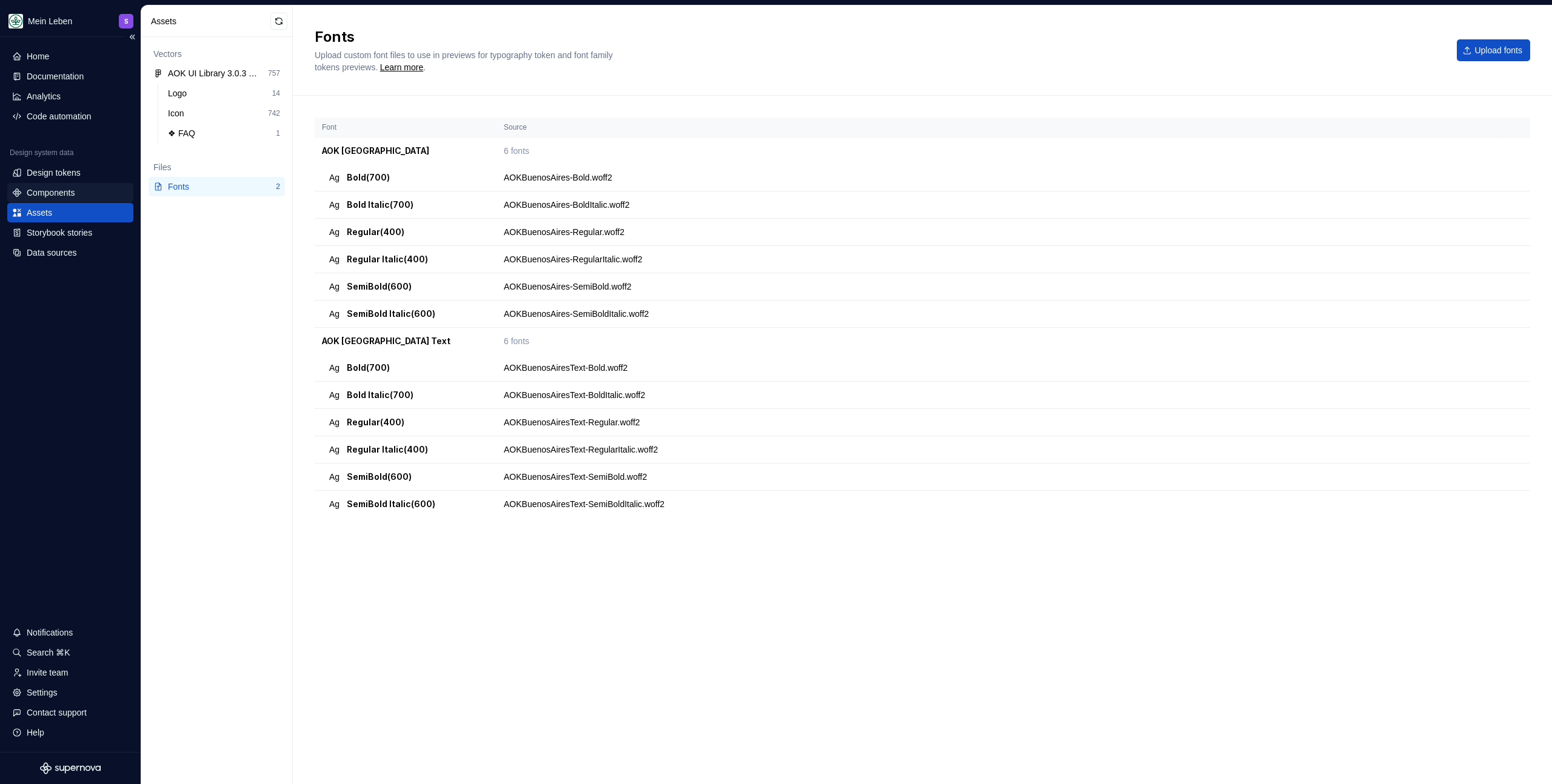
click at [68, 190] on div "Components" at bounding box center [50, 193] width 48 height 12
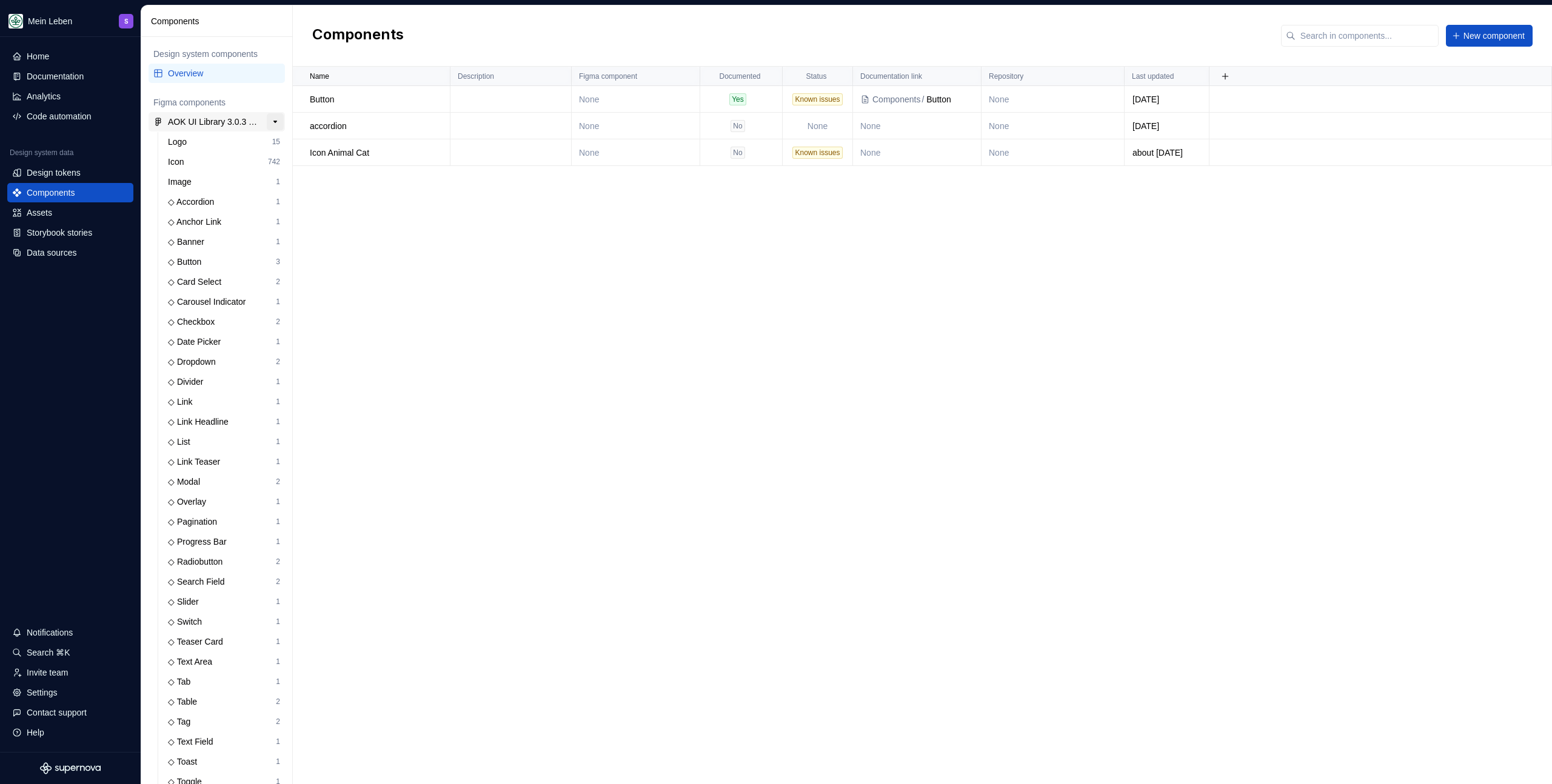
click at [269, 120] on button "button" at bounding box center [275, 122] width 17 height 17
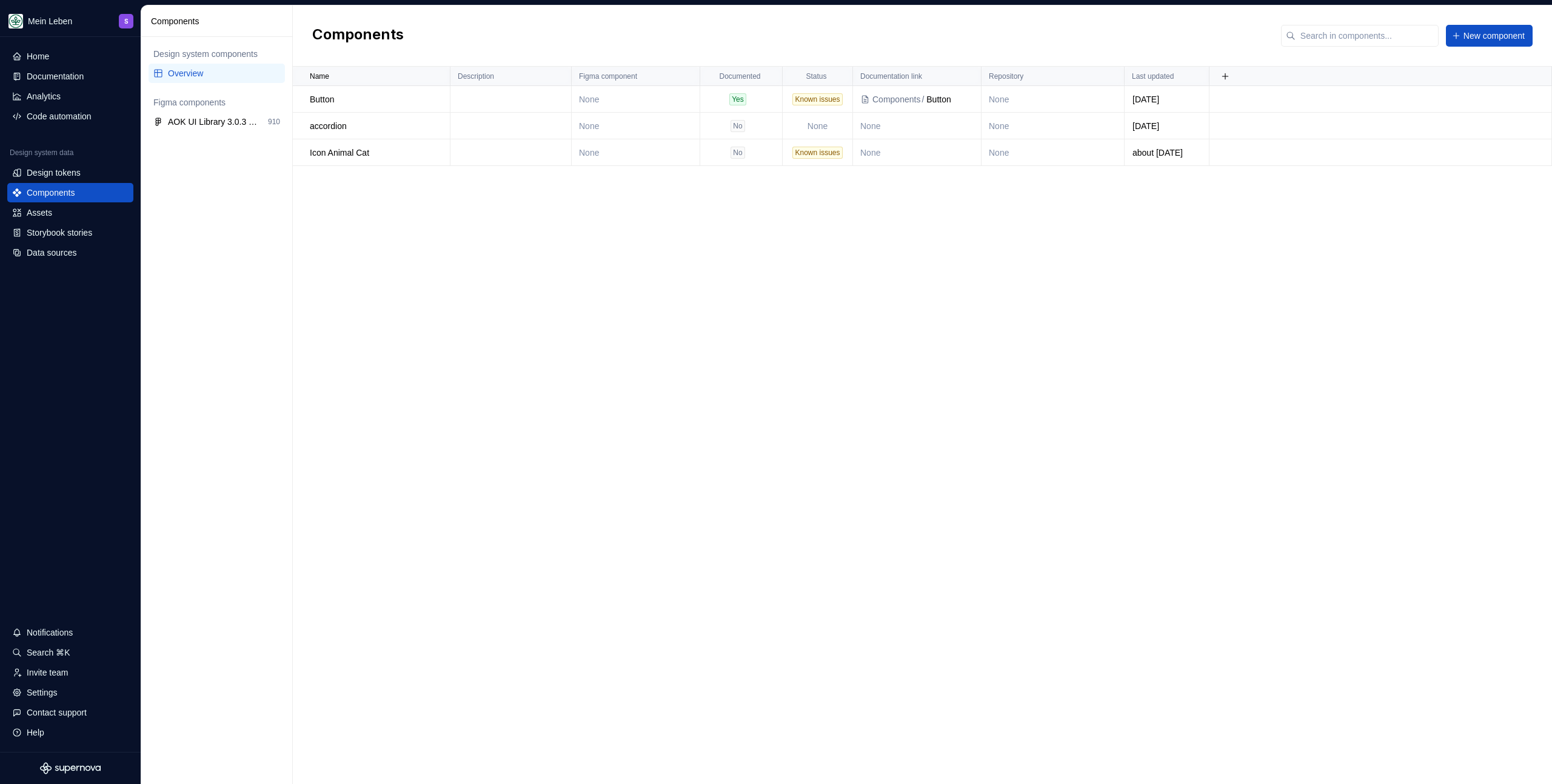
click at [421, 358] on div "Name Description Figma component Documented Status Documentation link Repositor…" at bounding box center [923, 425] width 1259 height 718
click at [55, 168] on div "Design tokens" at bounding box center [53, 173] width 54 height 12
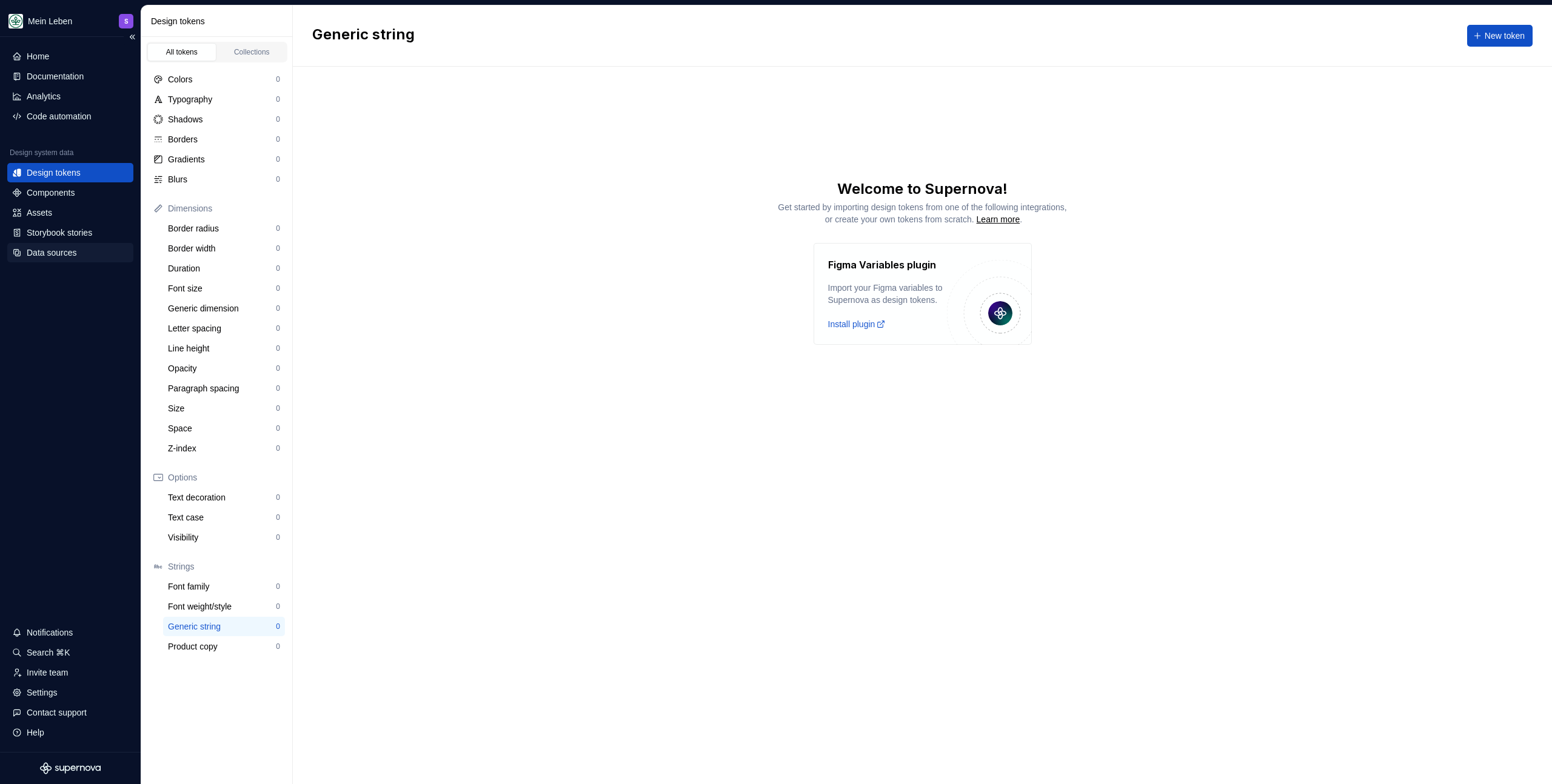
click at [71, 243] on div "Data sources" at bounding box center [70, 252] width 126 height 19
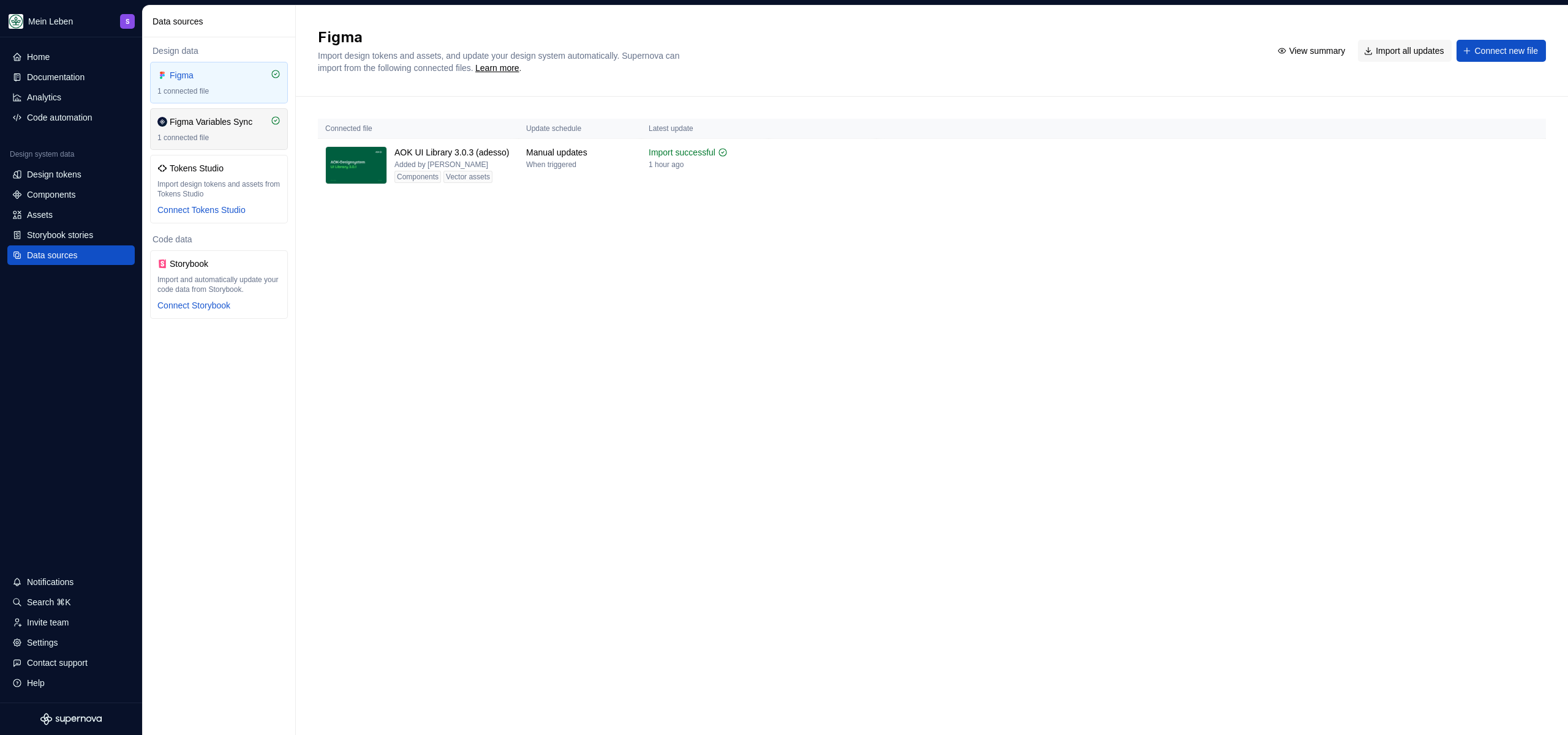
click at [224, 137] on div "1 connected file" at bounding box center [219, 137] width 123 height 10
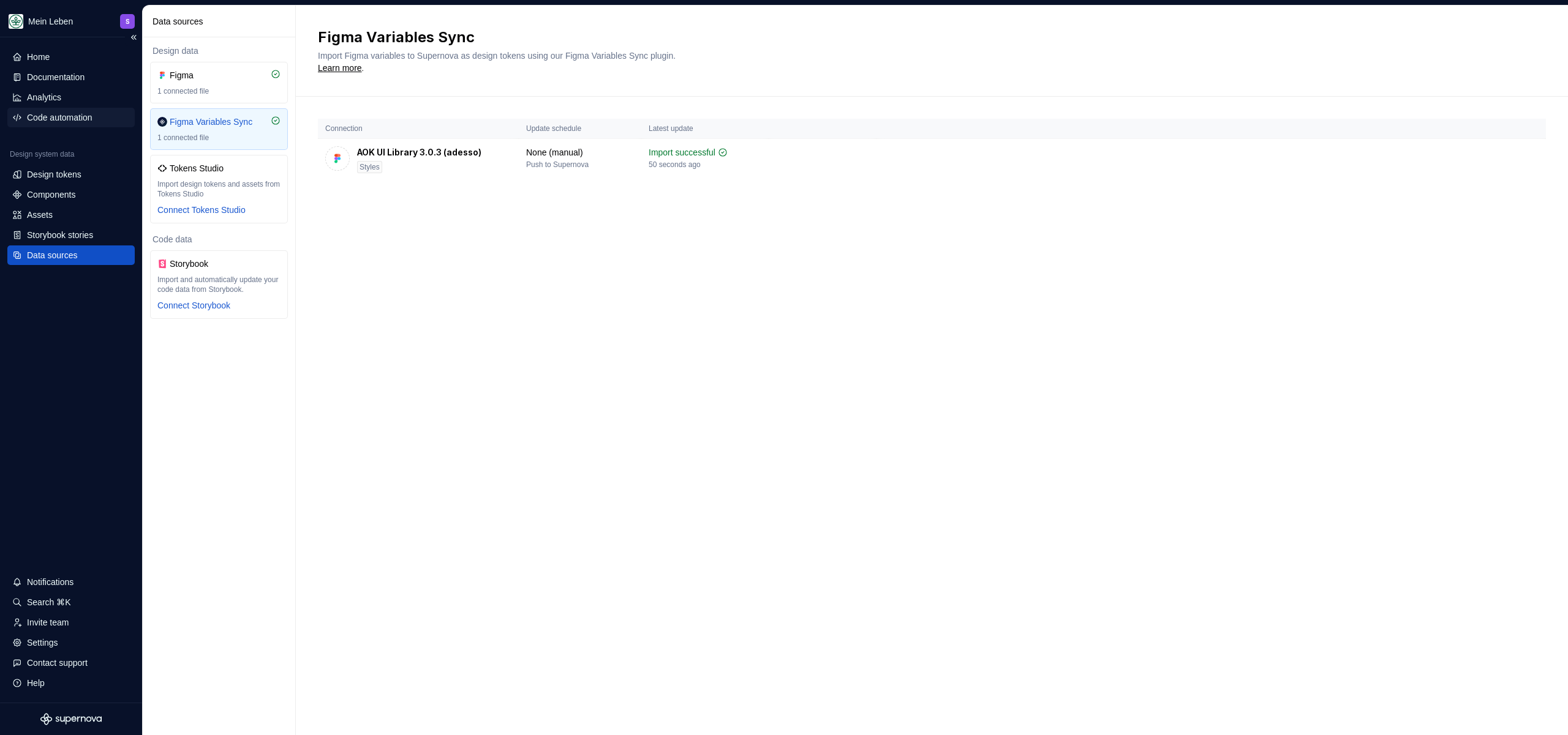
click at [67, 125] on div "Code automation" at bounding box center [71, 117] width 127 height 19
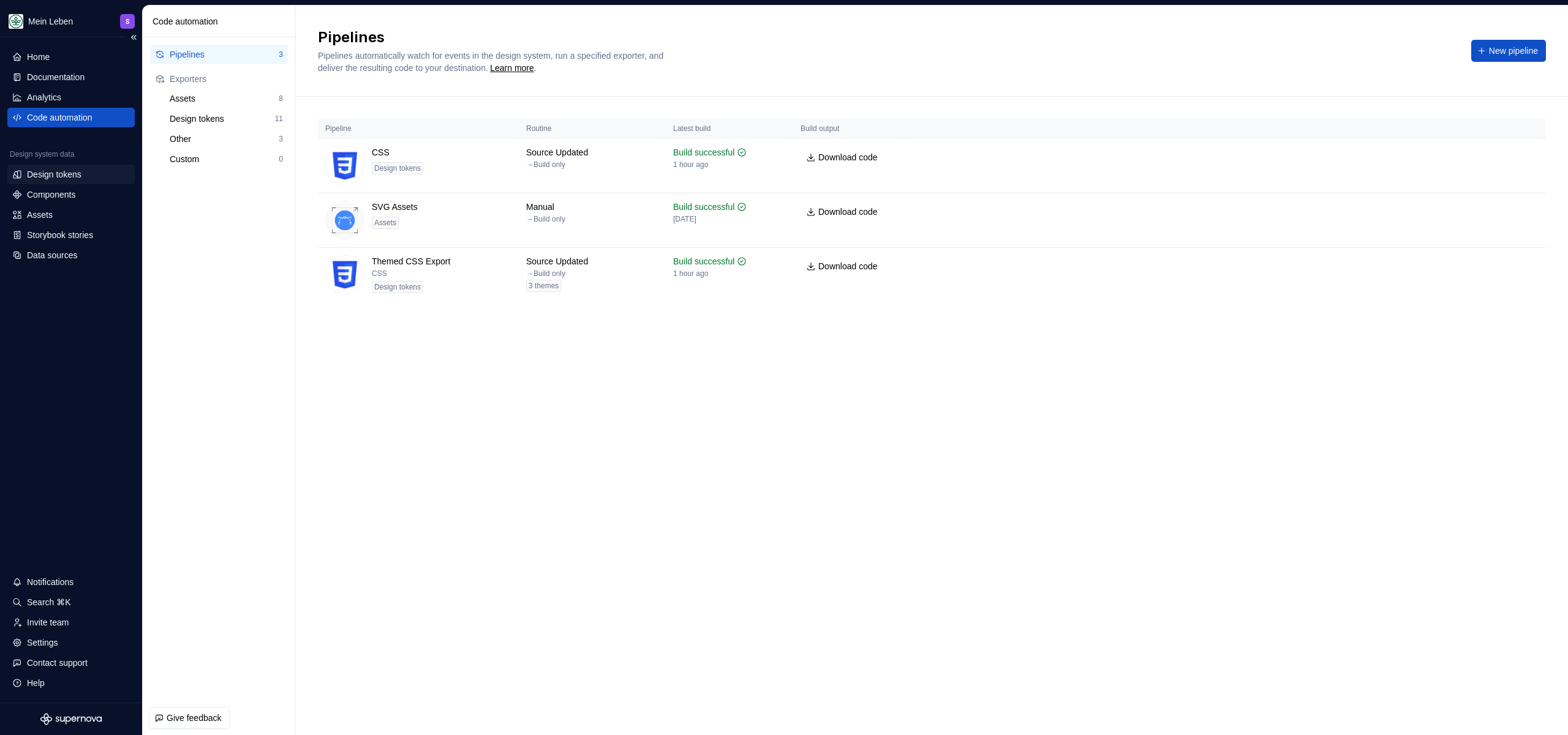
click at [74, 174] on div "Design tokens" at bounding box center [54, 175] width 55 height 12
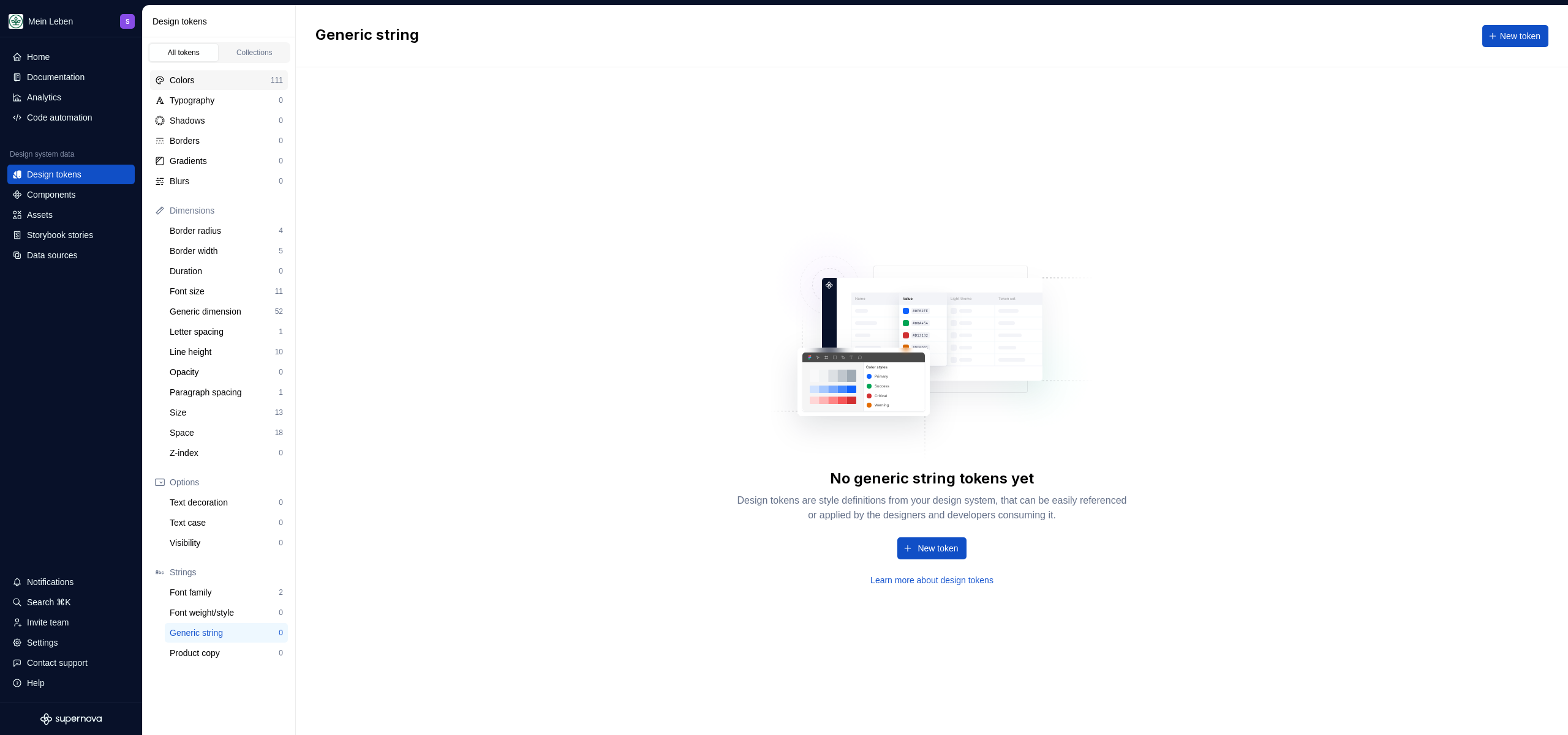
click at [260, 78] on div "Colors" at bounding box center [220, 80] width 101 height 12
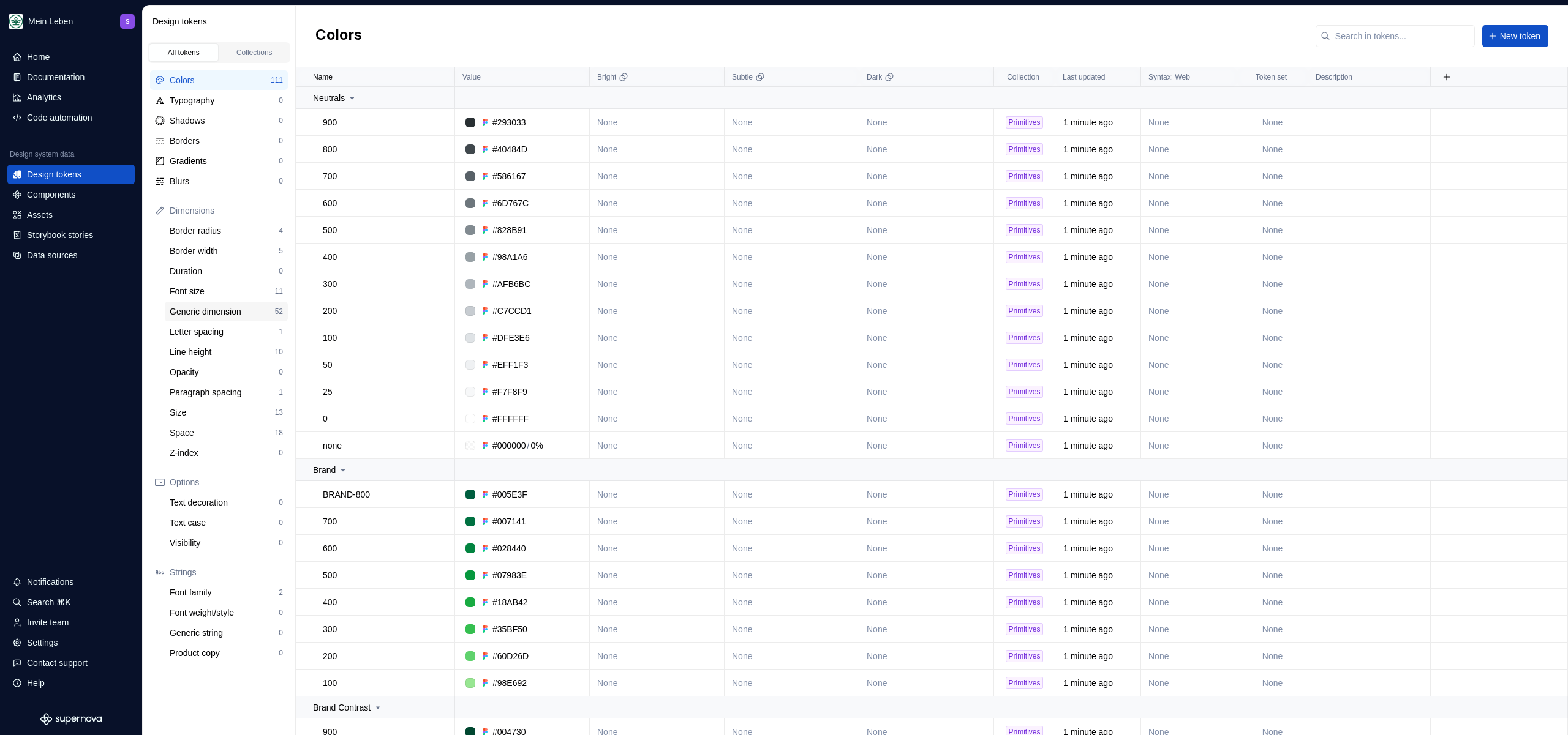
click at [264, 317] on div "Generic dimension" at bounding box center [222, 311] width 106 height 12
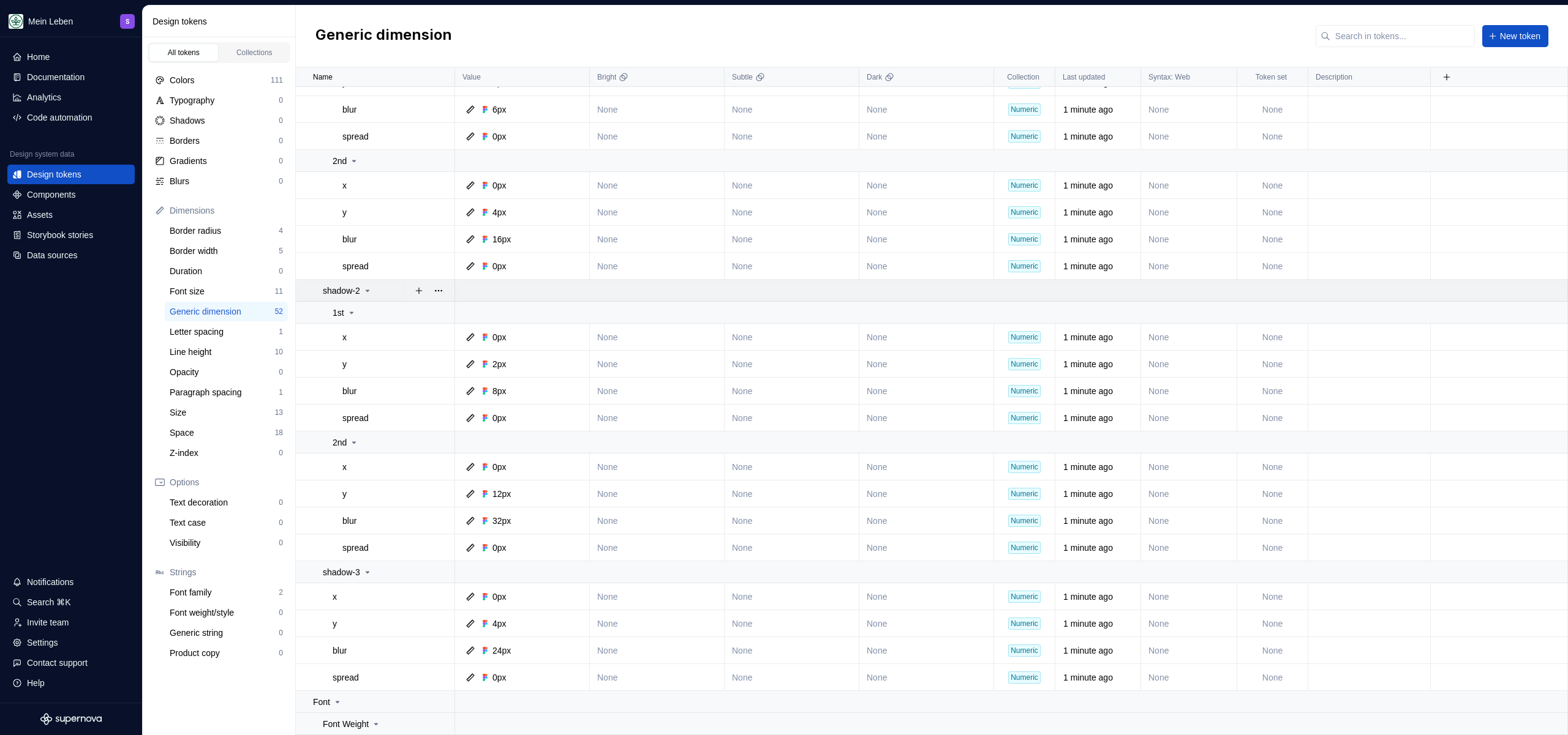
scroll to position [881, 0]
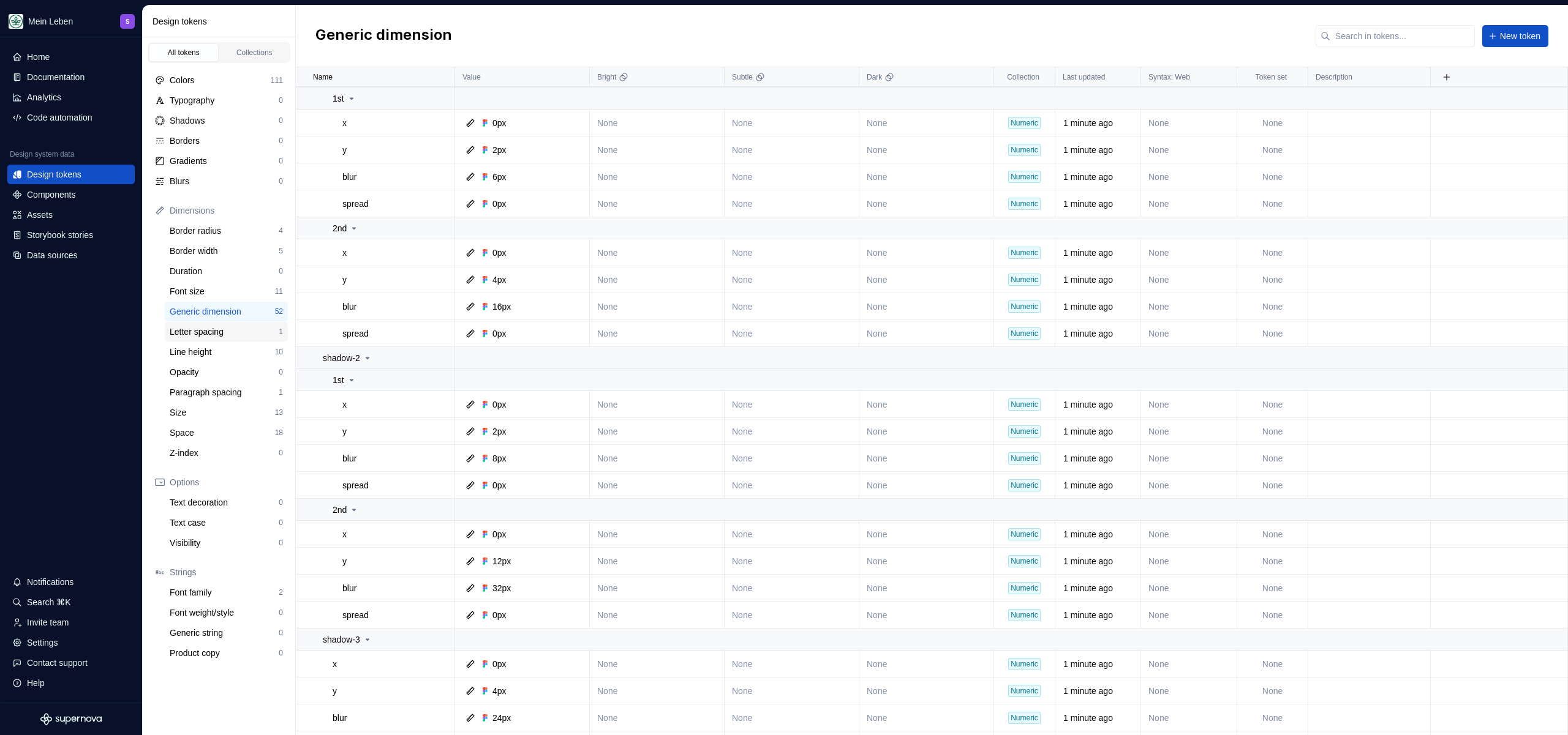
click at [218, 332] on div "Letter spacing" at bounding box center [224, 332] width 109 height 12
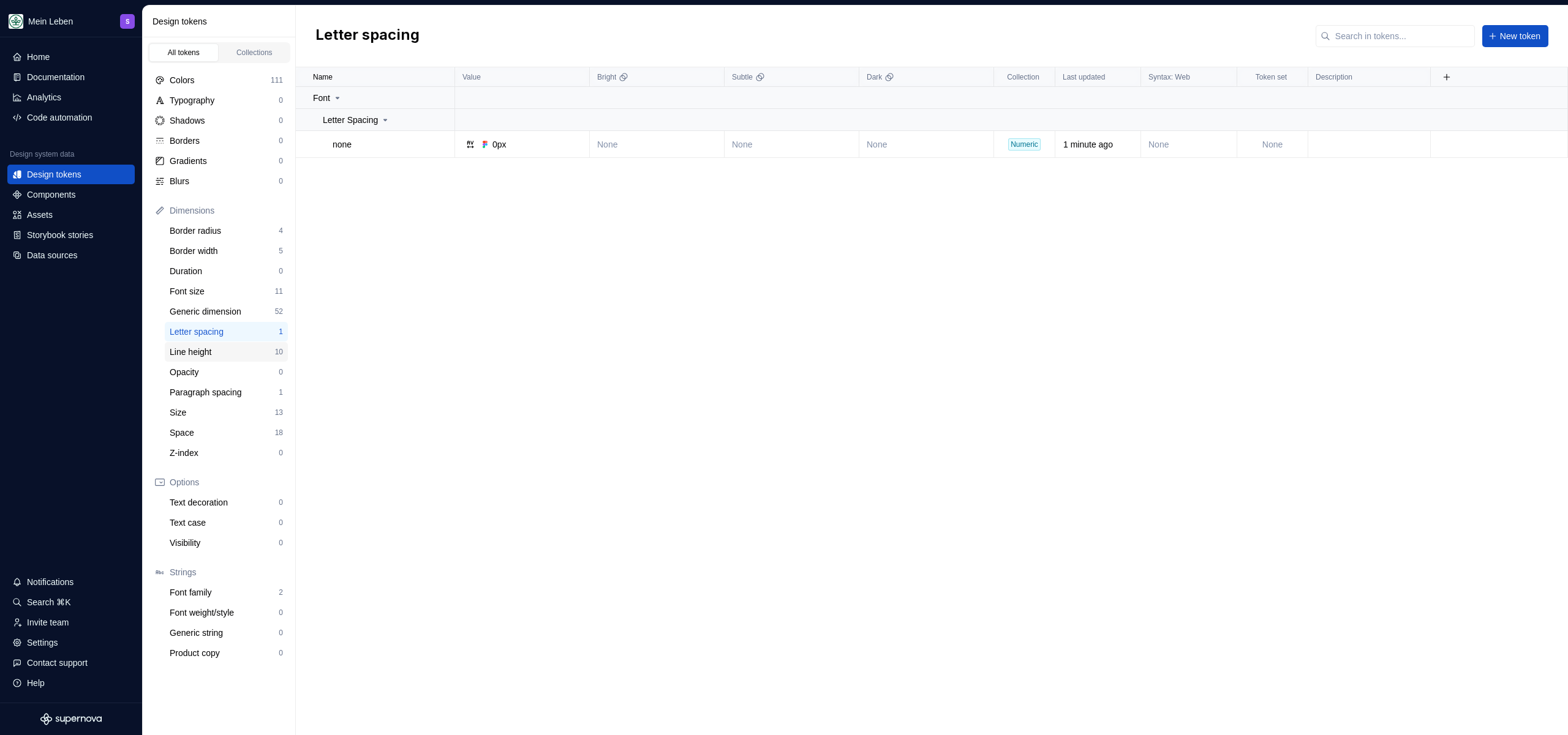
click at [225, 351] on div "Line height" at bounding box center [222, 352] width 106 height 12
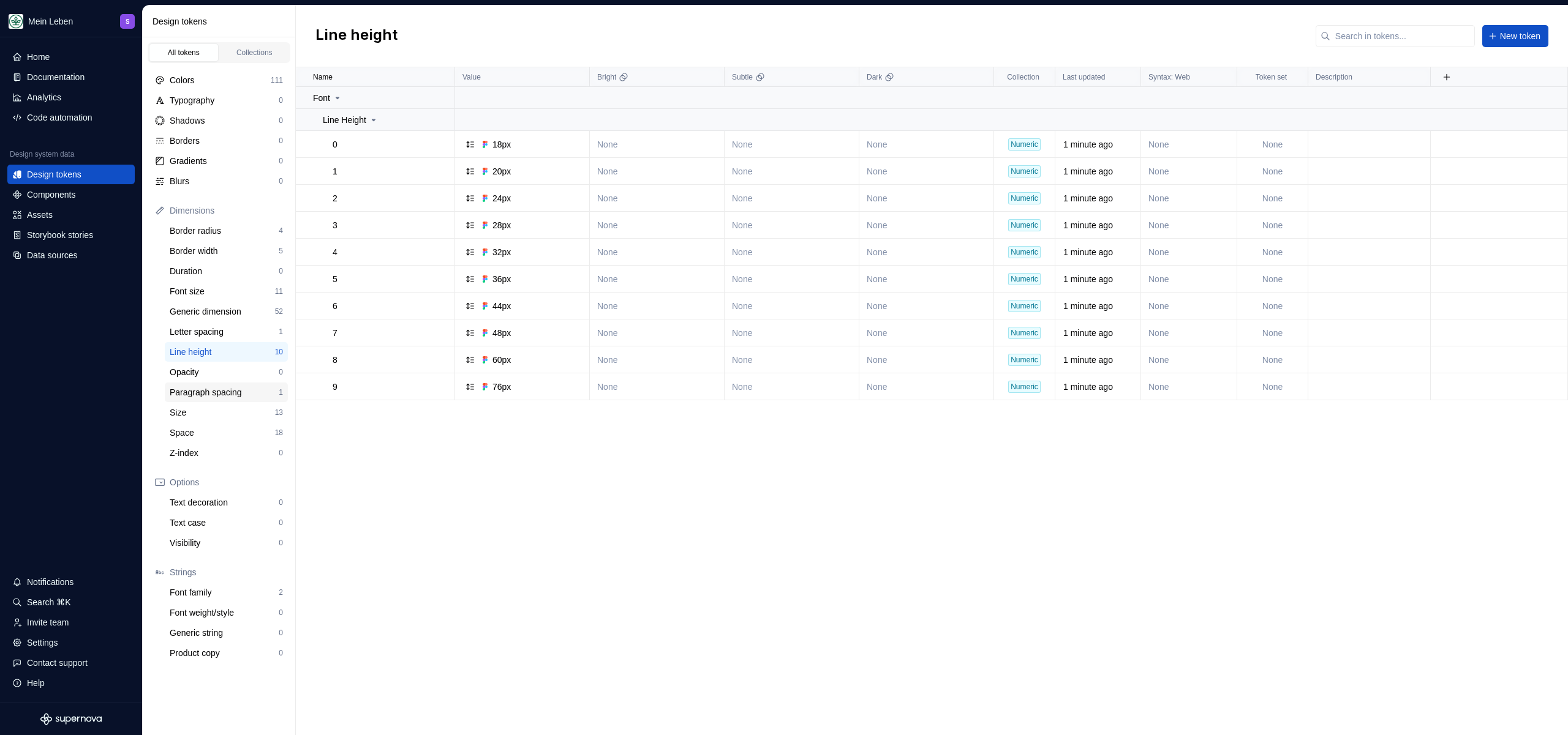
click at [229, 394] on div "Paragraph spacing" at bounding box center [224, 392] width 109 height 12
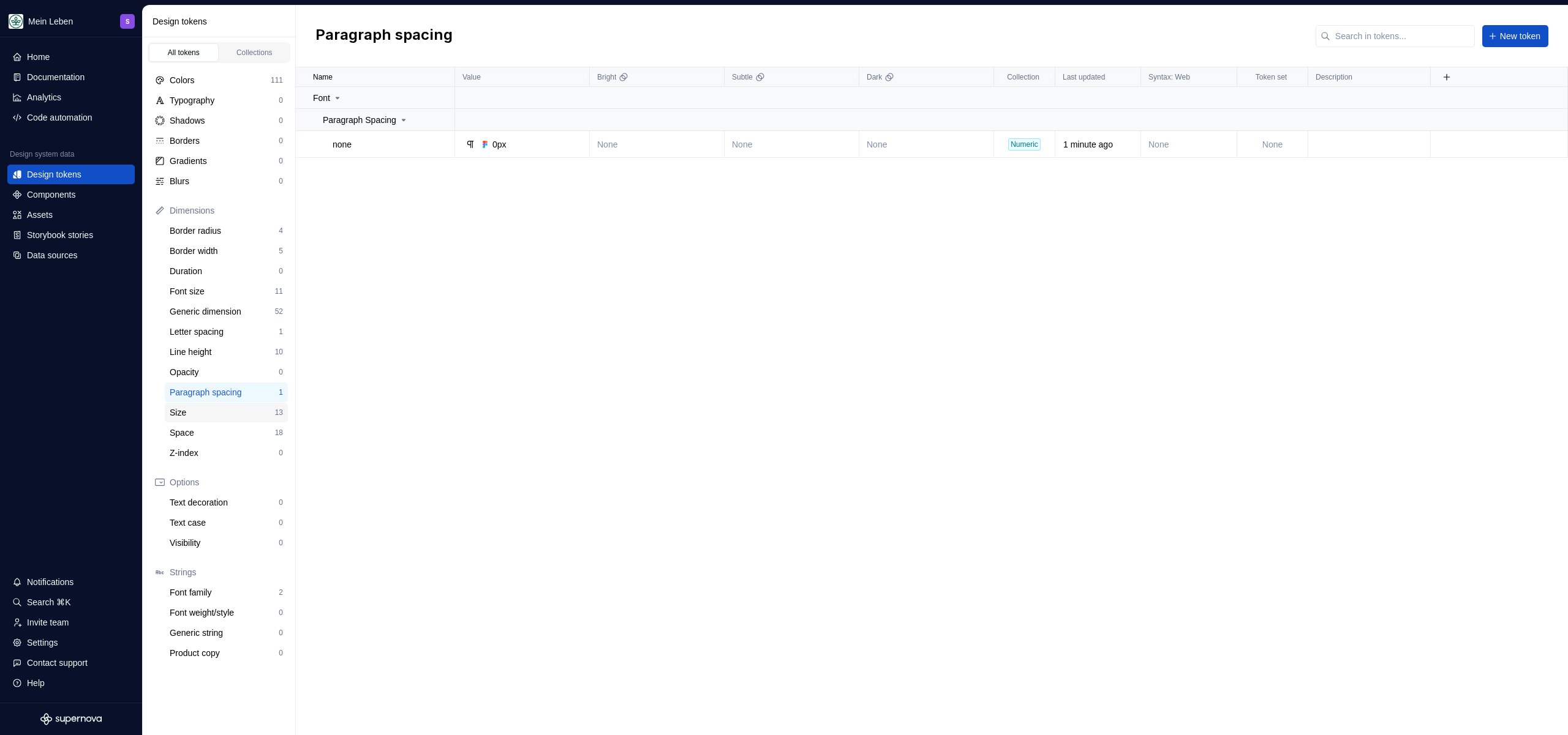
click at [225, 416] on div "Size" at bounding box center [222, 413] width 106 height 12
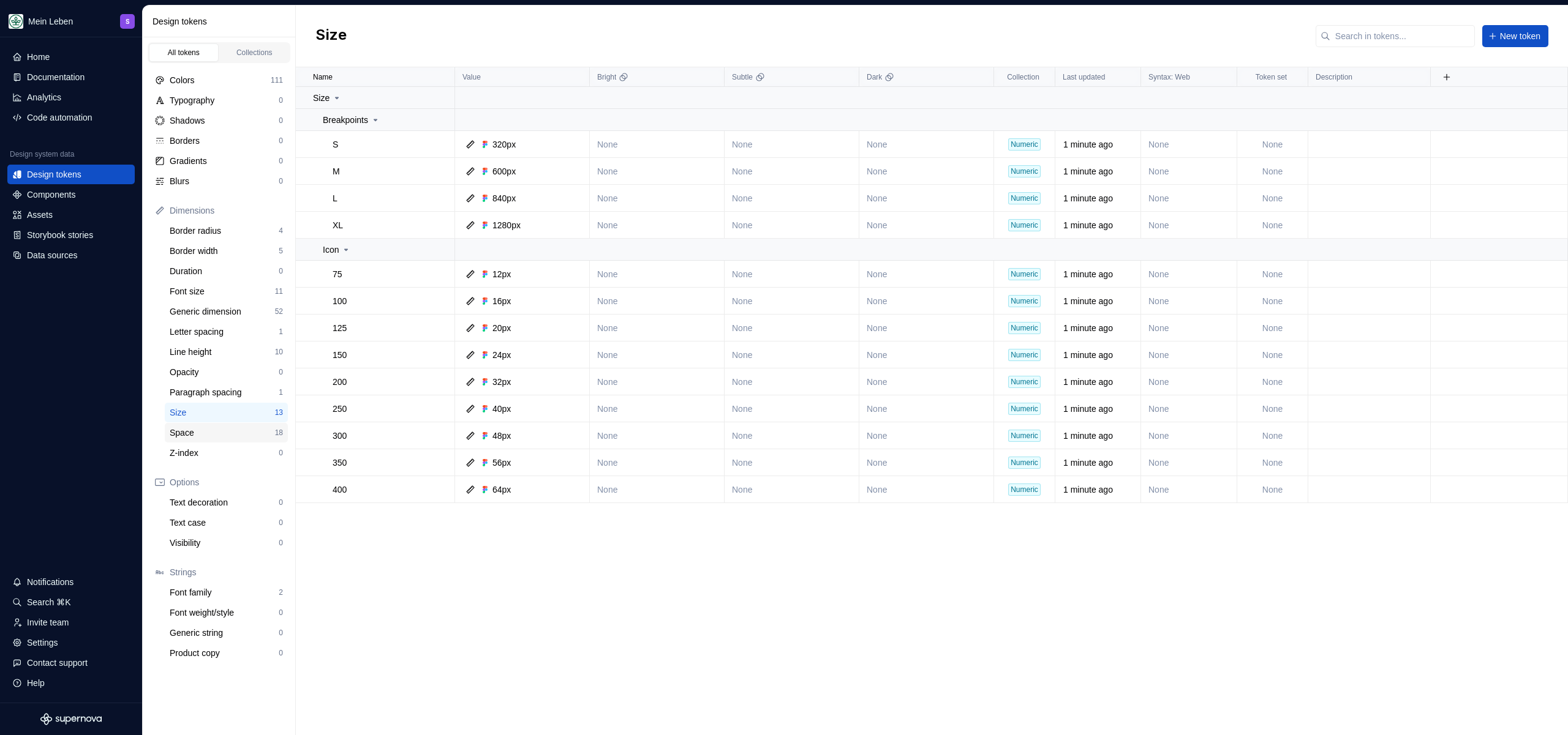
click at [224, 431] on div "Space" at bounding box center [222, 433] width 106 height 12
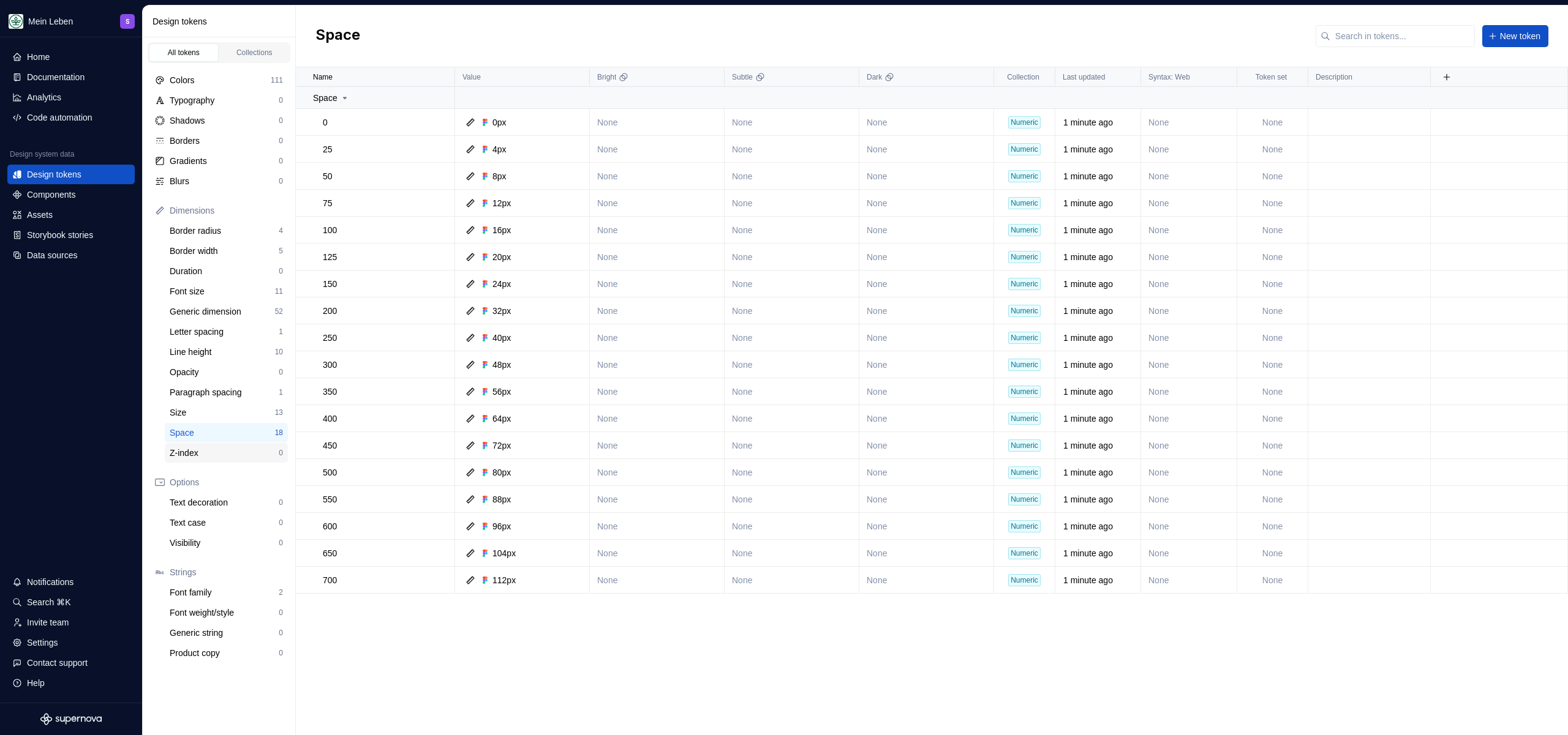
click at [224, 447] on div "Z-index" at bounding box center [224, 453] width 109 height 12
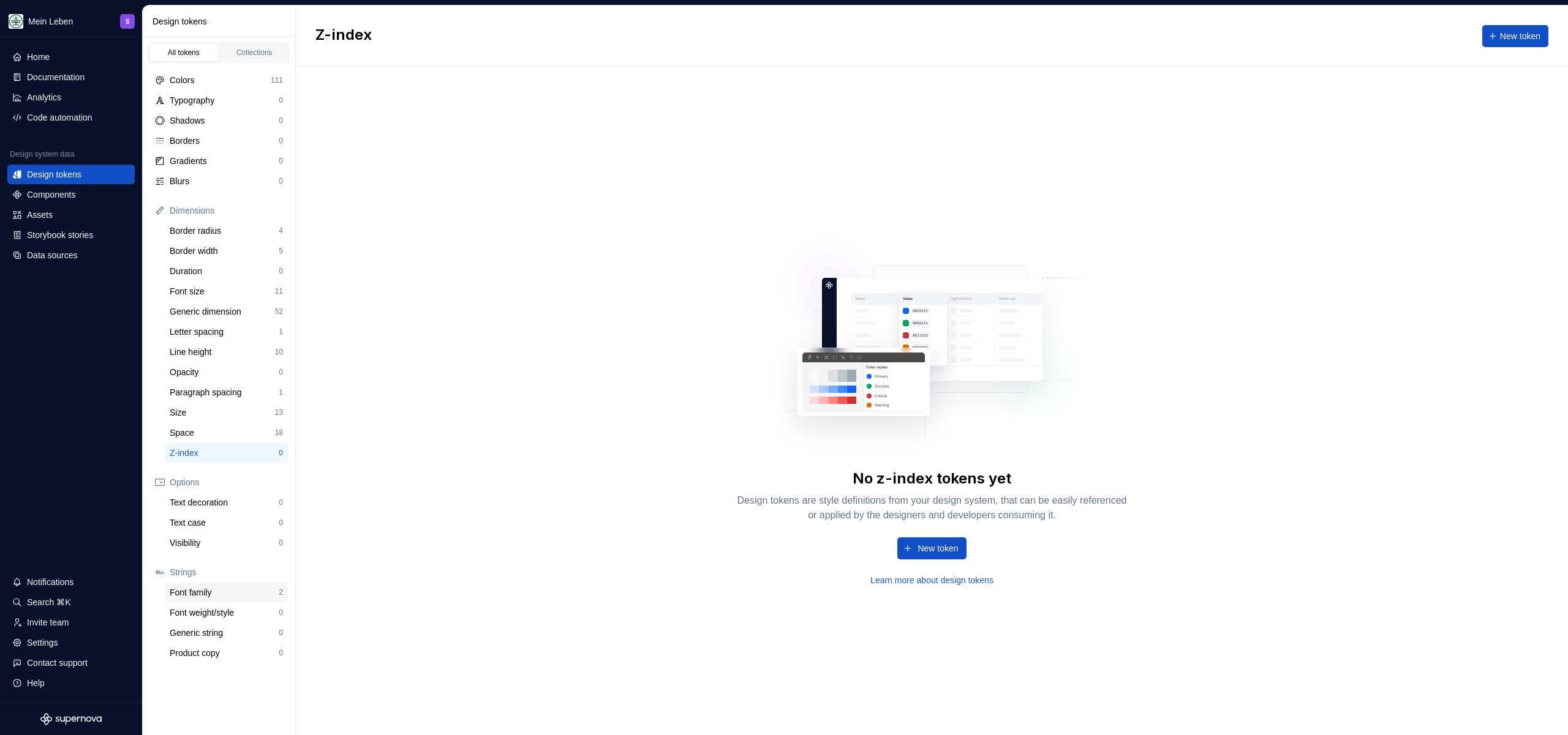
click at [232, 593] on div "Font family" at bounding box center [224, 592] width 109 height 12
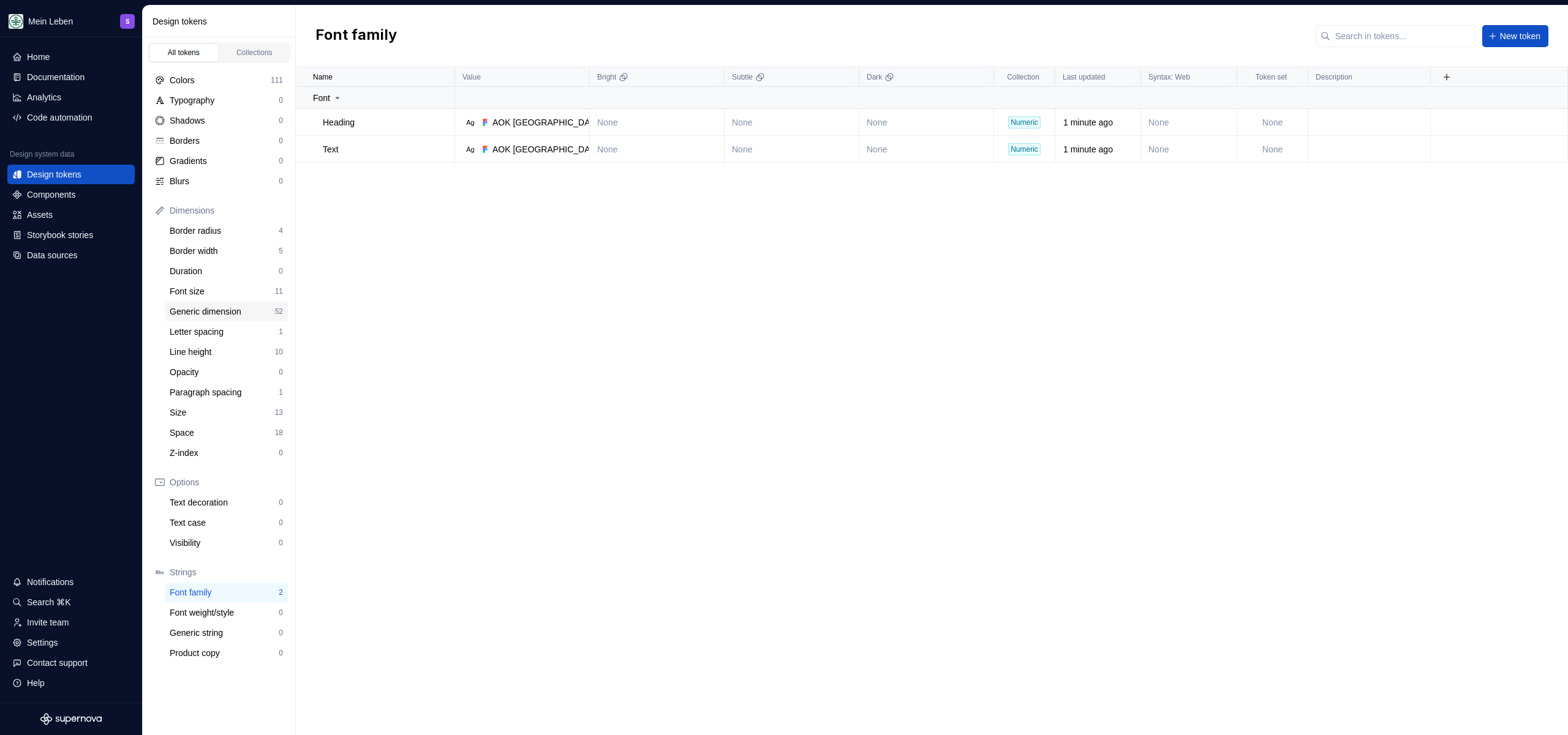
click at [218, 308] on div "Generic dimension" at bounding box center [222, 311] width 106 height 12
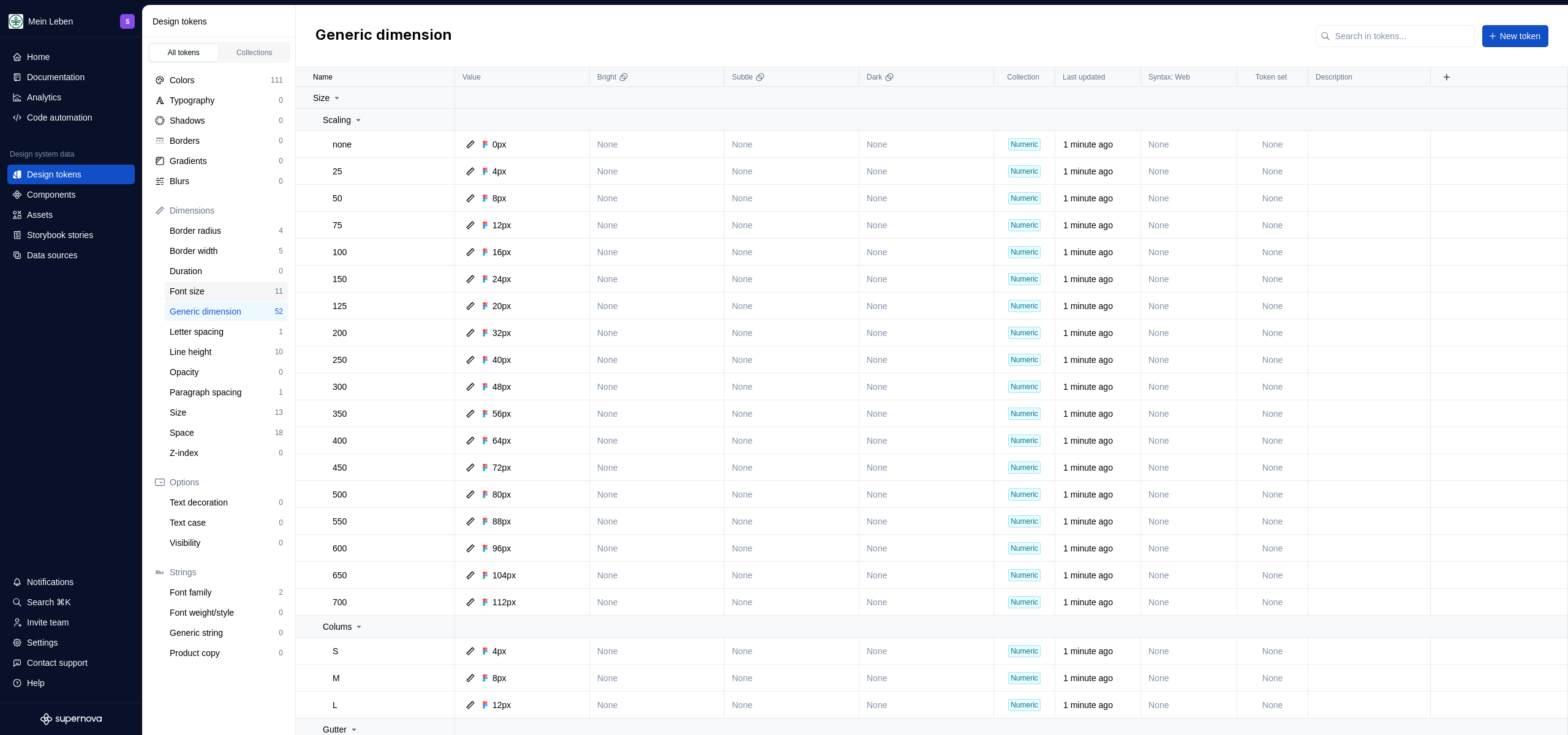
click at [219, 288] on div "Font size" at bounding box center [222, 291] width 106 height 12
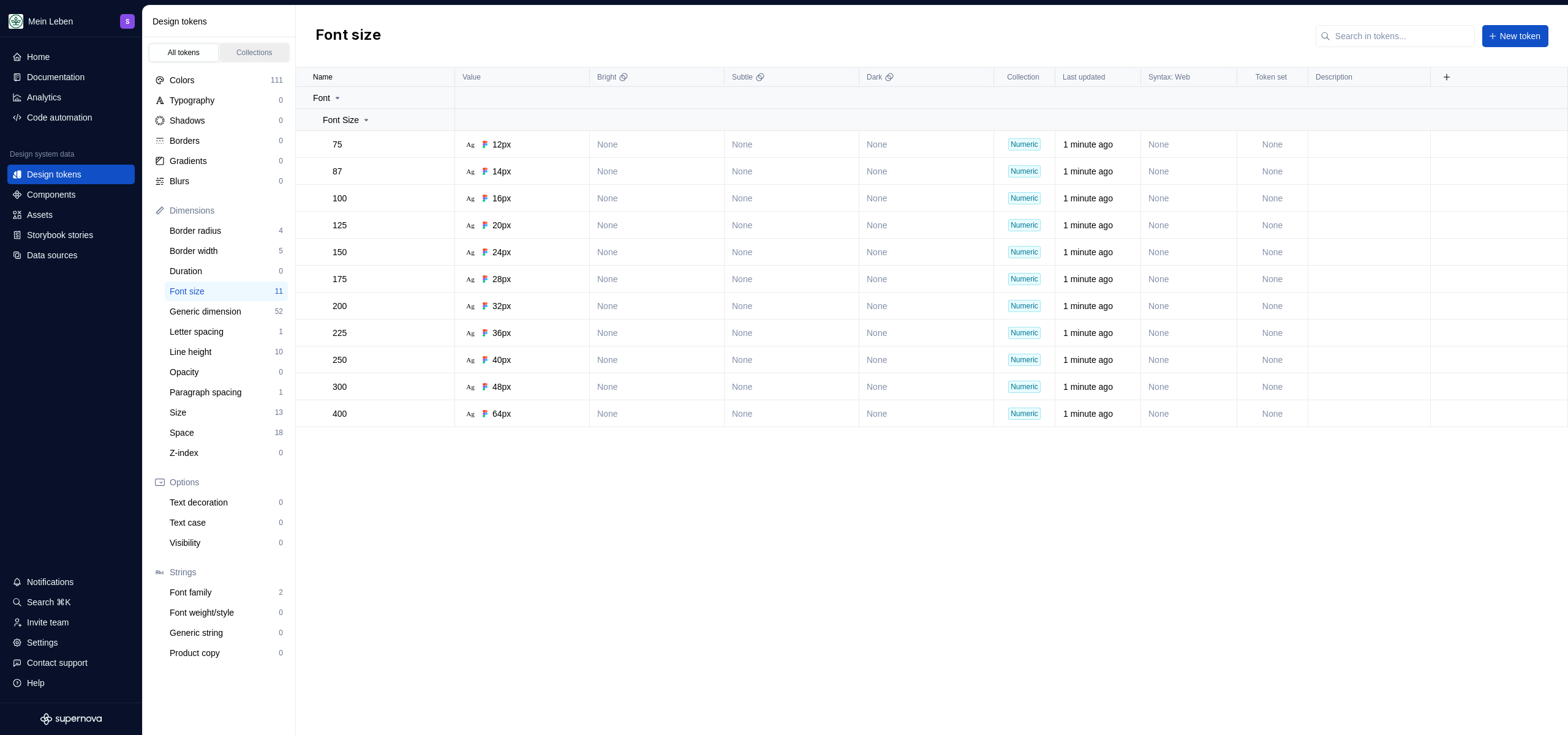
click at [246, 43] on link "Collections" at bounding box center [254, 52] width 70 height 18
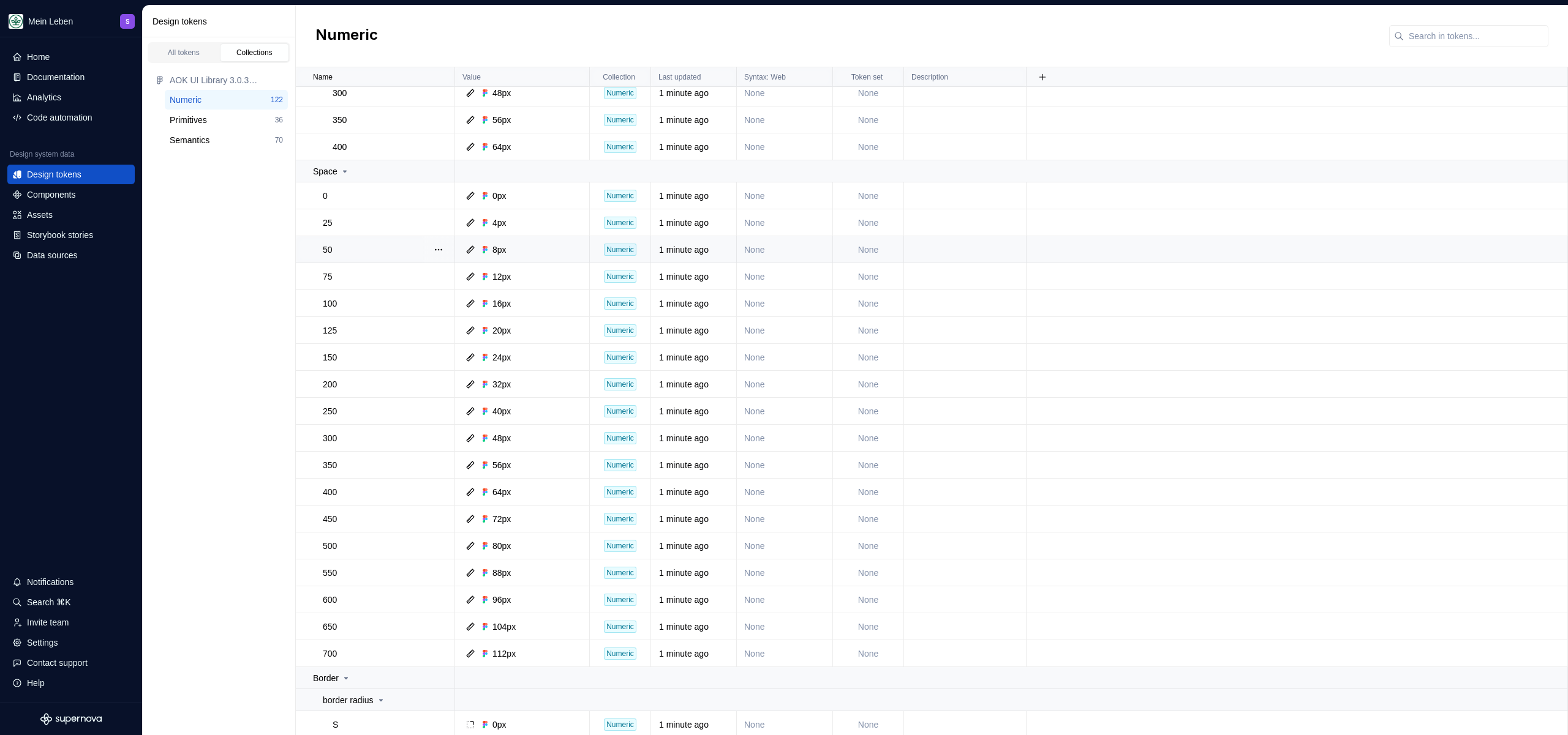
scroll to position [472, 0]
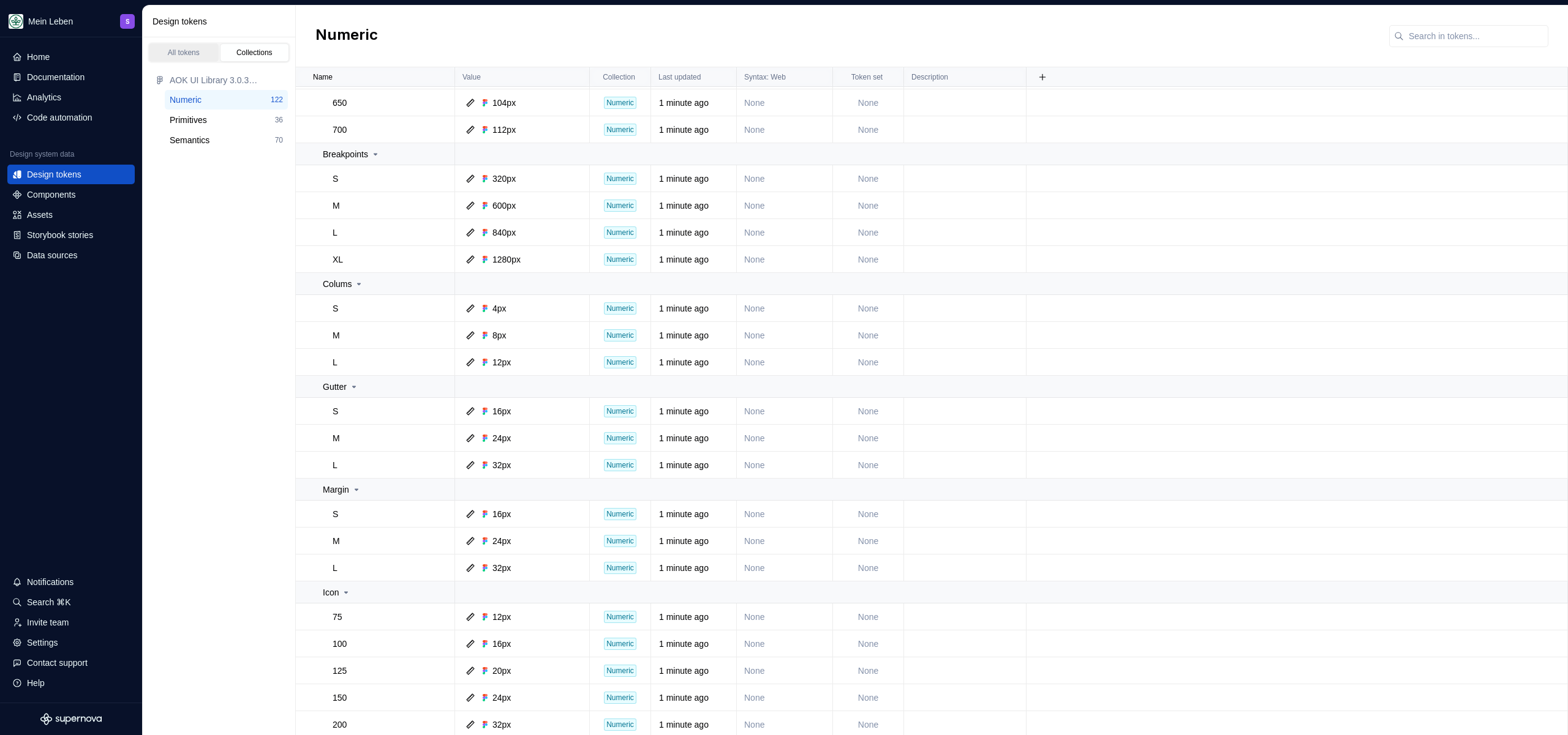
click at [171, 48] on div "All tokens" at bounding box center [183, 52] width 61 height 10
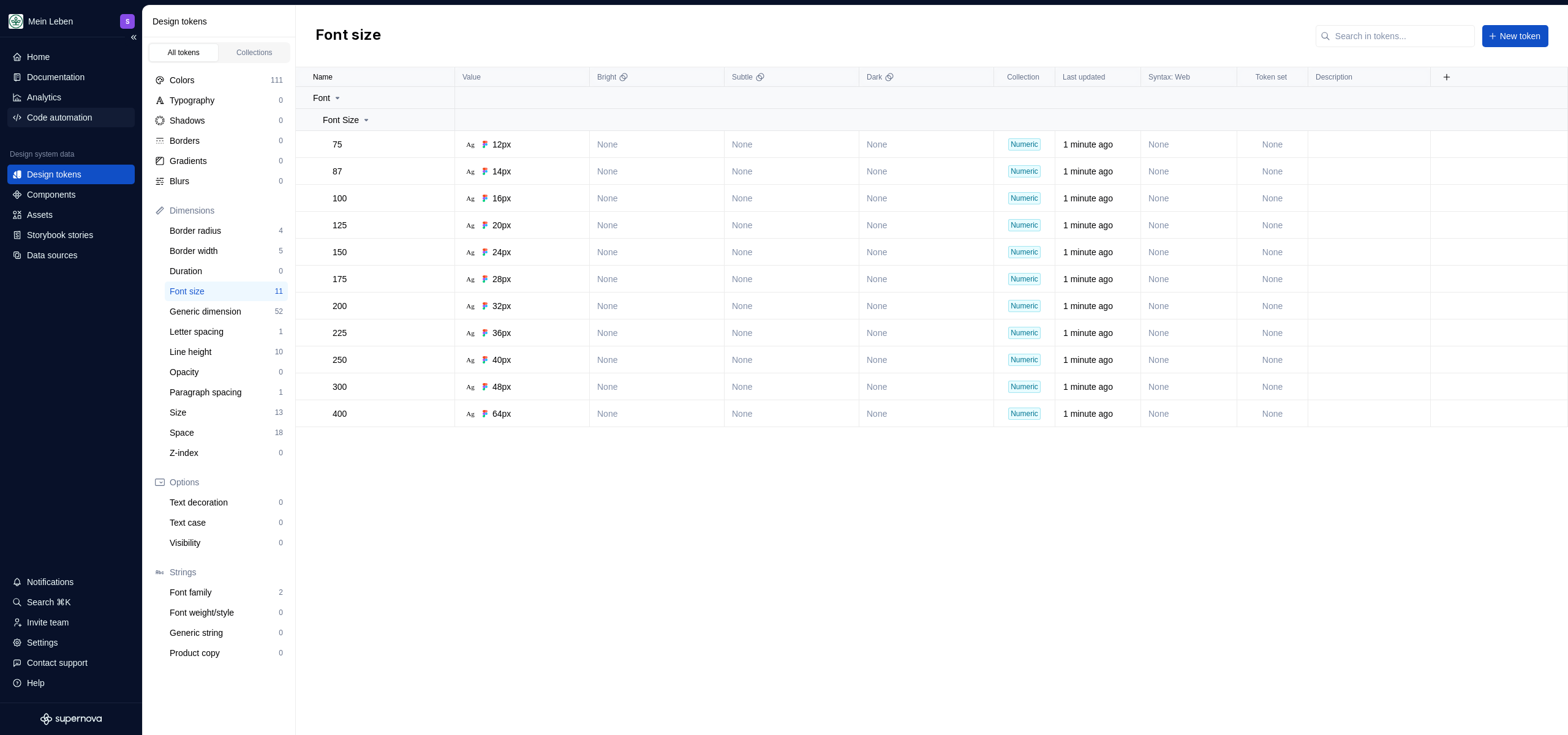
click at [55, 112] on div "Code automation" at bounding box center [59, 118] width 66 height 12
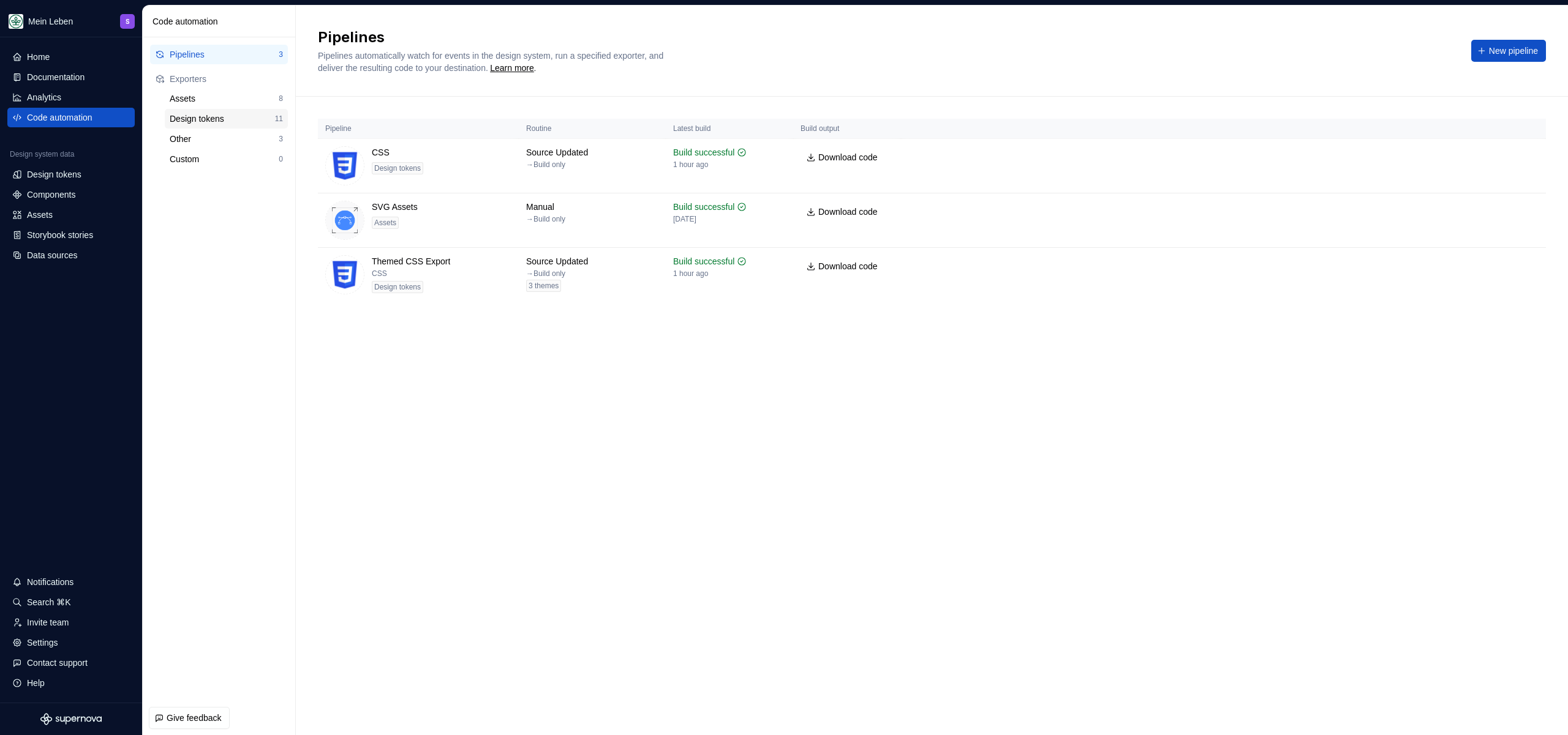
click at [217, 112] on div "Design tokens 11" at bounding box center [227, 118] width 123 height 19
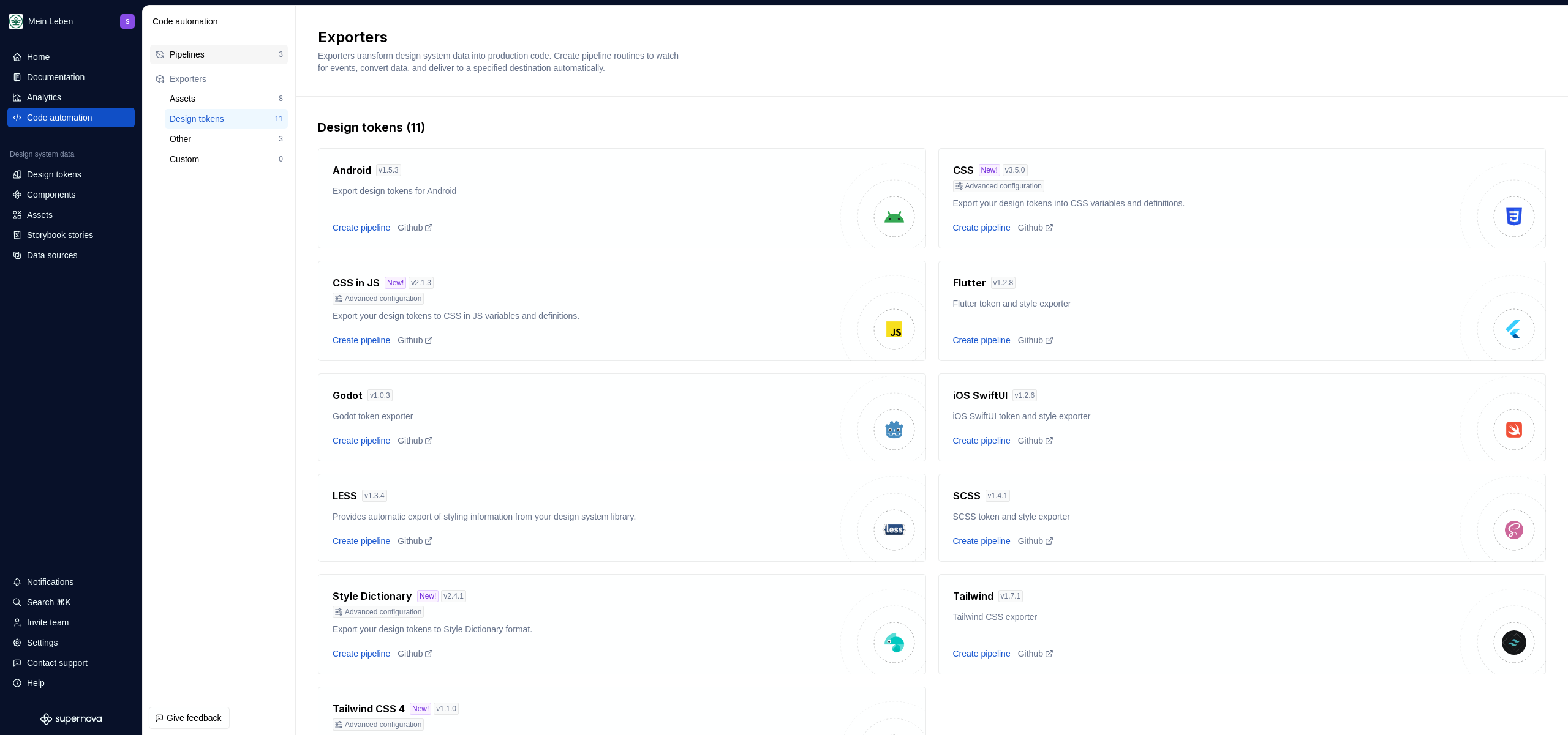
click at [204, 52] on div "Pipelines" at bounding box center [224, 55] width 109 height 12
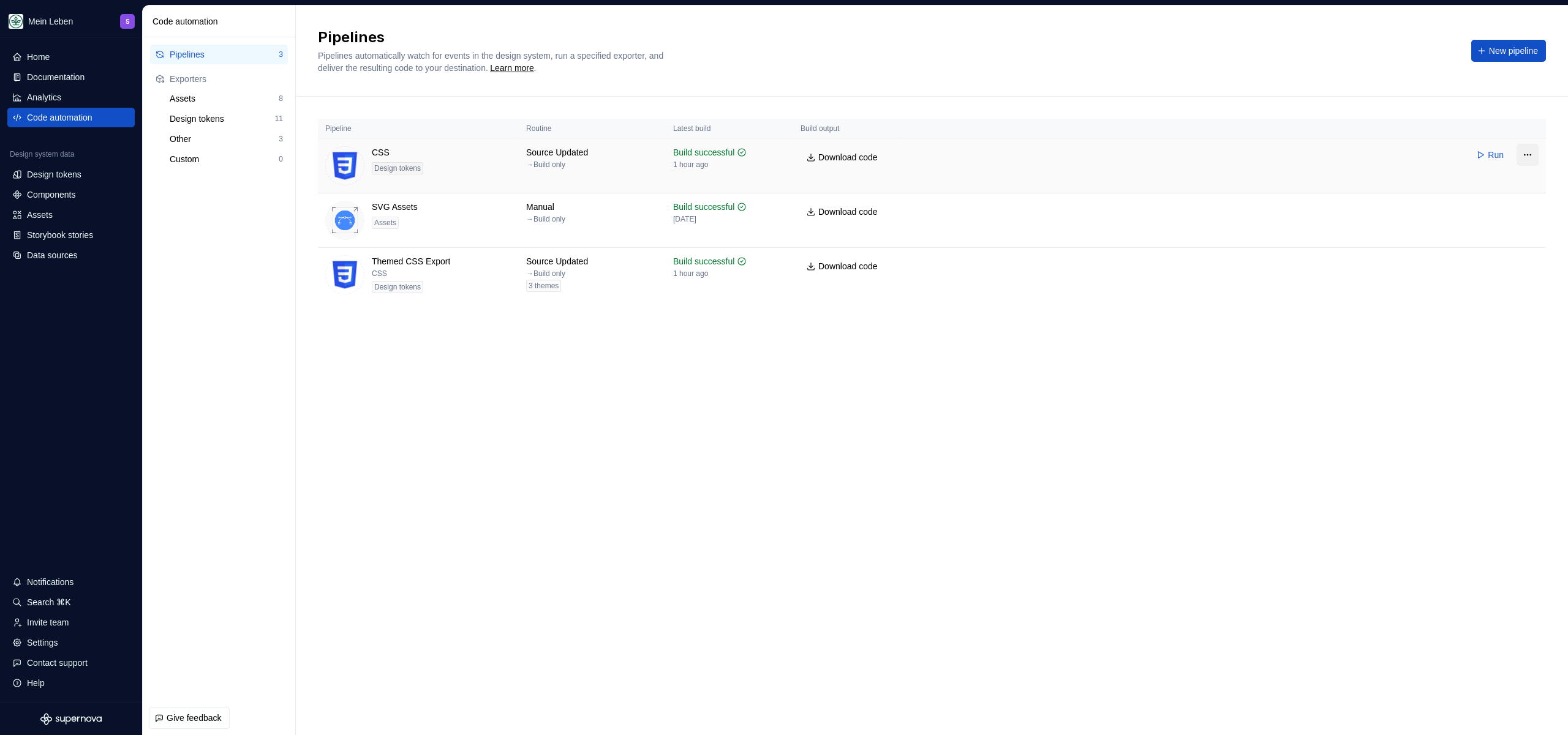
click at [1525, 156] on html "Mein Leben S Home Documentation Analytics Code automation Design system data De…" at bounding box center [784, 368] width 1568 height 735
click at [1070, 411] on html "Mein Leben S Home Documentation Analytics Code automation Design system data De…" at bounding box center [784, 368] width 1568 height 735
click at [1530, 263] on html "Mein Leben S Home Documentation Analytics Code automation Design system data De…" at bounding box center [784, 368] width 1568 height 735
click at [1509, 294] on div "Edit pipeline" at bounding box center [1505, 290] width 93 height 12
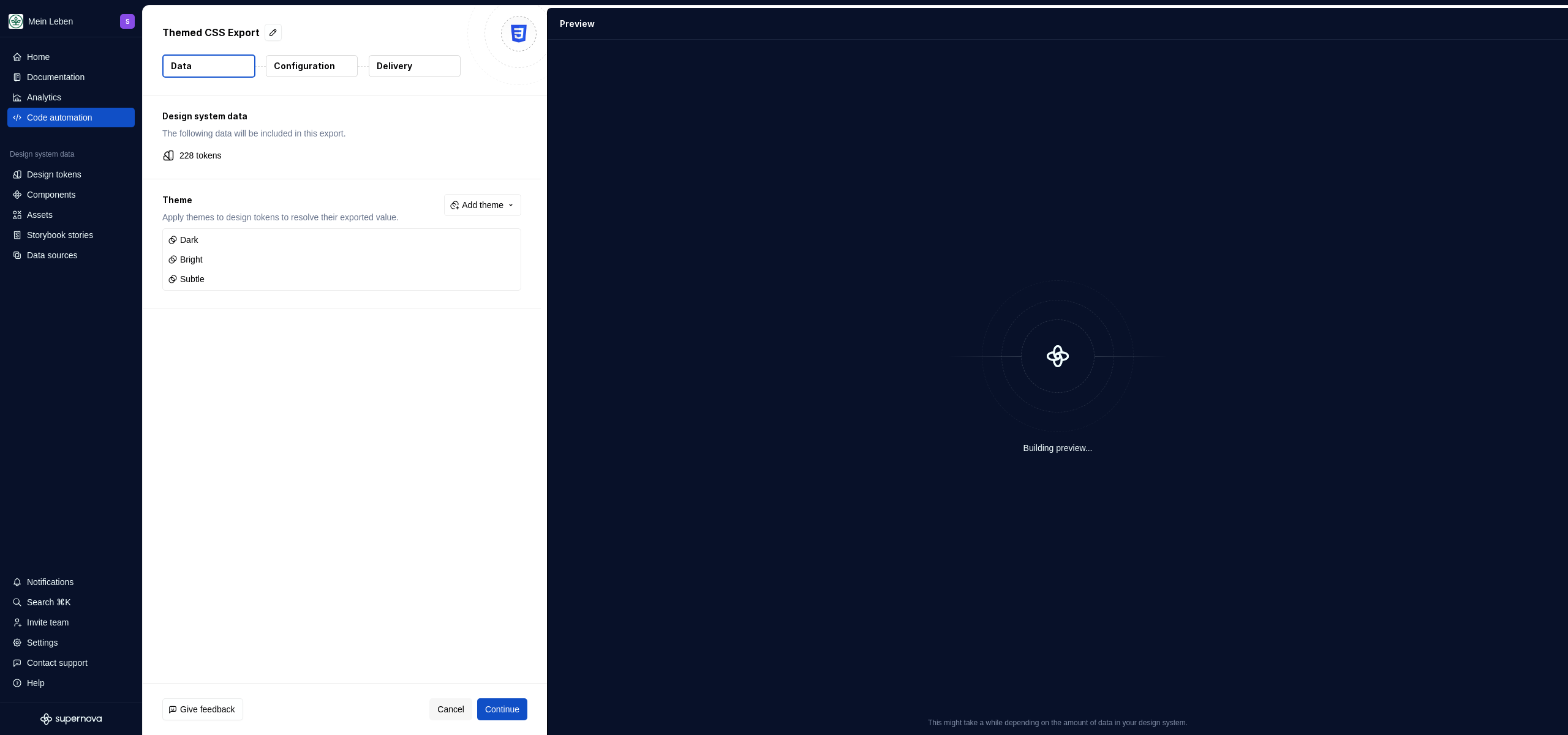
click at [311, 61] on p "Configuration" at bounding box center [304, 66] width 61 height 12
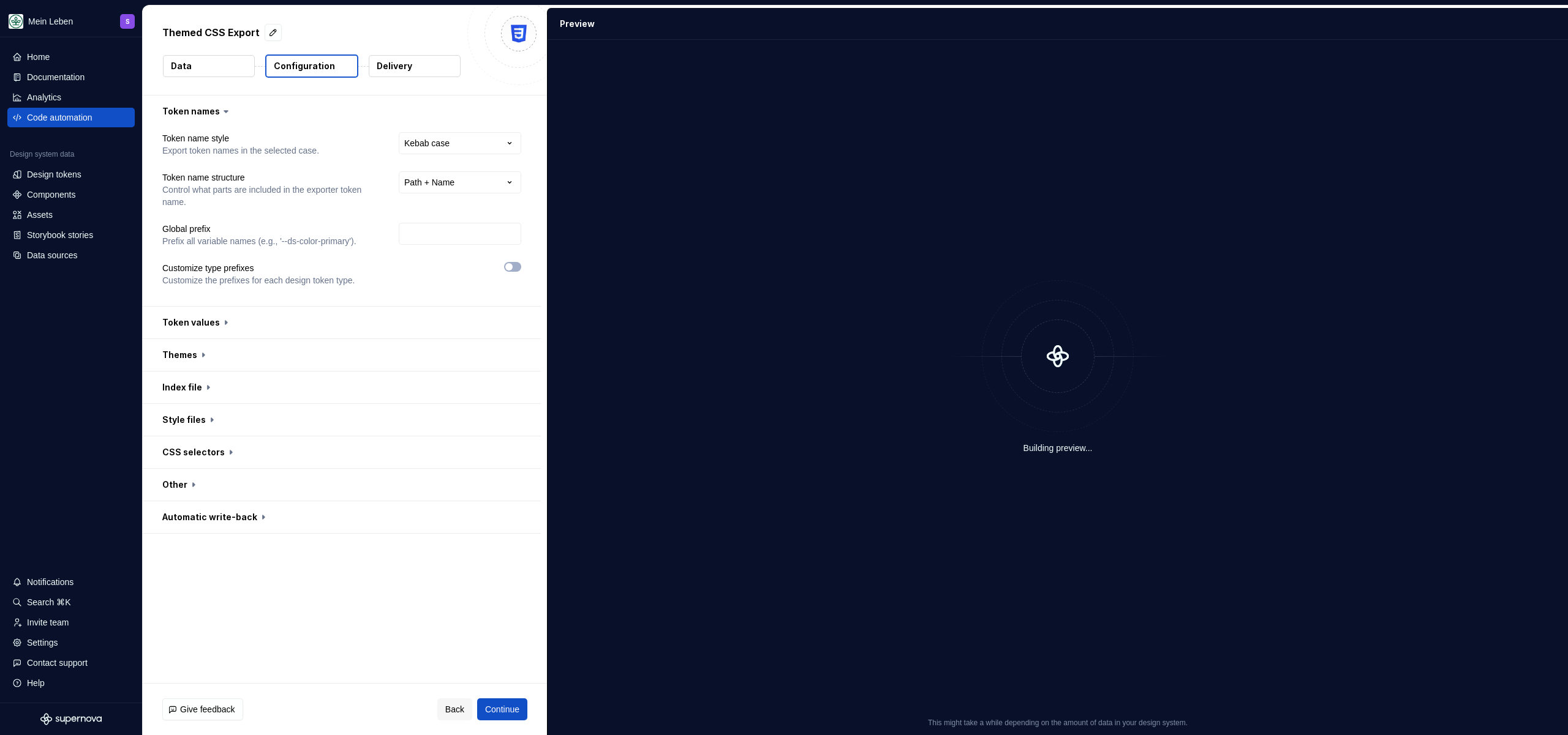
click at [220, 65] on button "Data" at bounding box center [208, 66] width 92 height 22
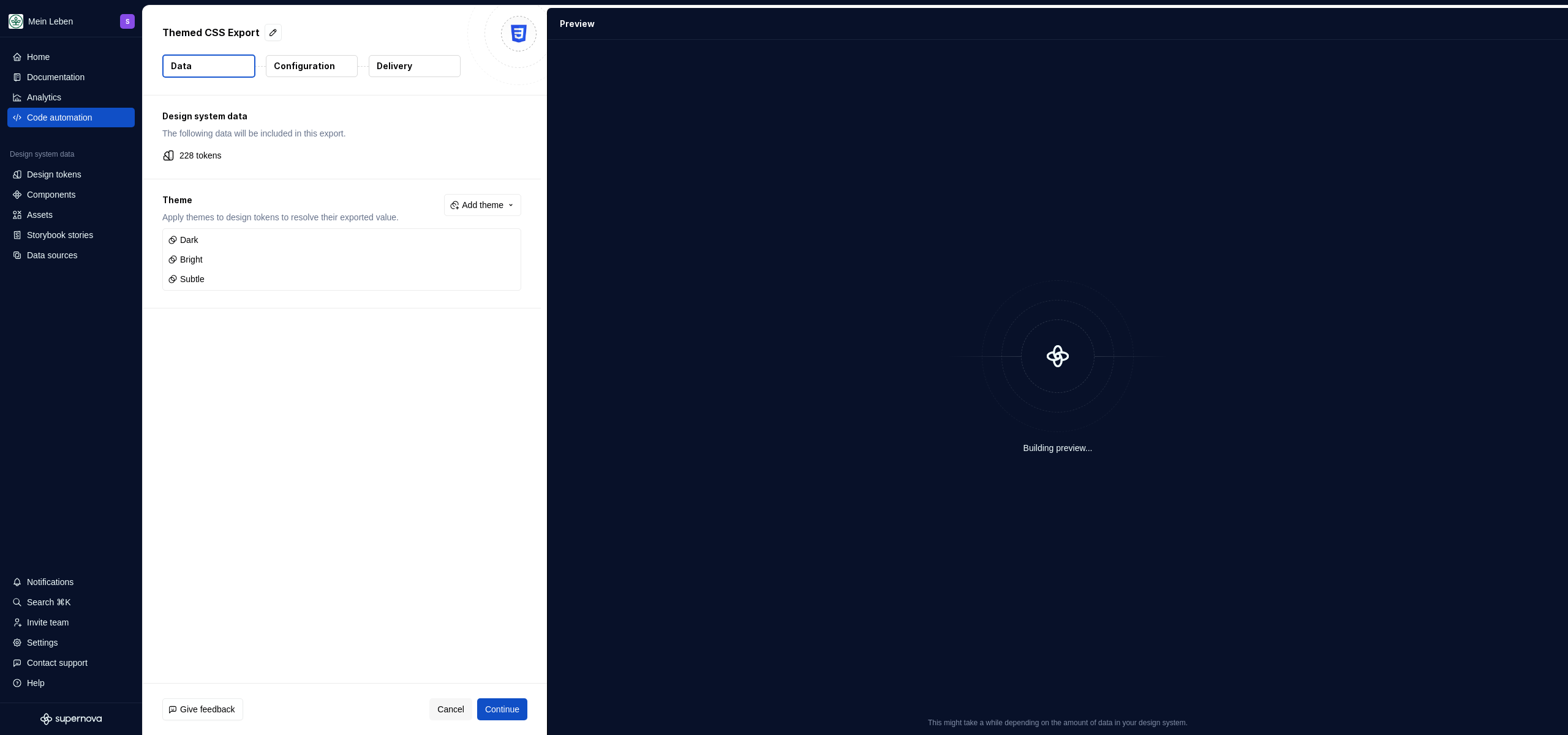
click at [308, 69] on p "Configuration" at bounding box center [304, 66] width 61 height 12
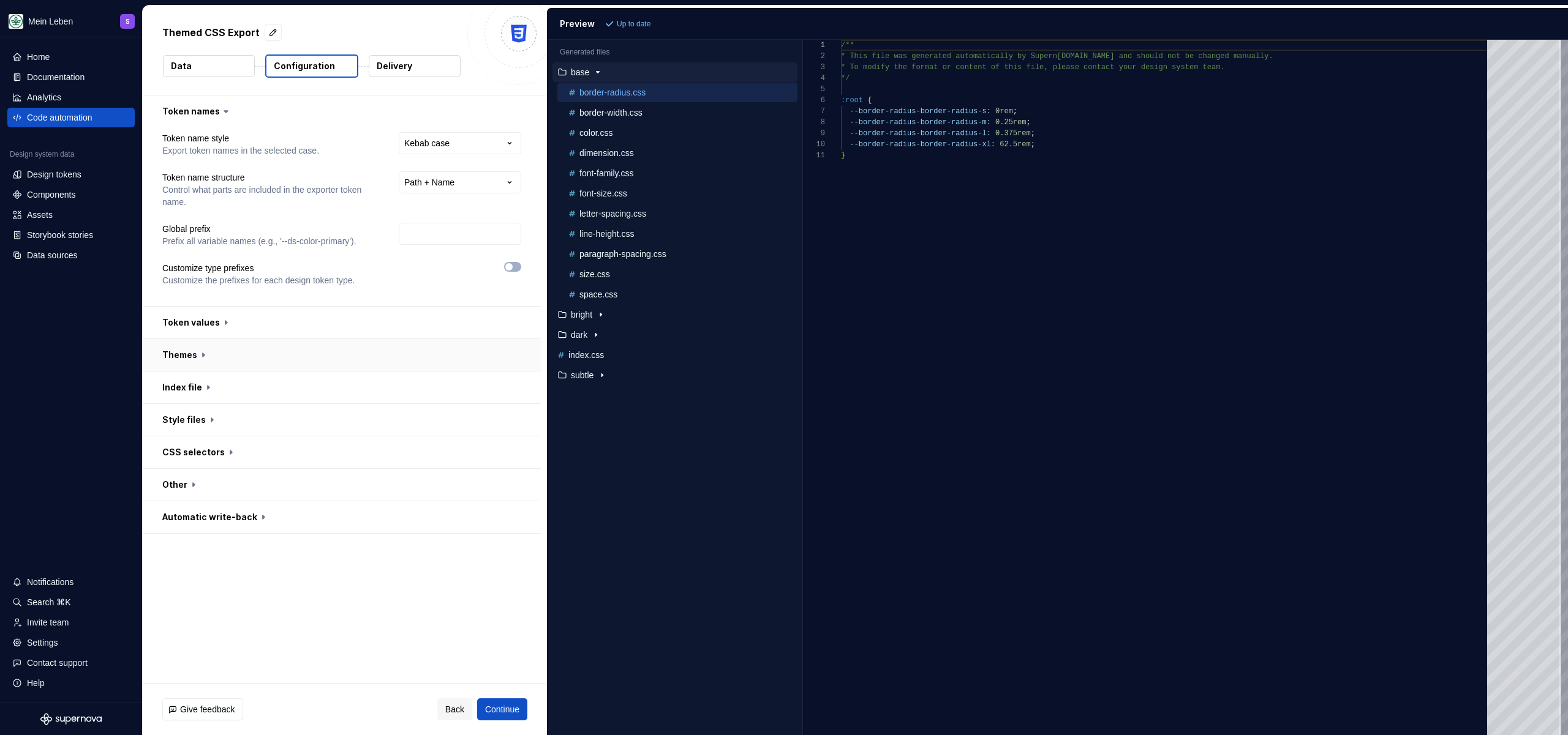
click at [200, 356] on button "button" at bounding box center [342, 354] width 398 height 32
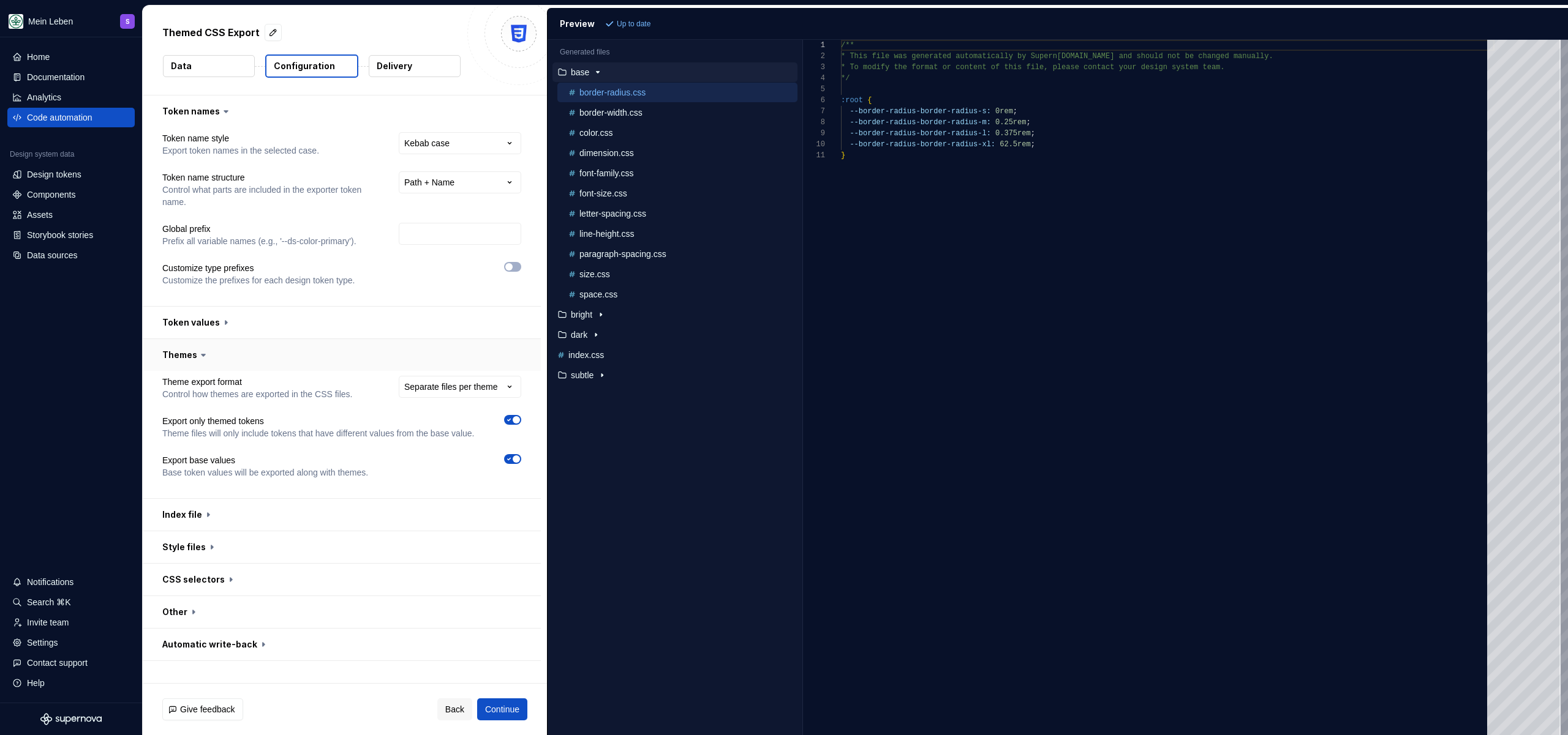
click at [200, 356] on icon at bounding box center [204, 355] width 12 height 12
click at [201, 353] on icon at bounding box center [204, 355] width 12 height 12
click at [201, 354] on icon at bounding box center [203, 355] width 4 height 2
click at [234, 68] on button "Data" at bounding box center [208, 66] width 92 height 22
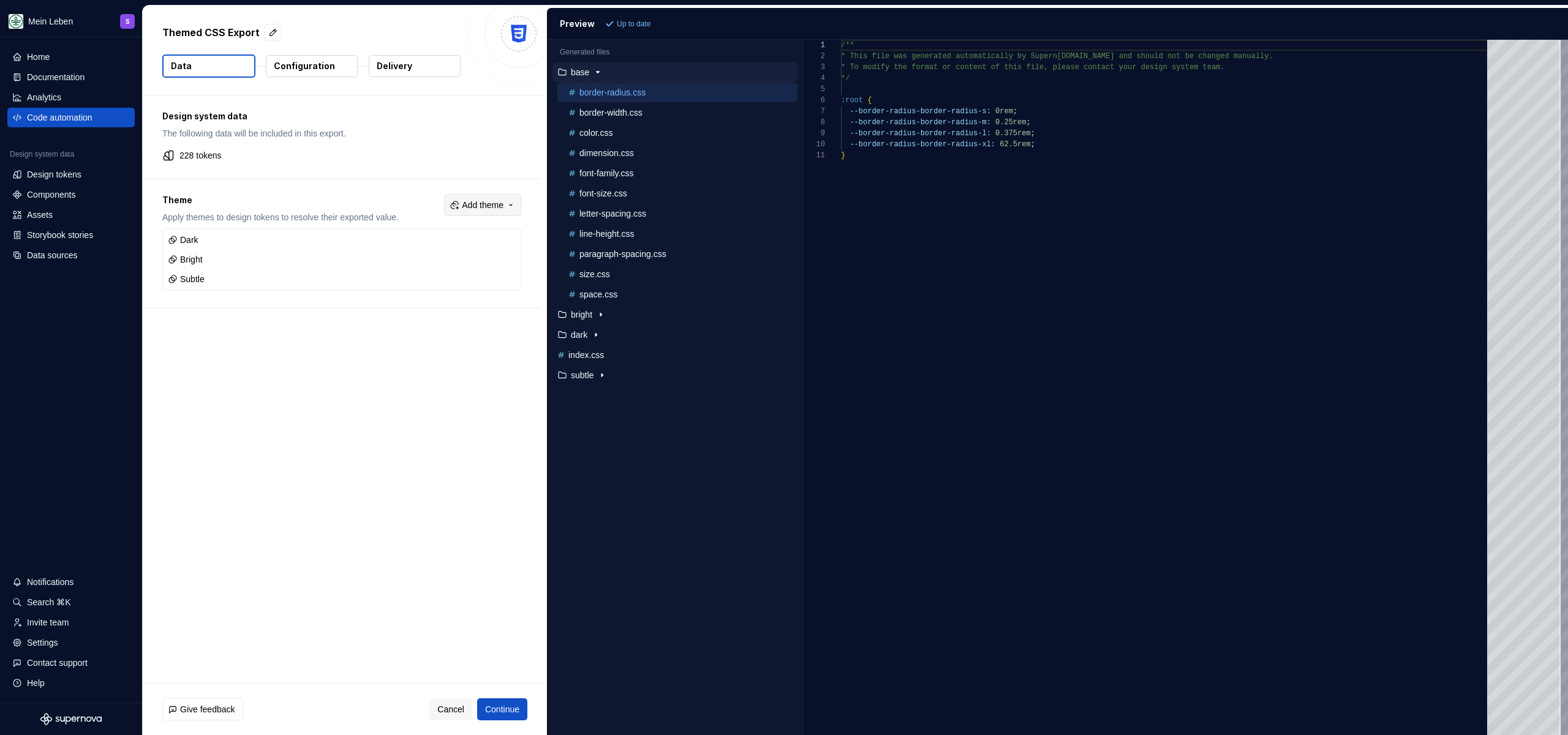
click at [487, 206] on span "Add theme" at bounding box center [483, 205] width 42 height 12
click at [487, 206] on html "Mein Leben S Home Documentation Analytics Code automation Design system data De…" at bounding box center [784, 368] width 1568 height 735
click at [291, 72] on button "Configuration" at bounding box center [311, 66] width 92 height 22
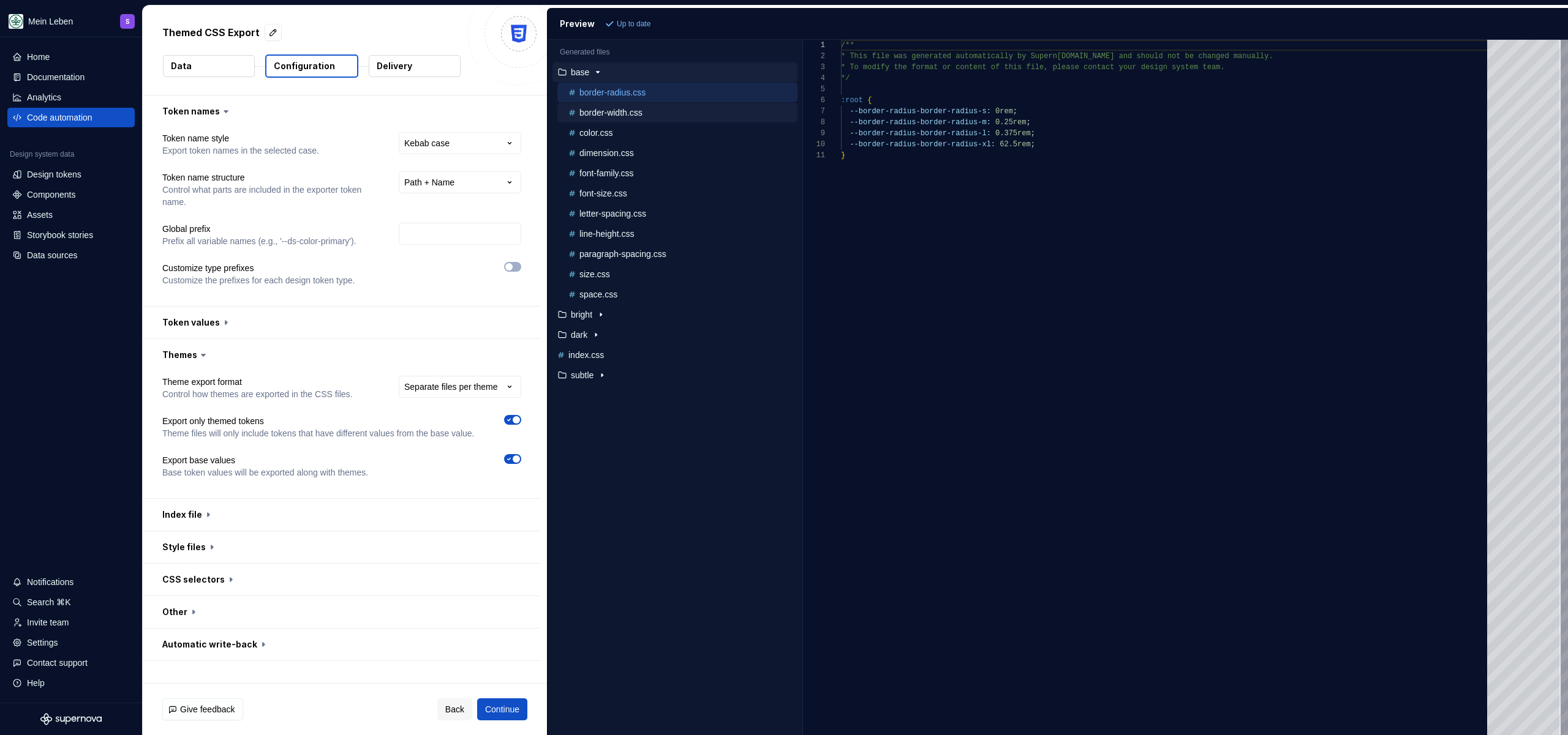
click at [658, 116] on div "border-width.css" at bounding box center [681, 112] width 231 height 12
click at [662, 163] on div "font-family.css" at bounding box center [677, 173] width 240 height 19
click at [610, 320] on button "bright" at bounding box center [675, 314] width 245 height 13
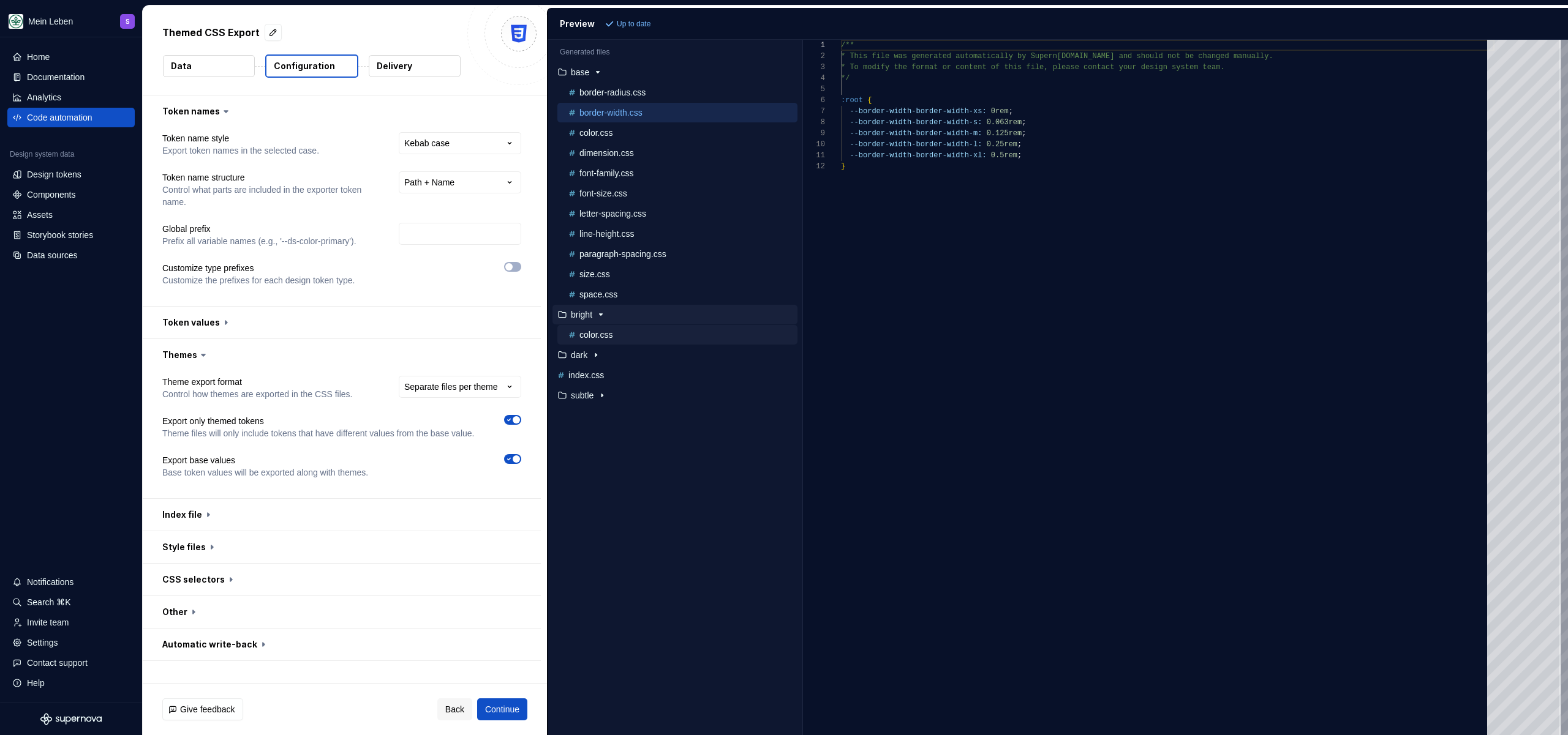
click at [607, 334] on p "color.css" at bounding box center [596, 334] width 33 height 10
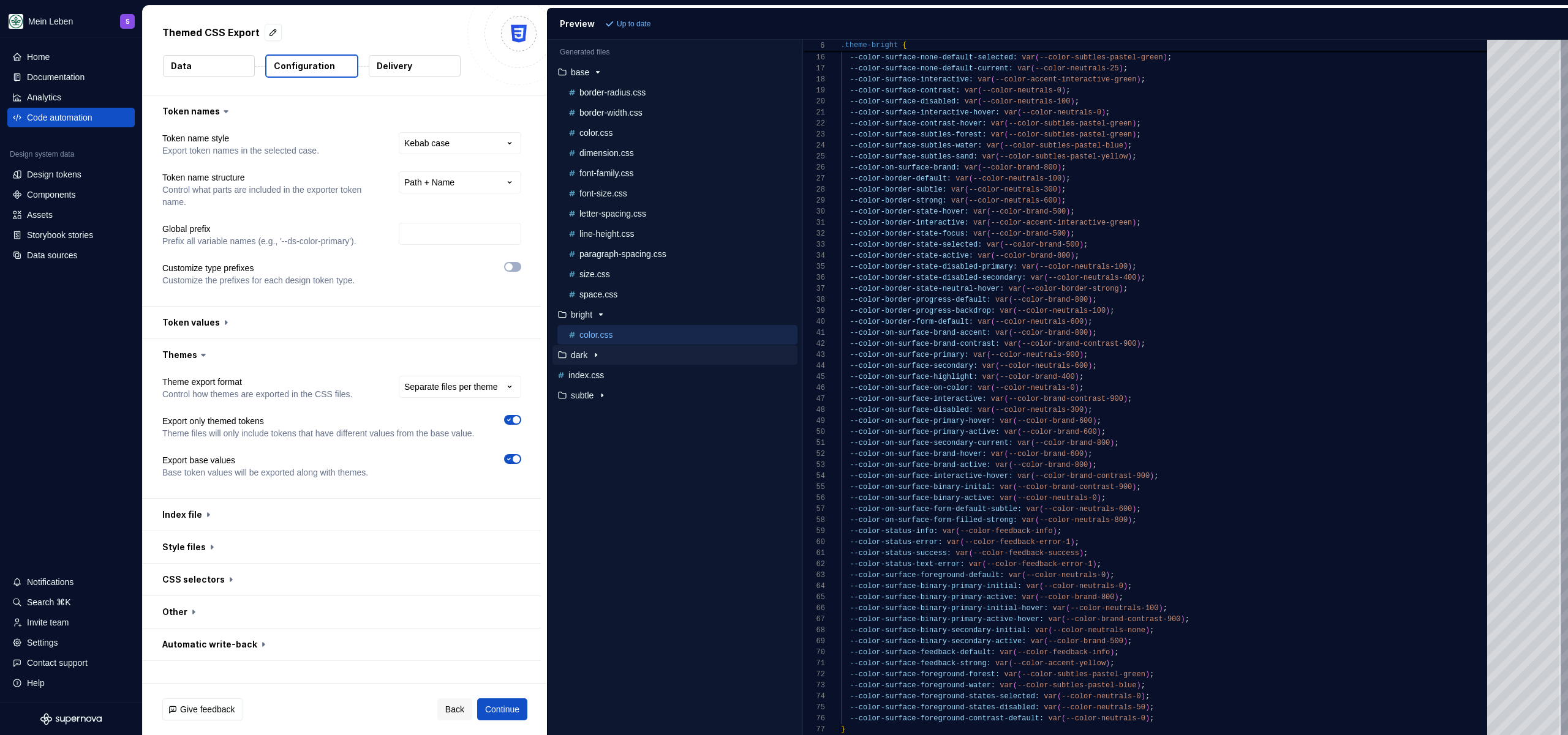
click at [586, 357] on p "dark" at bounding box center [579, 354] width 16 height 10
click at [604, 373] on p "color.css" at bounding box center [596, 375] width 33 height 10
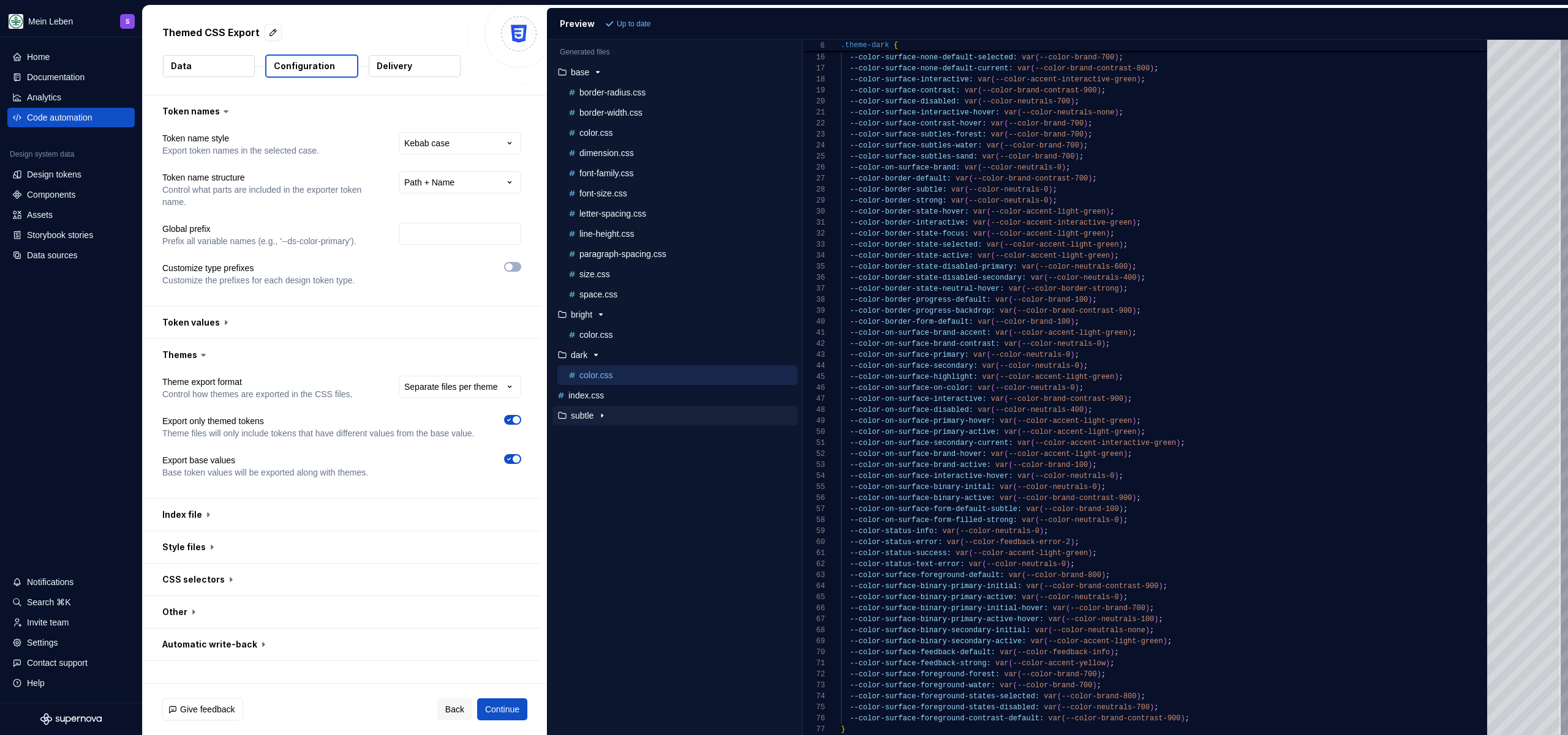
click at [597, 415] on div "button" at bounding box center [602, 415] width 15 height 10
click at [620, 442] on button "color.css" at bounding box center [677, 435] width 240 height 13
type textarea "**********"
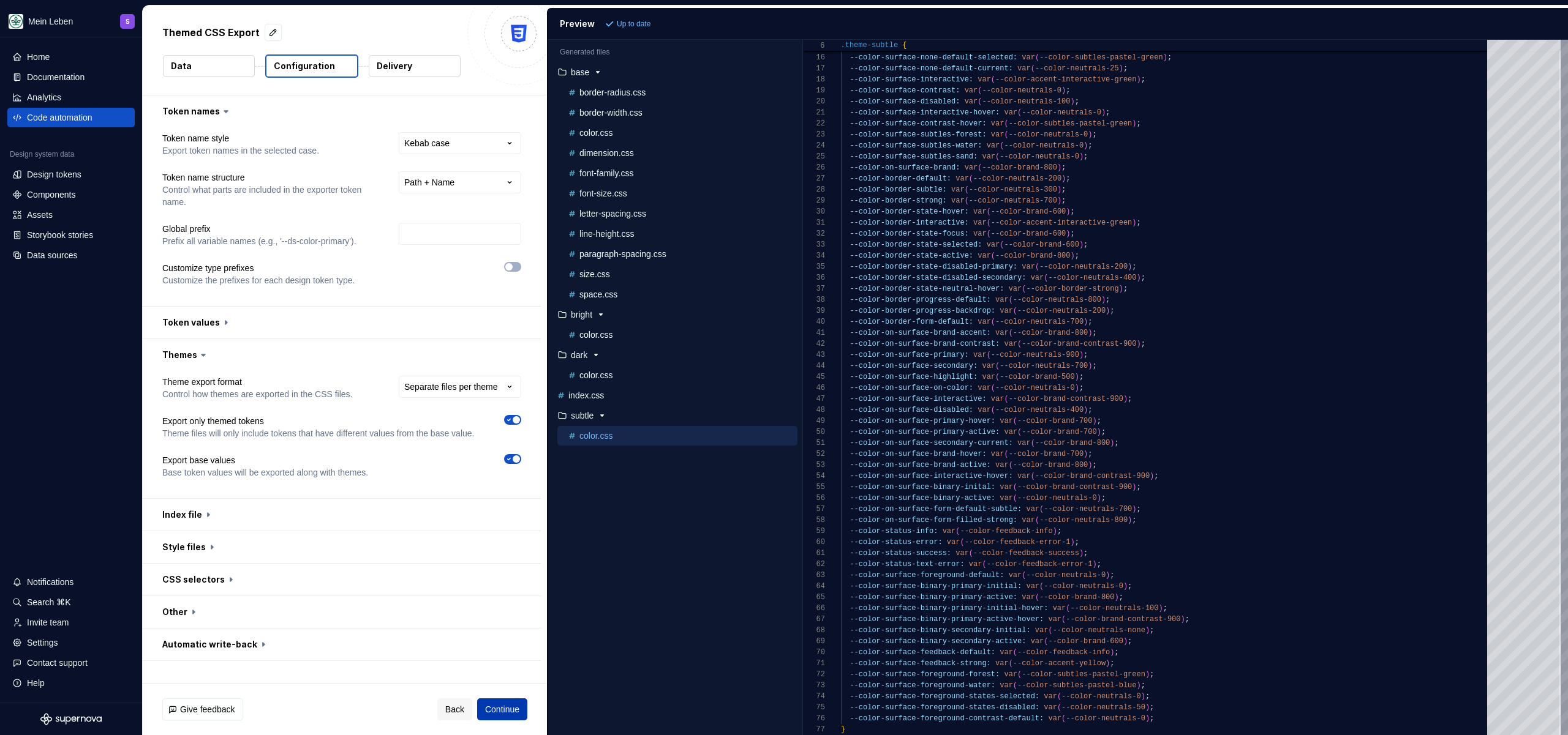
click at [507, 710] on span "Continue" at bounding box center [502, 710] width 34 height 12
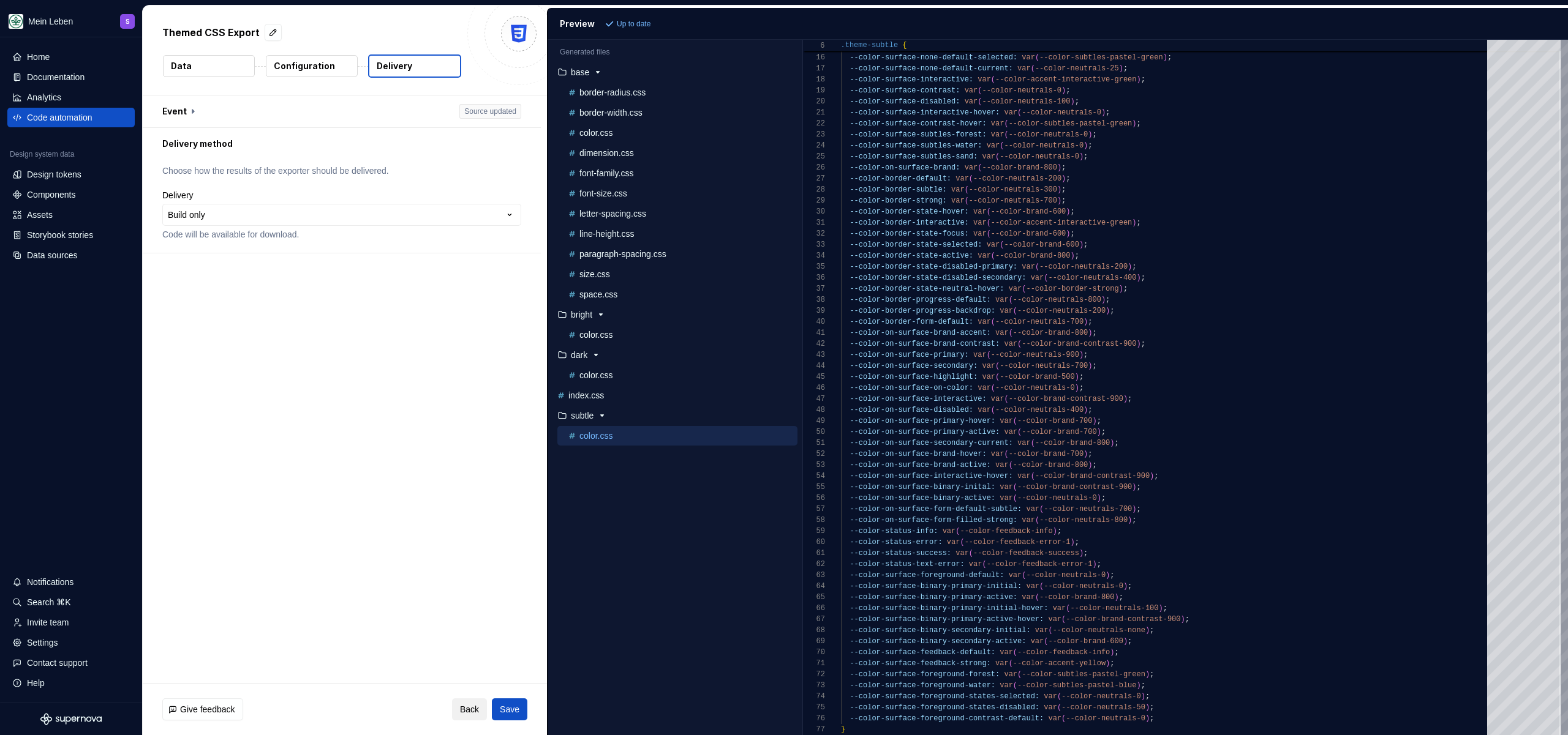
click at [474, 711] on span "Back" at bounding box center [469, 710] width 19 height 12
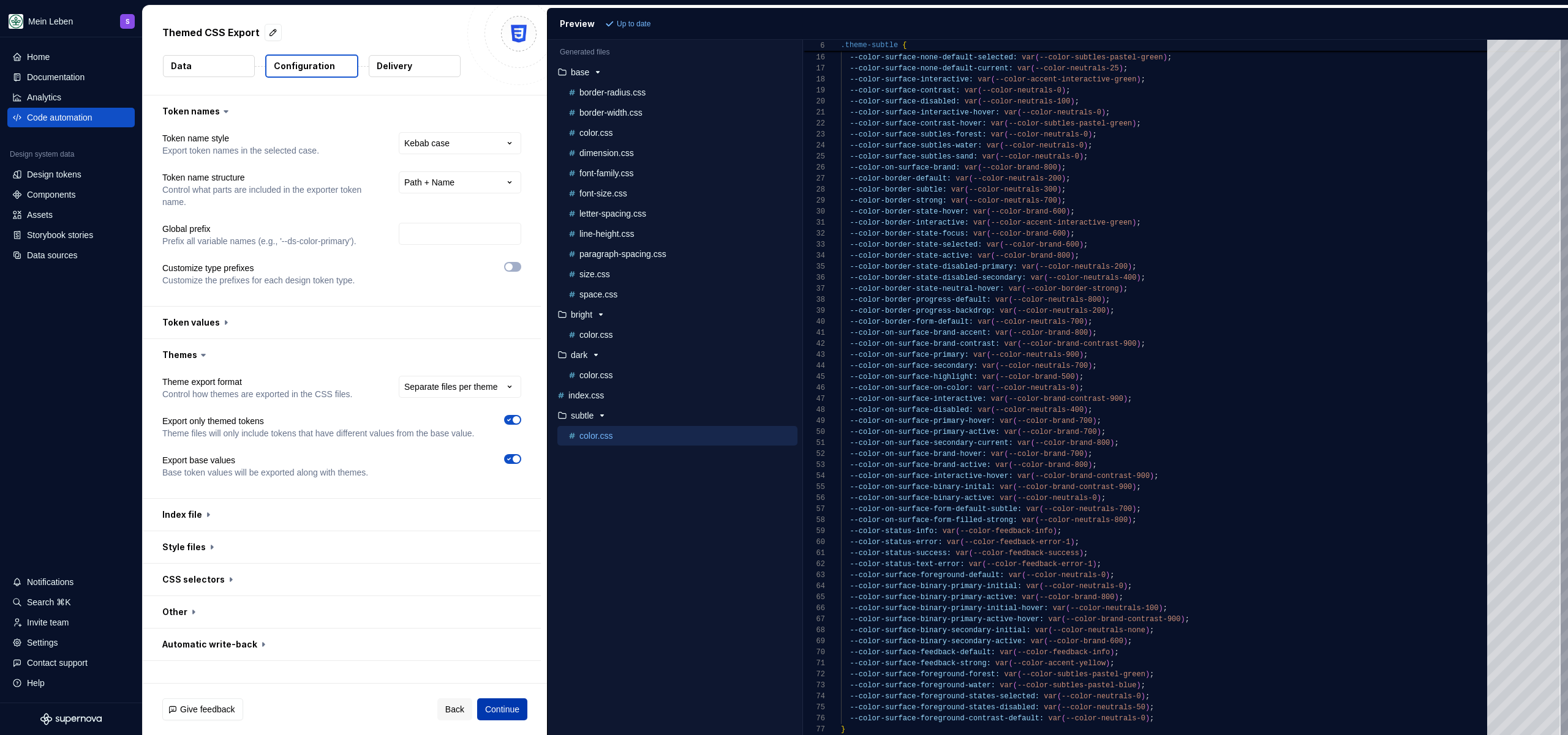
click at [493, 706] on span "Continue" at bounding box center [502, 710] width 34 height 12
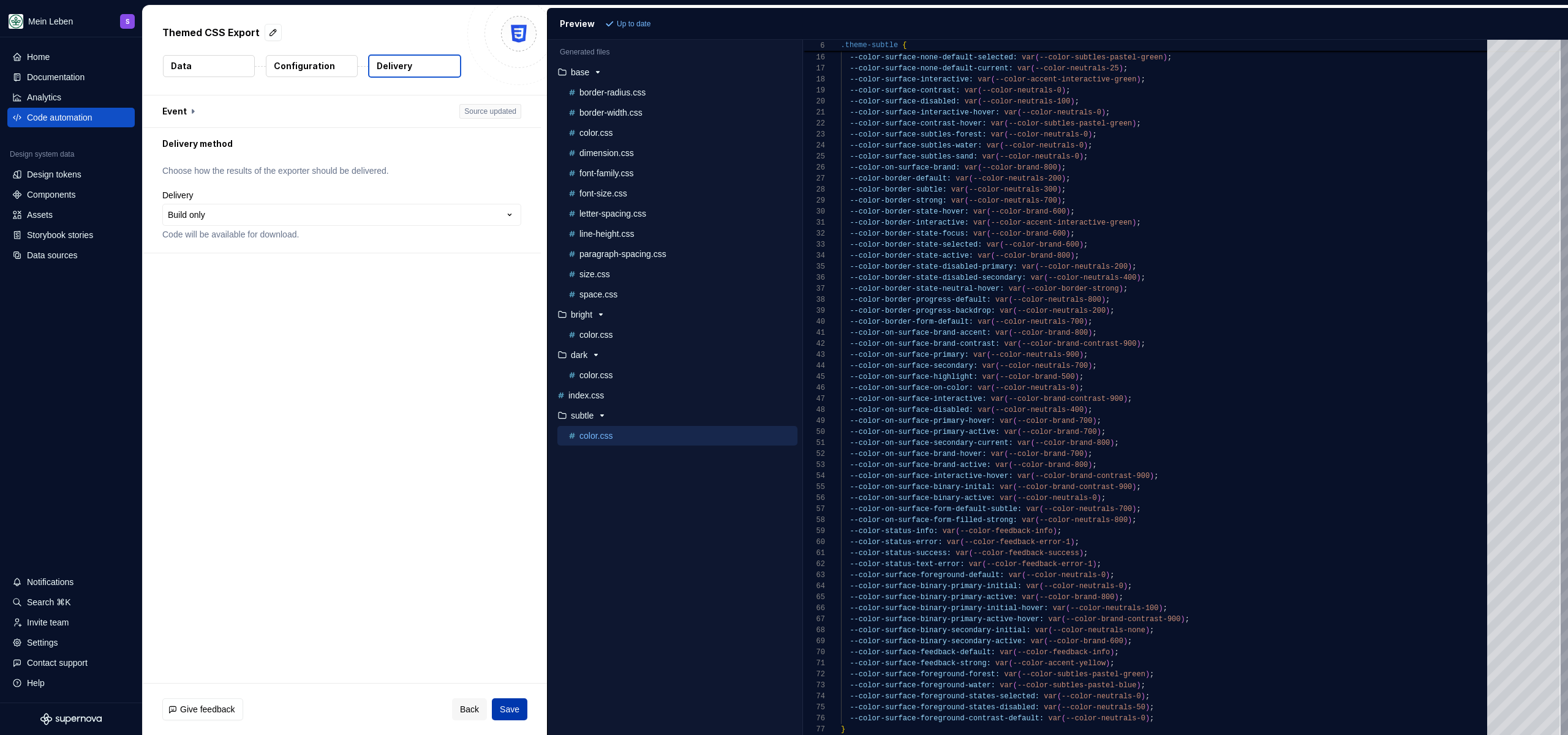
click at [508, 710] on span "Save" at bounding box center [509, 710] width 19 height 12
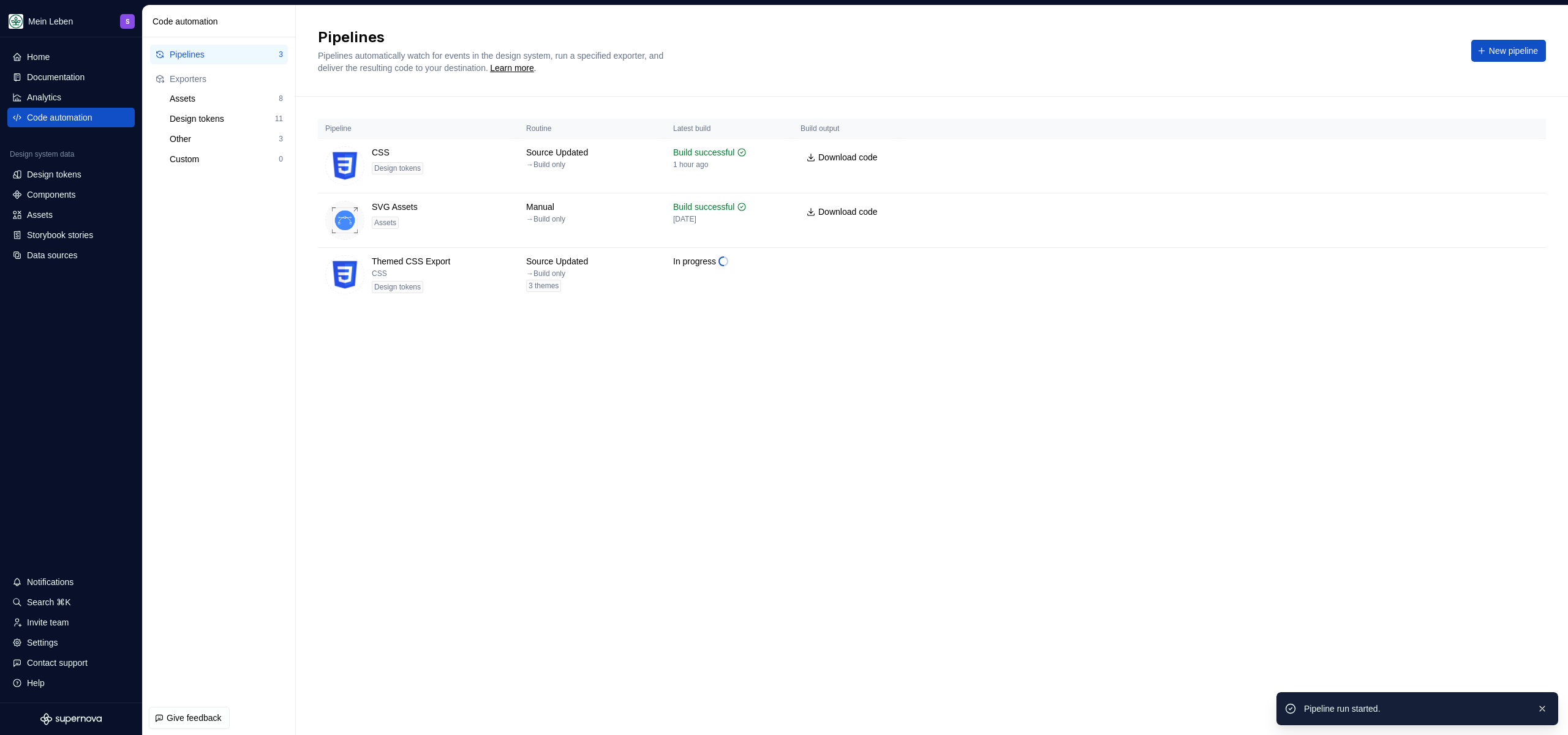
click at [479, 467] on div "Pipelines Pipelines automatically watch for events in the design system, run a …" at bounding box center [932, 370] width 1272 height 730
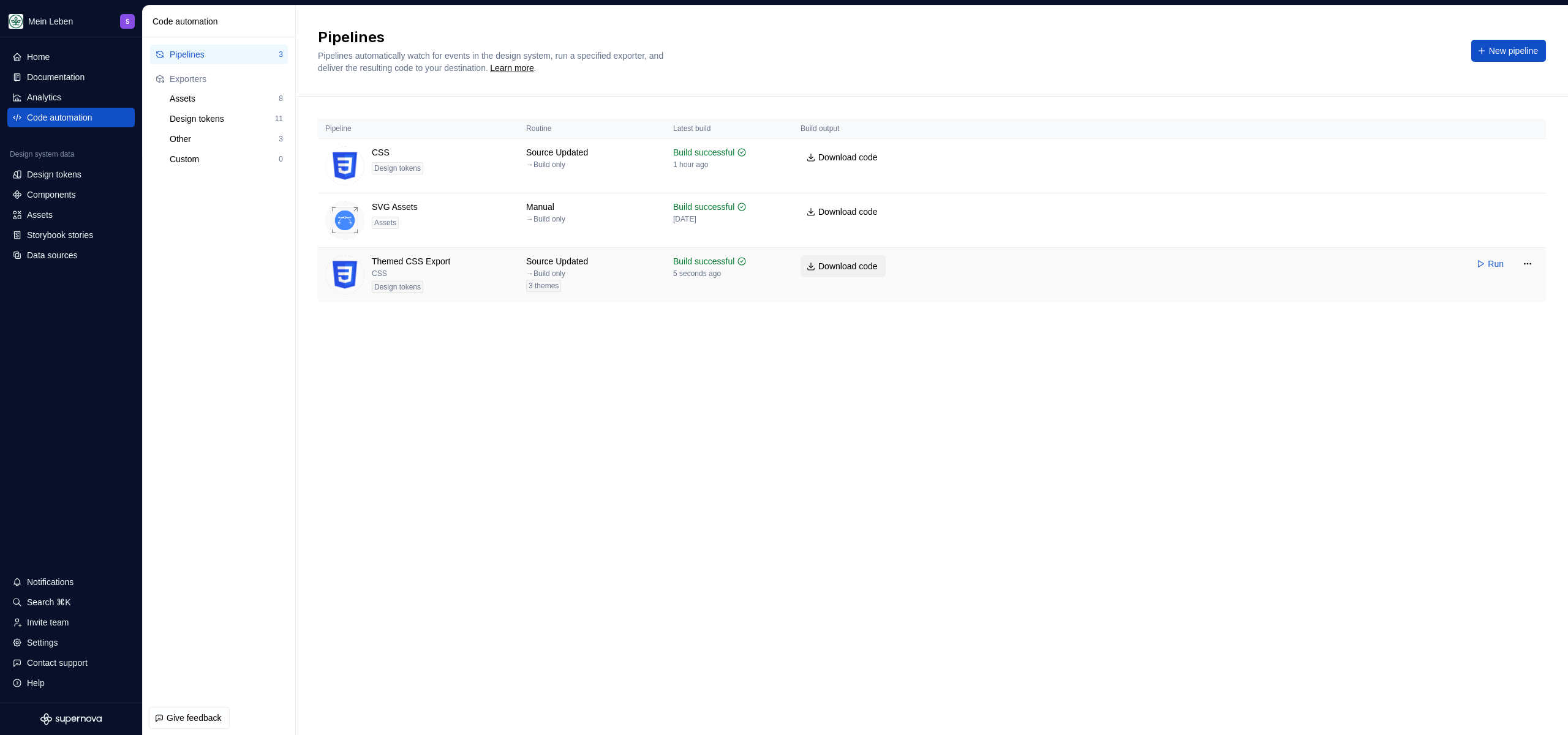
click at [843, 270] on span "Download code" at bounding box center [848, 267] width 59 height 12
click at [79, 178] on div "Design tokens" at bounding box center [54, 175] width 55 height 12
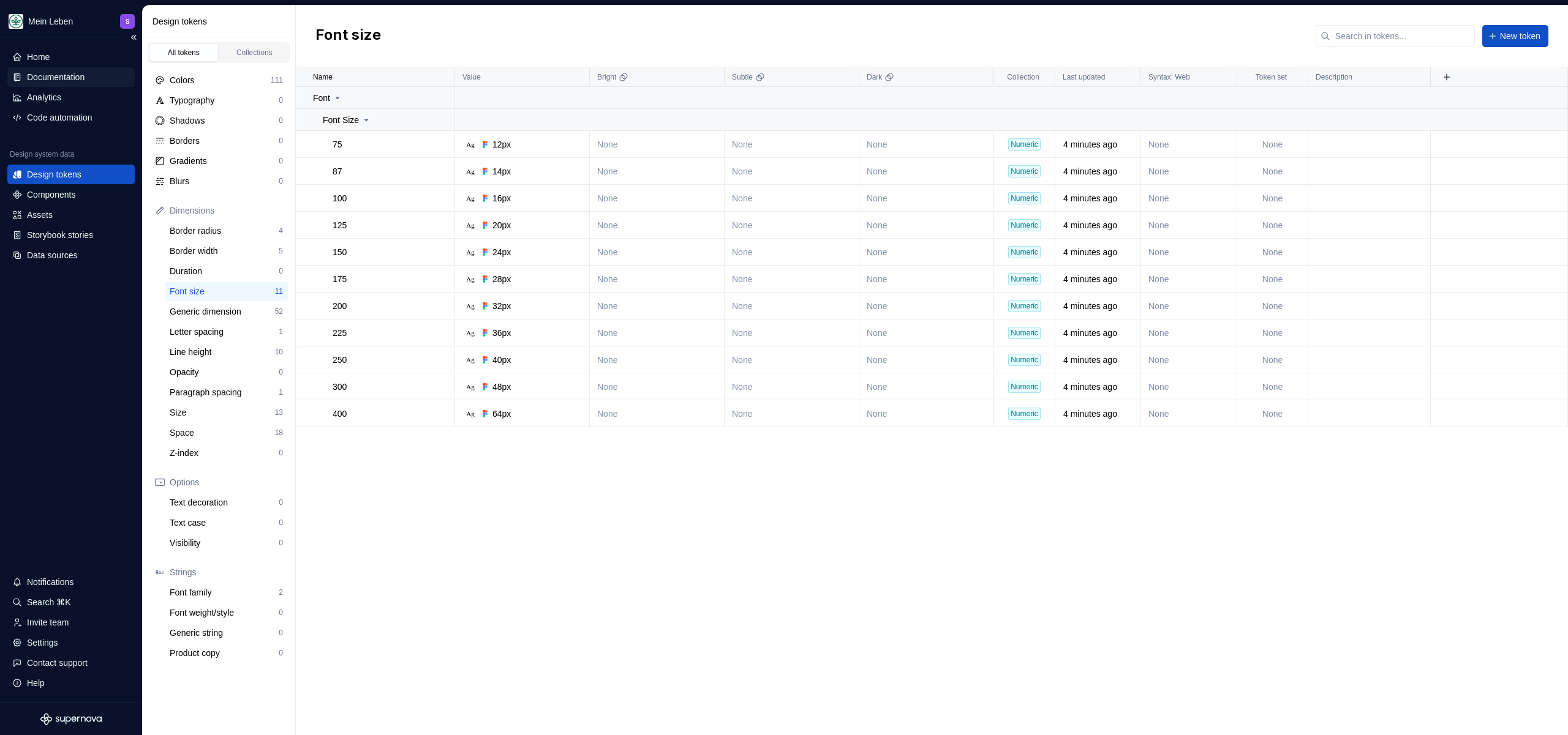
click at [46, 74] on div "Documentation" at bounding box center [56, 77] width 58 height 12
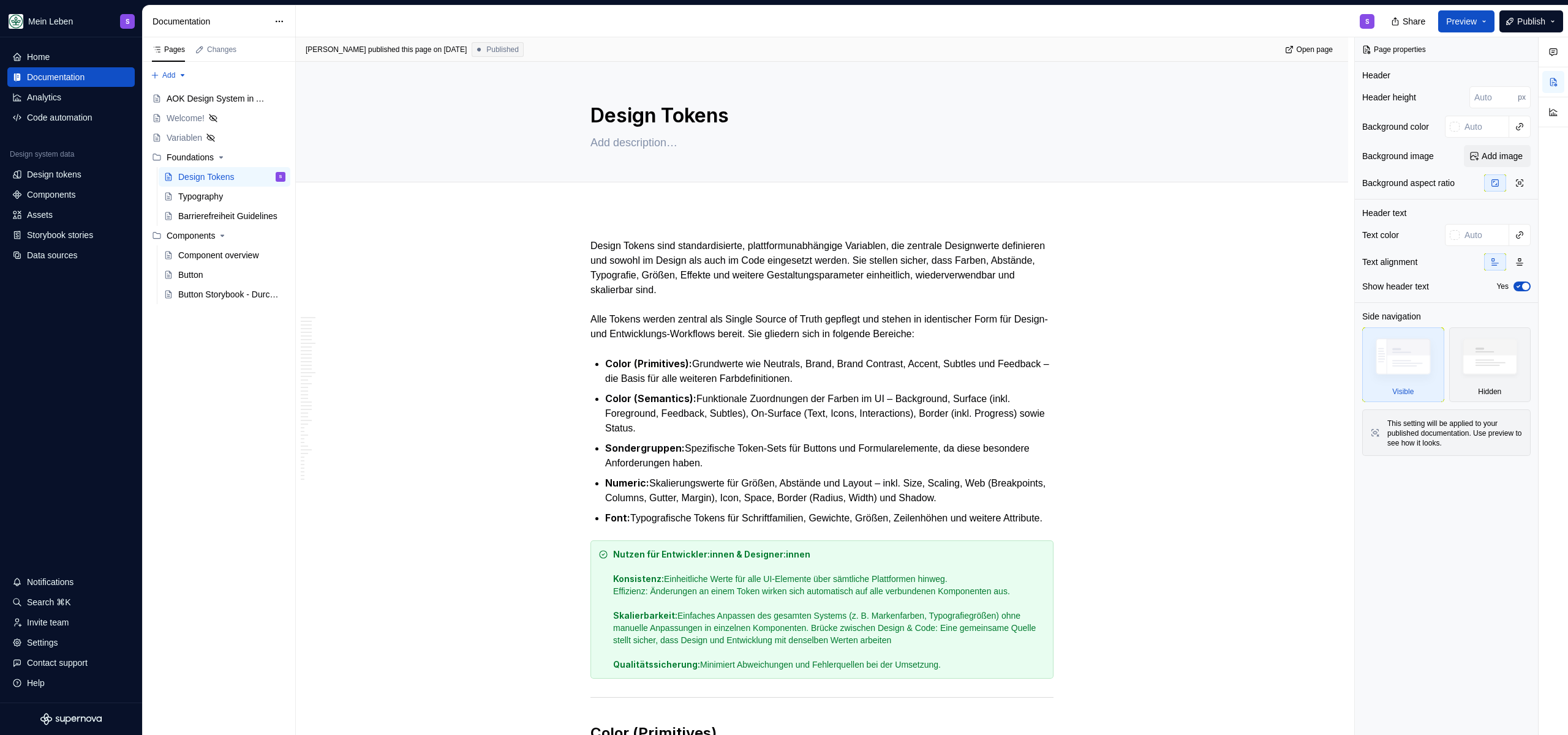
type textarea "*"
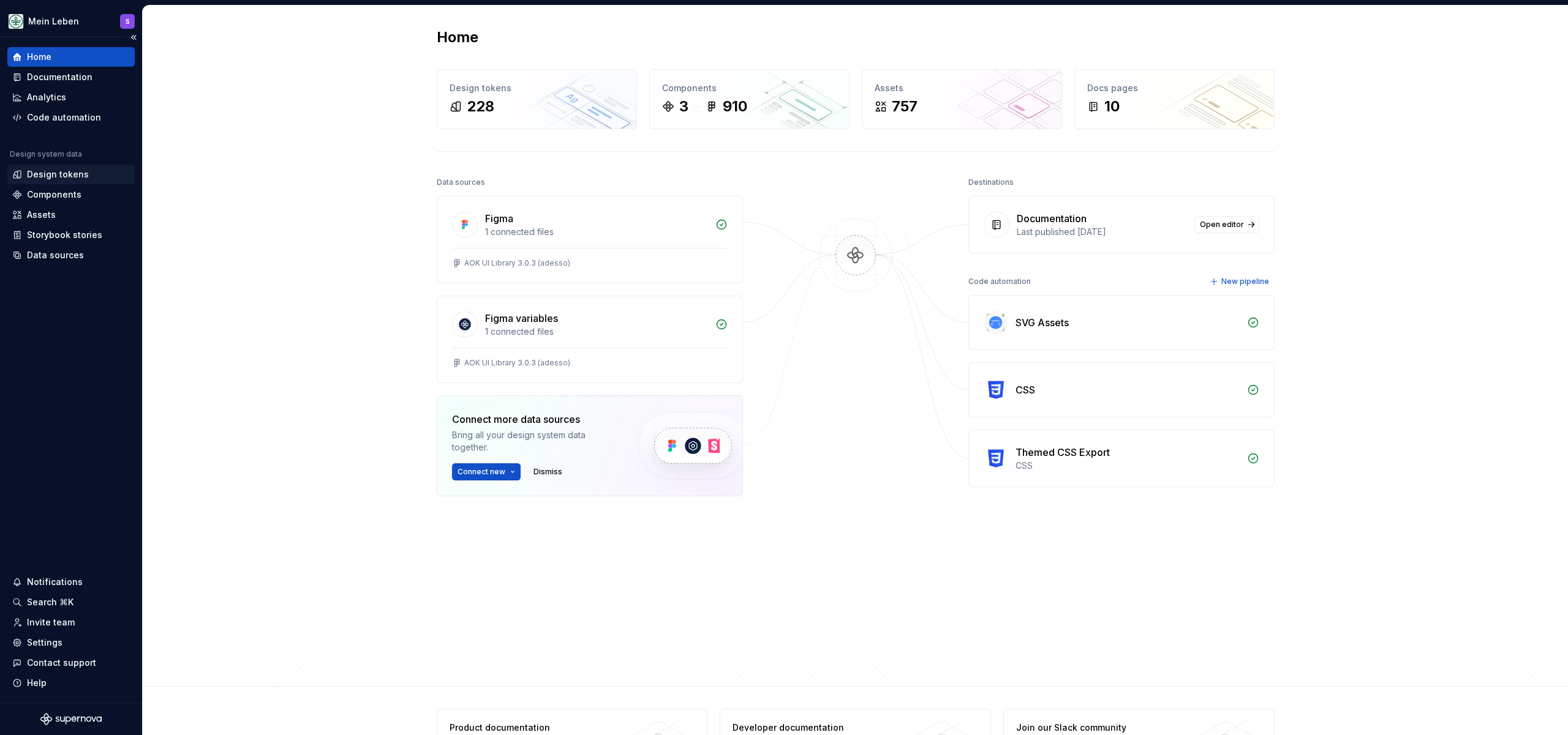
click at [68, 173] on div "Design tokens" at bounding box center [58, 175] width 62 height 12
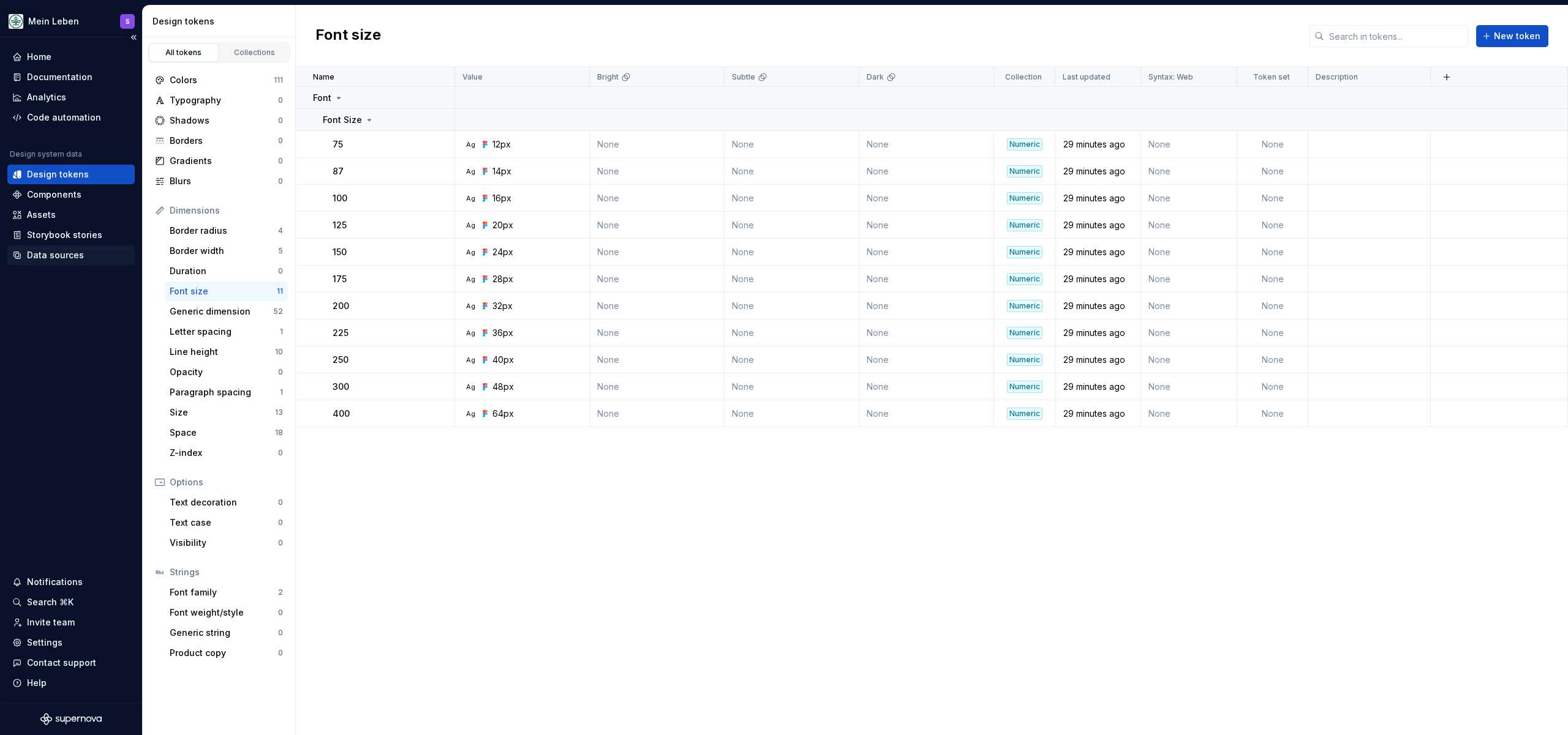
click at [62, 263] on div "Data sources" at bounding box center [71, 255] width 127 height 19
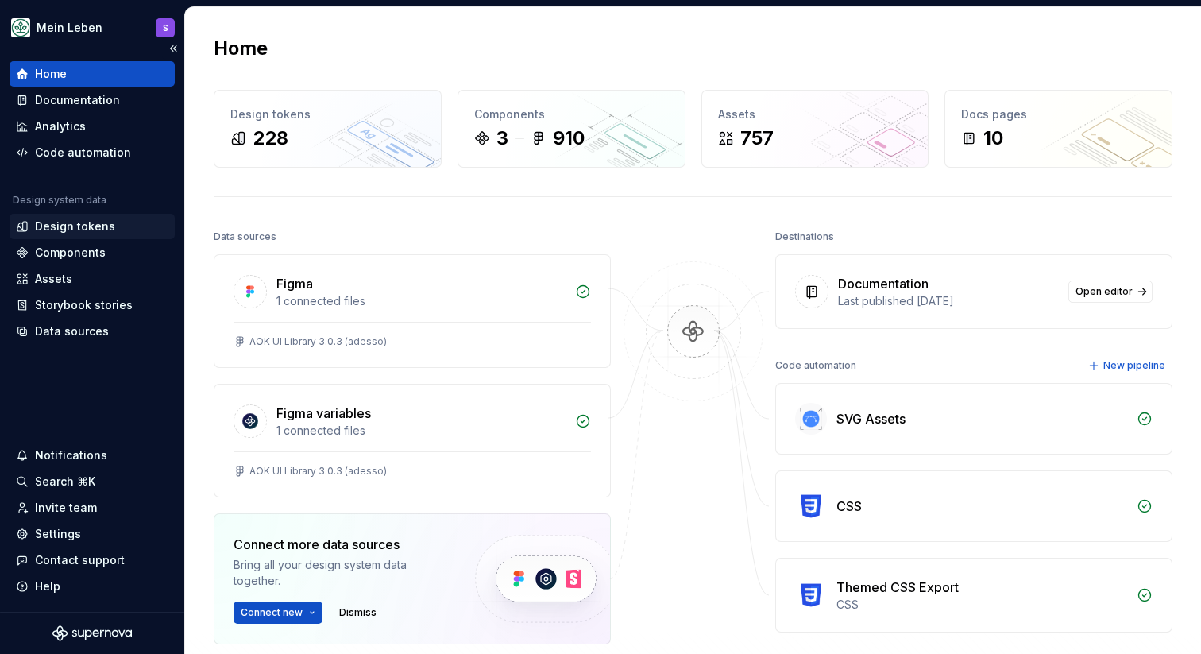
click at [76, 225] on div "Design tokens" at bounding box center [75, 227] width 80 height 16
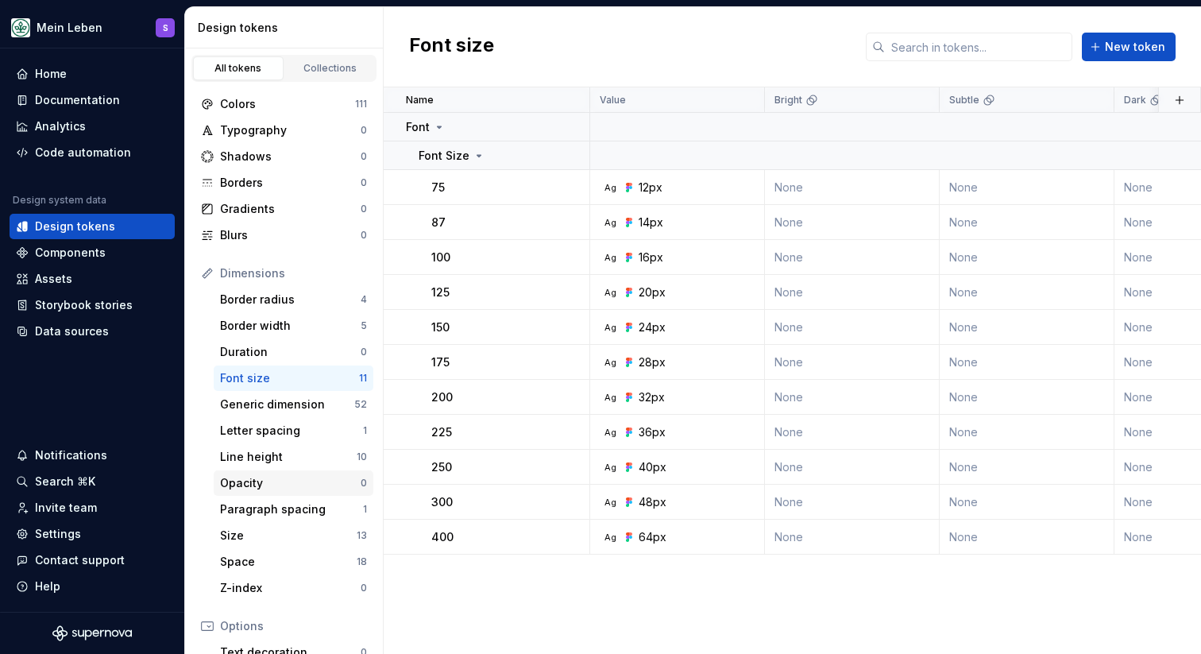
scroll to position [26, 0]
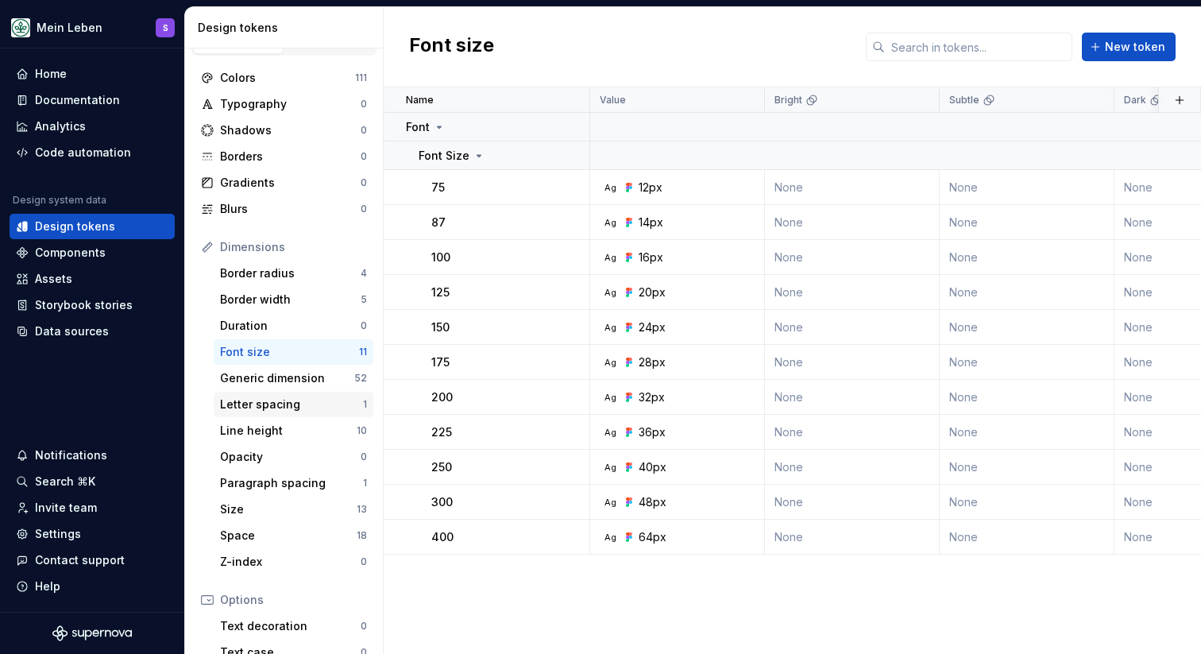
click at [298, 409] on div "Letter spacing" at bounding box center [291, 404] width 143 height 16
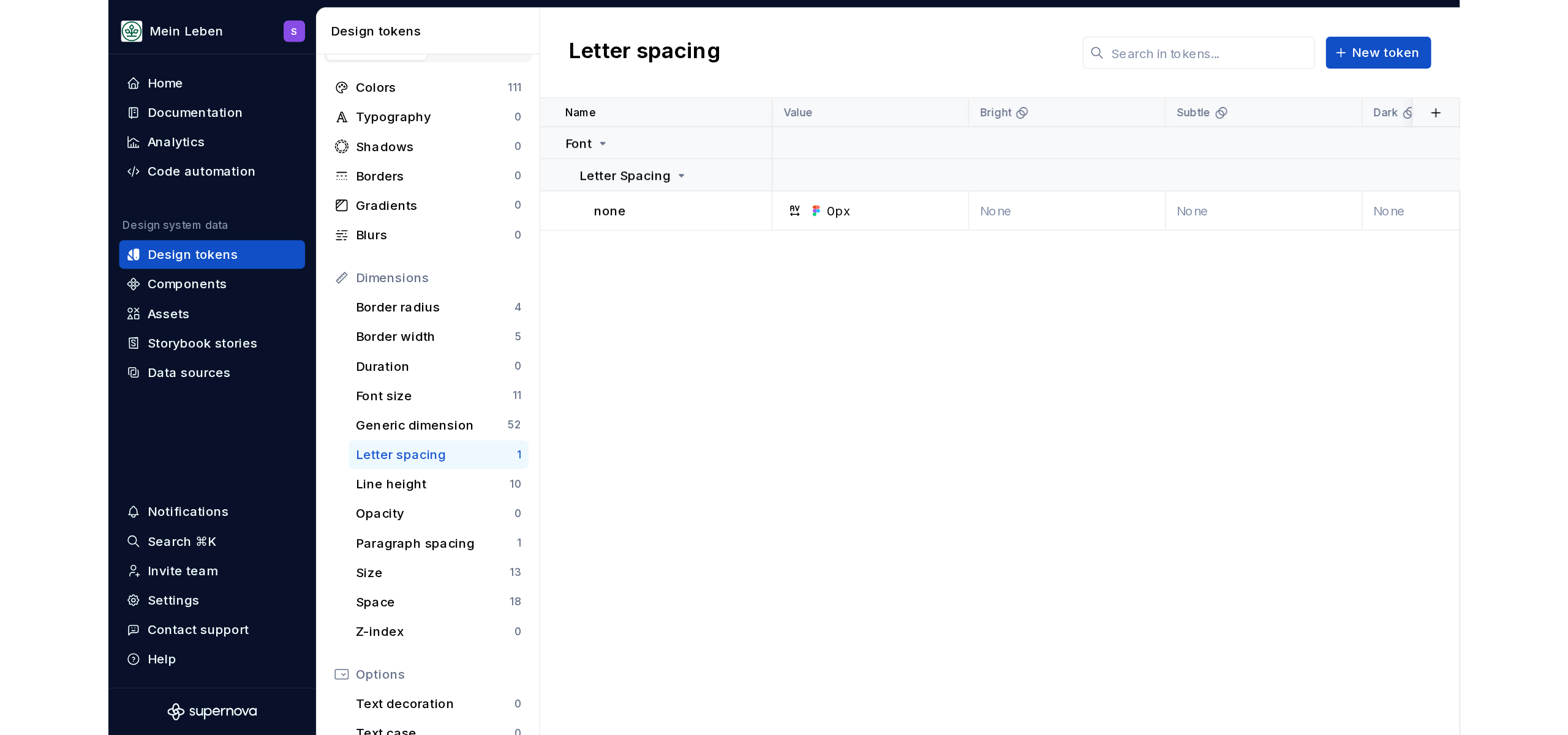
scroll to position [109, 0]
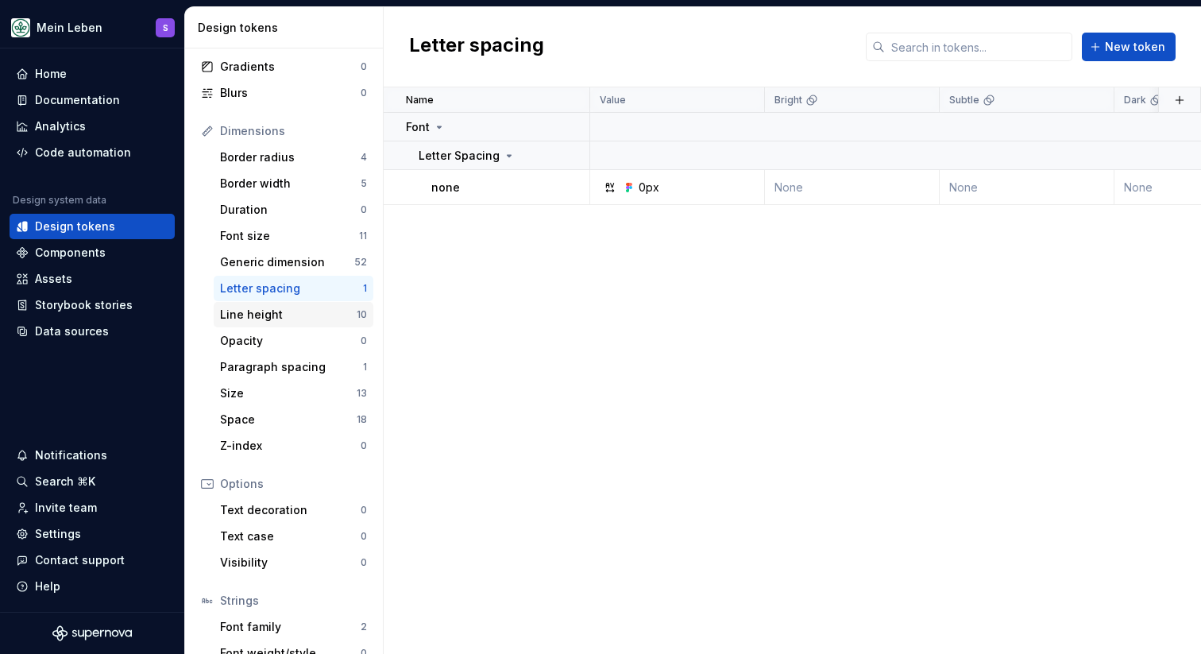
click at [286, 307] on div "Line height" at bounding box center [288, 315] width 137 height 16
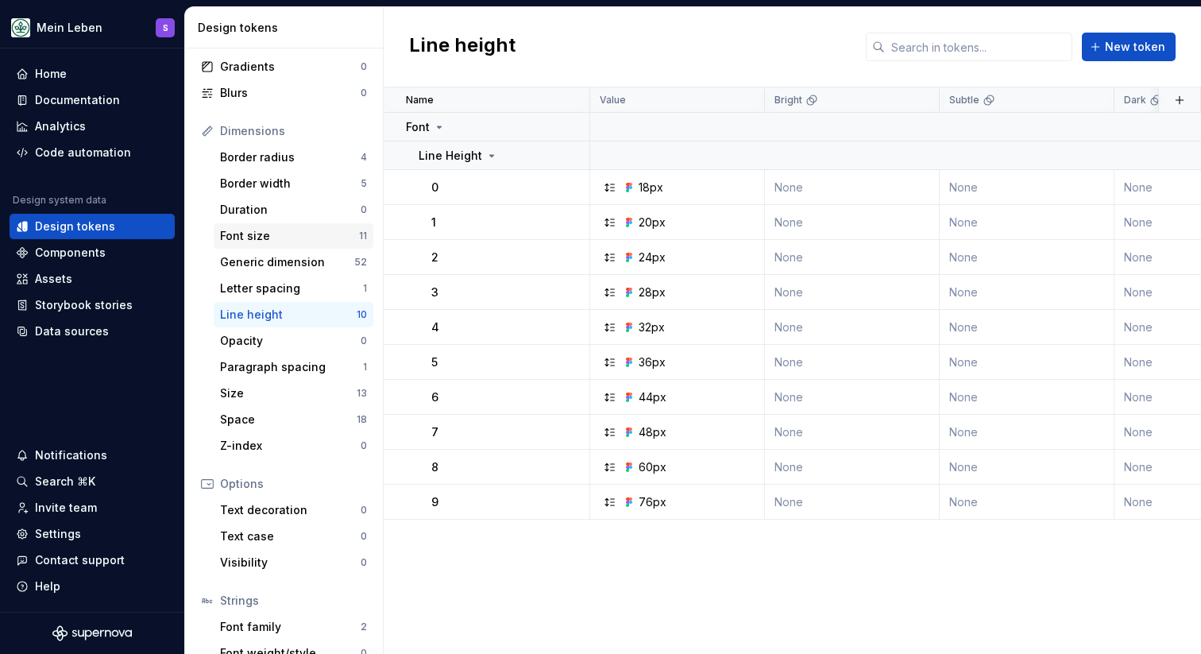
click at [300, 228] on div "Font size" at bounding box center [289, 236] width 139 height 16
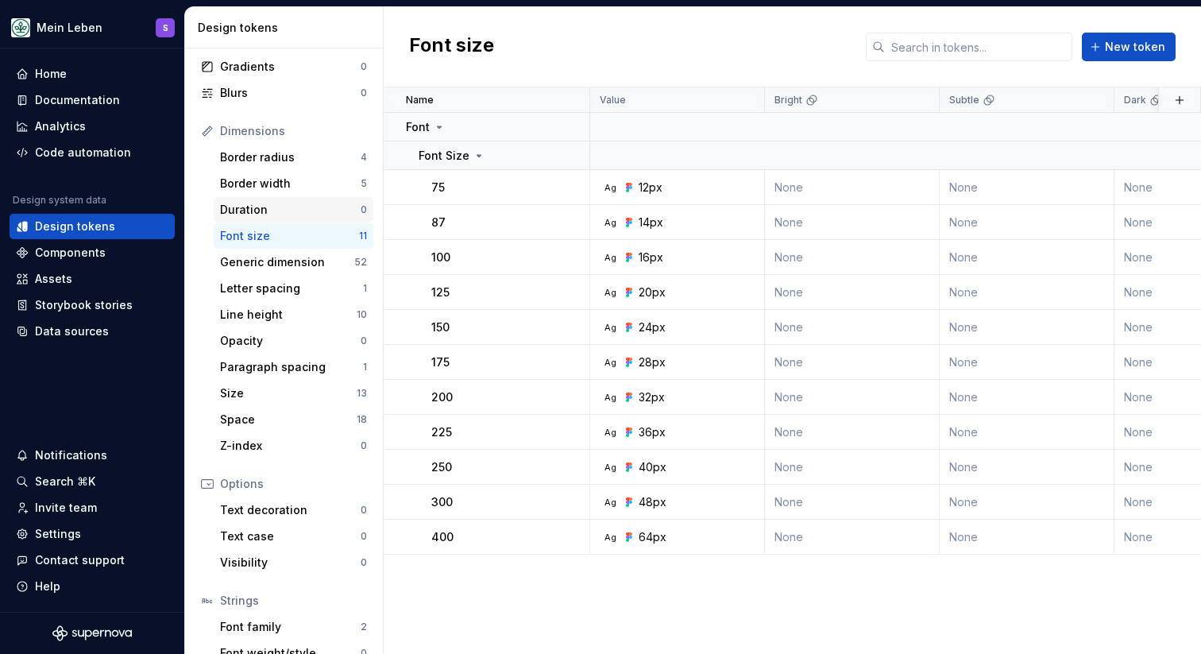
click at [302, 215] on div "Duration" at bounding box center [290, 210] width 141 height 16
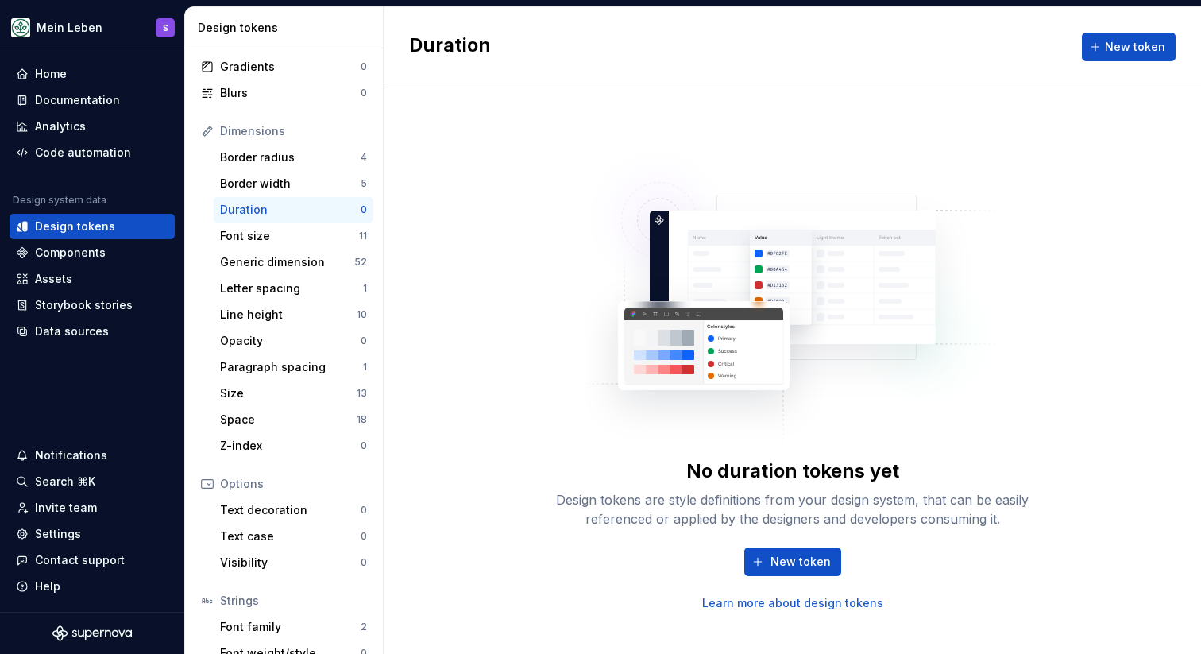
click at [305, 197] on div "Duration 0" at bounding box center [294, 209] width 160 height 25
click at [306, 190] on div "Border width" at bounding box center [290, 184] width 141 height 16
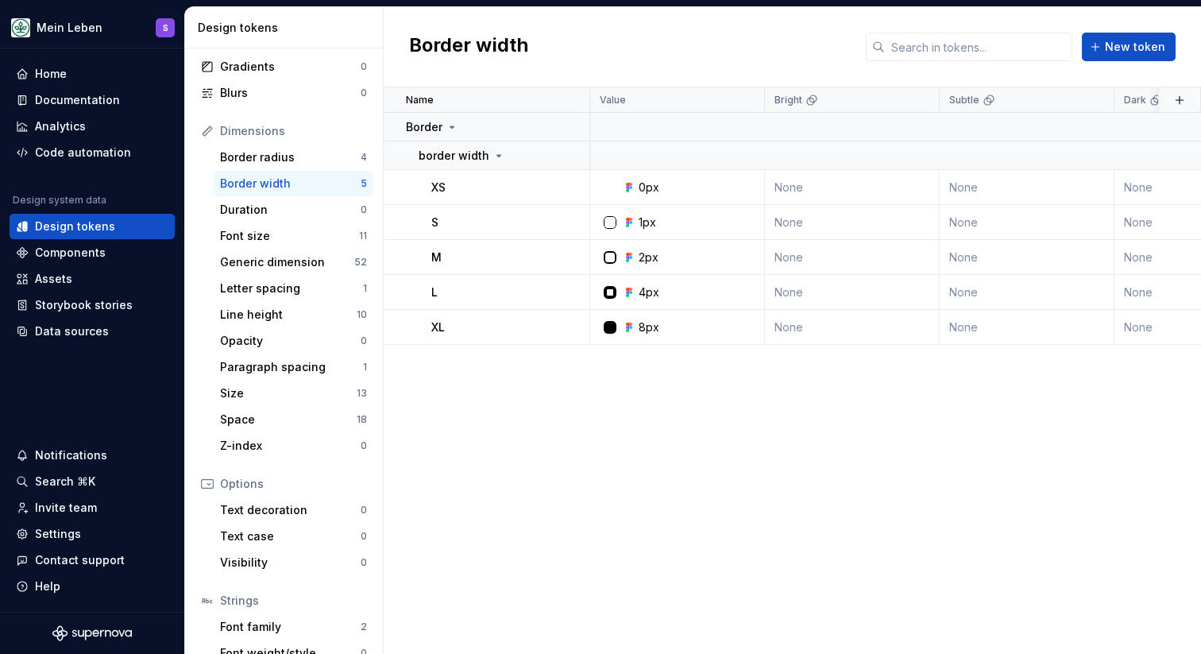
click at [534, 447] on div "Name Value Bright Subtle Dark Collection Last updated Syntax: Web Token set Des…" at bounding box center [793, 370] width 818 height 567
click at [598, 23] on div "Border width New token" at bounding box center [793, 47] width 818 height 80
